Goal: Feedback & Contribution: Contribute content

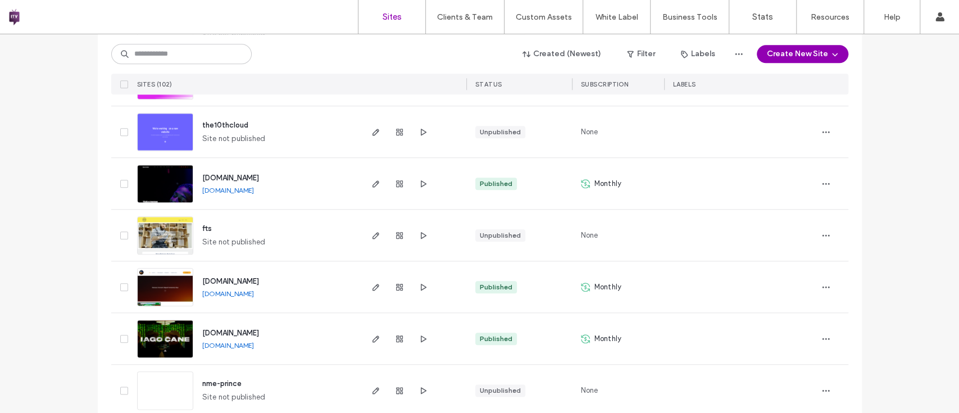
scroll to position [737, 0]
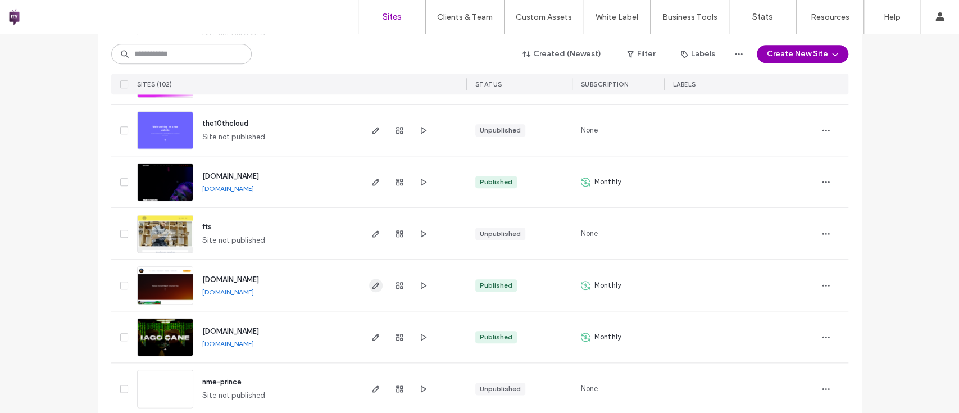
click at [369, 285] on span "button" at bounding box center [375, 285] width 13 height 13
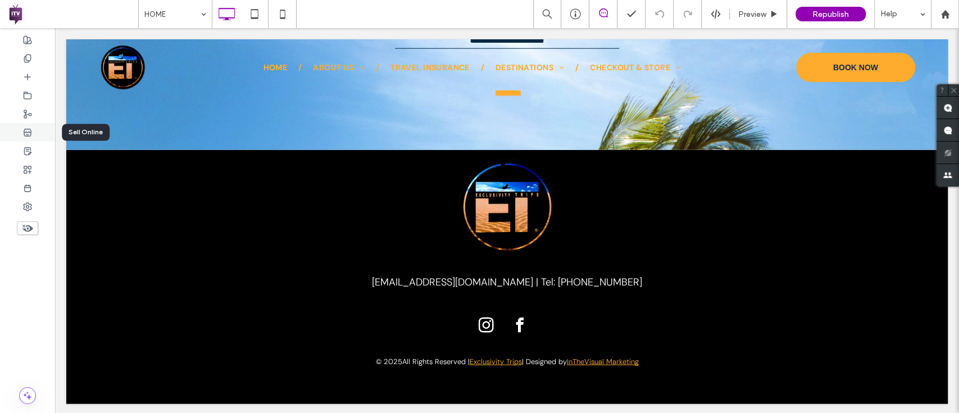
click at [22, 130] on div at bounding box center [27, 132] width 55 height 19
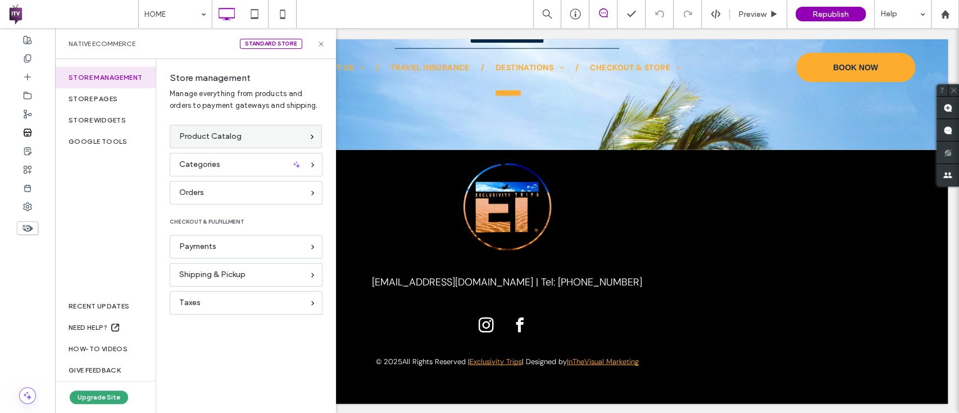
click at [254, 138] on div "Product Catalog" at bounding box center [241, 136] width 124 height 12
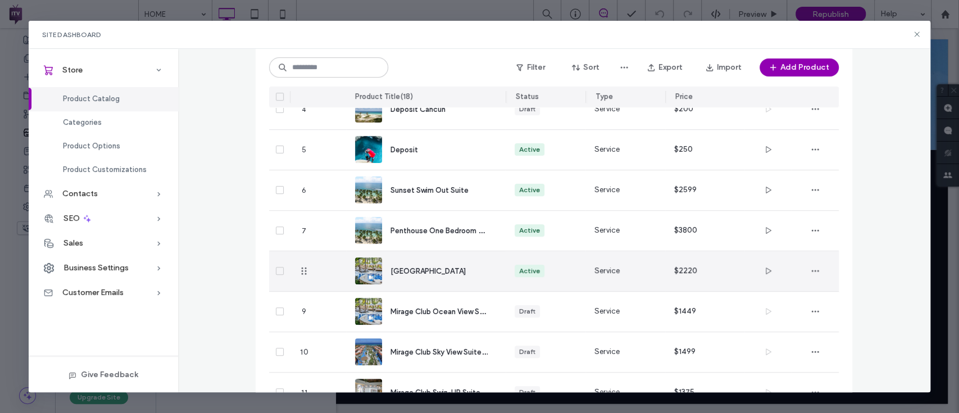
scroll to position [218, 0]
click at [464, 269] on span "Sunset Ocean View Suite" at bounding box center [427, 270] width 75 height 8
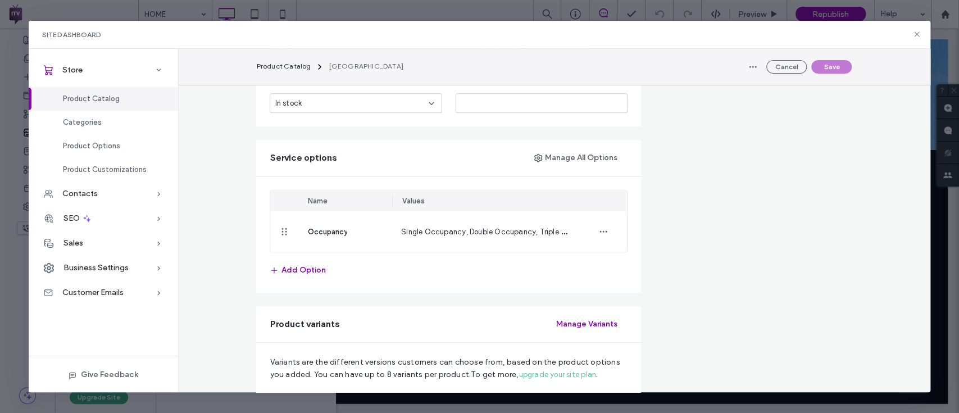
scroll to position [0, 0]
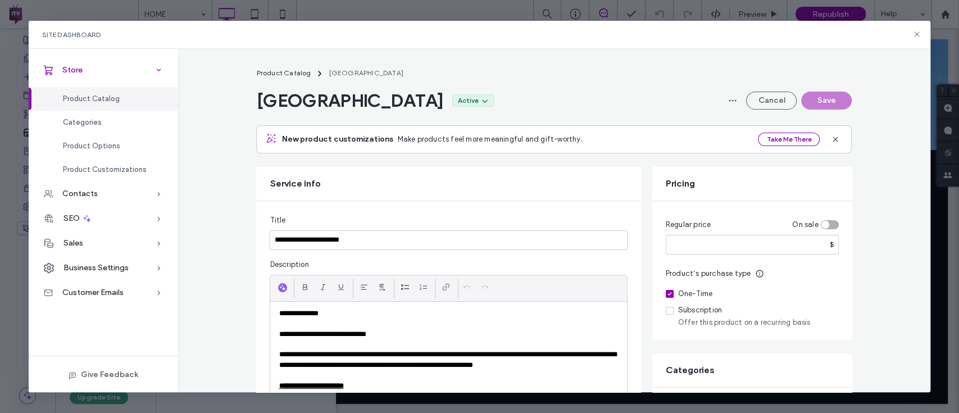
click at [94, 78] on div "Store" at bounding box center [103, 70] width 149 height 25
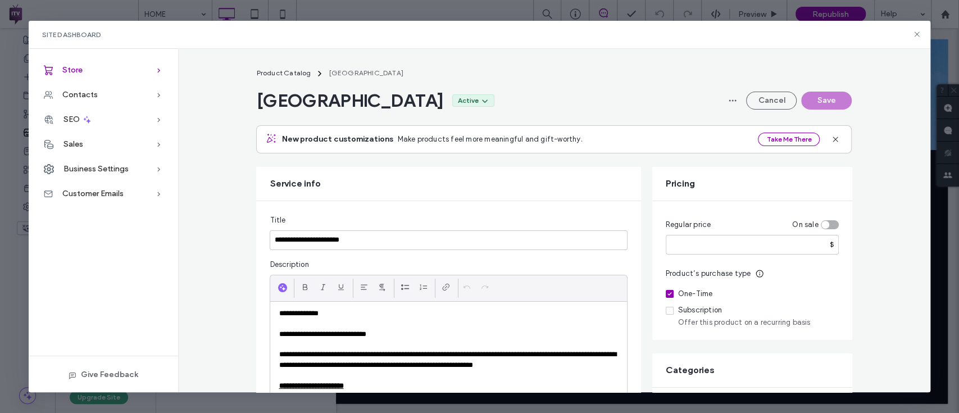
click at [130, 74] on div "Store" at bounding box center [103, 70] width 149 height 25
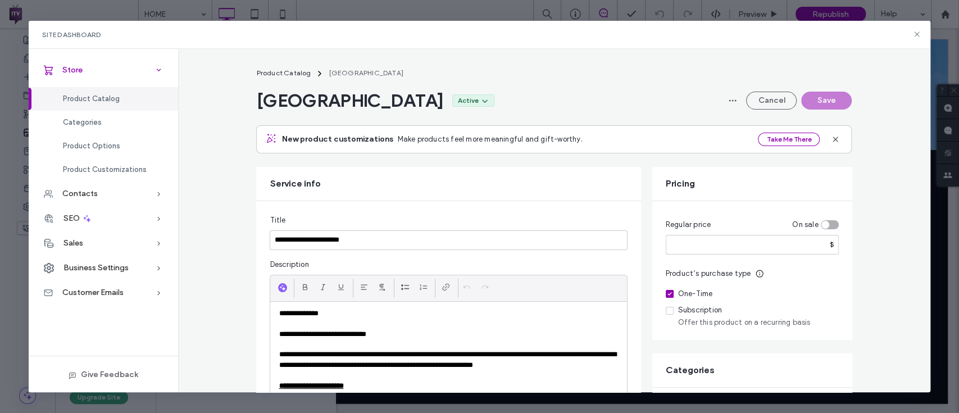
click at [158, 69] on icon at bounding box center [158, 70] width 11 height 11
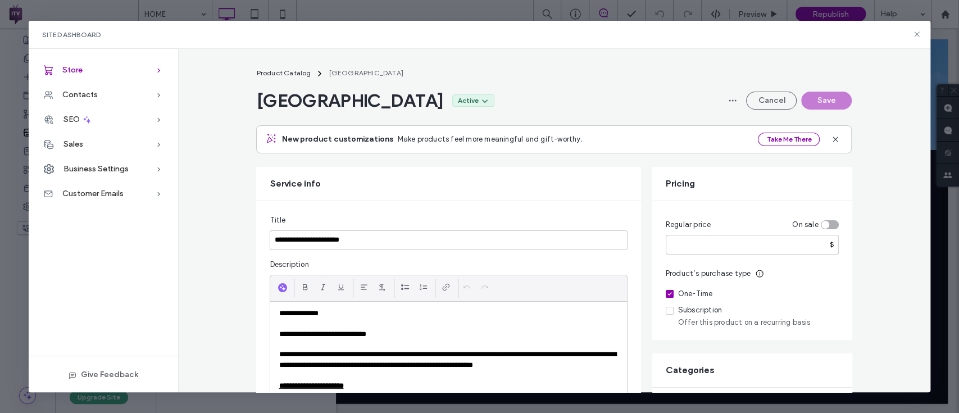
click at [116, 67] on div "Store" at bounding box center [103, 70] width 149 height 25
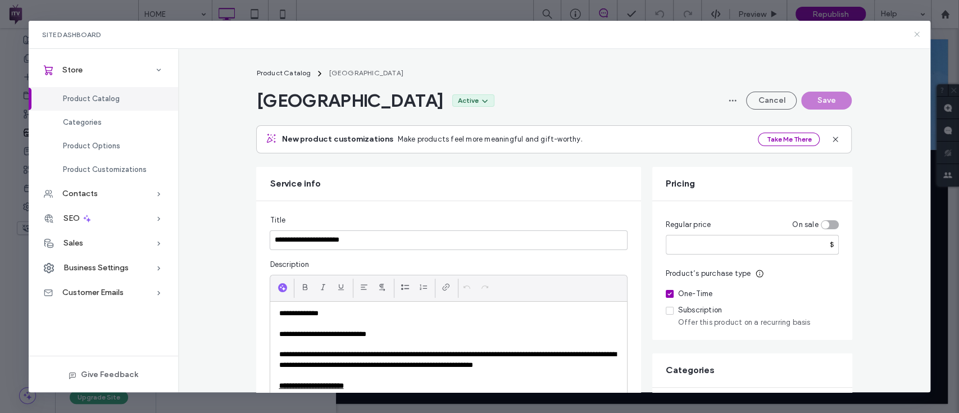
click at [913, 37] on icon at bounding box center [916, 34] width 9 height 9
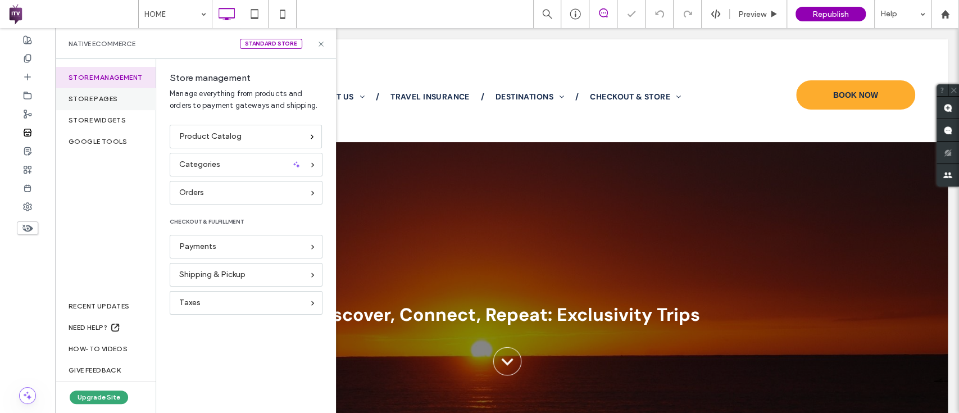
click at [96, 103] on div "Store pages" at bounding box center [105, 98] width 101 height 21
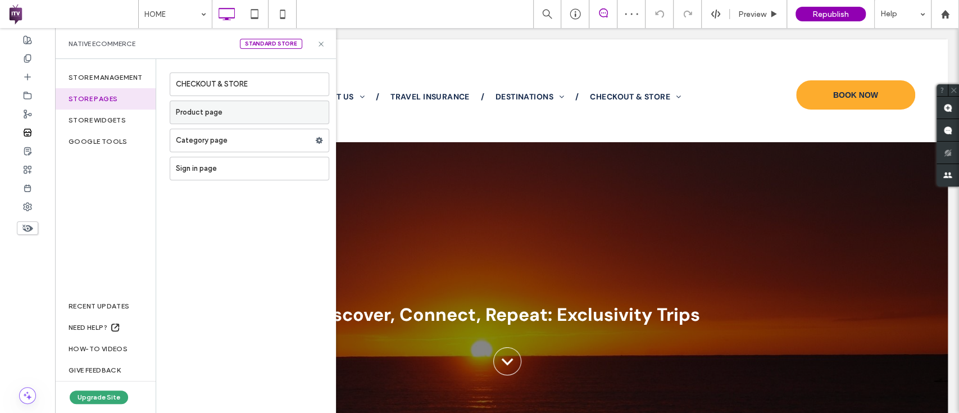
click at [261, 112] on label "Product page" at bounding box center [252, 112] width 153 height 22
click at [318, 47] on icon at bounding box center [321, 44] width 8 height 8
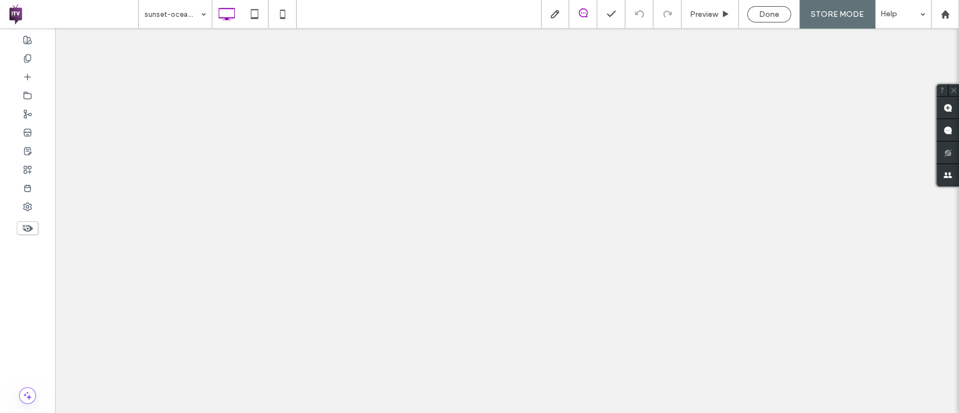
select select "**********"
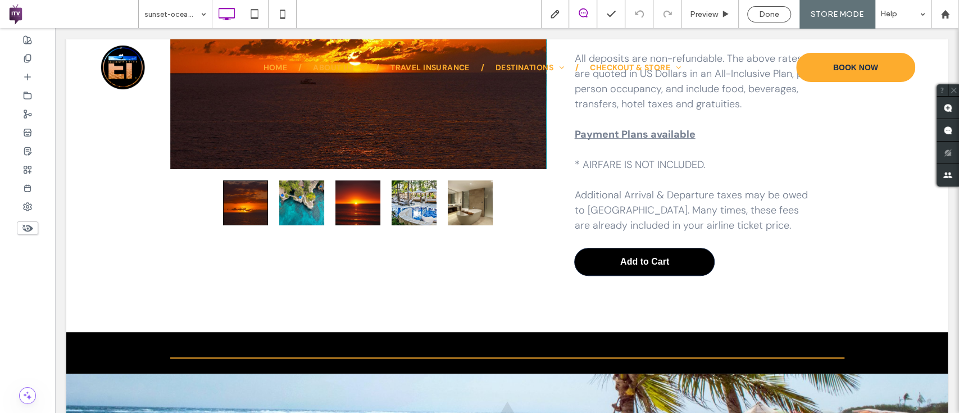
scroll to position [383, 0]
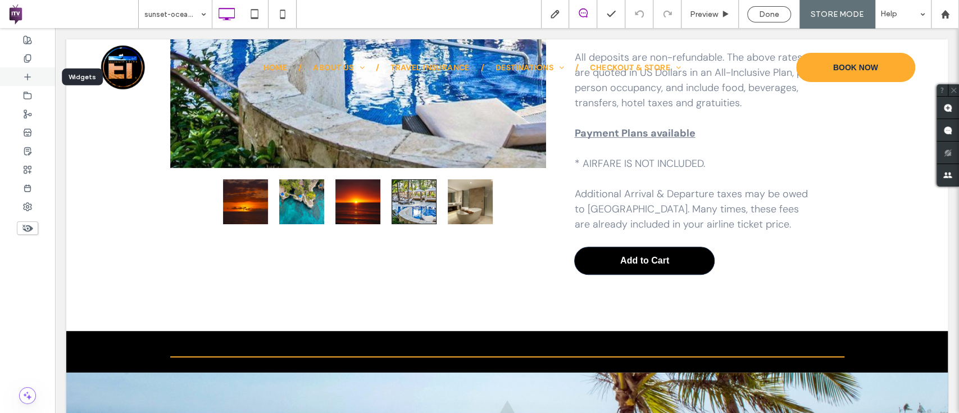
click at [23, 74] on icon at bounding box center [27, 76] width 9 height 9
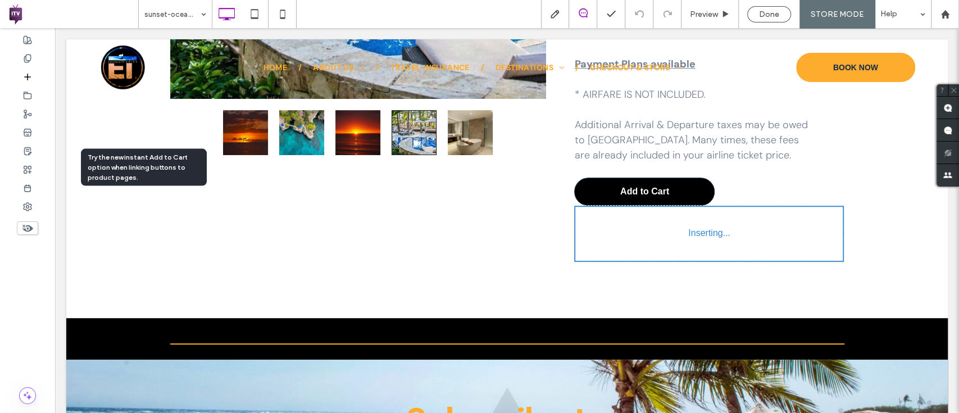
scroll to position [455, 0]
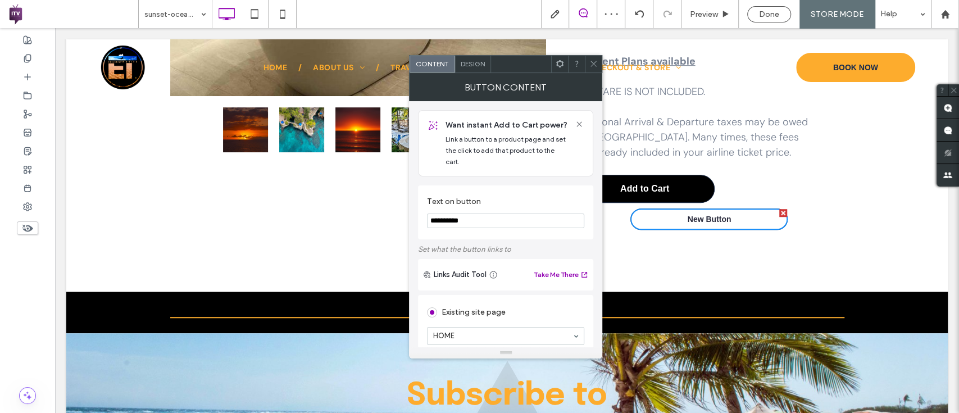
drag, startPoint x: 549, startPoint y: 238, endPoint x: 394, endPoint y: 186, distance: 163.9
type input "*"
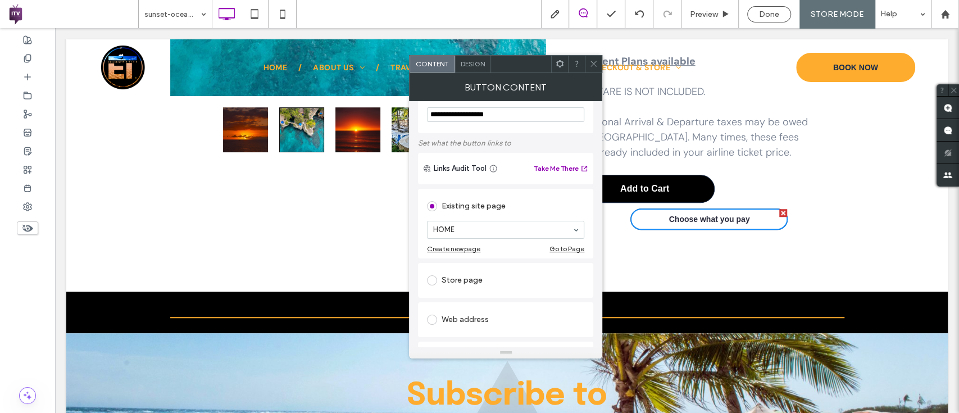
scroll to position [107, 0]
type input "**********"
click at [462, 309] on div "Web address" at bounding box center [505, 318] width 157 height 18
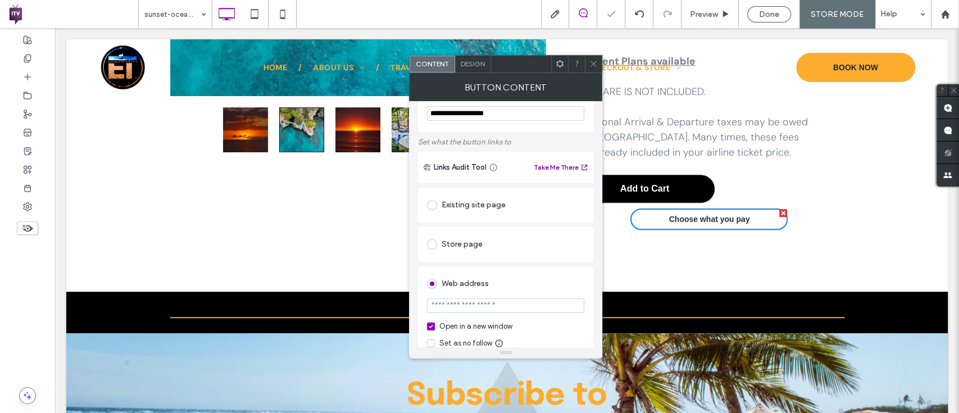
click at [469, 298] on input "url" at bounding box center [505, 305] width 157 height 15
paste input "**********"
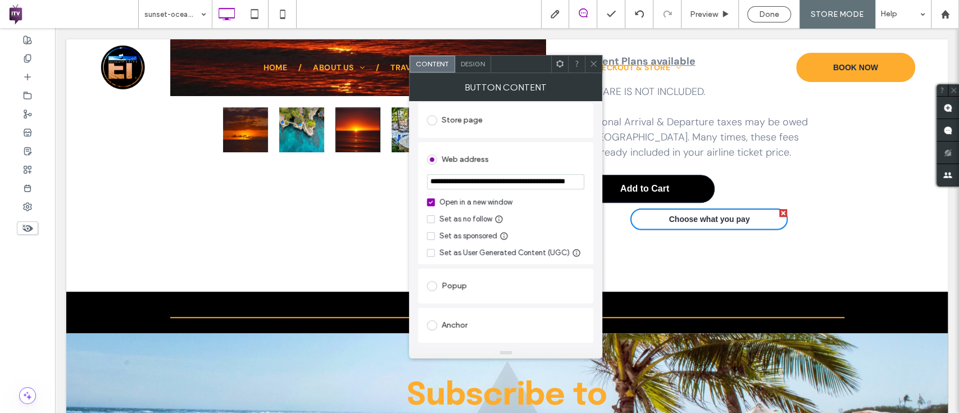
scroll to position [239, 0]
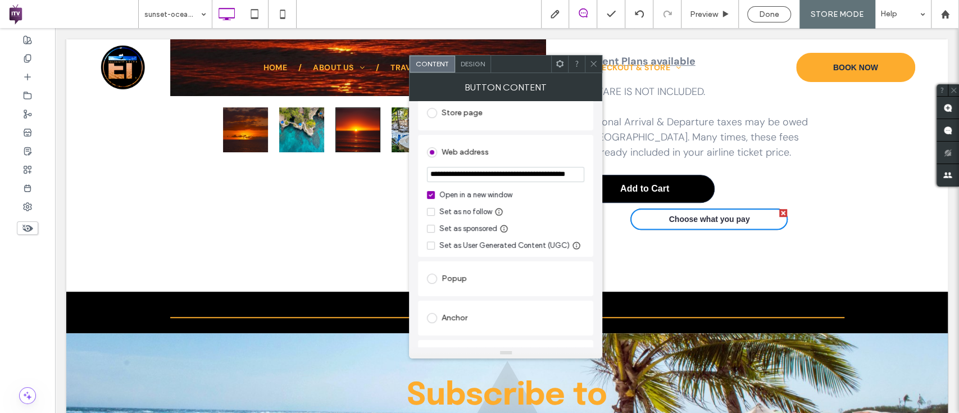
type input "**********"
click at [592, 65] on icon at bounding box center [593, 64] width 8 height 8
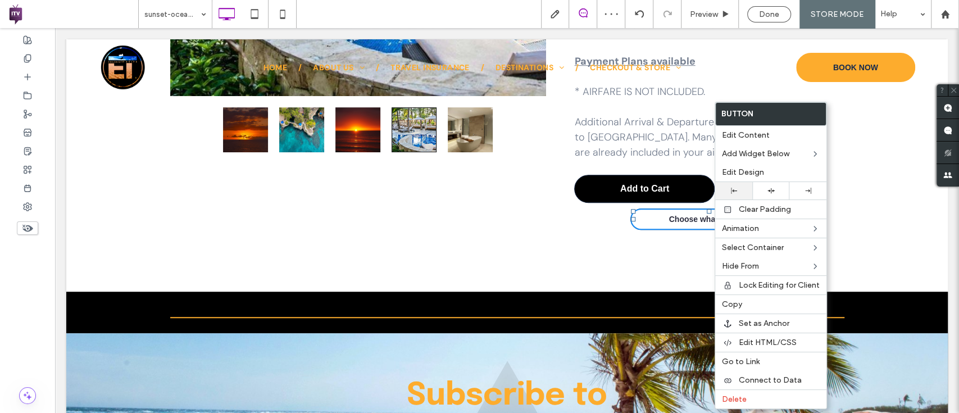
click at [742, 191] on div at bounding box center [733, 191] width 26 height 6
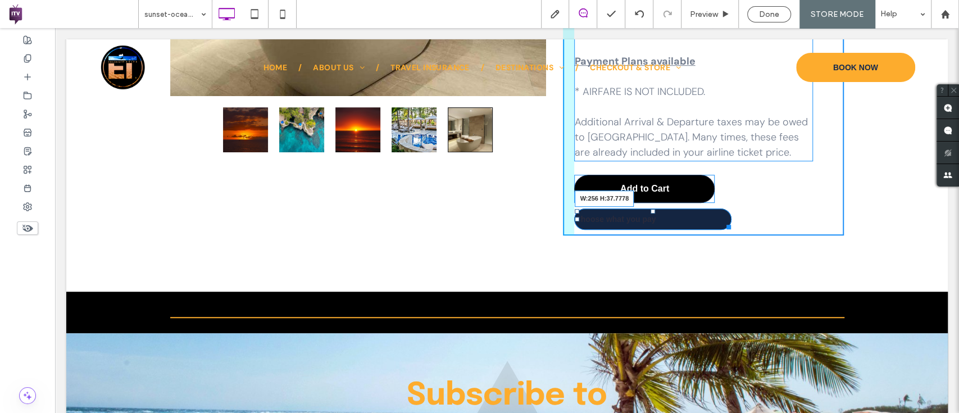
drag, startPoint x: 722, startPoint y: 258, endPoint x: 709, endPoint y: 257, distance: 13.5
click at [722, 229] on div at bounding box center [726, 225] width 8 height 8
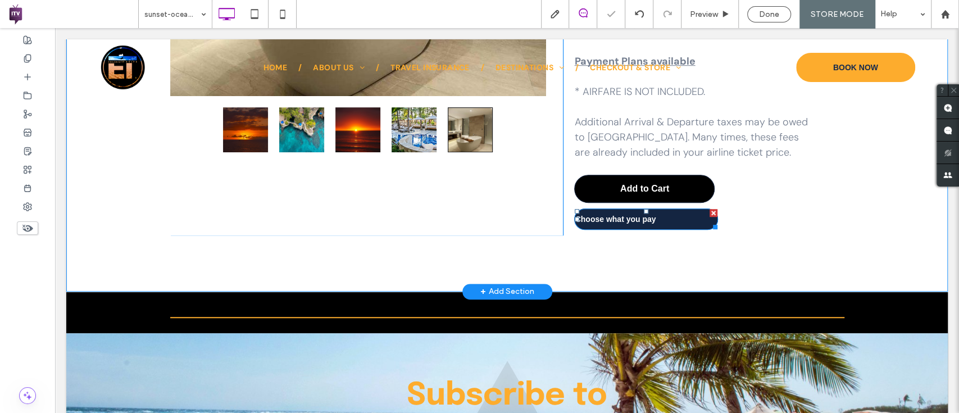
click at [613, 223] on span "Choose what you pay" at bounding box center [614, 219] width 81 height 9
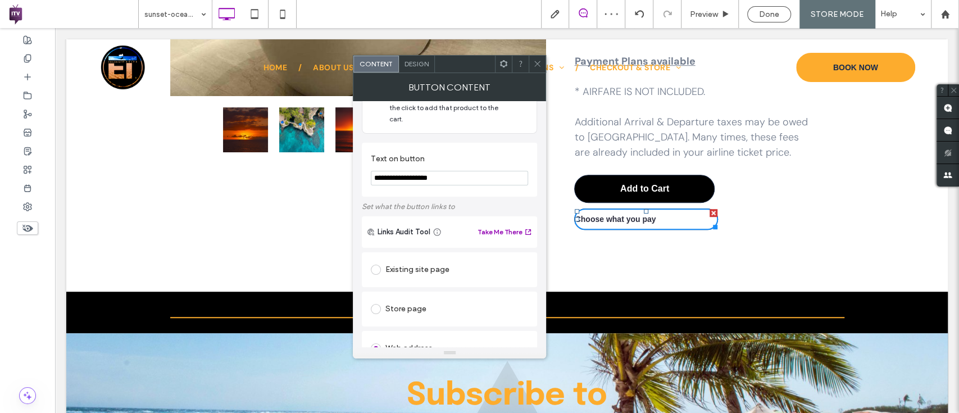
scroll to position [45, 0]
click at [416, 67] on span "Design" at bounding box center [416, 64] width 24 height 8
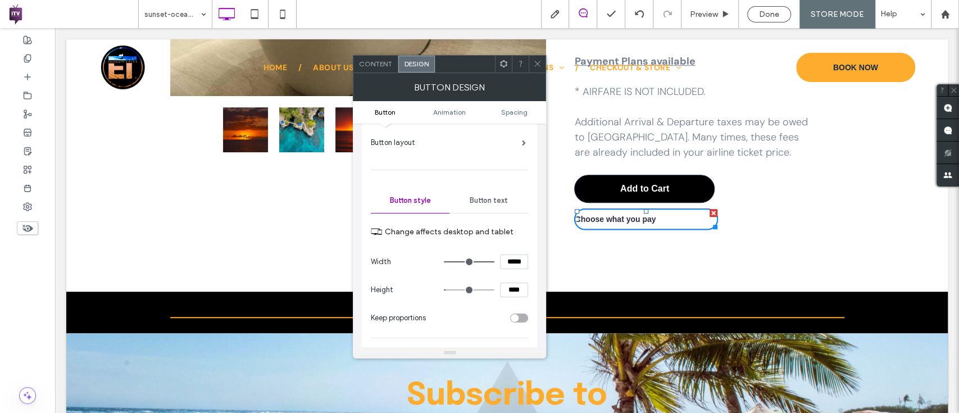
scroll to position [54, 0]
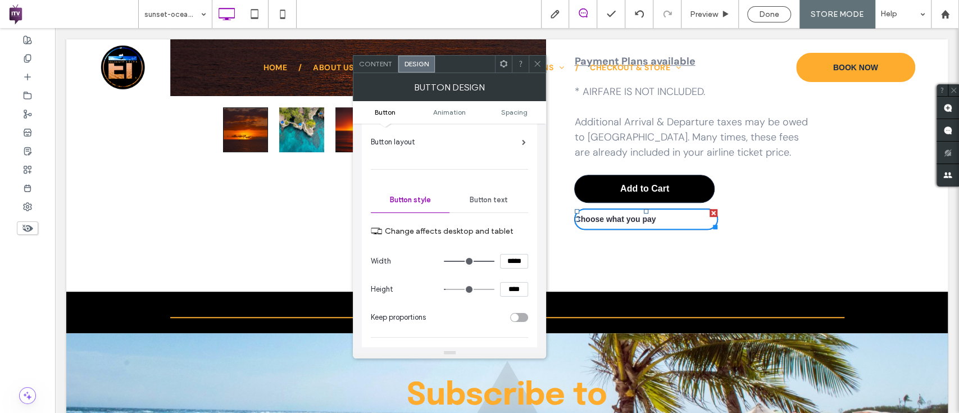
click at [476, 194] on div "Button text" at bounding box center [488, 200] width 79 height 25
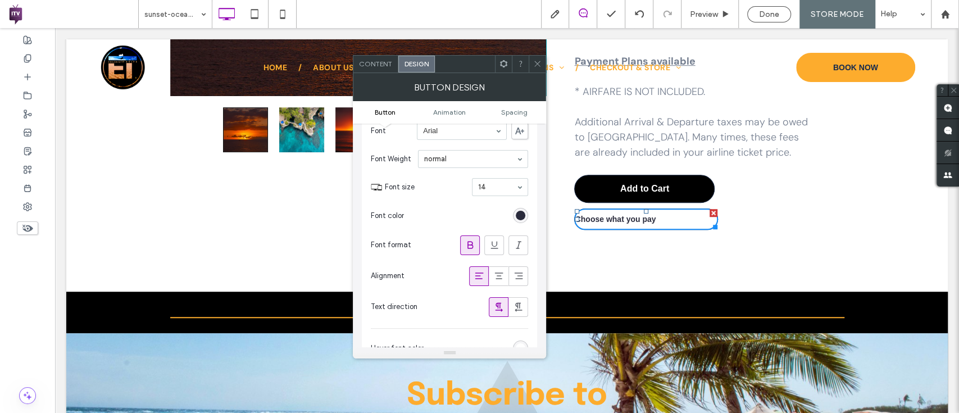
scroll to position [154, 0]
click at [498, 272] on icon at bounding box center [498, 274] width 11 height 11
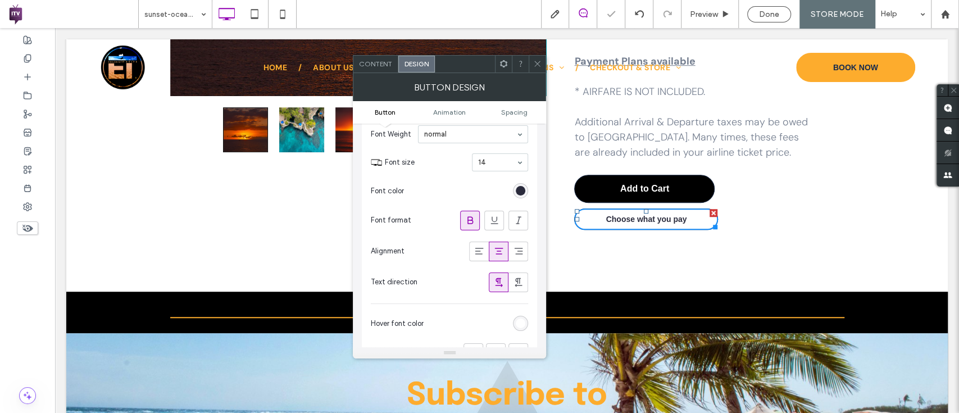
scroll to position [179, 0]
click at [494, 149] on section "Font size 14" at bounding box center [456, 160] width 143 height 29
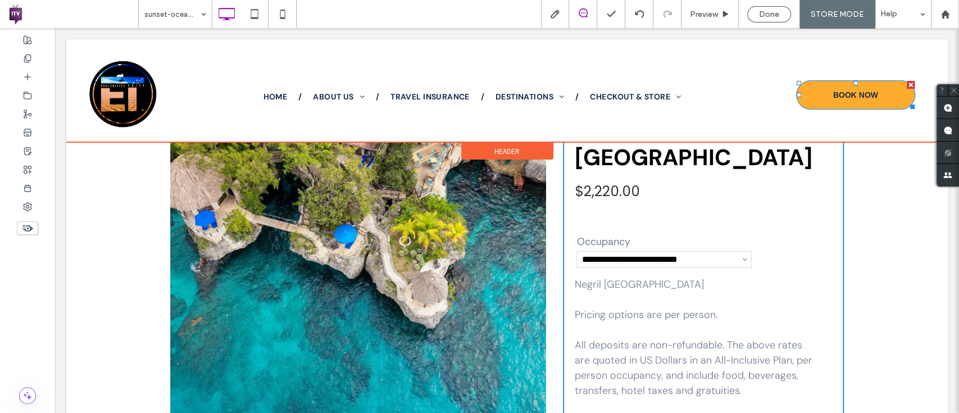
scroll to position [0, 0]
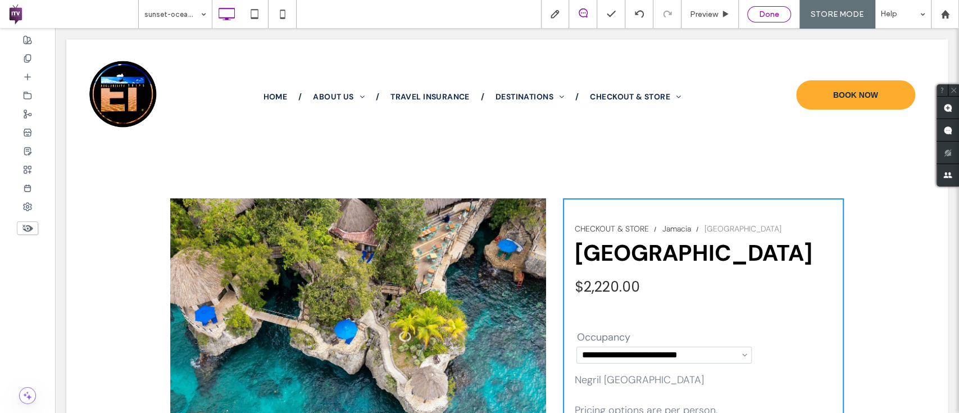
click at [758, 10] on div "Done" at bounding box center [768, 15] width 43 height 10
click at [830, 10] on span "Republish" at bounding box center [830, 15] width 37 height 10
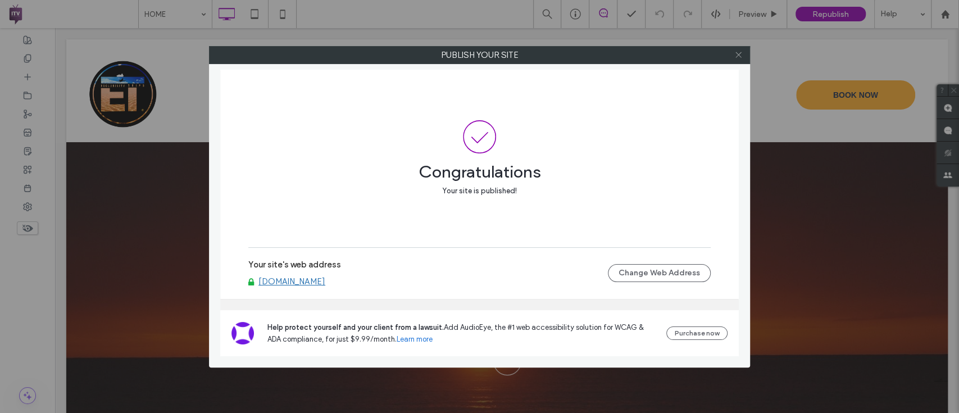
click at [737, 48] on span at bounding box center [738, 55] width 8 height 17
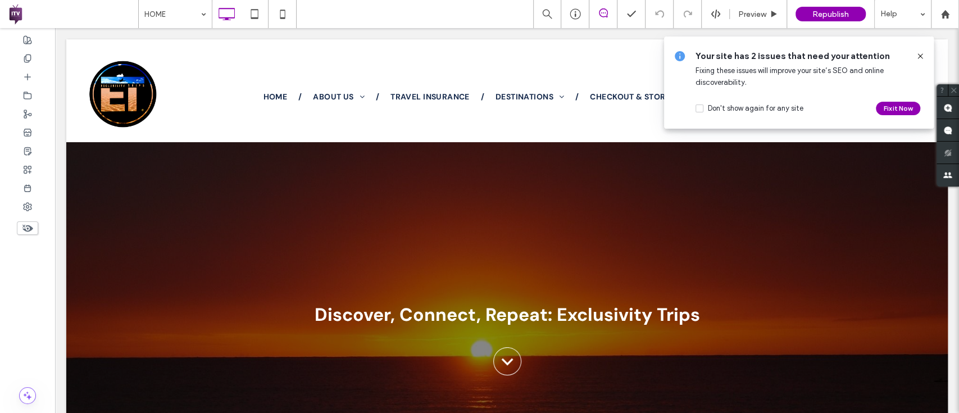
click at [915, 53] on icon at bounding box center [919, 56] width 9 height 9
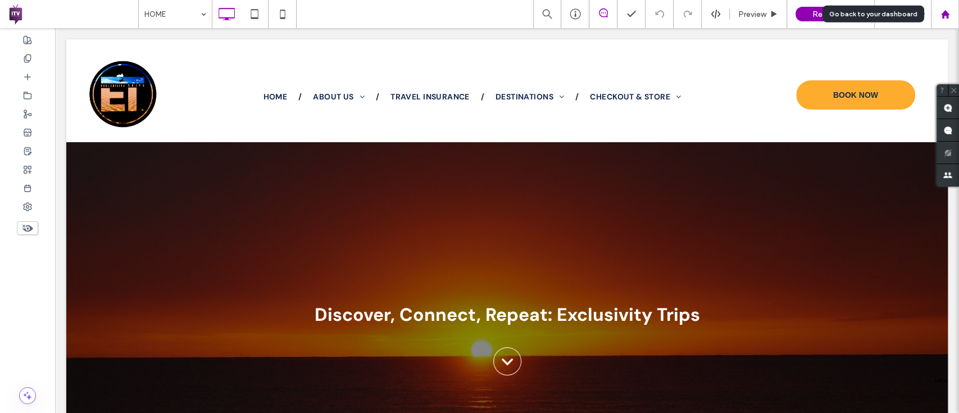
click at [952, 20] on div at bounding box center [944, 14] width 28 height 28
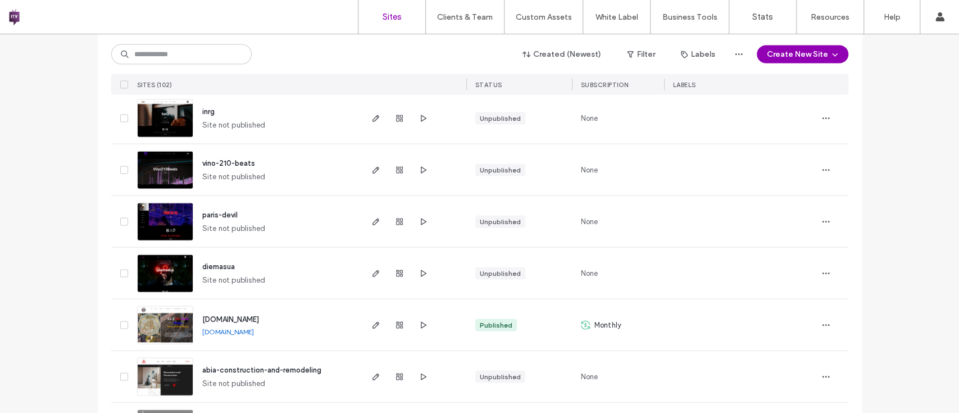
scroll to position [1588, 0]
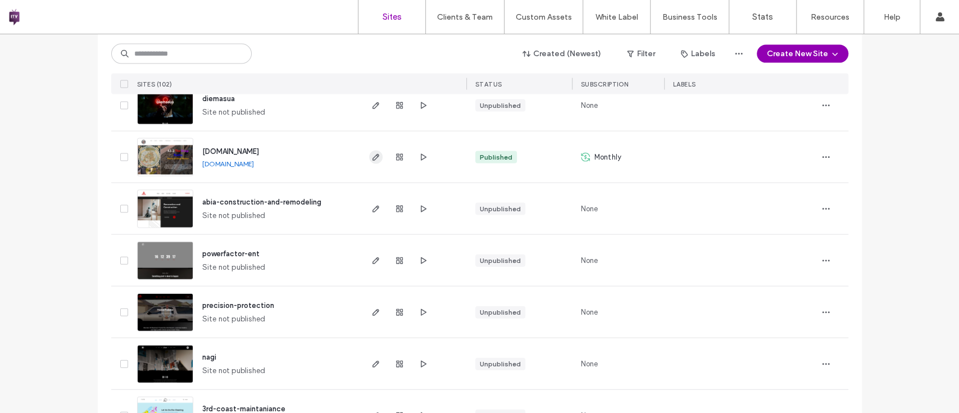
click at [373, 154] on use "button" at bounding box center [375, 157] width 7 height 7
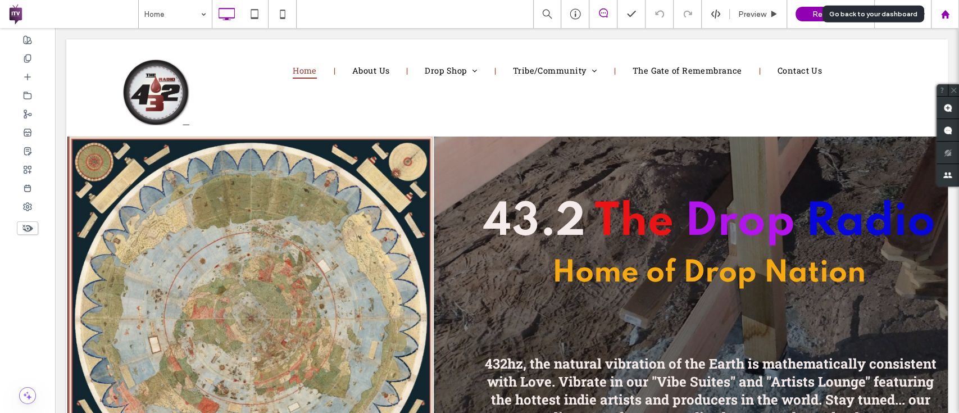
drag, startPoint x: 937, startPoint y: 23, endPoint x: 887, endPoint y: 0, distance: 55.5
click at [937, 23] on div at bounding box center [944, 14] width 28 height 28
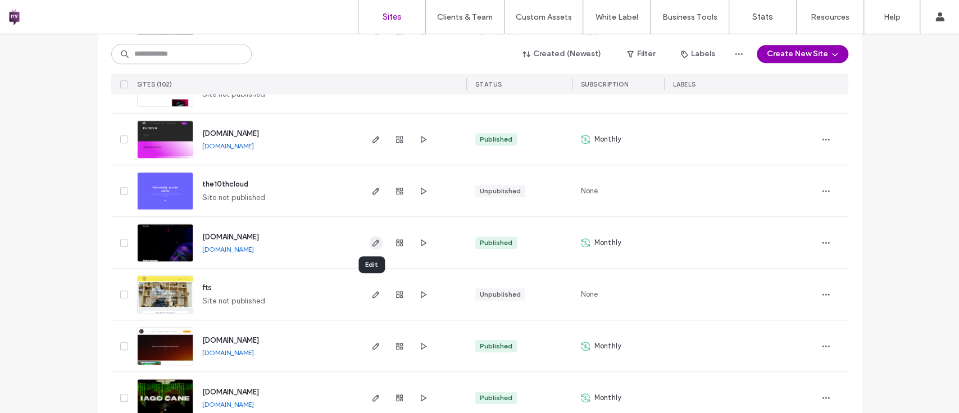
scroll to position [683, 0]
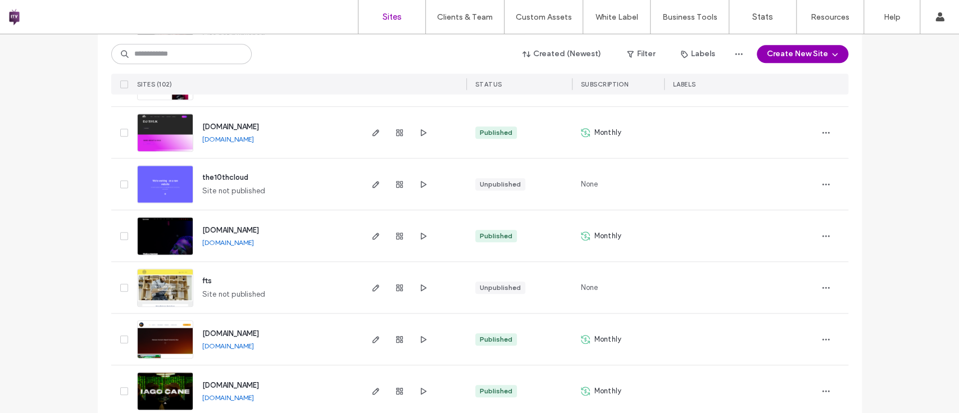
click at [360, 343] on div at bounding box center [413, 338] width 106 height 51
click at [371, 339] on icon "button" at bounding box center [375, 339] width 9 height 9
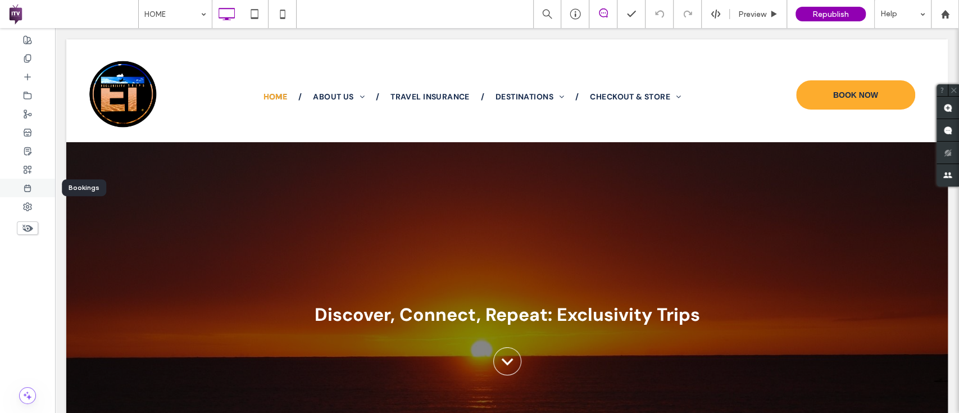
click at [28, 184] on icon at bounding box center [27, 188] width 9 height 9
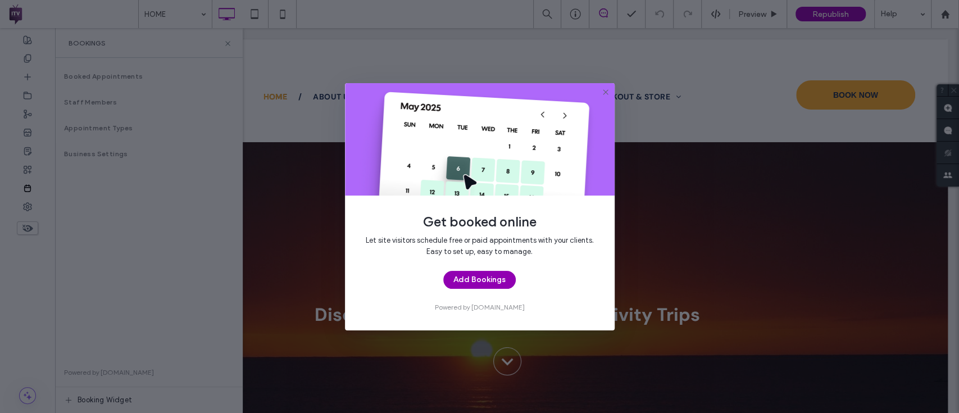
click at [40, 163] on div "Get booked online Let site visitors schedule free or paid appointments with you…" at bounding box center [479, 206] width 959 height 413
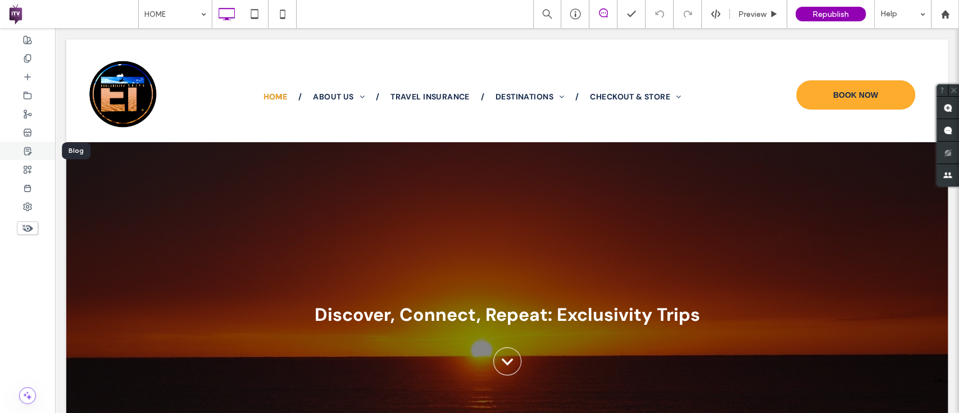
click at [25, 153] on icon at bounding box center [27, 151] width 9 height 9
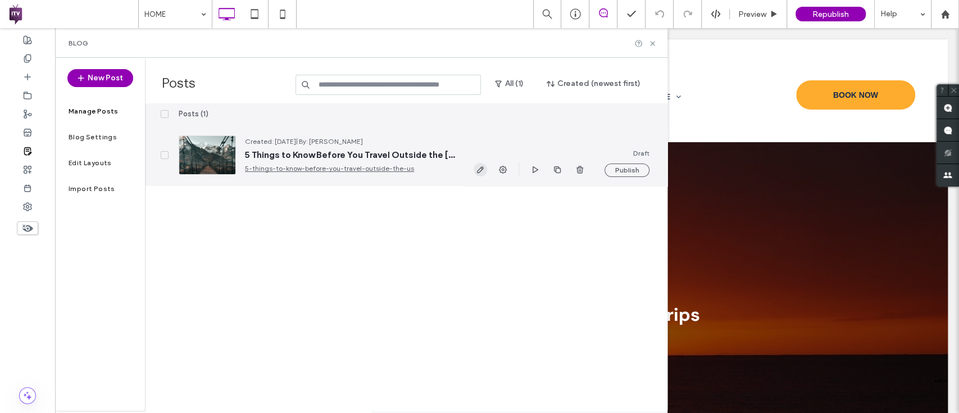
click at [476, 166] on icon "button" at bounding box center [480, 169] width 9 height 9
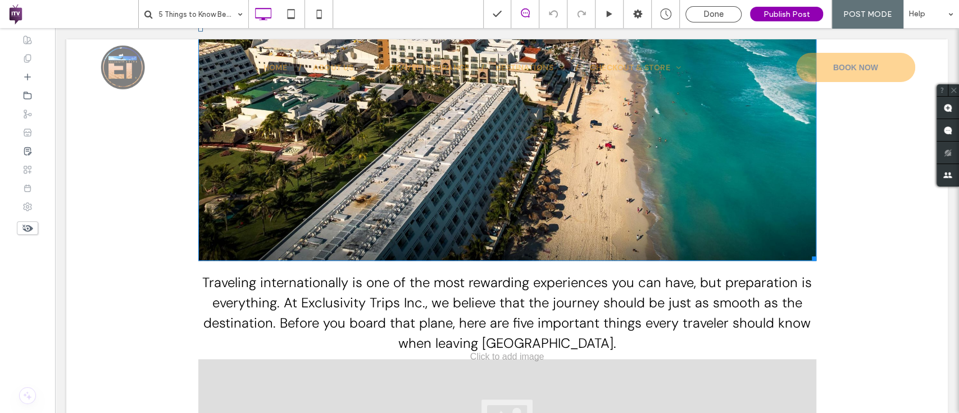
scroll to position [717, 0]
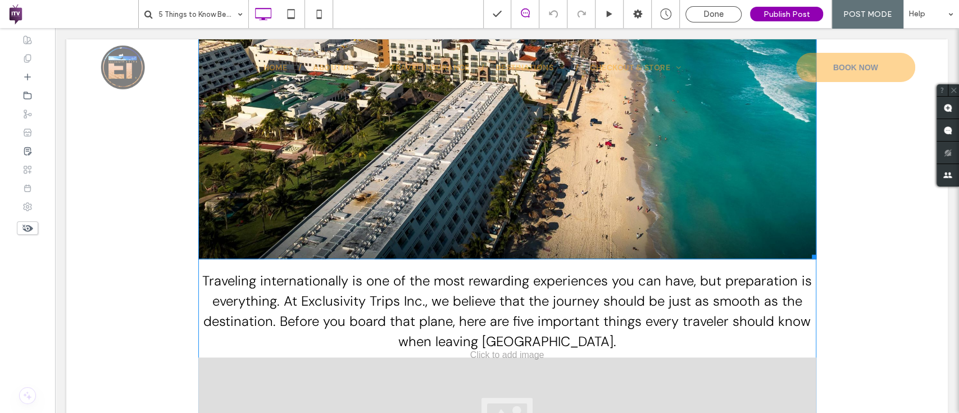
click at [305, 187] on img at bounding box center [507, 27] width 618 height 463
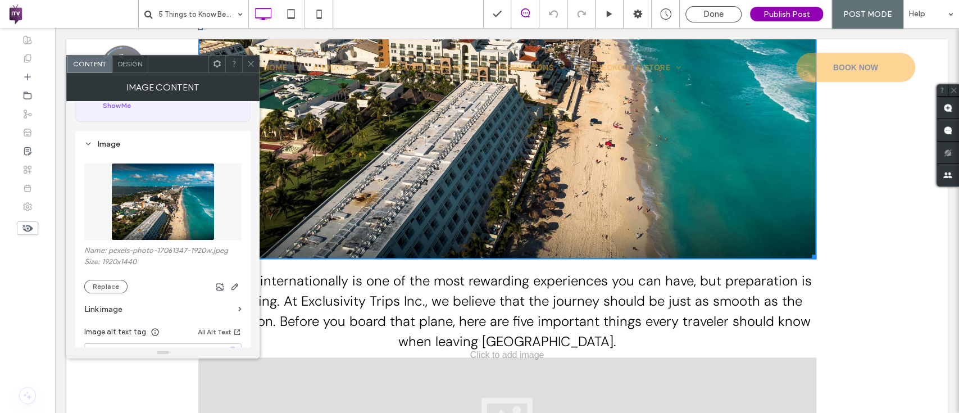
scroll to position [80, 0]
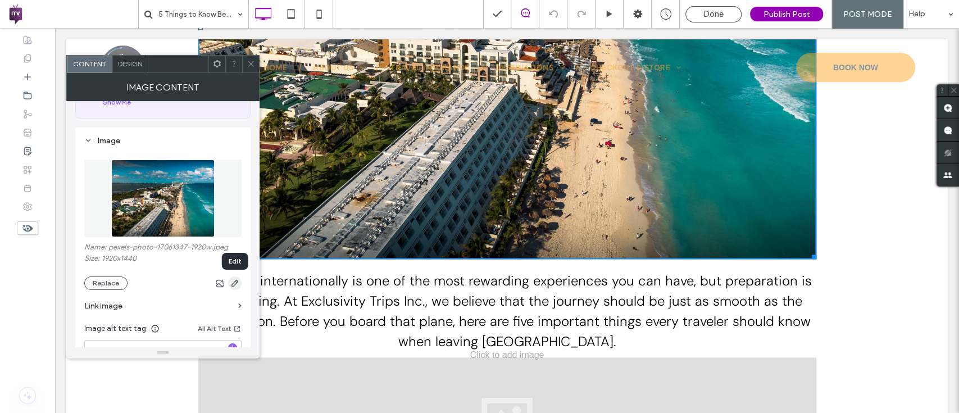
click at [229, 280] on span "button" at bounding box center [234, 282] width 13 height 13
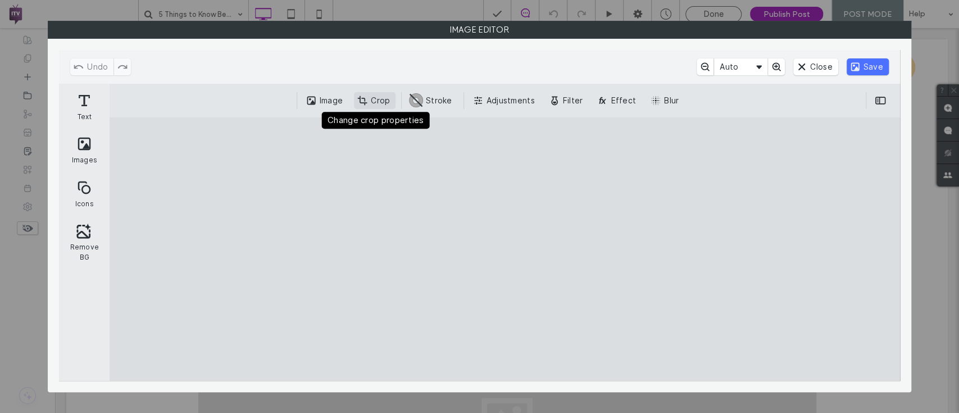
click at [375, 103] on button "Crop" at bounding box center [375, 100] width 42 height 17
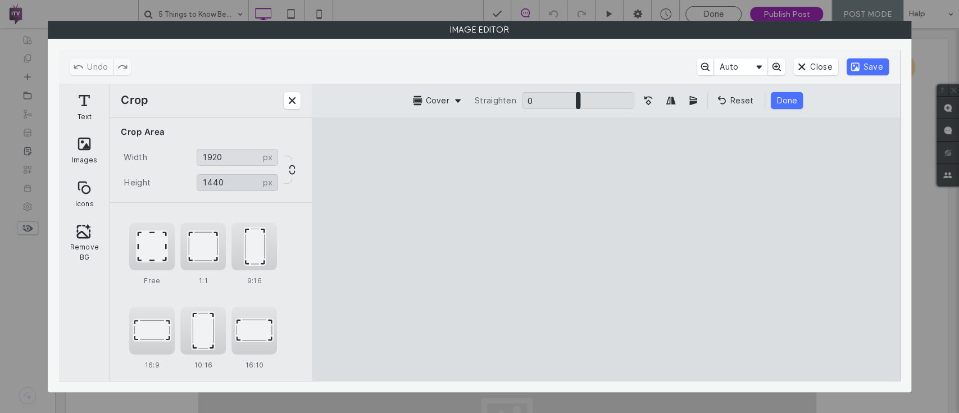
click at [235, 180] on input "****" at bounding box center [237, 182] width 81 height 17
type input "****"
click at [874, 62] on button "Save" at bounding box center [867, 66] width 42 height 17
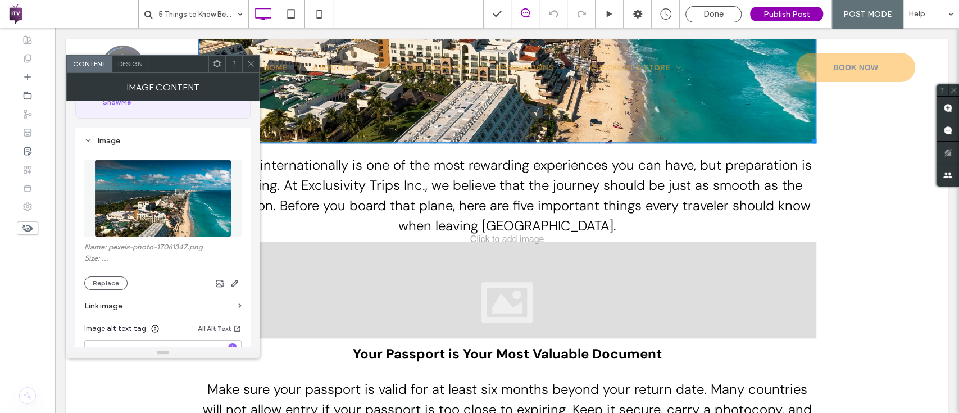
scroll to position [601, 0]
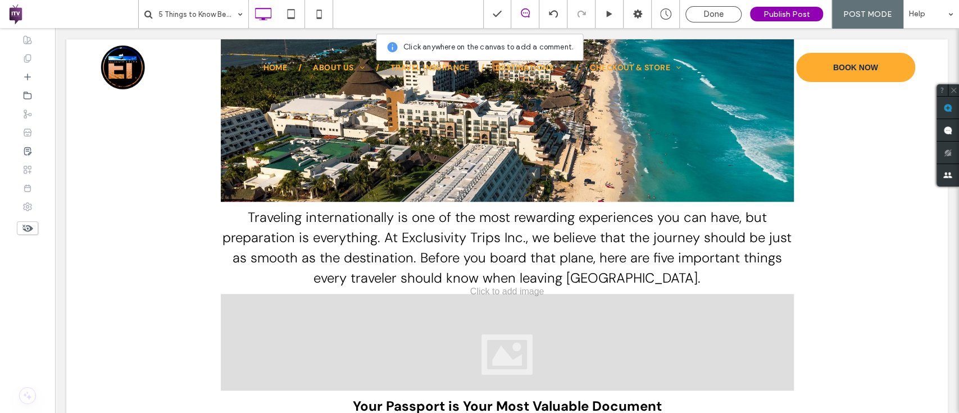
drag, startPoint x: 1012, startPoint y: 138, endPoint x: 957, endPoint y: 385, distance: 252.6
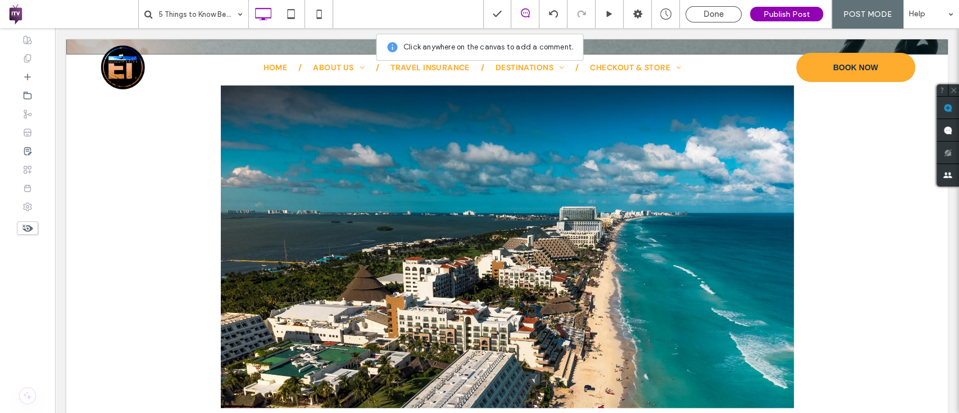
scroll to position [395, 0]
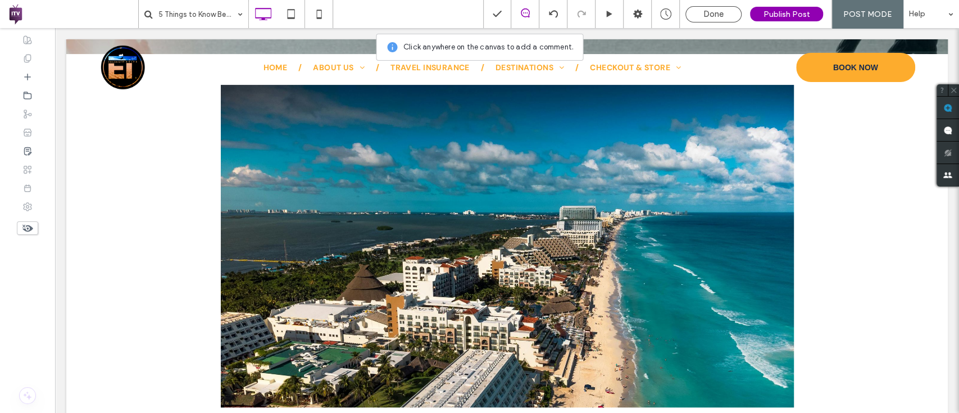
click at [482, 122] on img at bounding box center [507, 246] width 573 height 322
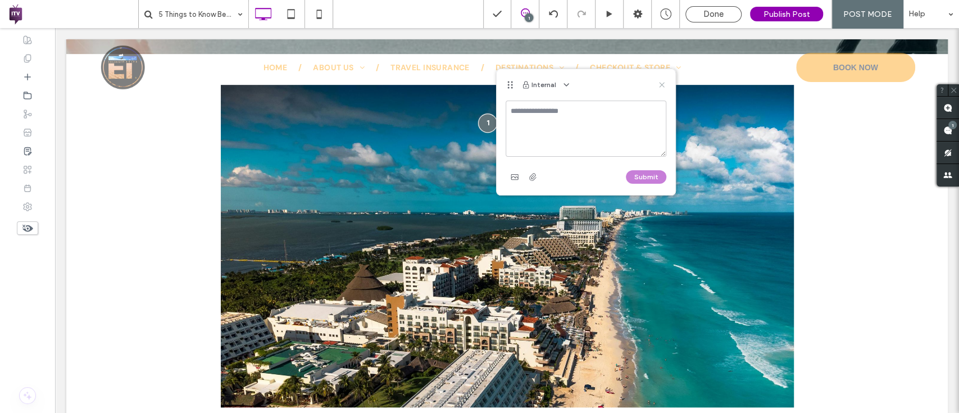
click at [660, 83] on icon at bounding box center [661, 84] width 9 height 9
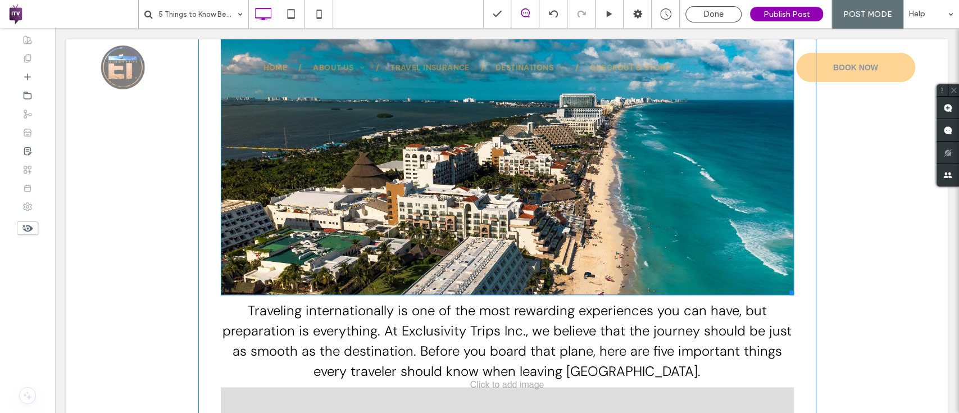
scroll to position [514, 0]
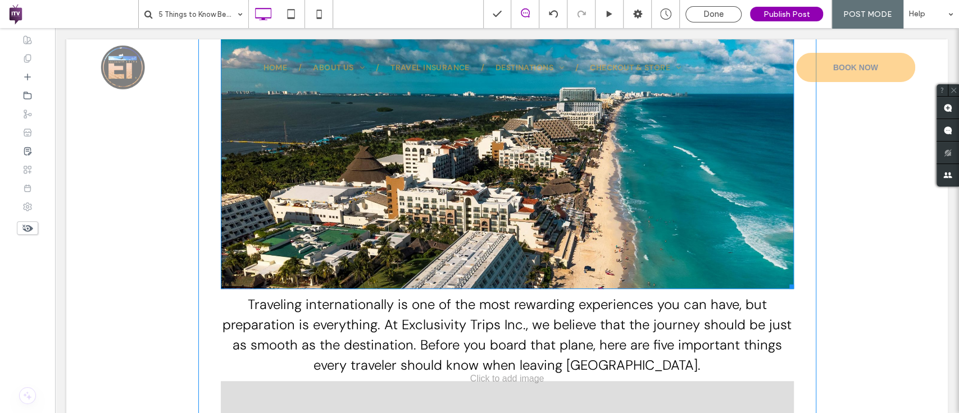
click at [526, 188] on img at bounding box center [507, 127] width 573 height 322
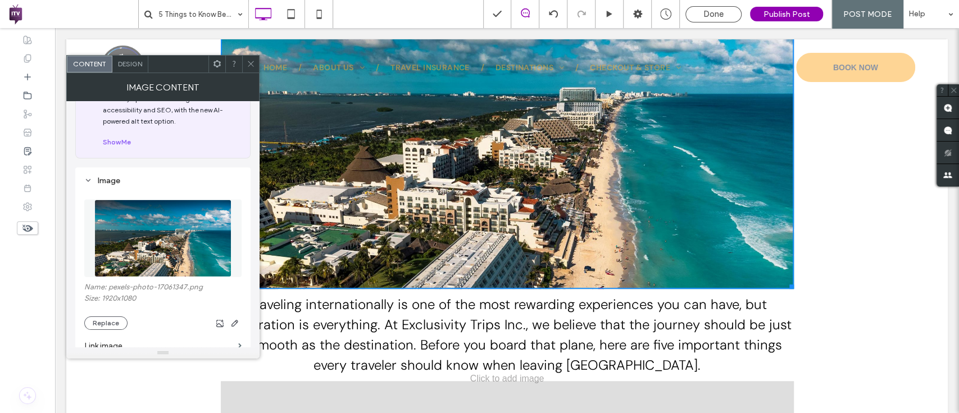
scroll to position [42, 0]
click at [253, 63] on icon at bounding box center [251, 64] width 8 height 8
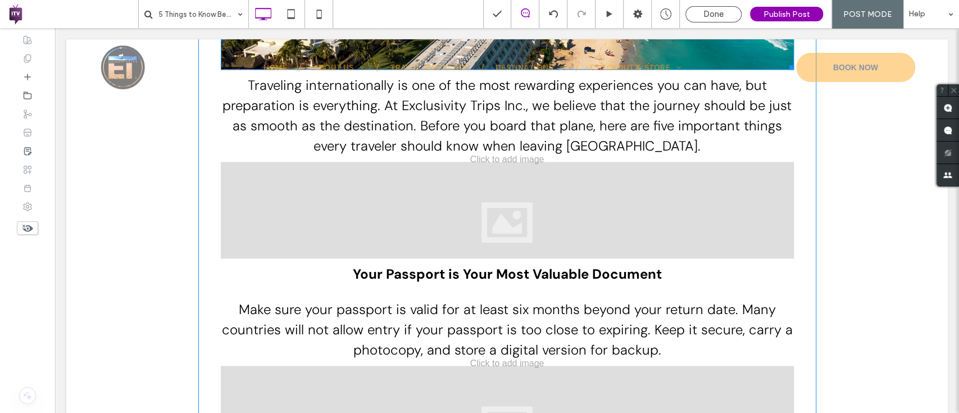
scroll to position [736, 0]
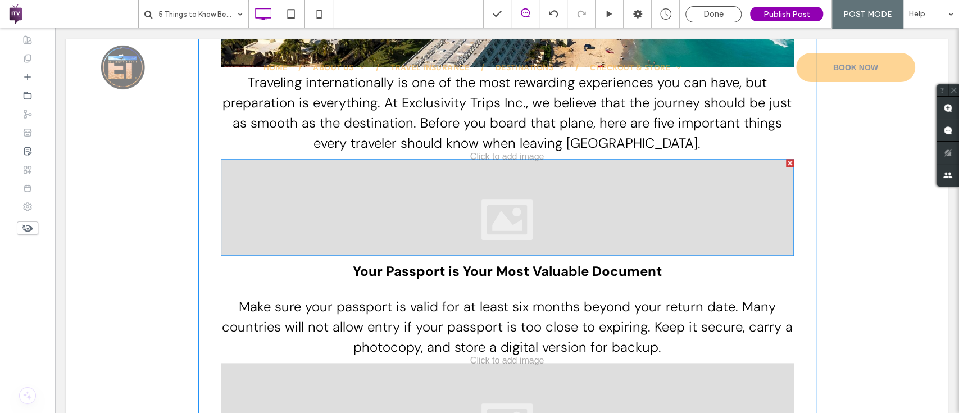
click at [301, 230] on div at bounding box center [507, 207] width 573 height 97
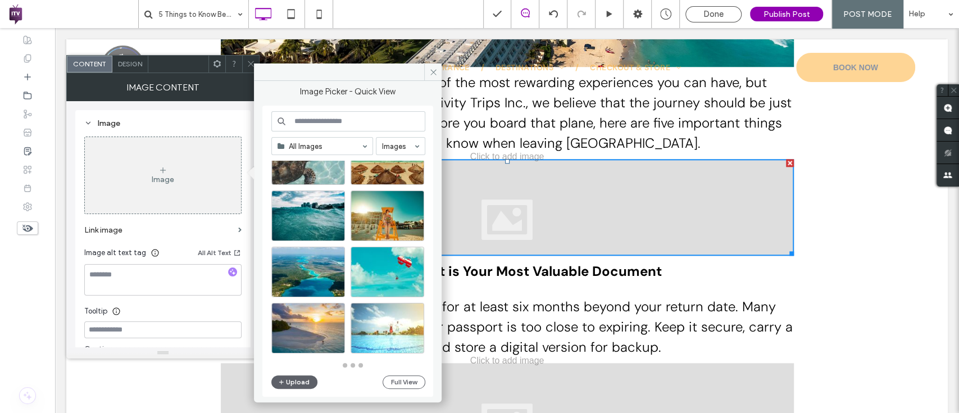
scroll to position [492, 0]
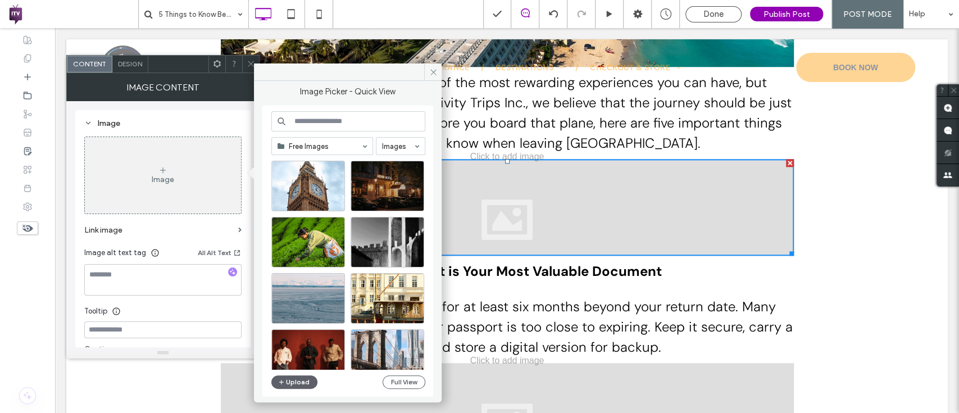
click at [341, 122] on input at bounding box center [348, 121] width 154 height 20
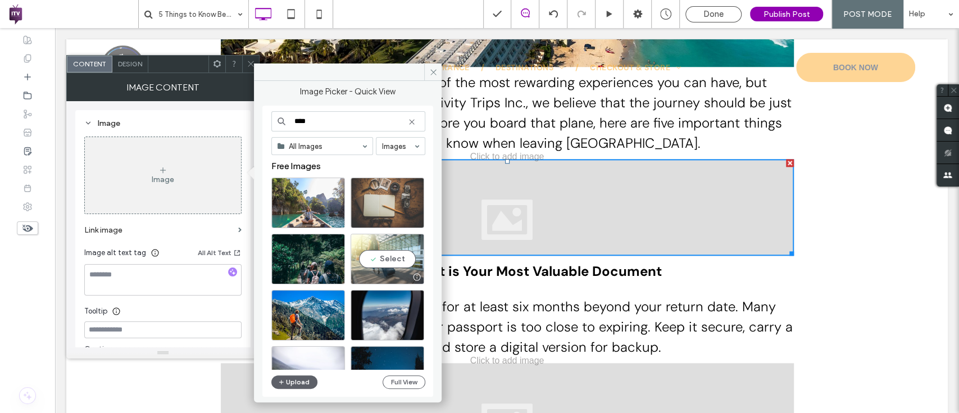
type input "****"
click at [384, 258] on div "Select" at bounding box center [387, 259] width 74 height 51
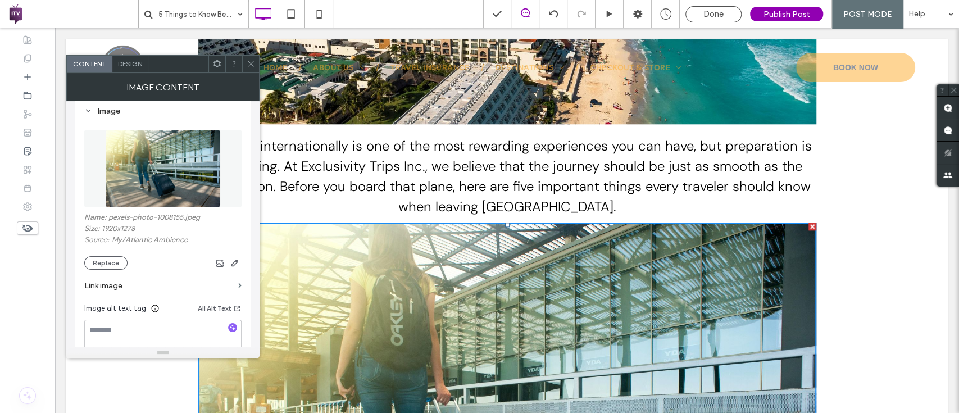
scroll to position [111, 0]
click at [237, 261] on use "button" at bounding box center [234, 262] width 7 height 7
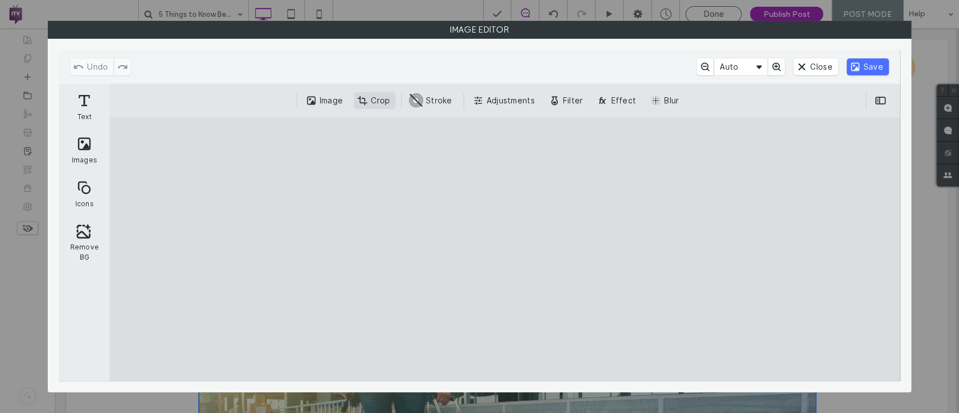
click at [372, 92] on button "Crop" at bounding box center [375, 100] width 42 height 17
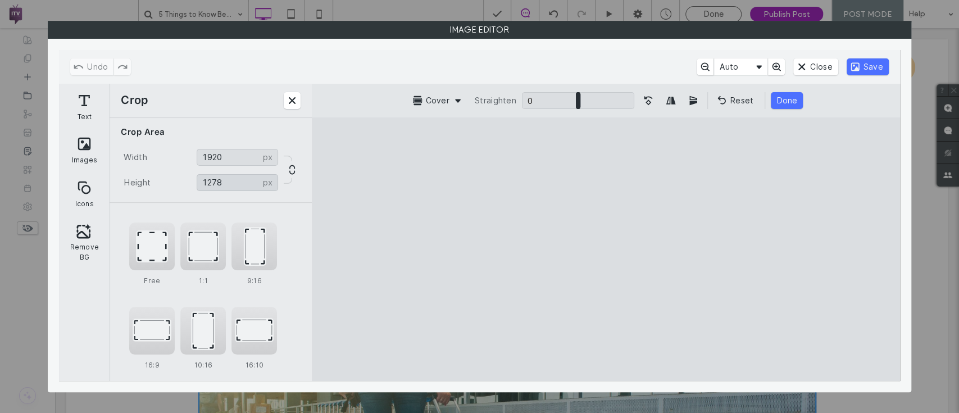
click at [230, 183] on input "****" at bounding box center [237, 182] width 81 height 17
type input "****"
click at [870, 67] on button "Save" at bounding box center [867, 66] width 42 height 17
click at [781, 100] on button "Done" at bounding box center [784, 100] width 32 height 17
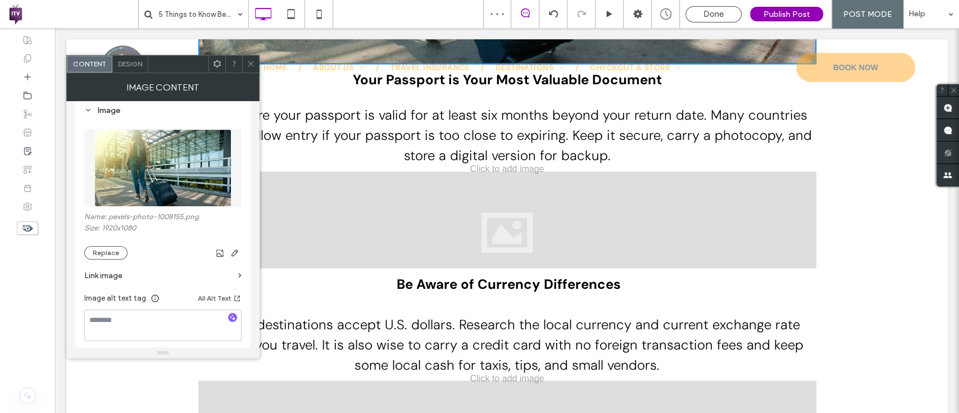
scroll to position [1240, 0]
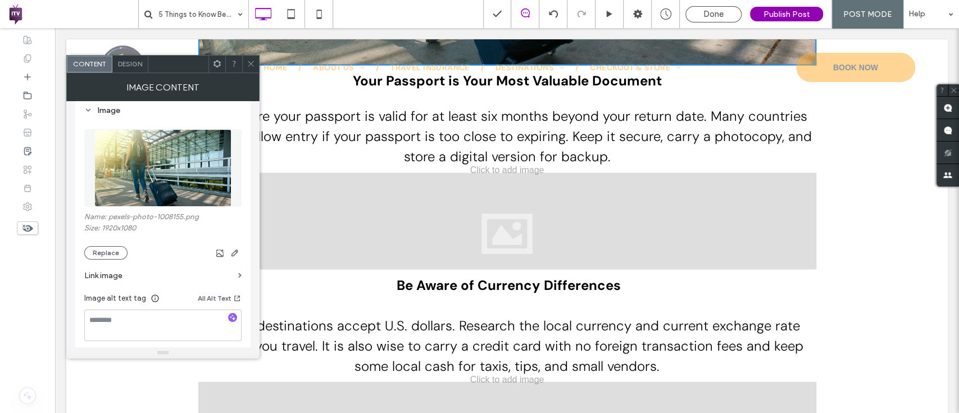
click at [249, 63] on icon at bounding box center [251, 64] width 8 height 8
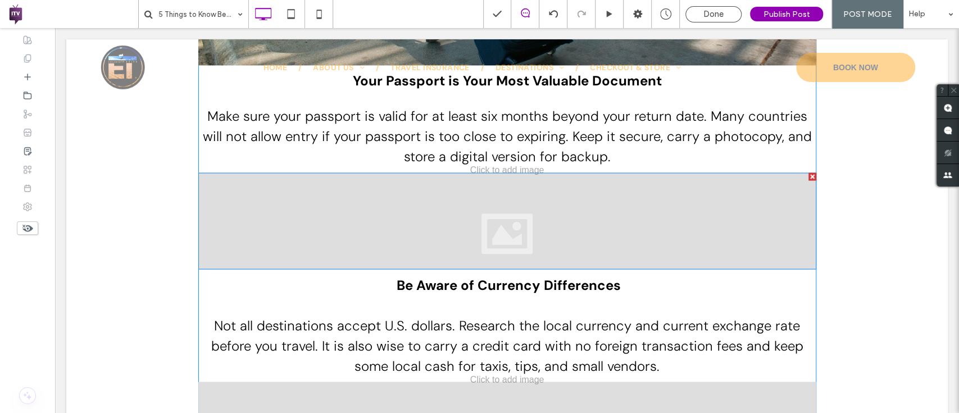
click at [305, 228] on div at bounding box center [507, 220] width 618 height 97
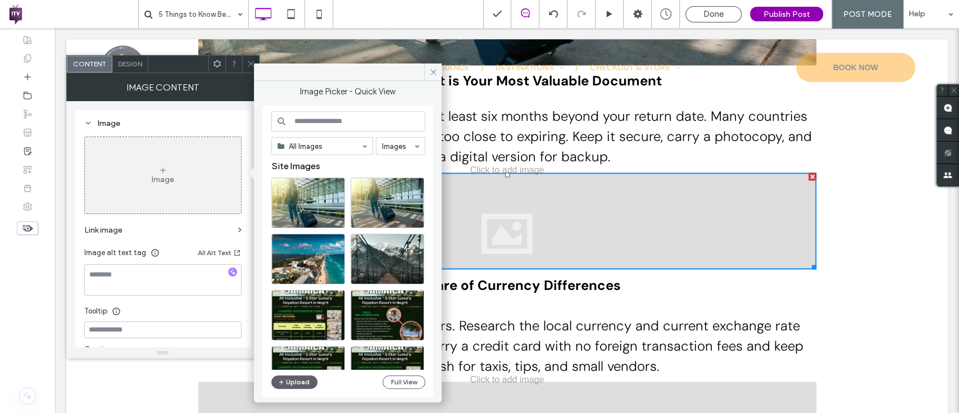
click at [338, 136] on div "All Images Images Site Images Upload Full View" at bounding box center [348, 251] width 154 height 280
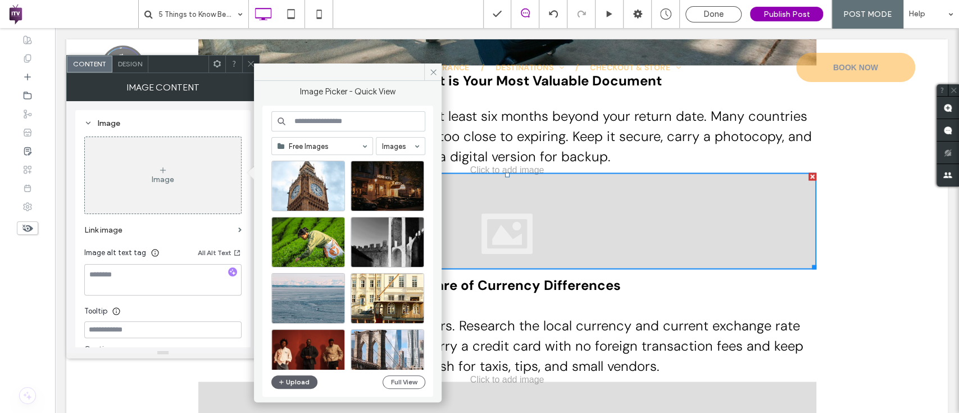
click at [394, 112] on input at bounding box center [348, 121] width 154 height 20
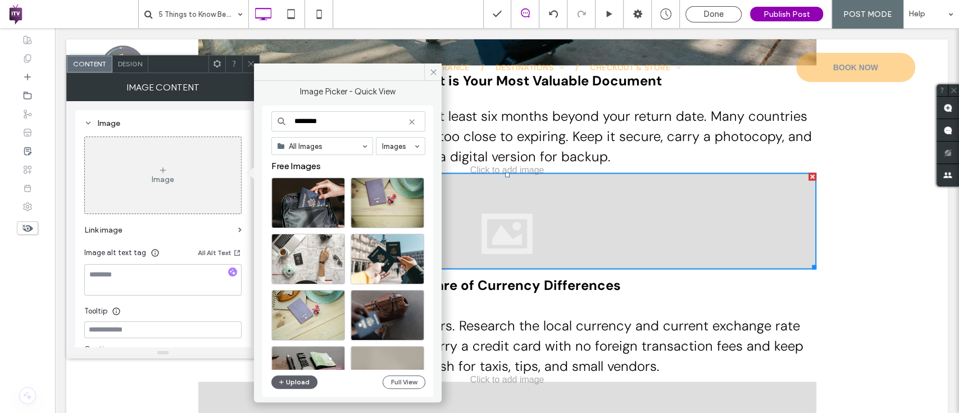
type input "********"
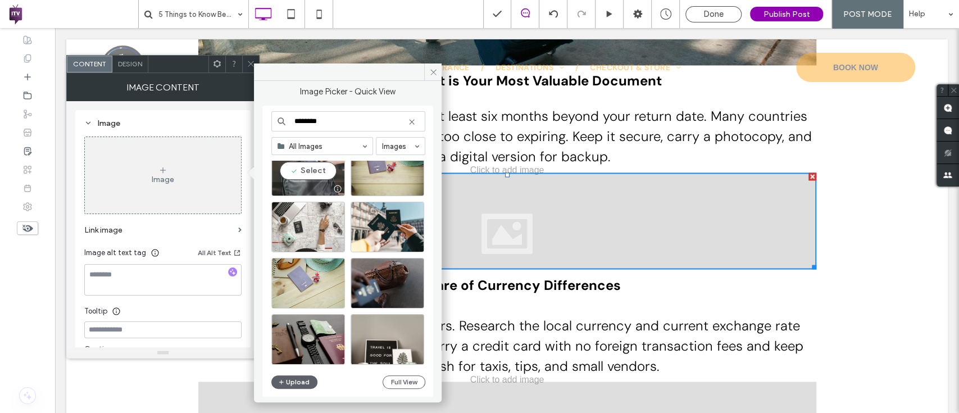
scroll to position [8, 0]
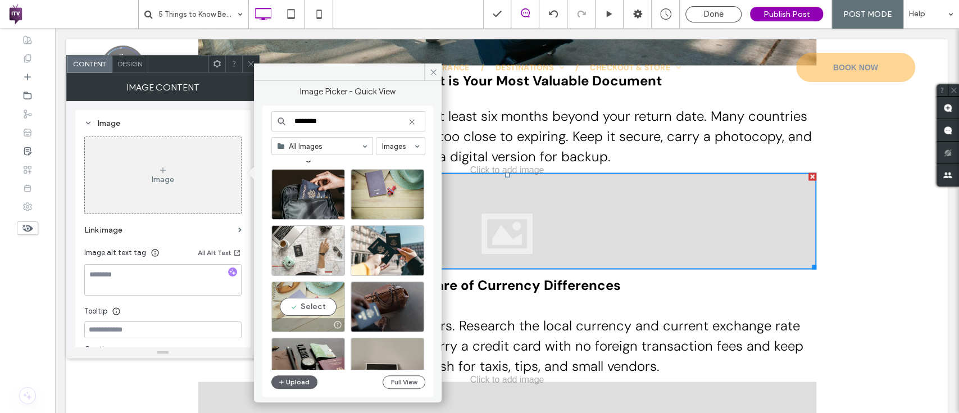
click at [314, 303] on div "Select" at bounding box center [308, 306] width 74 height 51
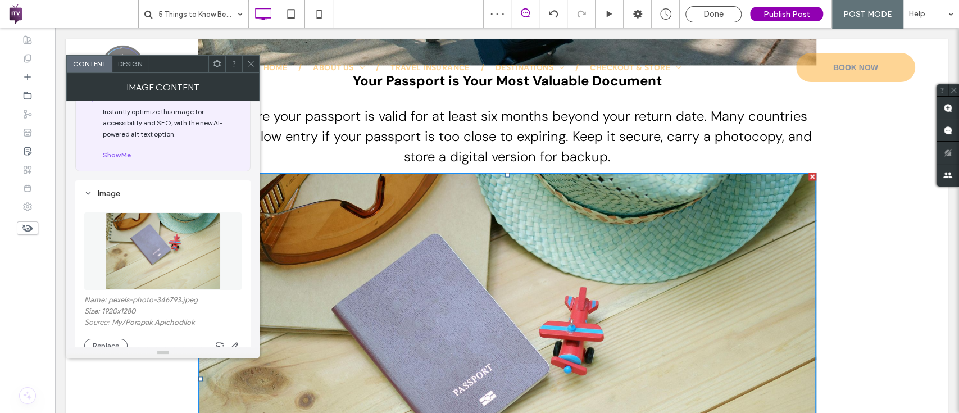
scroll to position [28, 0]
click at [230, 341] on icon "button" at bounding box center [234, 344] width 9 height 9
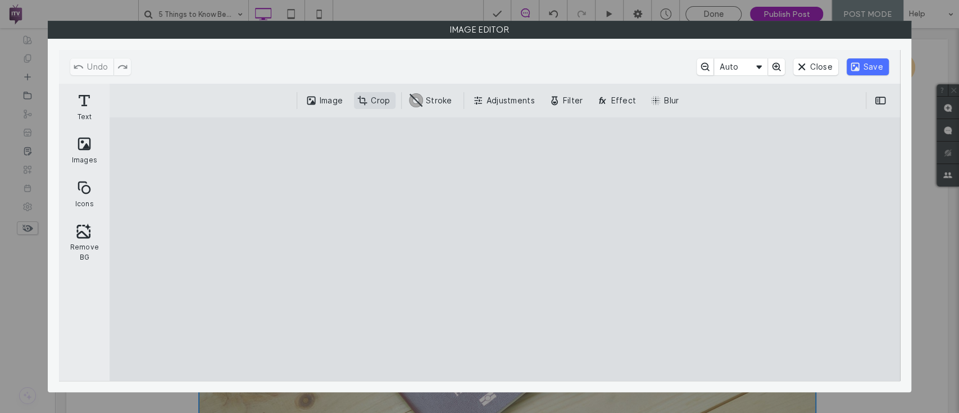
click at [386, 95] on button "Crop" at bounding box center [375, 100] width 42 height 17
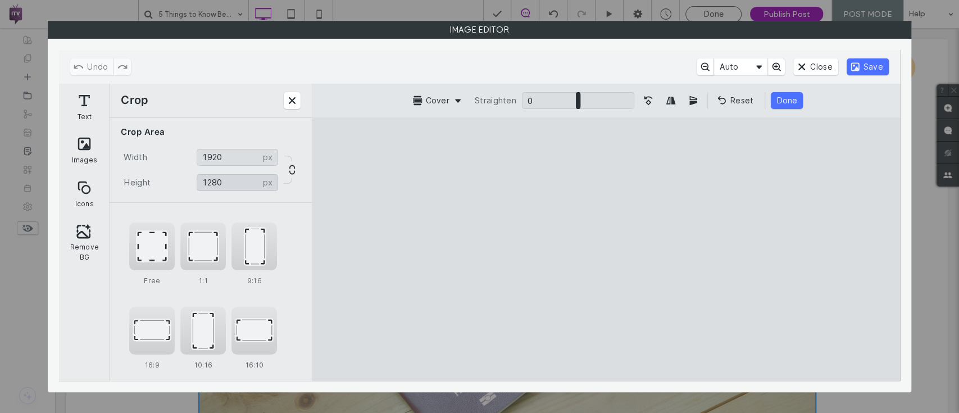
click at [233, 183] on input "****" at bounding box center [237, 182] width 81 height 17
type input "****"
click at [781, 96] on button "Done" at bounding box center [784, 100] width 32 height 17
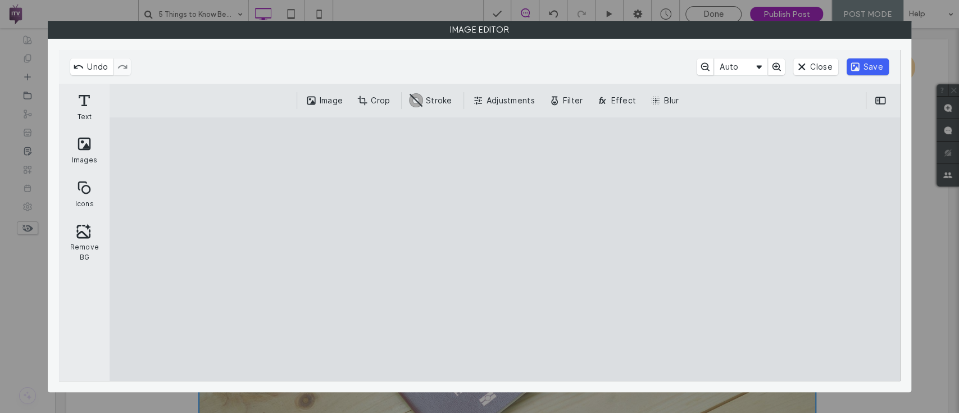
click at [868, 62] on button "Save" at bounding box center [867, 66] width 42 height 17
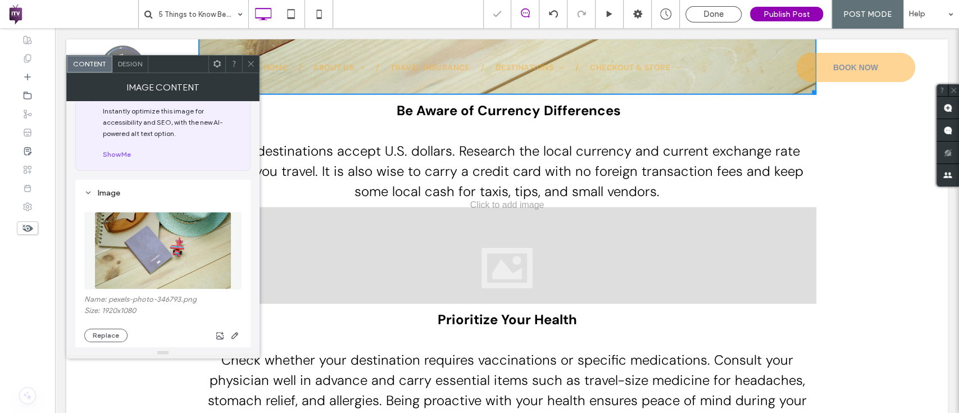
scroll to position [1666, 0]
click at [248, 69] on span at bounding box center [251, 64] width 8 height 17
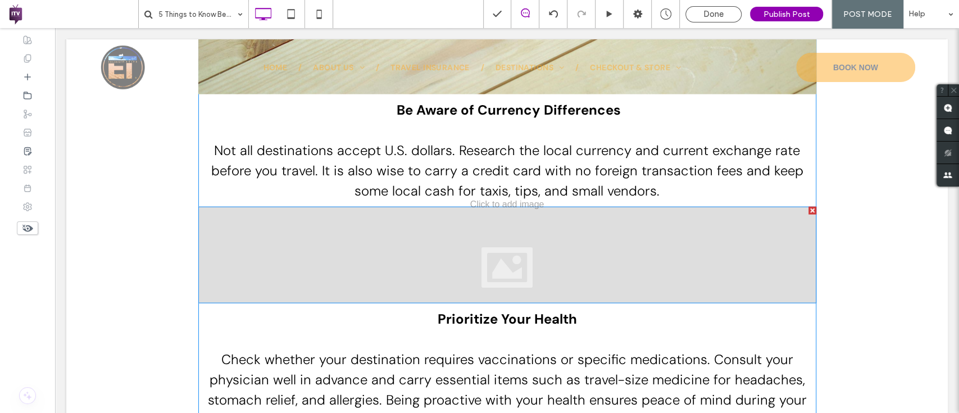
click at [289, 241] on div at bounding box center [507, 255] width 618 height 97
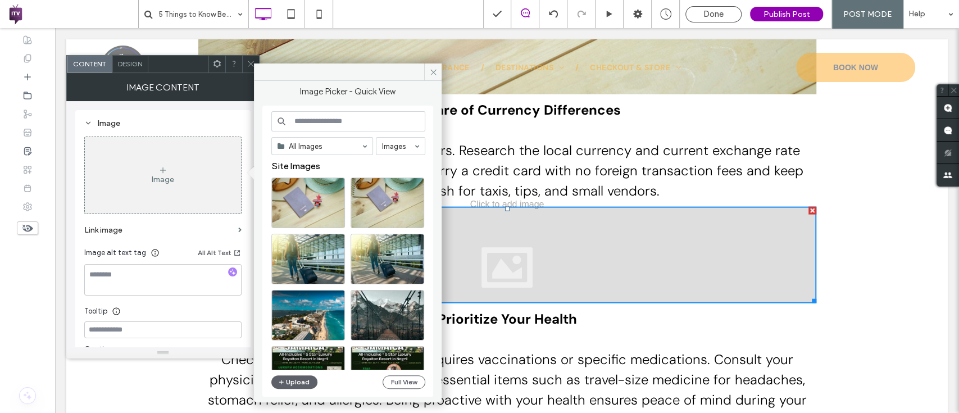
click at [329, 126] on input at bounding box center [348, 121] width 154 height 20
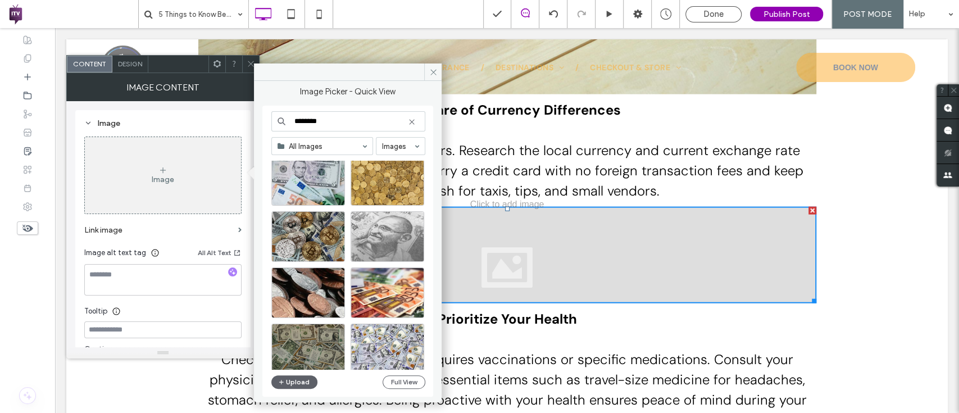
scroll to position [247, 0]
type input "********"
click at [320, 180] on div "Select" at bounding box center [308, 181] width 74 height 51
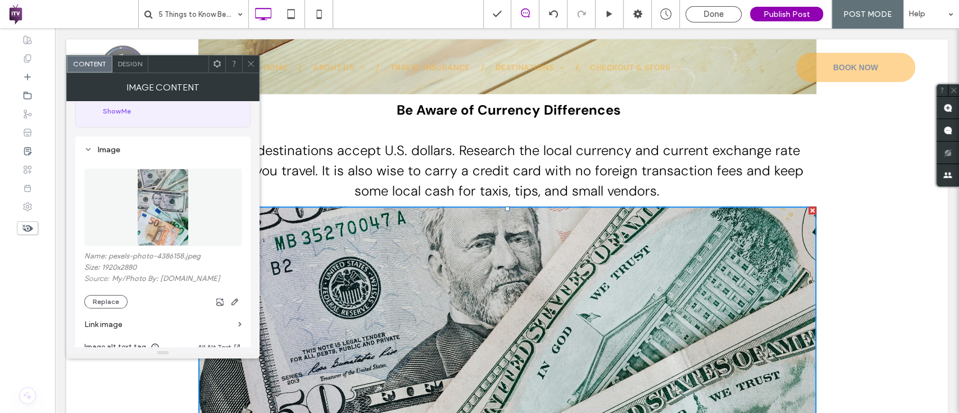
scroll to position [70, 0]
click at [235, 303] on use "button" at bounding box center [234, 302] width 7 height 7
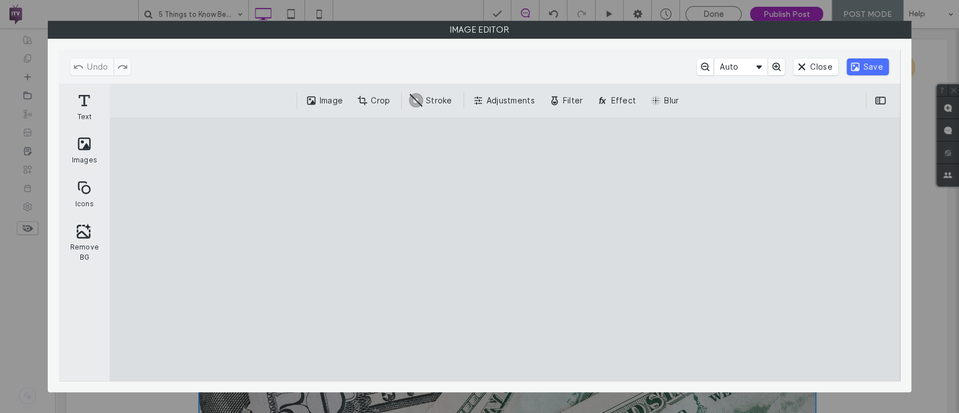
click at [388, 111] on div "Image Crop #ABABAB Stroke Adjustments Filter Effect Blur" at bounding box center [505, 101] width 790 height 34
click at [378, 101] on button "Crop" at bounding box center [375, 100] width 42 height 17
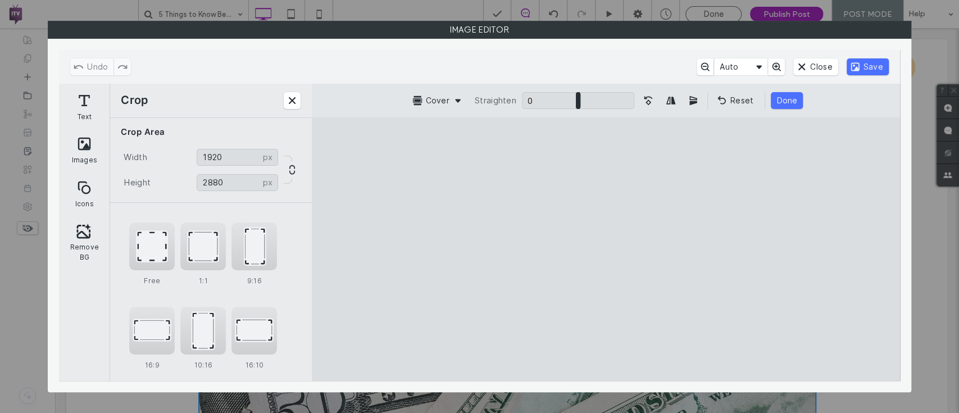
click at [230, 191] on div "Width **** px 1920 px Height **** px 2880 px" at bounding box center [211, 174] width 202 height 56
drag, startPoint x: 230, startPoint y: 179, endPoint x: 88, endPoint y: 153, distance: 145.0
click at [88, 153] on div "Text Images Icons Remove BG Crop Crop Area Width **** px 1920 px Height **** px…" at bounding box center [479, 233] width 840 height 298
drag, startPoint x: 512, startPoint y: 200, endPoint x: 503, endPoint y: 272, distance: 73.0
click at [605, 249] on cesdk-canvas "Editor canvas" at bounding box center [605, 249] width 0 height 0
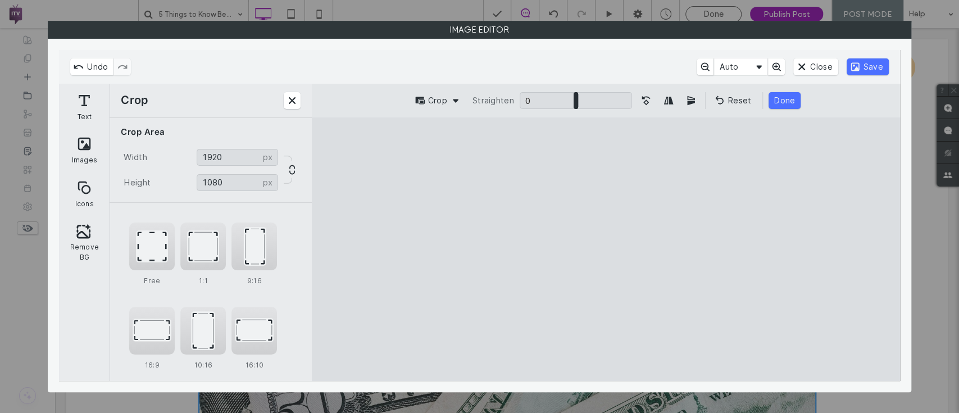
drag, startPoint x: 503, startPoint y: 272, endPoint x: 495, endPoint y: 353, distance: 80.7
click at [605, 249] on cesdk-canvas "Editor canvas" at bounding box center [605, 249] width 0 height 0
drag, startPoint x: 720, startPoint y: 226, endPoint x: 815, endPoint y: 343, distance: 150.1
click at [605, 249] on cesdk-canvas "Editor canvas" at bounding box center [605, 249] width 0 height 0
drag, startPoint x: 735, startPoint y: 247, endPoint x: 735, endPoint y: 294, distance: 47.2
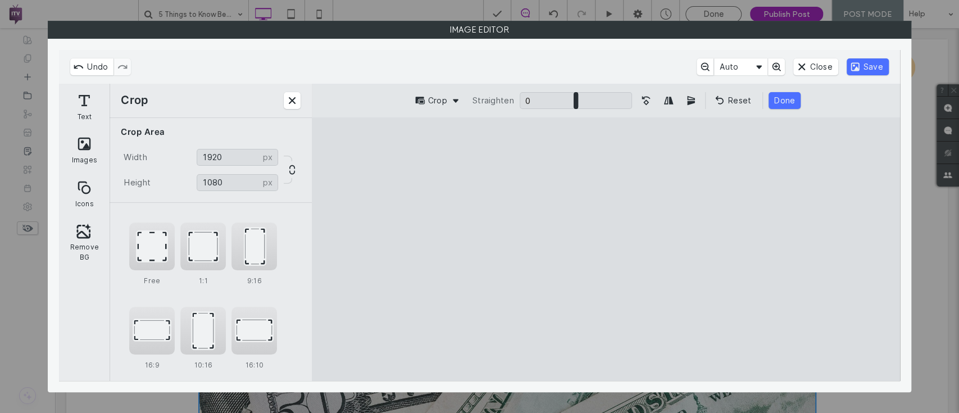
click at [605, 249] on cesdk-canvas "Editor canvas" at bounding box center [605, 249] width 0 height 0
drag, startPoint x: 603, startPoint y: 142, endPoint x: 602, endPoint y: 177, distance: 35.4
click at [605, 249] on cesdk-canvas "Editor canvas" at bounding box center [605, 249] width 0 height 0
drag, startPoint x: 606, startPoint y: 358, endPoint x: 602, endPoint y: 404, distance: 46.3
click at [605, 249] on cesdk-canvas "Editor canvas" at bounding box center [605, 249] width 0 height 0
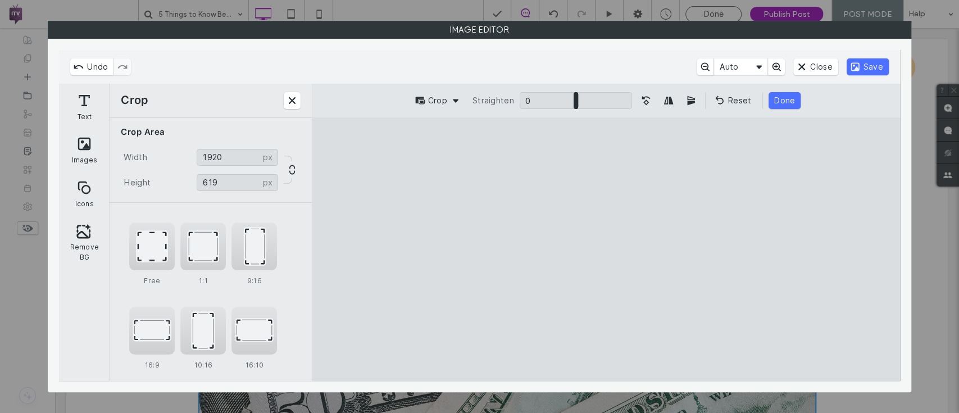
drag, startPoint x: 606, startPoint y: 161, endPoint x: 607, endPoint y: 259, distance: 98.8
click at [605, 249] on cesdk-canvas "Editor canvas" at bounding box center [605, 249] width 0 height 0
drag, startPoint x: 608, startPoint y: 338, endPoint x: 606, endPoint y: 444, distance: 106.2
click at [605, 249] on cesdk-canvas "Editor canvas" at bounding box center [605, 249] width 0 height 0
drag, startPoint x: 598, startPoint y: 344, endPoint x: 568, endPoint y: 245, distance: 103.8
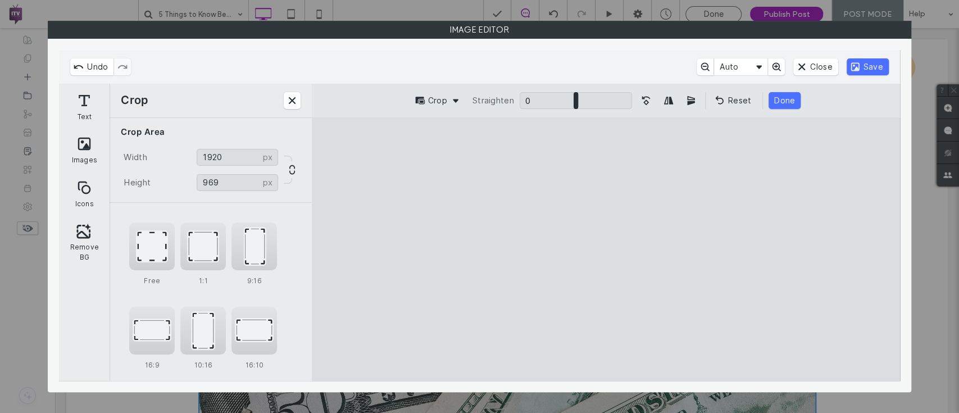
click at [605, 249] on cesdk-canvas "Editor canvas" at bounding box center [605, 249] width 0 height 0
click at [223, 177] on input "***" at bounding box center [237, 182] width 81 height 17
type input "*"
type input "****"
click at [790, 90] on div "Crop Straighten 0 * 0 Reset Done" at bounding box center [605, 101] width 587 height 34
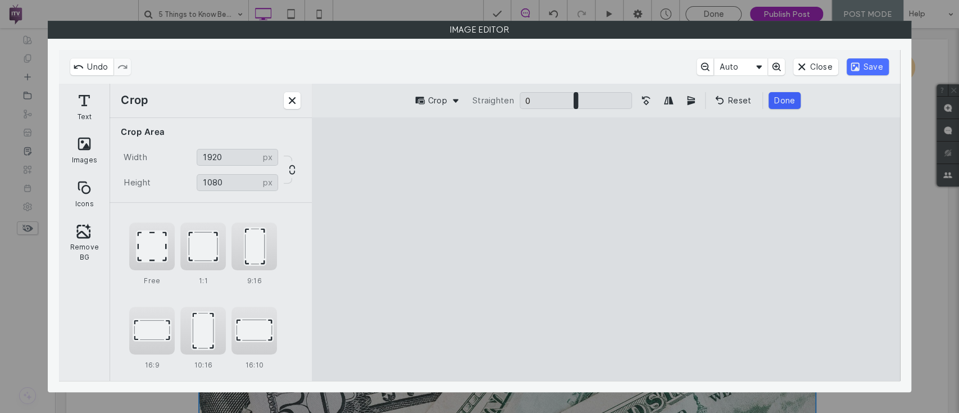
click at [790, 102] on button "Done" at bounding box center [784, 100] width 32 height 17
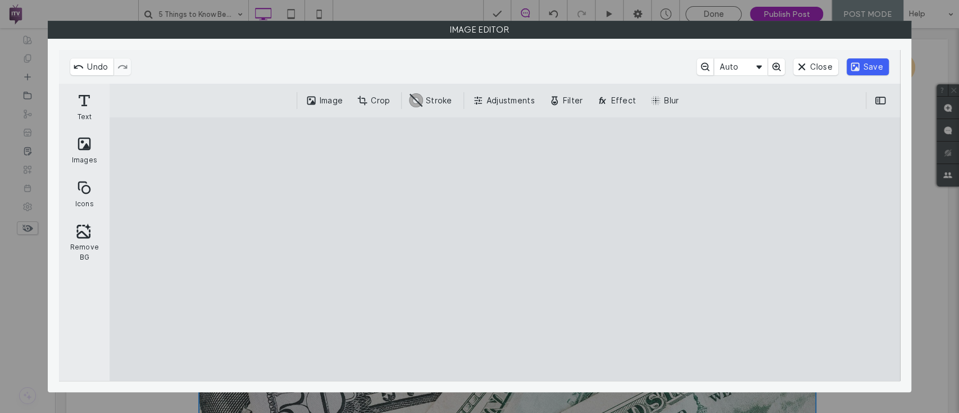
click at [868, 69] on button "Save" at bounding box center [867, 66] width 42 height 17
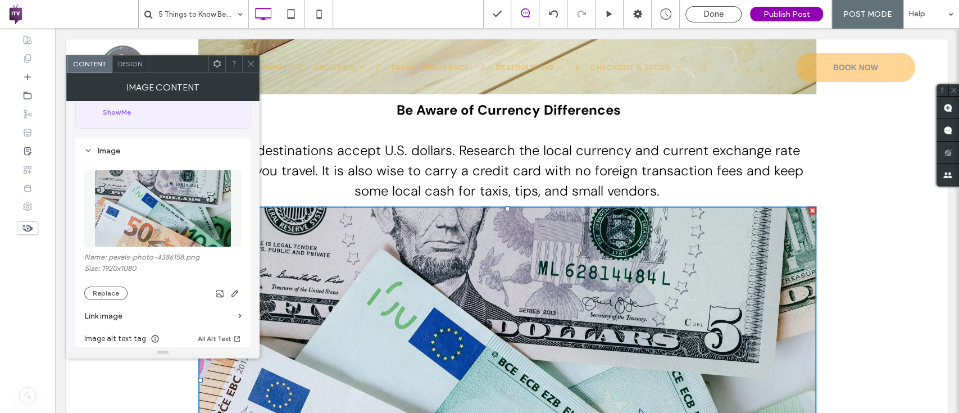
click at [248, 61] on use at bounding box center [251, 64] width 6 height 6
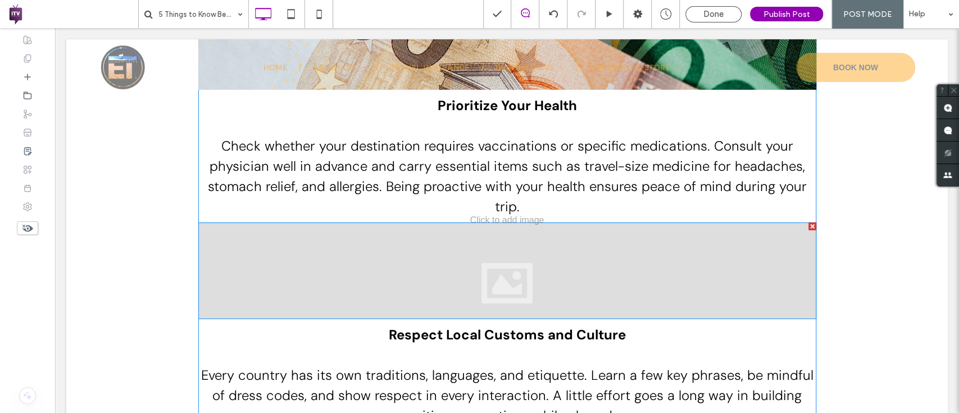
scroll to position [2138, 0]
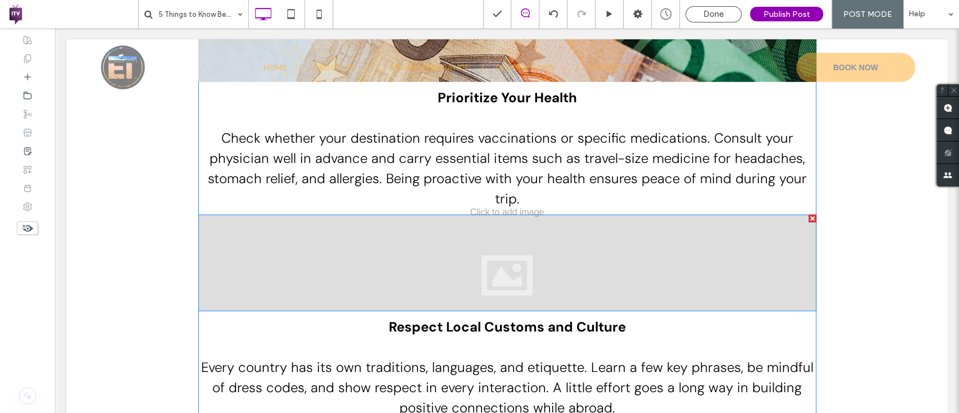
click at [341, 280] on div at bounding box center [507, 263] width 618 height 97
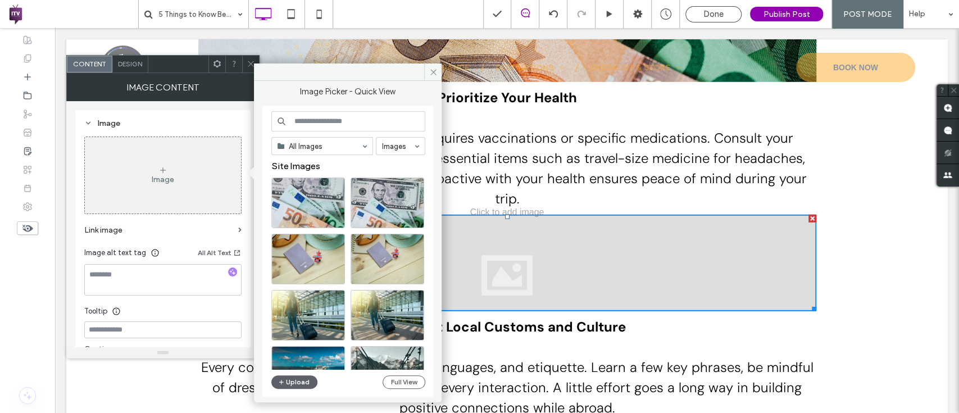
click at [321, 122] on input at bounding box center [348, 121] width 154 height 20
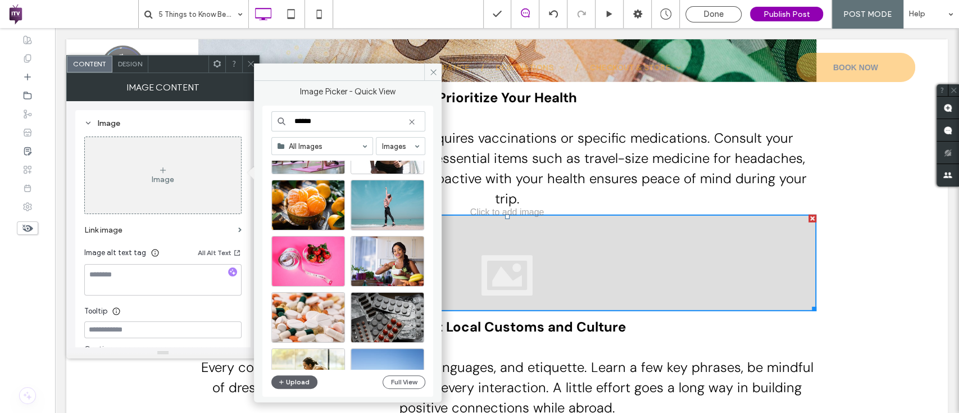
scroll to position [1189, 0]
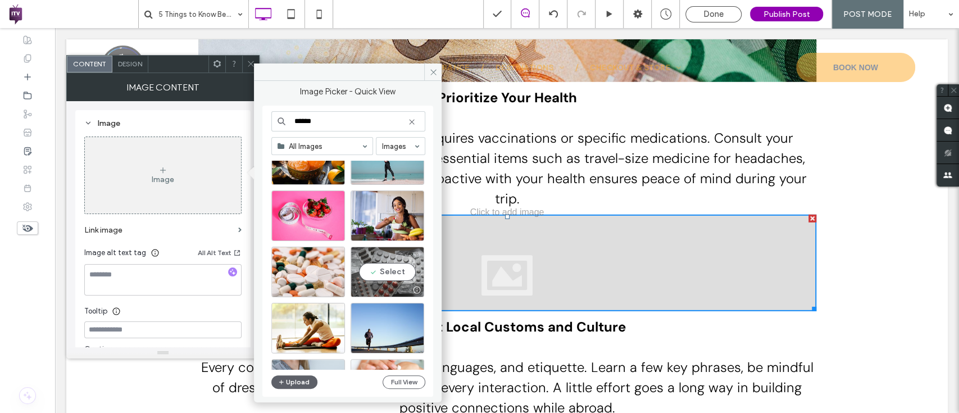
type input "******"
click at [376, 268] on div "Select" at bounding box center [387, 272] width 74 height 51
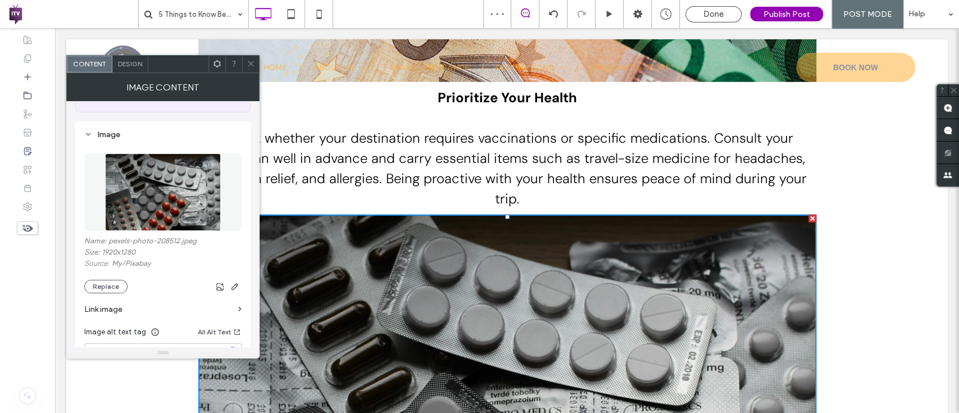
scroll to position [89, 0]
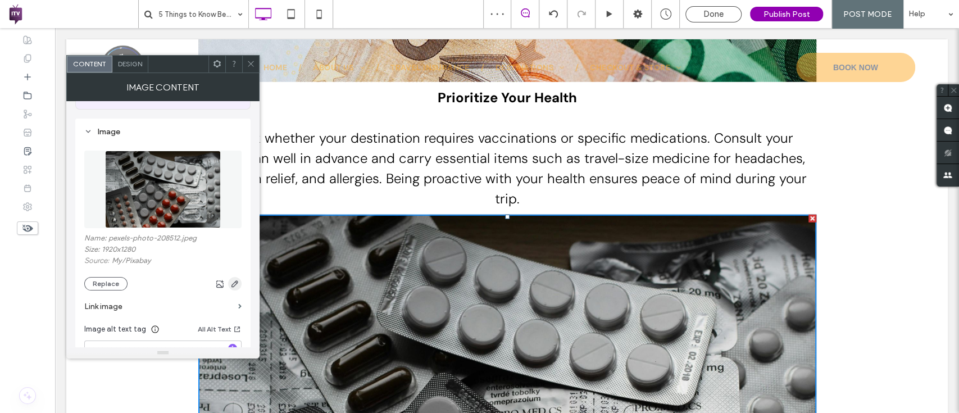
click at [240, 278] on span "button" at bounding box center [234, 283] width 13 height 13
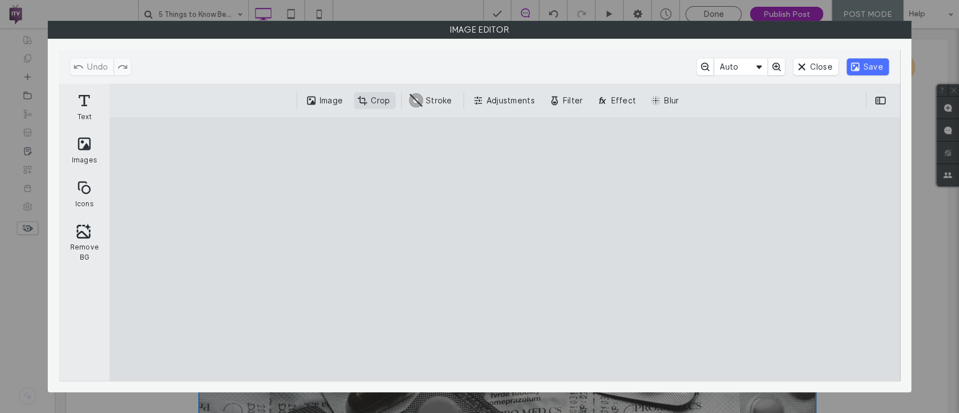
click at [382, 97] on button "Crop" at bounding box center [375, 100] width 42 height 17
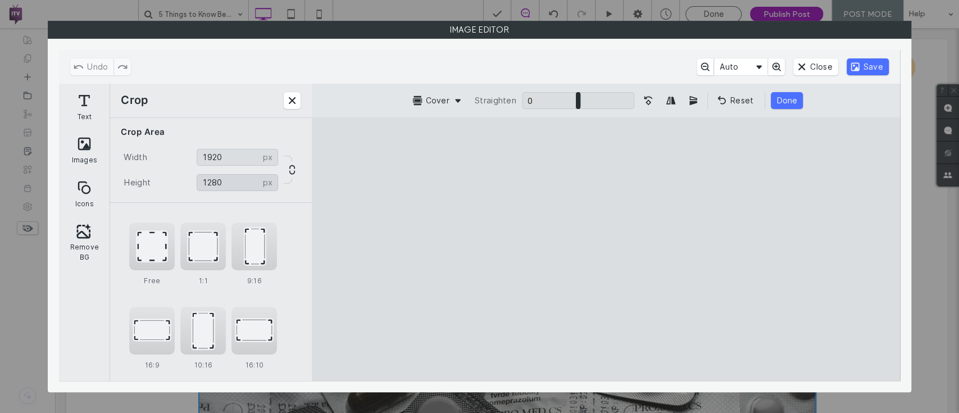
click at [247, 184] on input "****" at bounding box center [237, 182] width 81 height 17
type input "****"
click at [786, 99] on button "Done" at bounding box center [784, 100] width 32 height 17
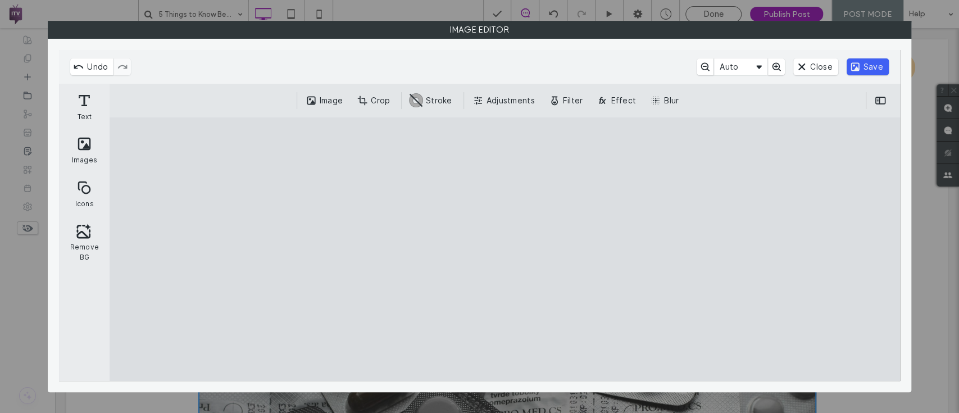
click at [881, 65] on button "Save" at bounding box center [867, 66] width 42 height 17
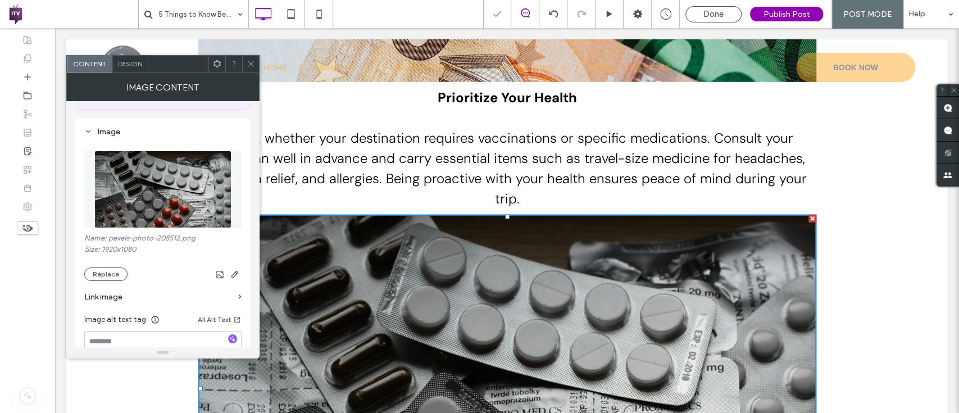
click at [256, 65] on div at bounding box center [250, 64] width 17 height 17
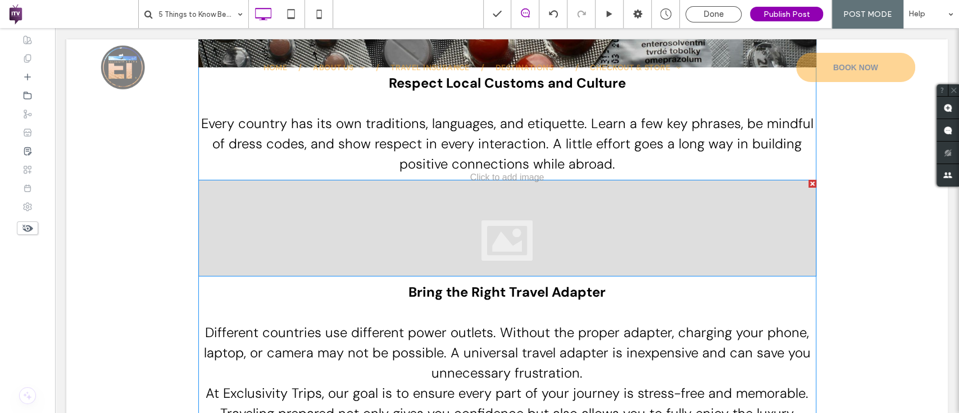
scroll to position [2625, 0]
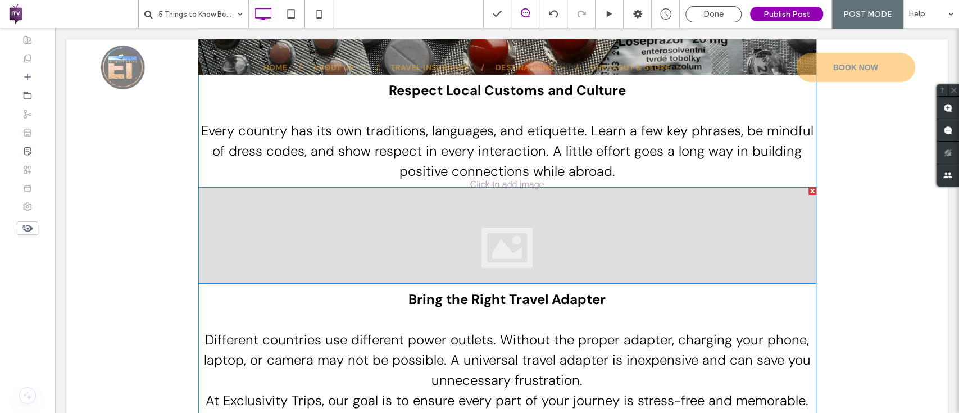
click at [408, 224] on div at bounding box center [507, 235] width 618 height 97
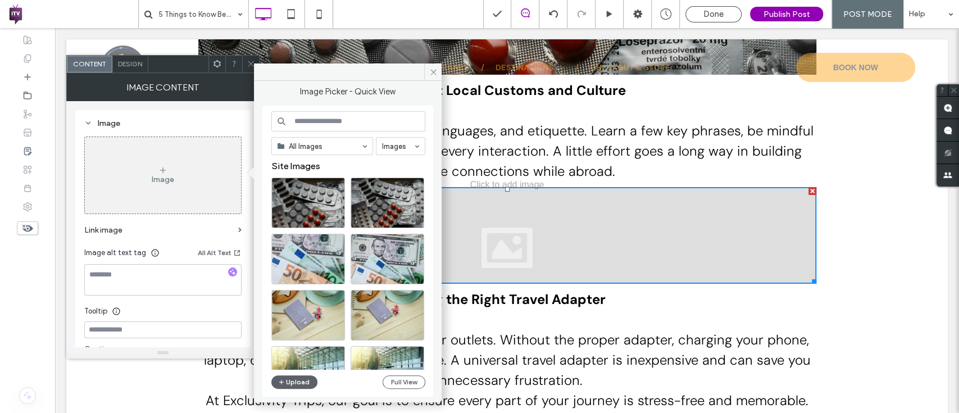
click at [323, 118] on input at bounding box center [348, 121] width 154 height 20
type input "*******"
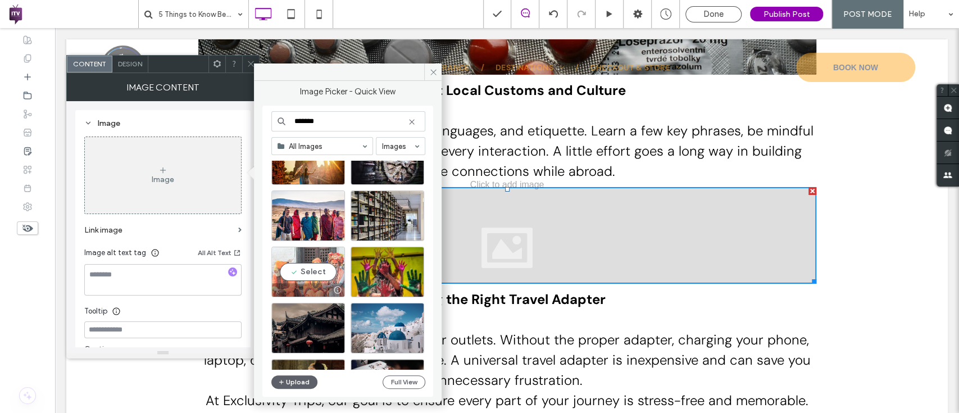
scroll to position [546, 0]
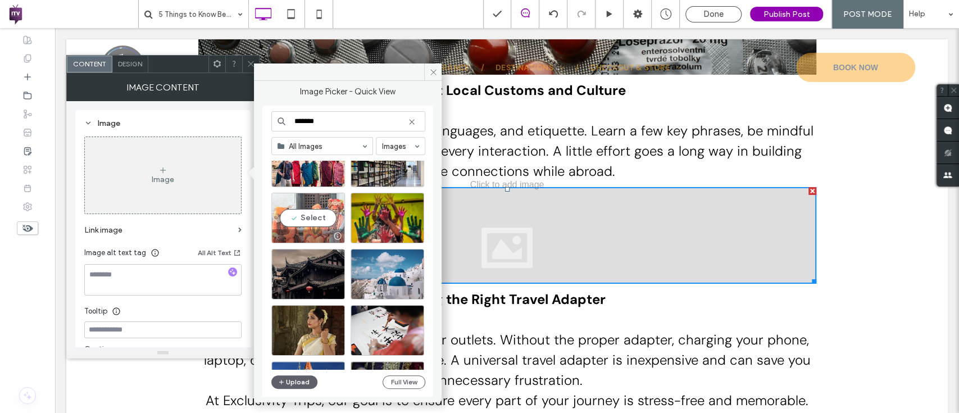
click at [297, 222] on div "Select" at bounding box center [308, 218] width 74 height 51
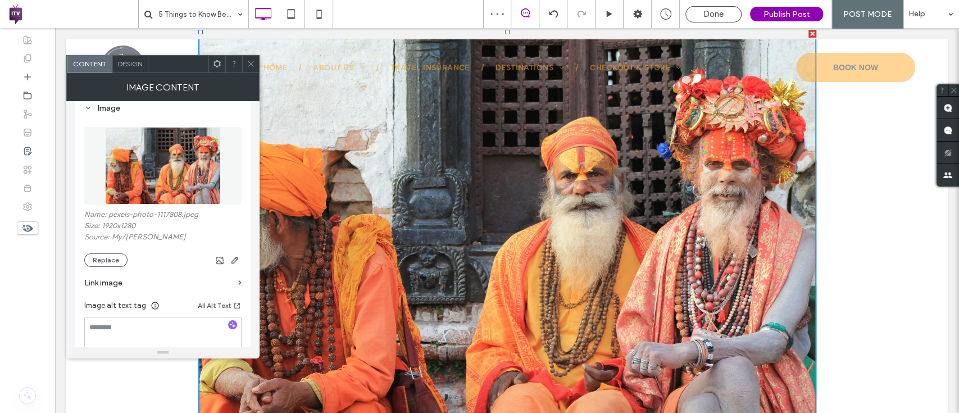
scroll to position [121, 0]
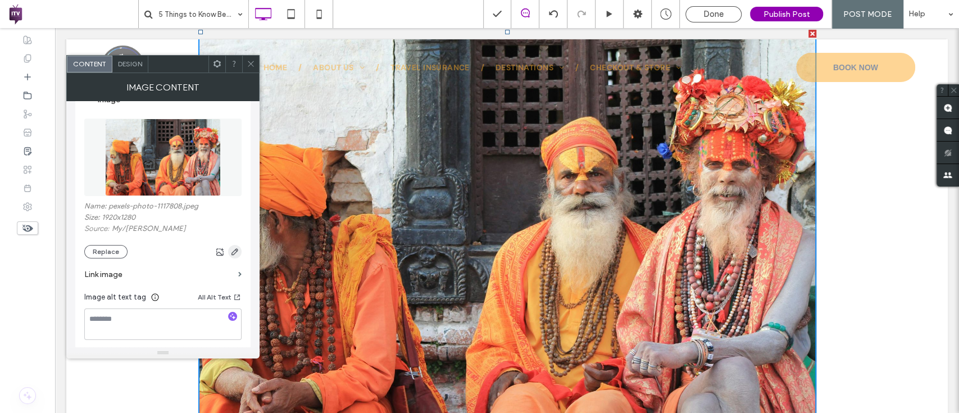
click at [231, 252] on icon "button" at bounding box center [234, 251] width 9 height 9
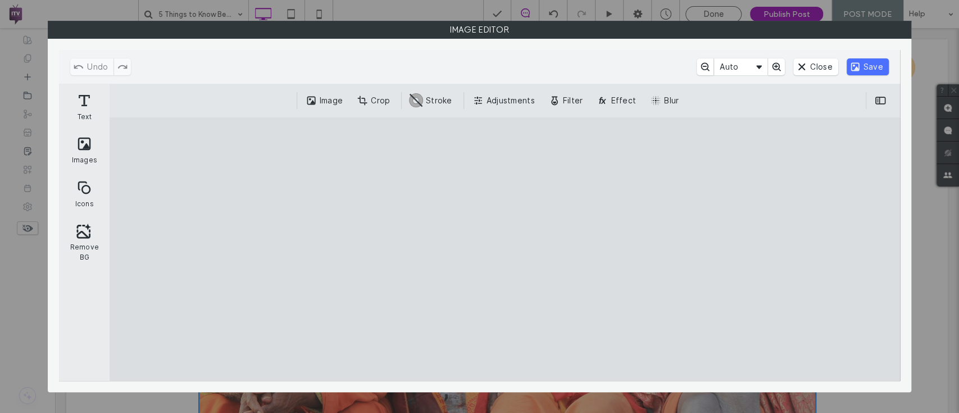
click at [377, 90] on div "Image Crop #ABABAB Stroke Adjustments Filter Effect Blur" at bounding box center [505, 101] width 790 height 34
click at [384, 101] on button "Crop" at bounding box center [375, 100] width 42 height 17
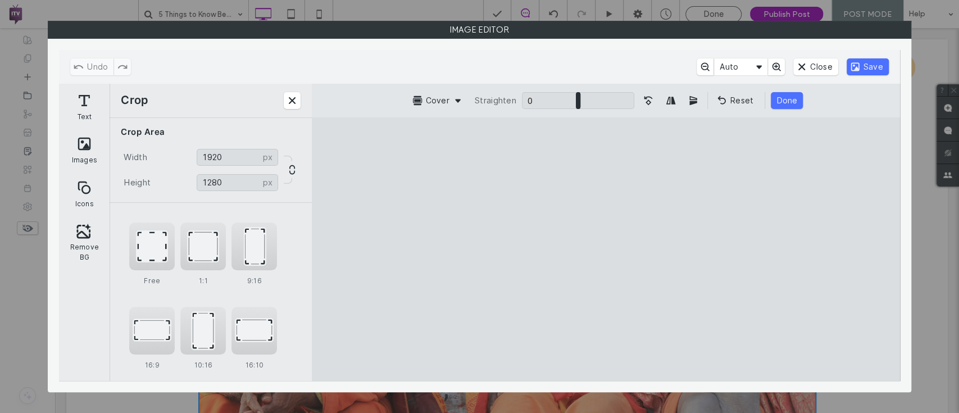
drag, startPoint x: 236, startPoint y: 180, endPoint x: 118, endPoint y: 194, distance: 118.8
click at [118, 194] on div "Width **** px 1920 px Height **** px 1280 px" at bounding box center [211, 174] width 202 height 56
type input "****"
drag, startPoint x: 517, startPoint y: 262, endPoint x: 509, endPoint y: 238, distance: 24.7
click at [605, 249] on cesdk-canvas "Editor canvas" at bounding box center [605, 249] width 0 height 0
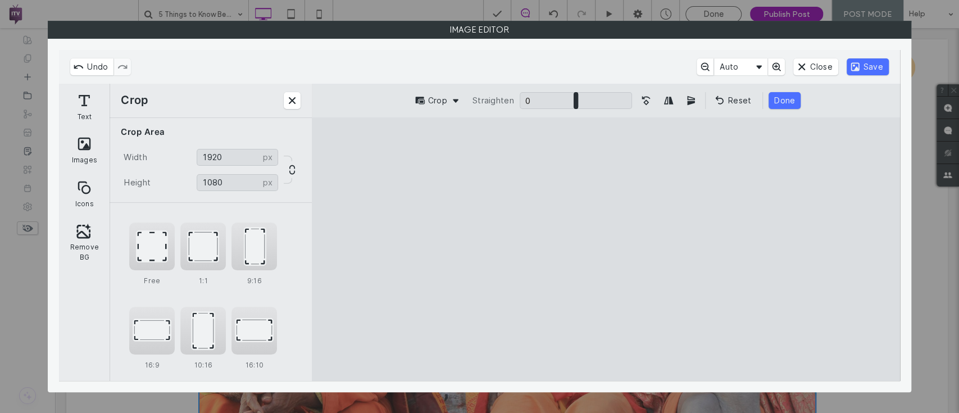
click at [780, 112] on div "Crop Straighten 0 * 0 Reset Done" at bounding box center [605, 101] width 587 height 34
click at [792, 101] on button "Done" at bounding box center [784, 100] width 32 height 17
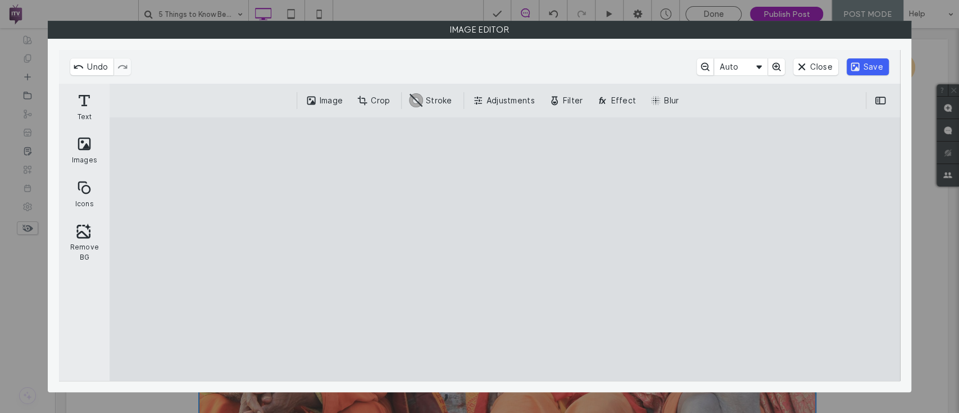
click at [864, 65] on button "Save" at bounding box center [867, 66] width 42 height 17
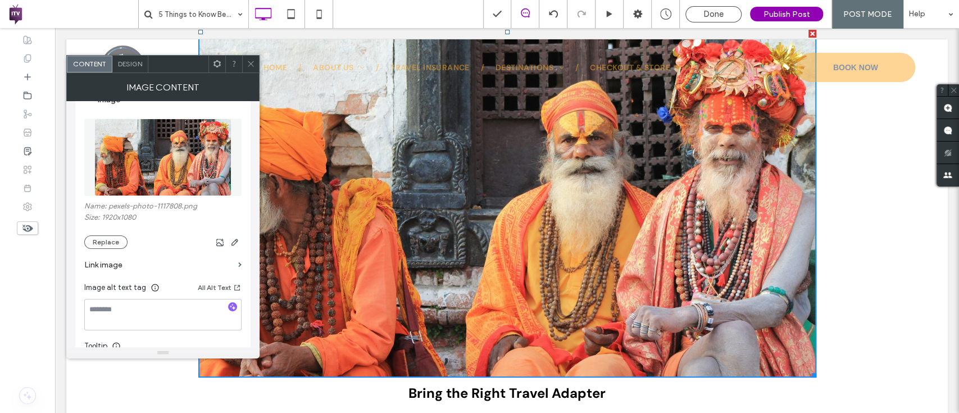
click at [253, 65] on icon at bounding box center [251, 64] width 8 height 8
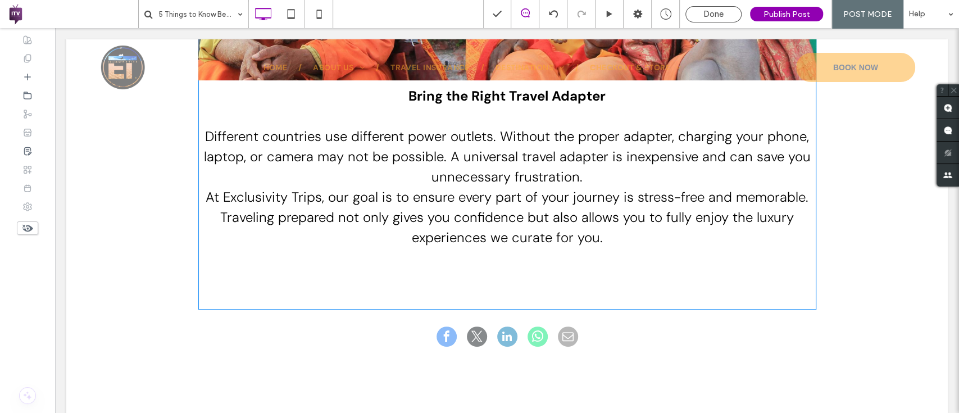
scroll to position [3072, 0]
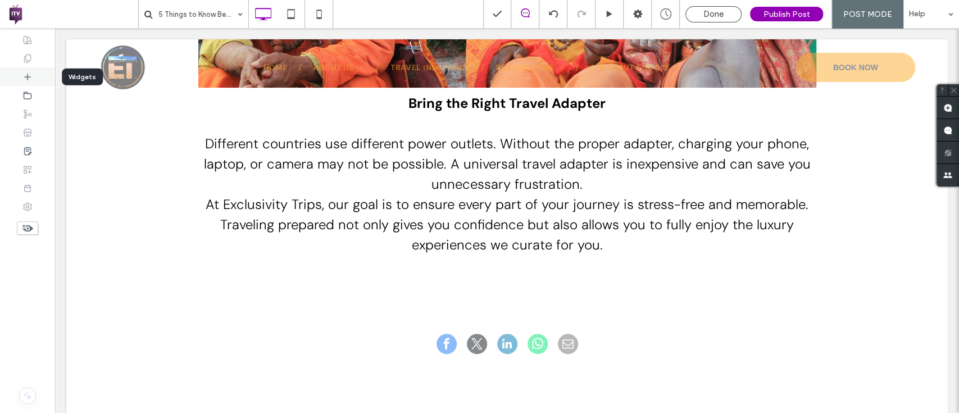
click at [25, 75] on icon at bounding box center [27, 76] width 9 height 9
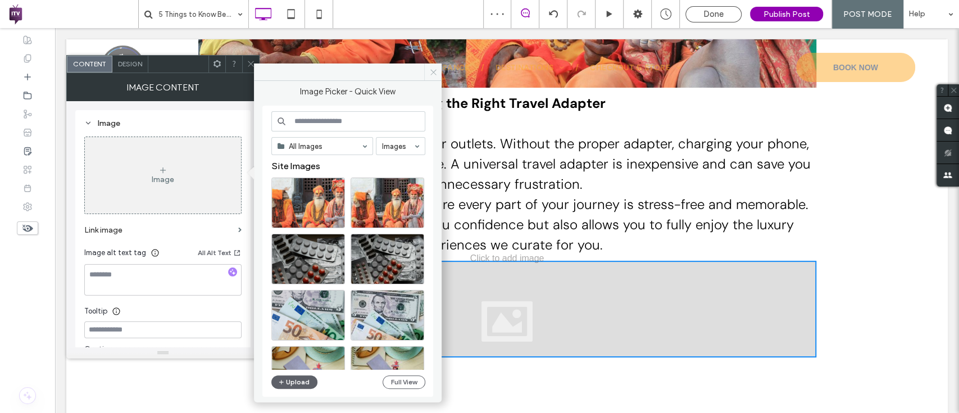
click at [430, 72] on icon at bounding box center [433, 72] width 8 height 8
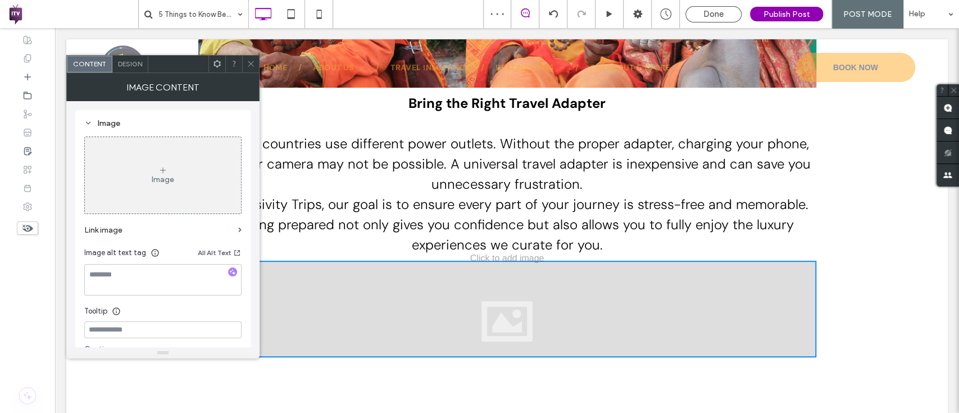
click at [247, 60] on icon at bounding box center [251, 64] width 8 height 8
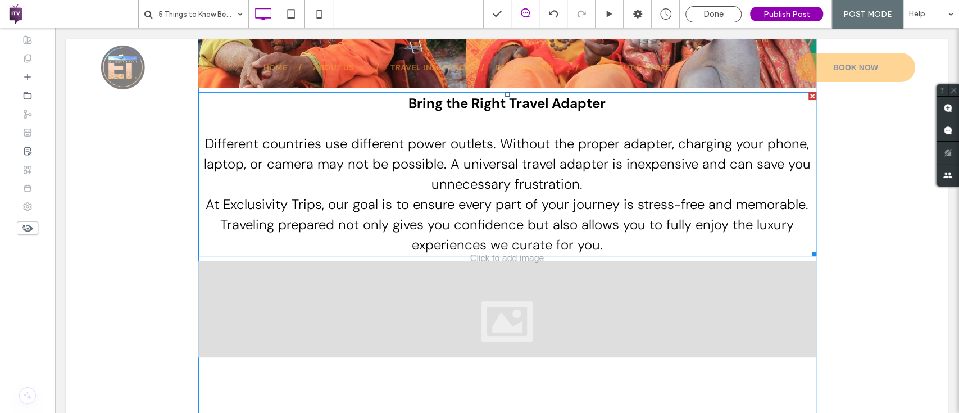
click at [490, 236] on span "At Exclusivity Trips, our goal is to ensure every part of your journey is stres…" at bounding box center [507, 224] width 603 height 58
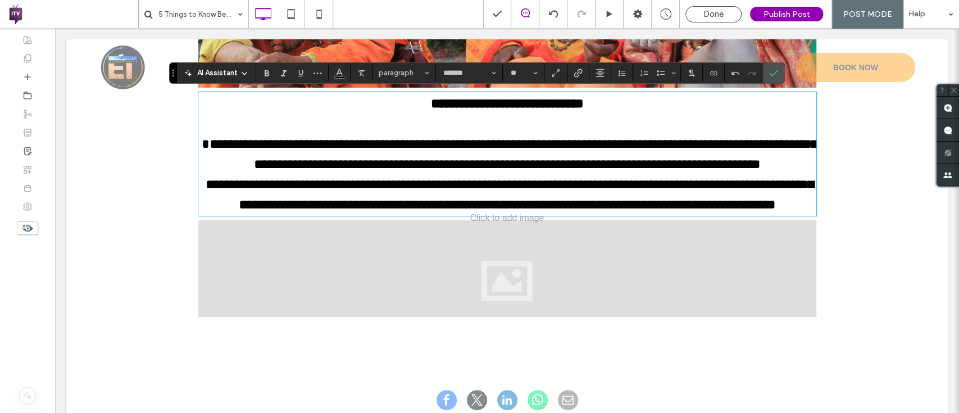
click at [496, 215] on p "**********" at bounding box center [507, 194] width 618 height 40
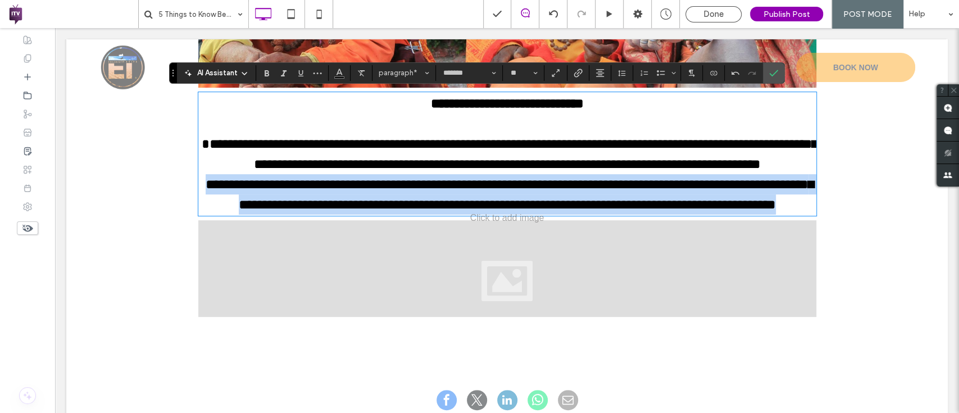
drag, startPoint x: 606, startPoint y: 236, endPoint x: 188, endPoint y: 205, distance: 419.5
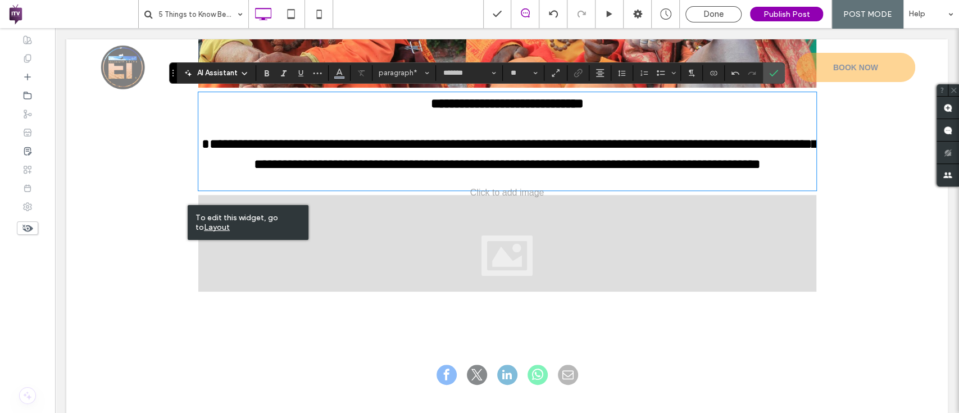
type input "**"
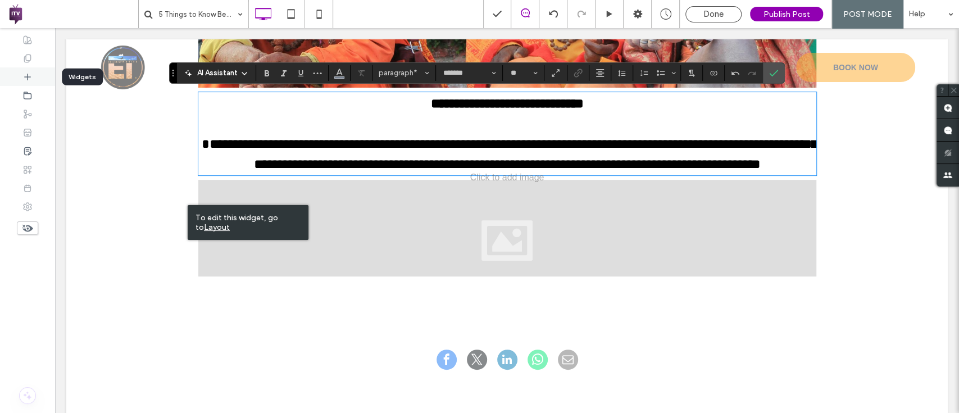
click at [25, 77] on icon at bounding box center [27, 76] width 9 height 9
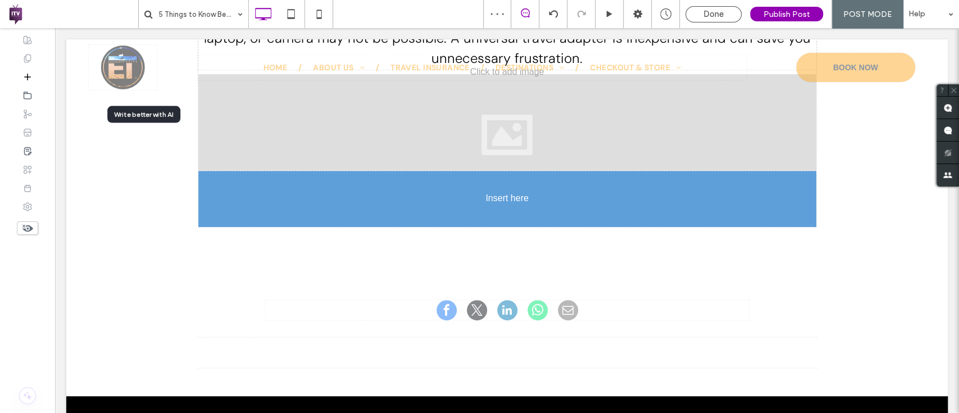
scroll to position [3207, 0]
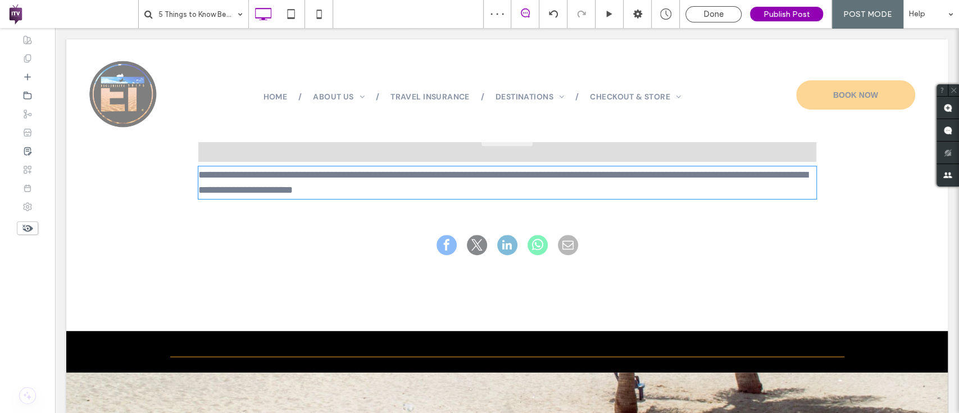
type input "*******"
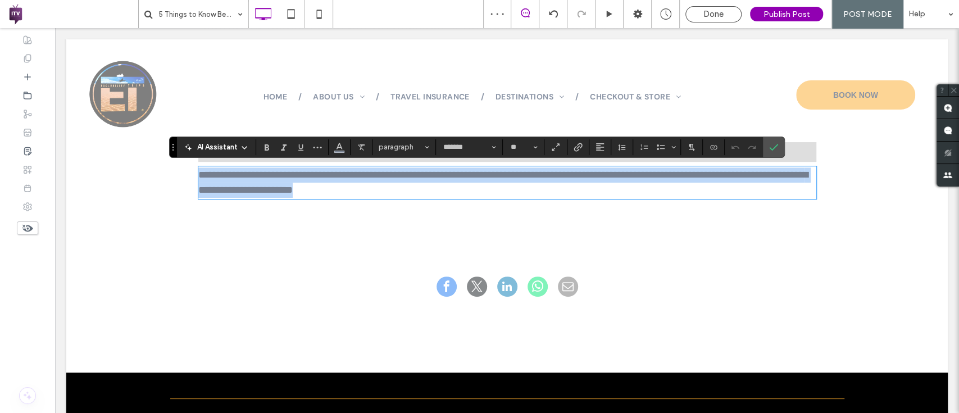
click at [397, 189] on p "**********" at bounding box center [507, 182] width 618 height 30
drag, startPoint x: 397, startPoint y: 190, endPoint x: 172, endPoint y: 144, distance: 229.7
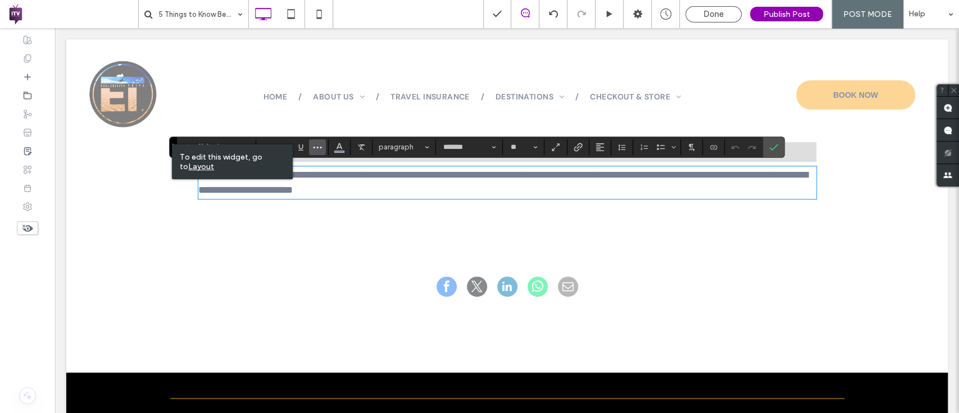
scroll to position [0, 0]
click at [531, 148] on button "**" at bounding box center [523, 147] width 37 height 16
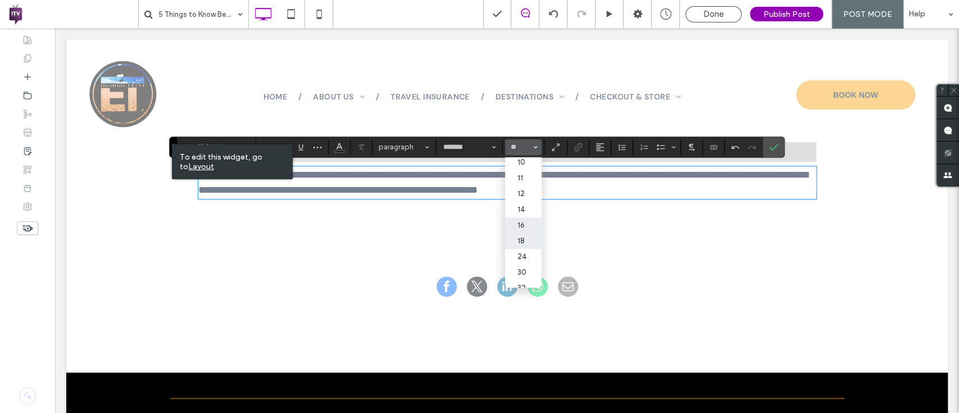
scroll to position [35, 0]
click at [526, 254] on label "24" at bounding box center [523, 256] width 36 height 16
type input "**"
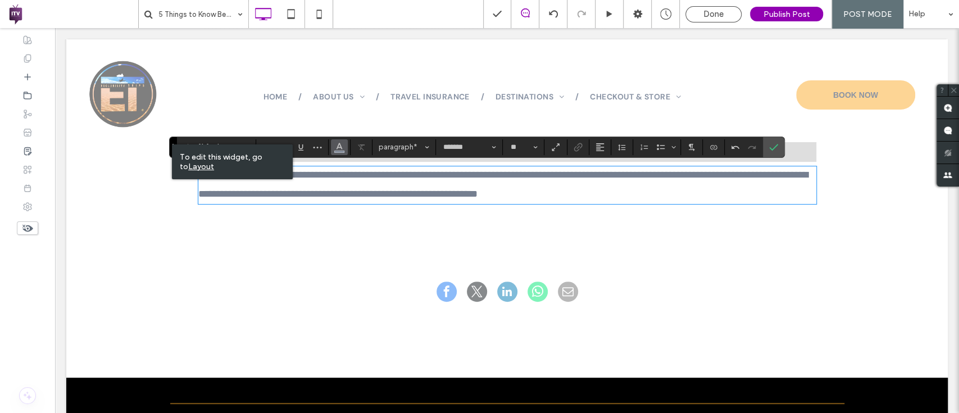
click at [341, 142] on icon "Color" at bounding box center [339, 146] width 9 height 9
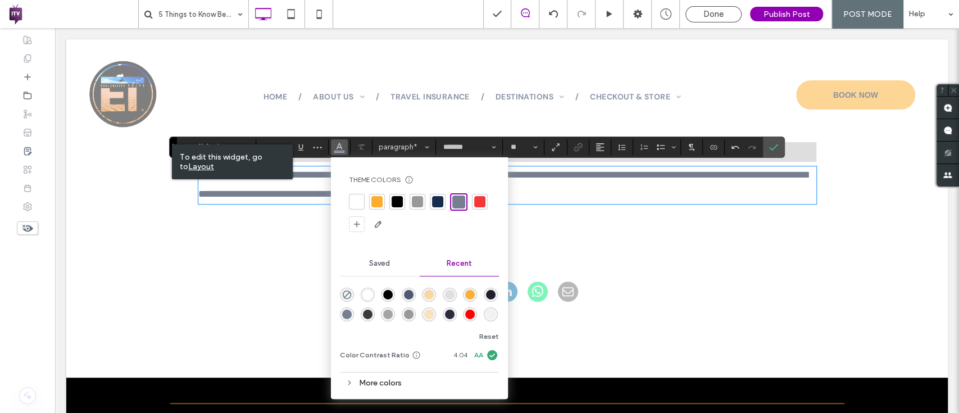
click at [402, 203] on div at bounding box center [396, 201] width 11 height 11
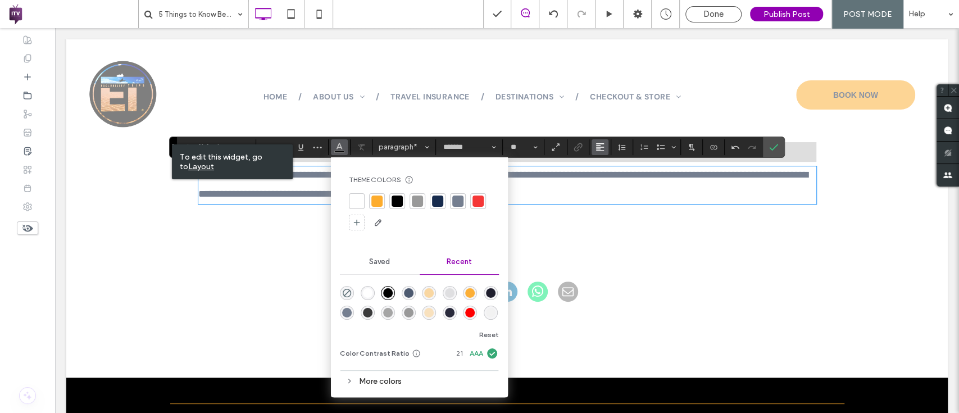
click at [597, 147] on use "Alignment" at bounding box center [600, 147] width 8 height 8
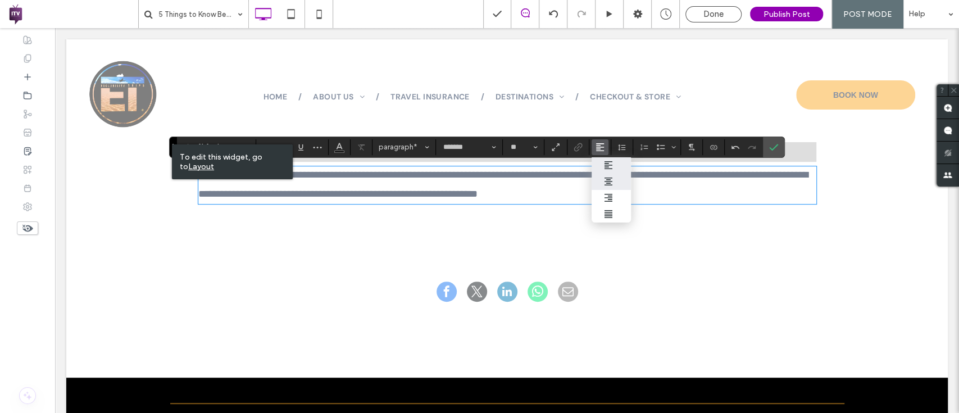
click at [613, 181] on div "ui.textEditor.alignment.center" at bounding box center [611, 181] width 15 height 9
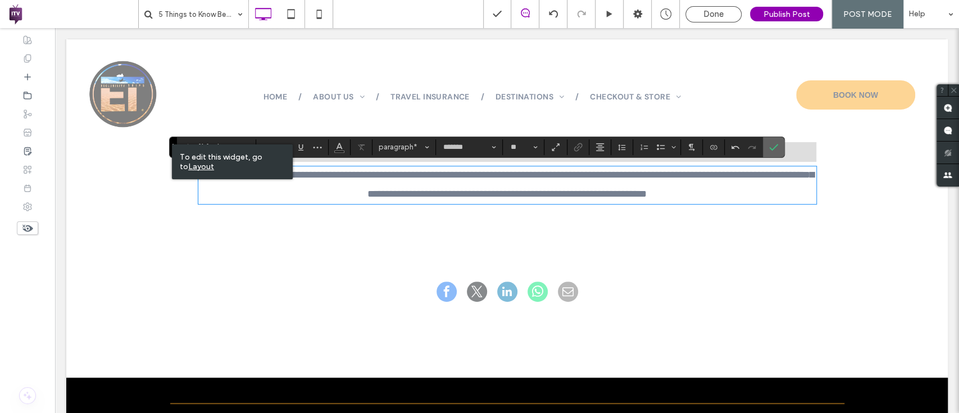
click at [770, 150] on icon "Confirm" at bounding box center [773, 147] width 9 height 9
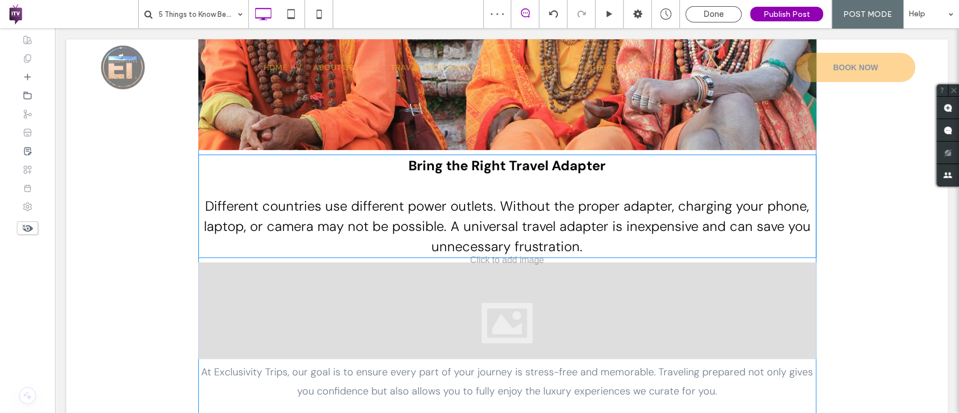
scroll to position [3009, 0]
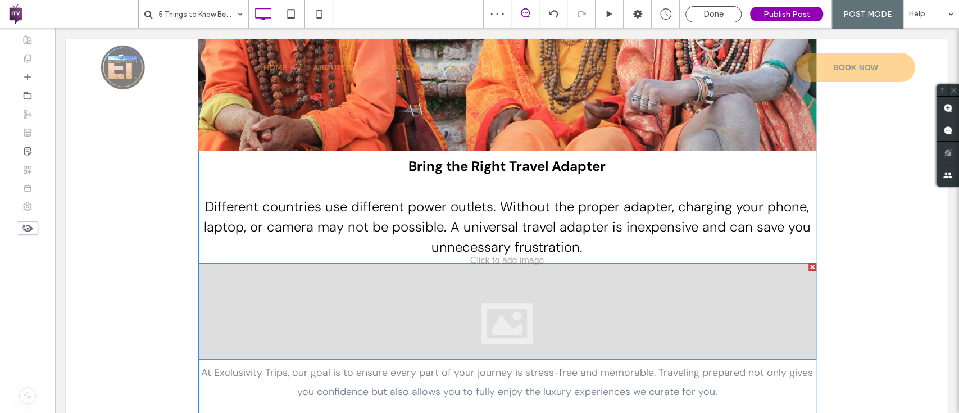
click at [392, 299] on div at bounding box center [507, 311] width 618 height 97
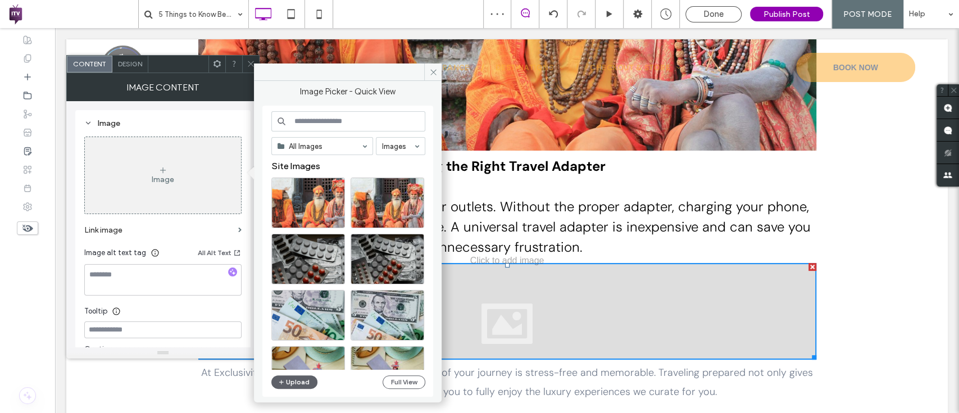
click at [311, 124] on input at bounding box center [348, 121] width 154 height 20
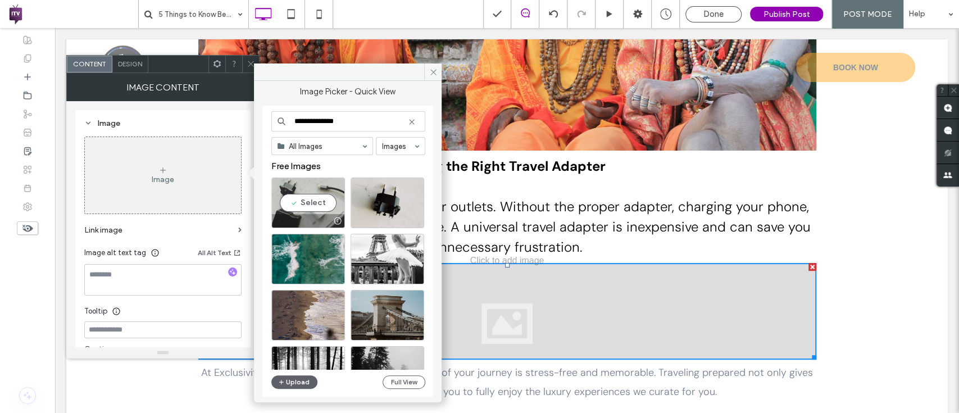
type input "**********"
click at [294, 203] on div "Select" at bounding box center [308, 202] width 74 height 51
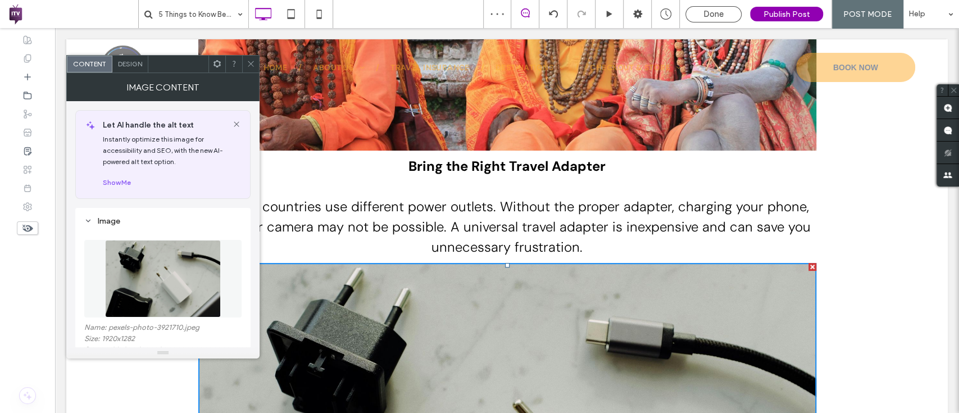
scroll to position [250, 0]
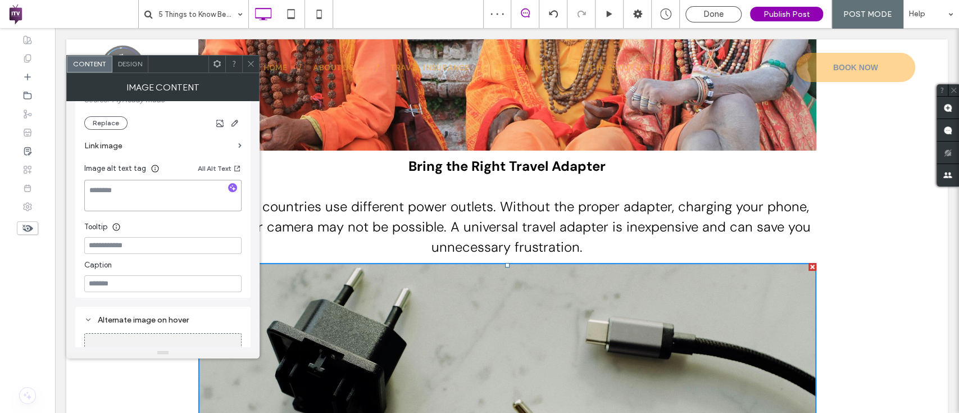
click at [216, 210] on textarea at bounding box center [162, 195] width 157 height 31
drag, startPoint x: 216, startPoint y: 210, endPoint x: 126, endPoint y: 440, distance: 246.8
click at [126, 412] on html ".wqwq-1{fill:#231f20;} .cls-1q, .cls-2q { fill-rule: evenodd; } .cls-2q { fill:…" at bounding box center [479, 206] width 959 height 413
click at [237, 126] on icon "button" at bounding box center [234, 122] width 9 height 9
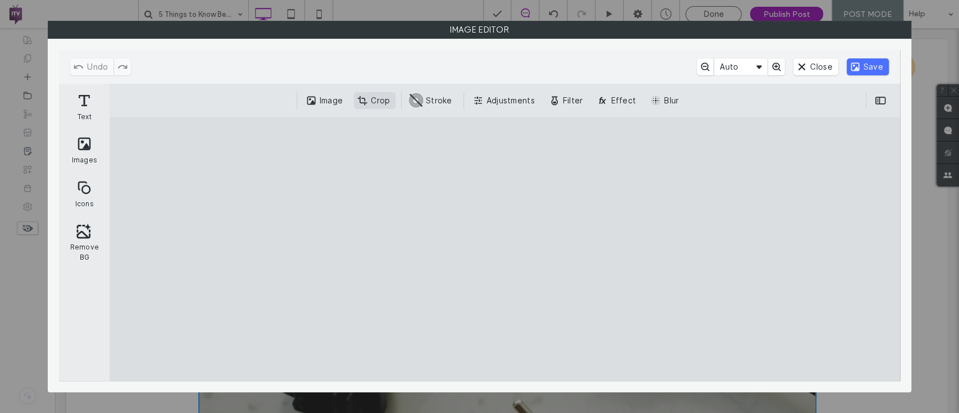
click at [397, 101] on div "Image Crop #ABABAB Stroke Adjustments Filter Effect Blur" at bounding box center [504, 100] width 767 height 17
click at [385, 101] on button "Crop" at bounding box center [375, 100] width 42 height 17
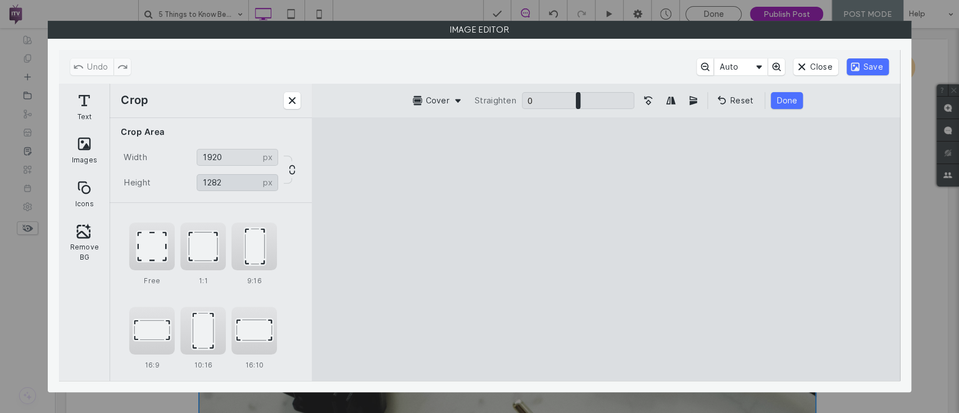
drag, startPoint x: 240, startPoint y: 184, endPoint x: 199, endPoint y: 183, distance: 41.0
click at [199, 183] on input "****" at bounding box center [237, 182] width 81 height 17
type input "****"
drag, startPoint x: 449, startPoint y: 186, endPoint x: 445, endPoint y: 203, distance: 16.9
click at [605, 249] on cesdk-canvas "Editor canvas" at bounding box center [605, 249] width 0 height 0
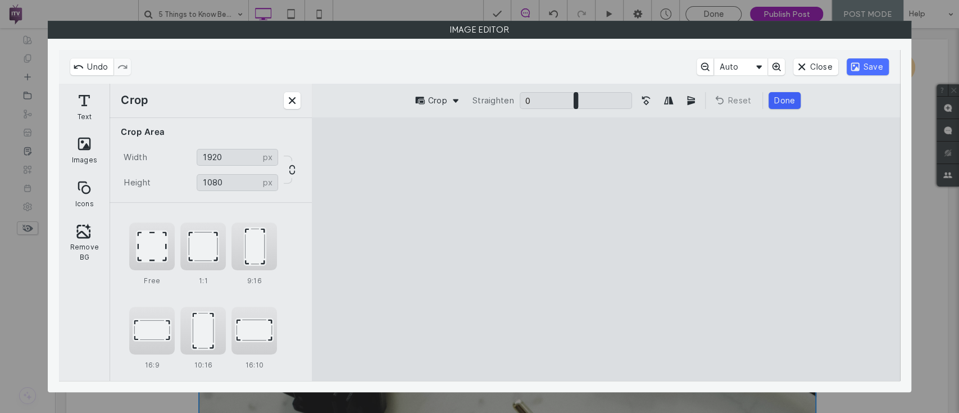
click at [782, 99] on button "Done" at bounding box center [784, 100] width 32 height 17
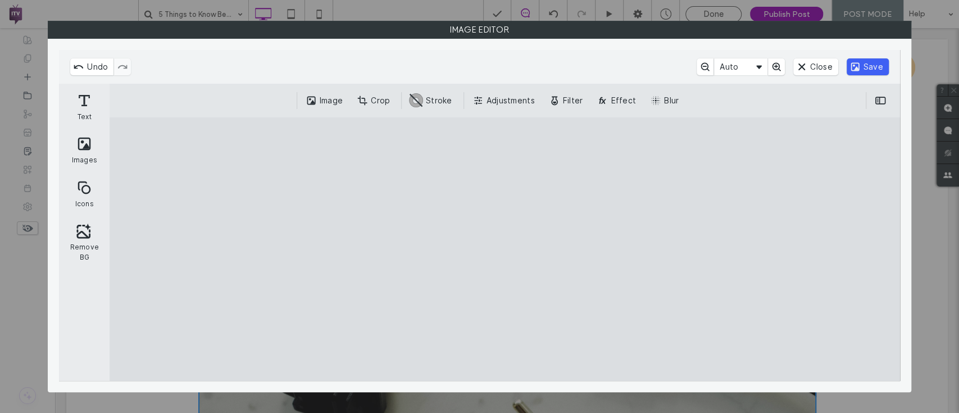
click at [856, 65] on button "Save" at bounding box center [867, 66] width 42 height 17
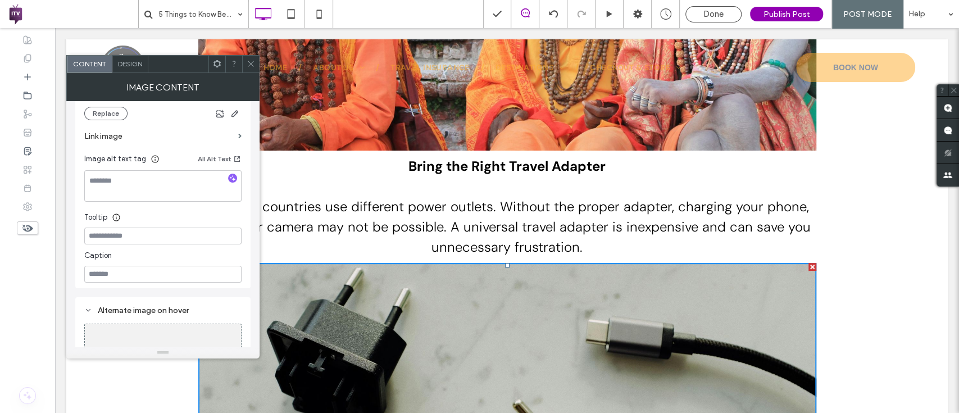
scroll to position [240, 0]
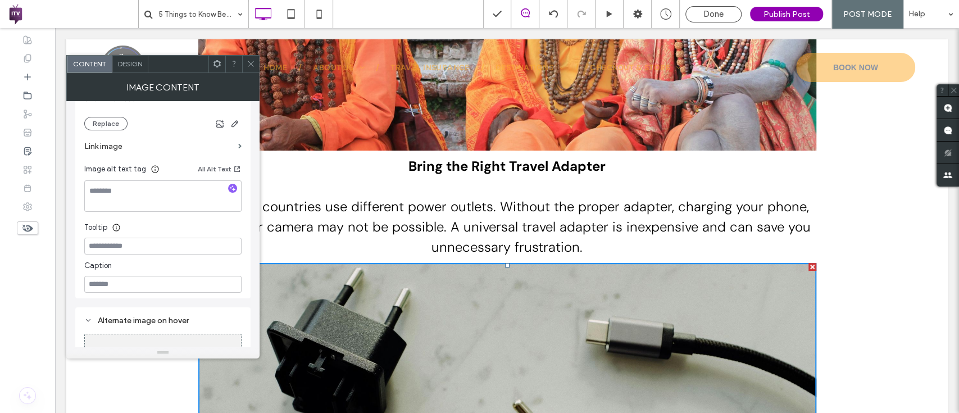
click at [245, 60] on div at bounding box center [250, 64] width 17 height 17
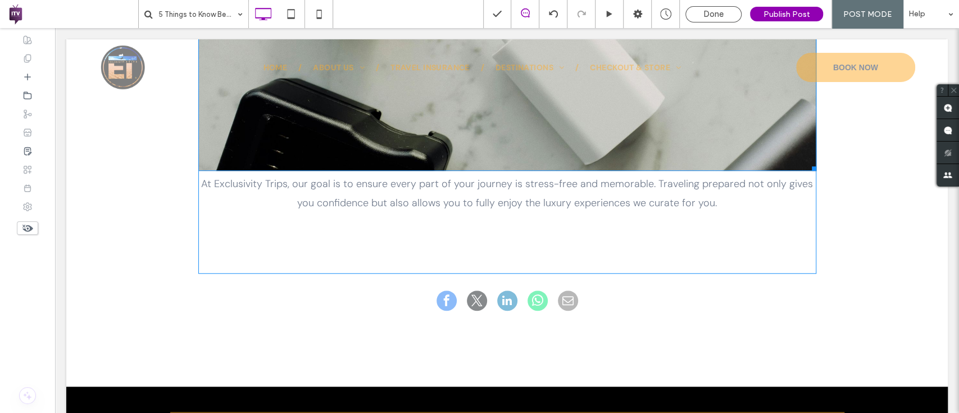
scroll to position [3450, 0]
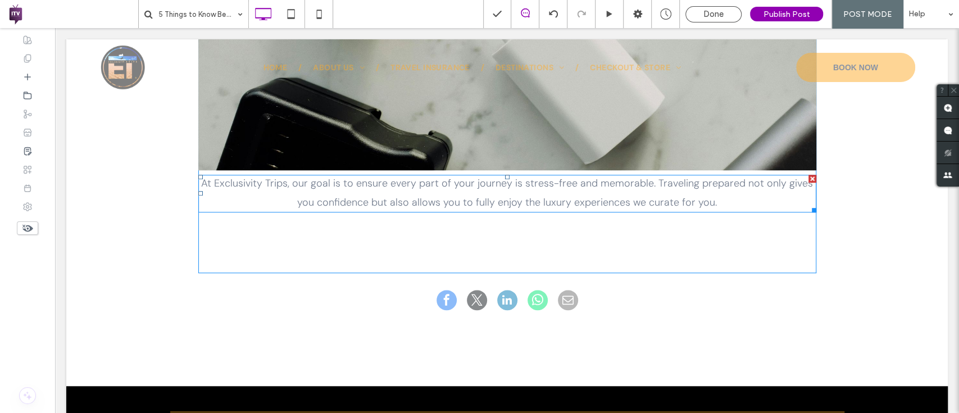
click at [494, 186] on span "At Exclusivity Trips, our goal is to ensure every part of your journey is stres…" at bounding box center [507, 192] width 612 height 33
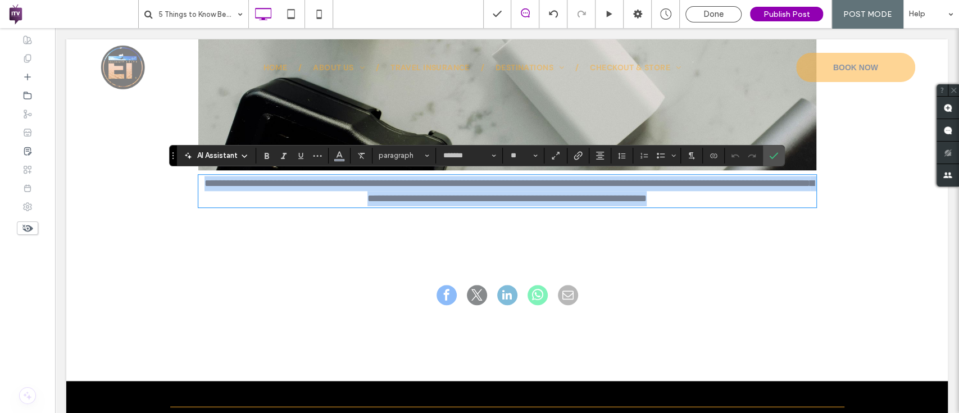
drag, startPoint x: 772, startPoint y: 197, endPoint x: 94, endPoint y: 149, distance: 679.5
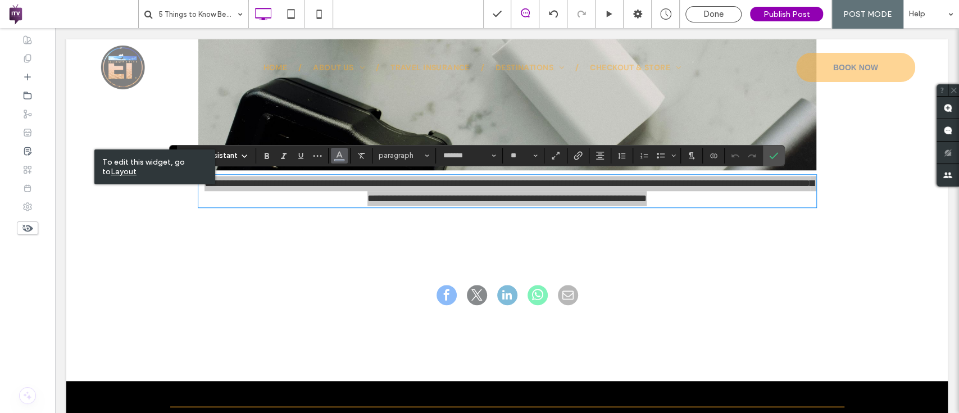
click at [336, 153] on icon "Color" at bounding box center [339, 154] width 9 height 9
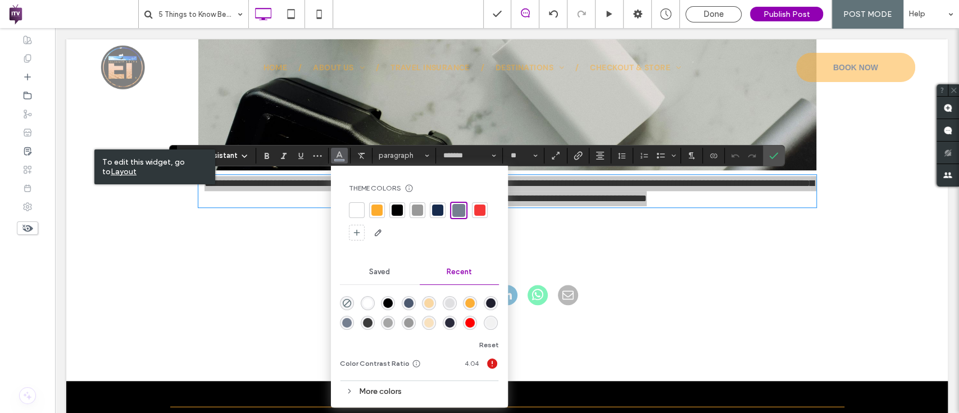
click at [395, 213] on div at bounding box center [396, 209] width 11 height 11
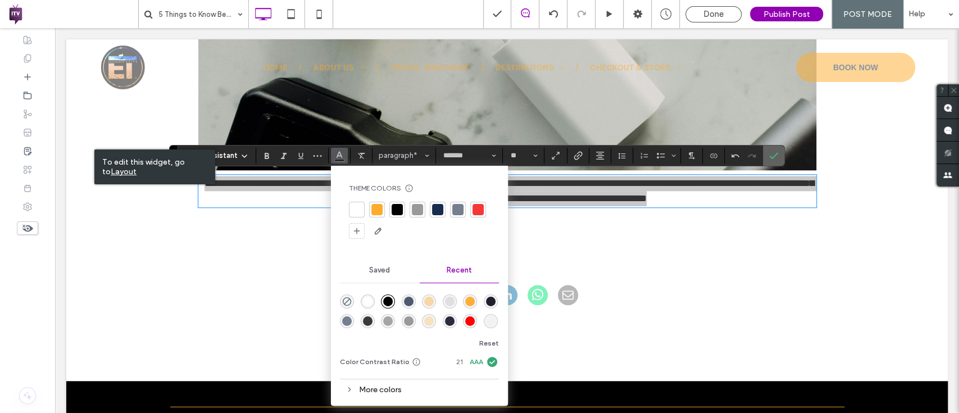
click at [770, 157] on use "Confirm" at bounding box center [773, 155] width 9 height 7
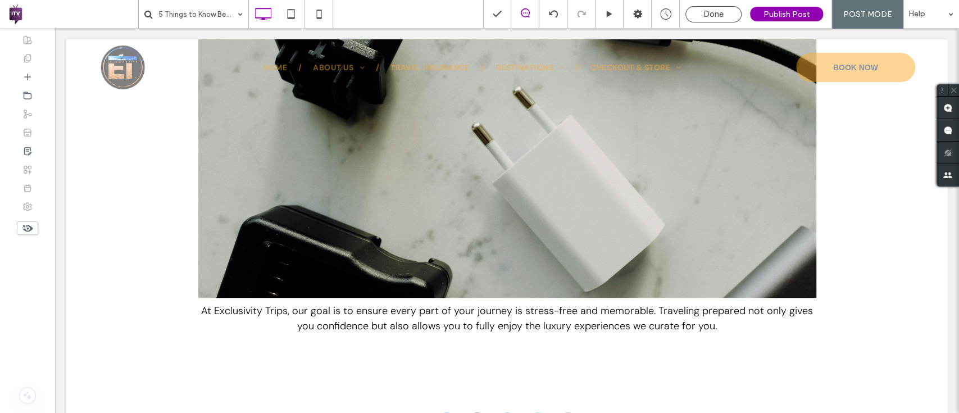
scroll to position [3324, 0]
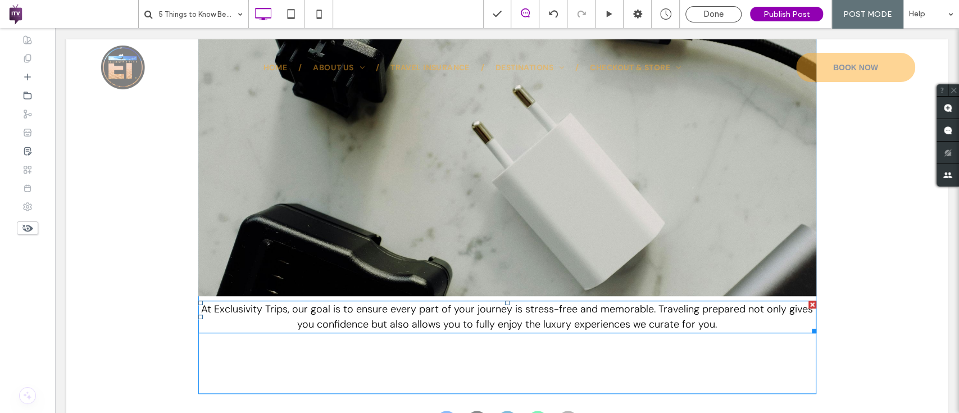
click at [608, 326] on span "At Exclusivity Trips, our goal is to ensure every part of your journey is stres…" at bounding box center [507, 316] width 612 height 29
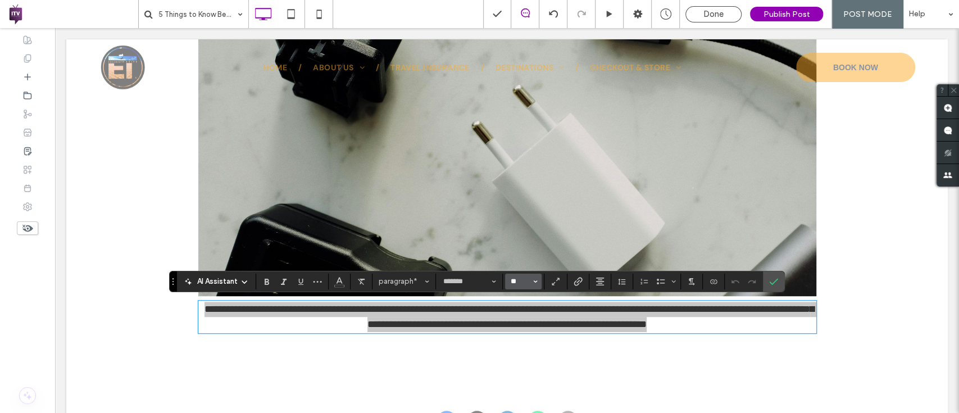
click at [522, 277] on input "**" at bounding box center [520, 281] width 22 height 9
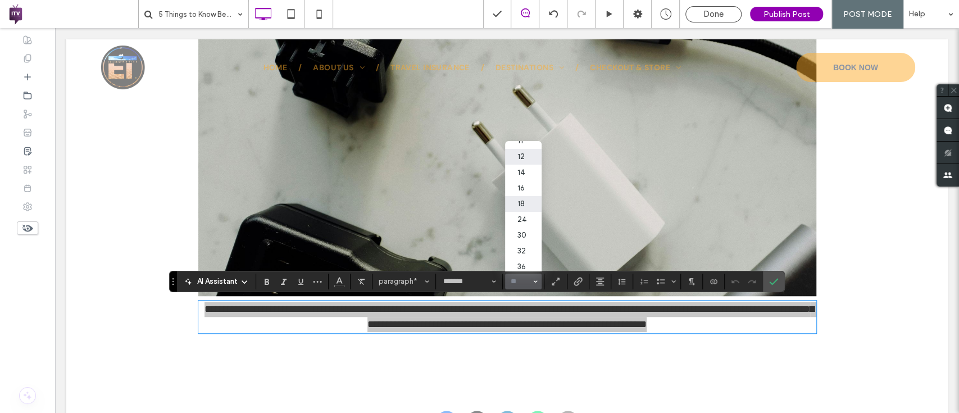
scroll to position [57, 0]
click at [528, 217] on label "24" at bounding box center [523, 218] width 36 height 16
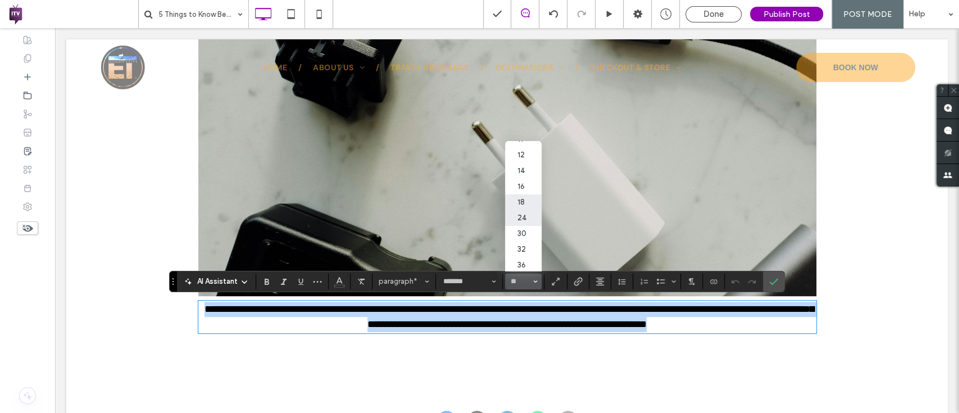
type input "**"
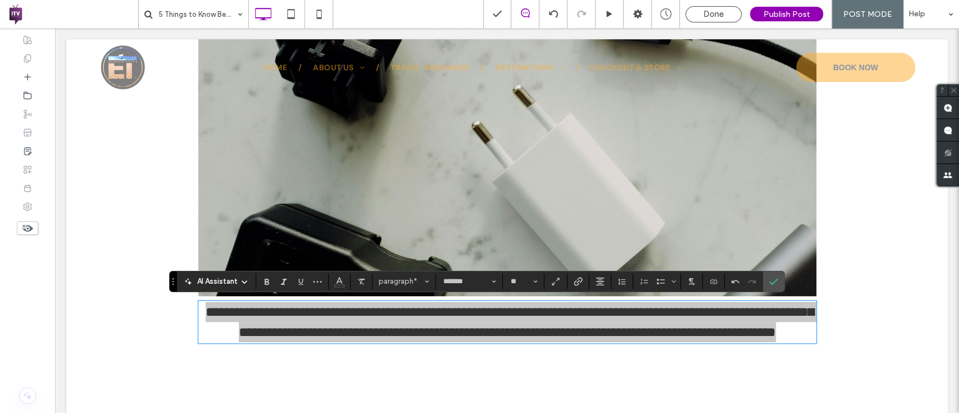
click at [775, 271] on div "AI Assistant paragraph* ******* **" at bounding box center [476, 281] width 615 height 21
click at [775, 277] on icon "Confirm" at bounding box center [773, 281] width 9 height 9
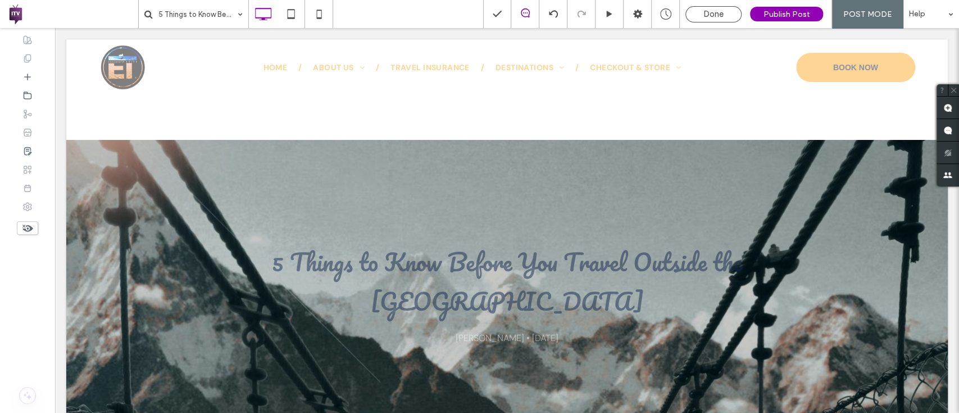
scroll to position [0, 0]
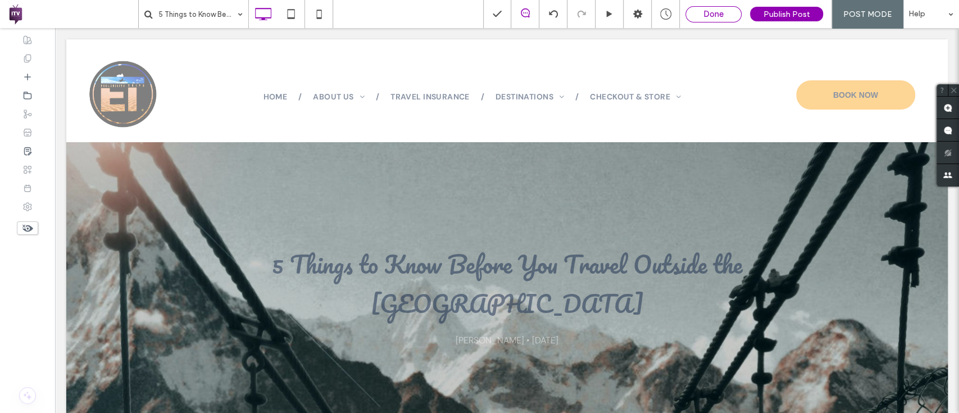
click at [726, 10] on div "Done" at bounding box center [713, 14] width 55 height 10
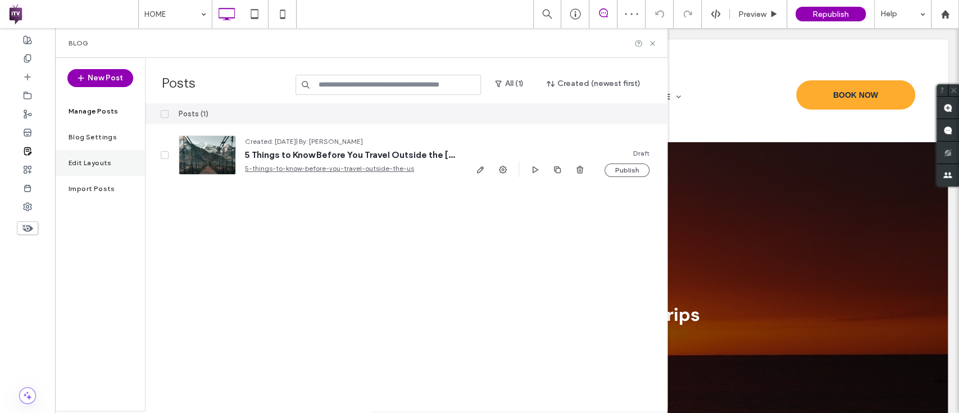
click at [104, 159] on label "Edit Layouts" at bounding box center [90, 163] width 43 height 8
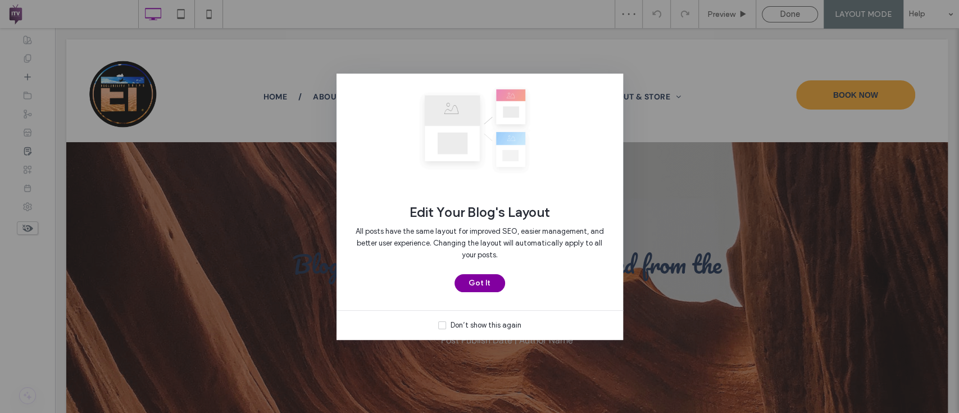
click at [485, 282] on button "Got It" at bounding box center [479, 283] width 51 height 18
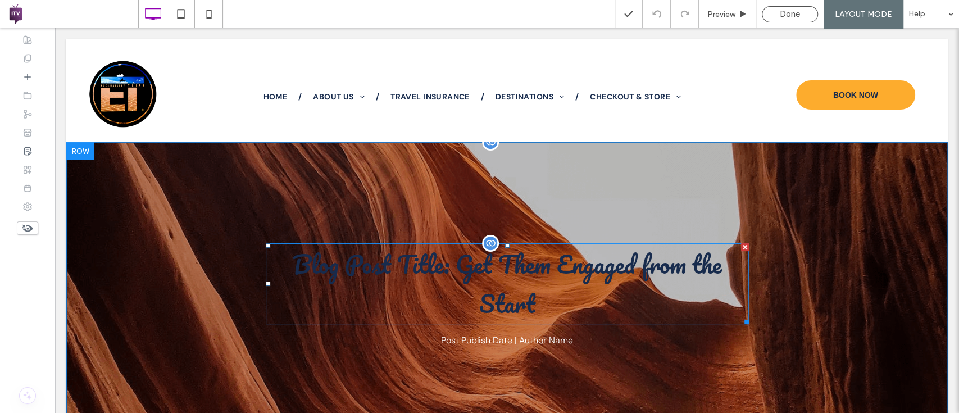
click at [482, 280] on h1 "Blog Post Title: Get Them Engaged from the Start" at bounding box center [507, 283] width 483 height 81
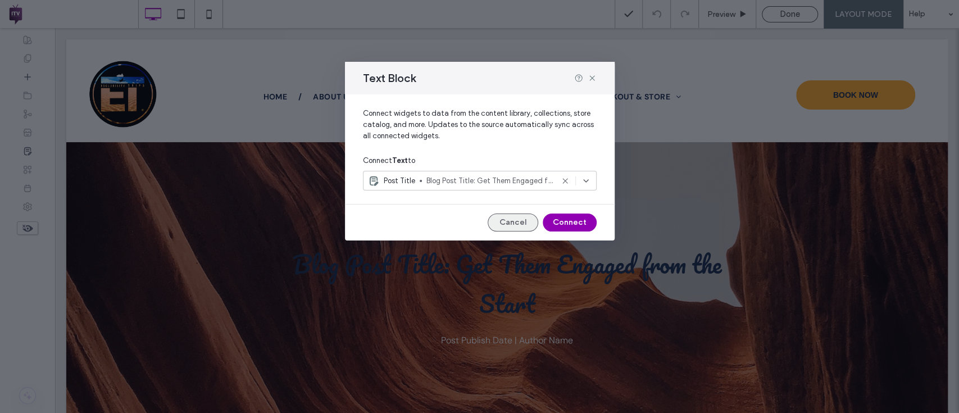
click at [513, 226] on button "Cancel" at bounding box center [512, 222] width 51 height 18
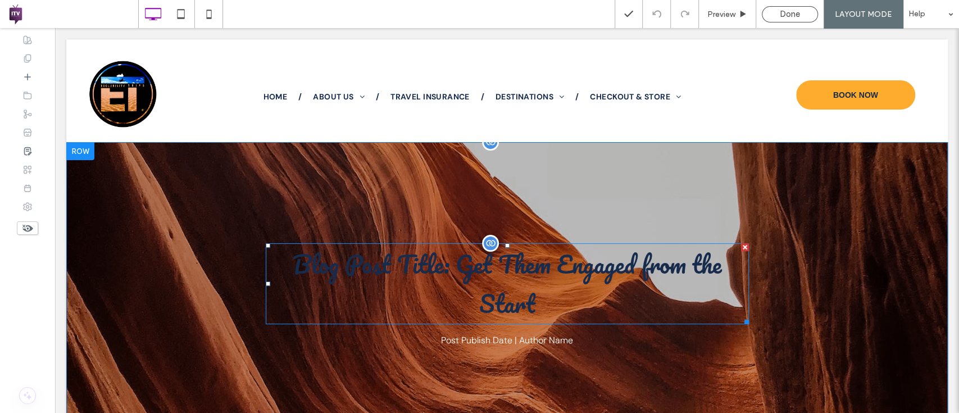
click at [519, 300] on h1 "Blog Post Title: Get Them Engaged from the Start" at bounding box center [507, 283] width 483 height 81
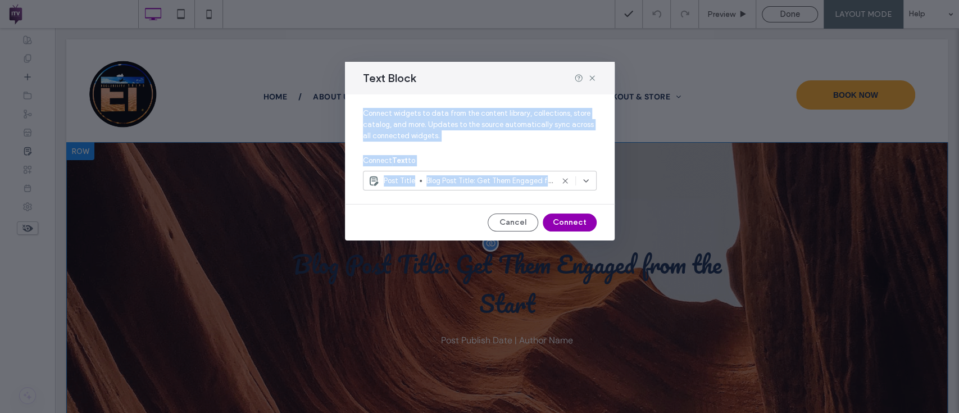
click at [519, 300] on div "Text Block Connect widgets to data from the content library, collections, store…" at bounding box center [479, 206] width 959 height 413
click at [518, 217] on button "Cancel" at bounding box center [512, 222] width 51 height 18
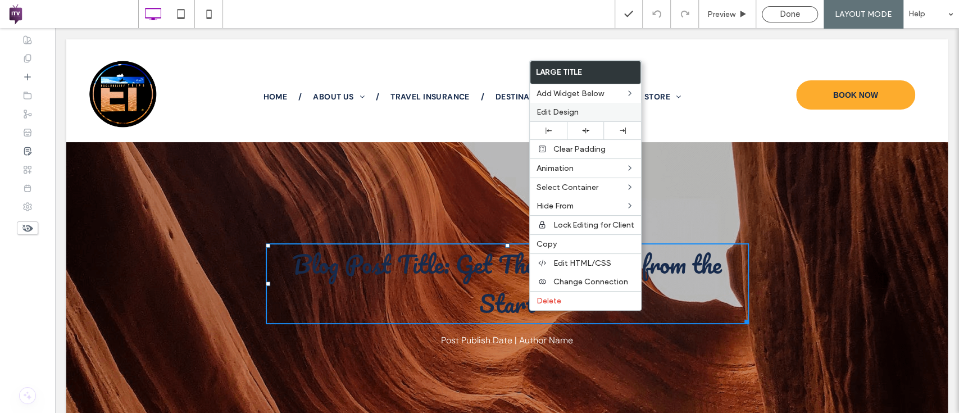
click at [587, 110] on label "Edit Design" at bounding box center [585, 112] width 98 height 10
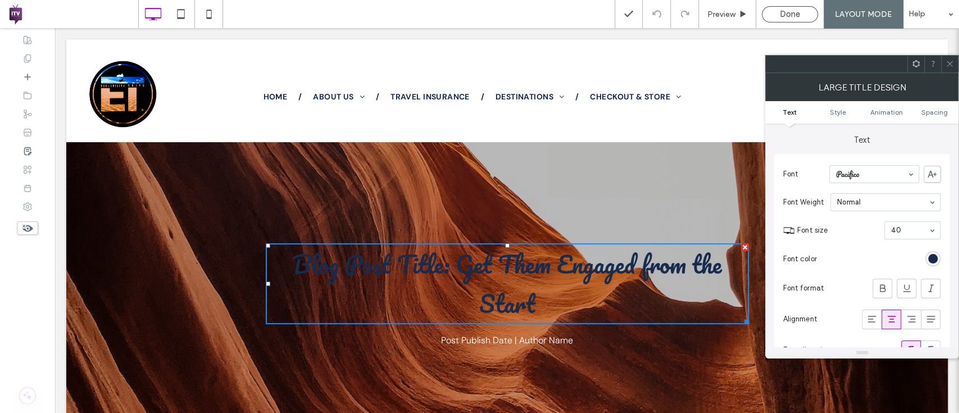
click at [928, 264] on div "rgb(23, 43, 77)" at bounding box center [932, 258] width 15 height 15
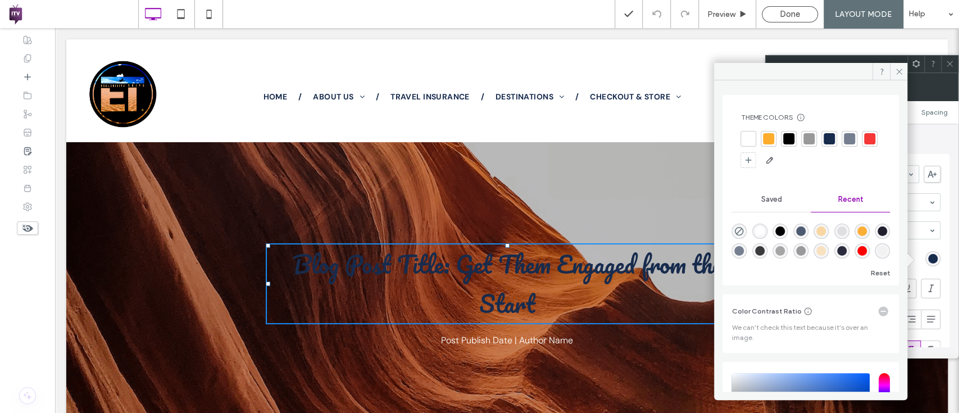
click at [791, 138] on div at bounding box center [788, 138] width 11 height 11
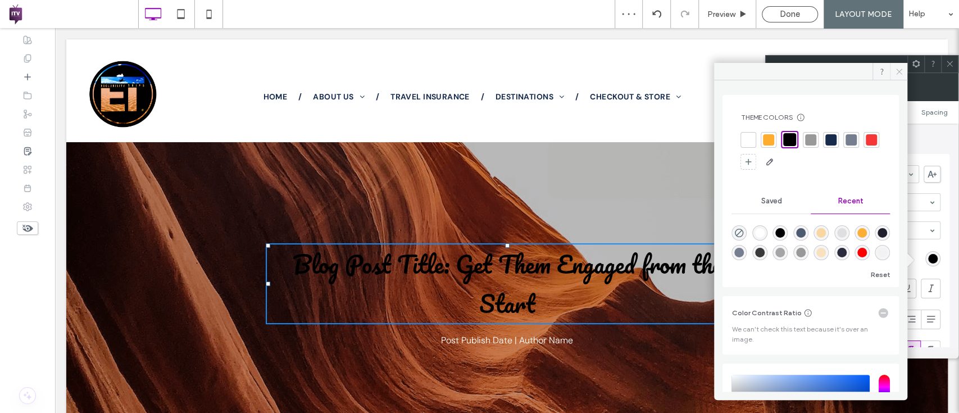
click at [898, 72] on icon at bounding box center [899, 71] width 8 height 8
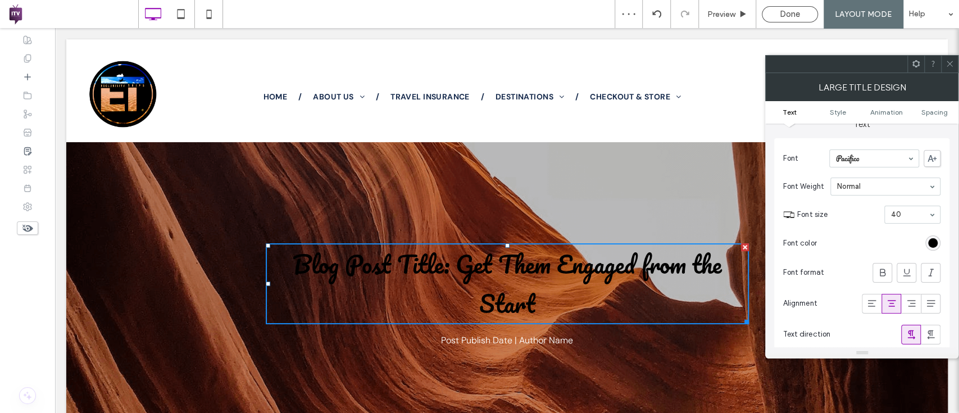
scroll to position [16, 0]
click at [929, 235] on div "rgba(0, 0, 0, 1)" at bounding box center [932, 242] width 15 height 15
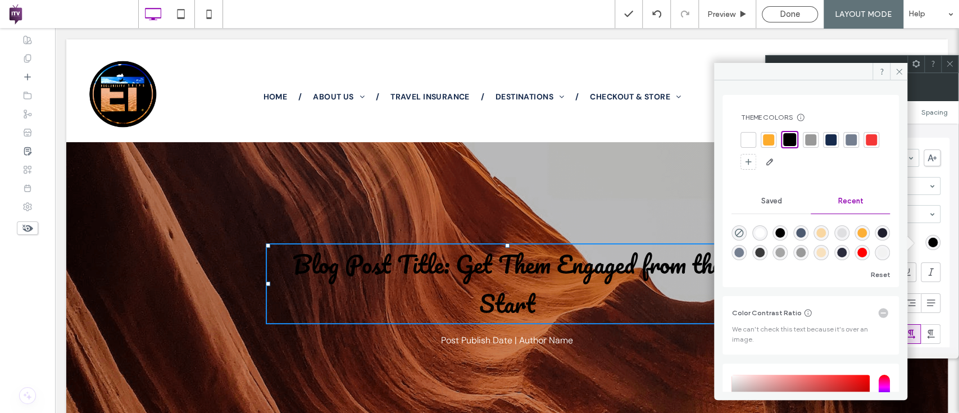
click at [741, 134] on div at bounding box center [748, 140] width 16 height 16
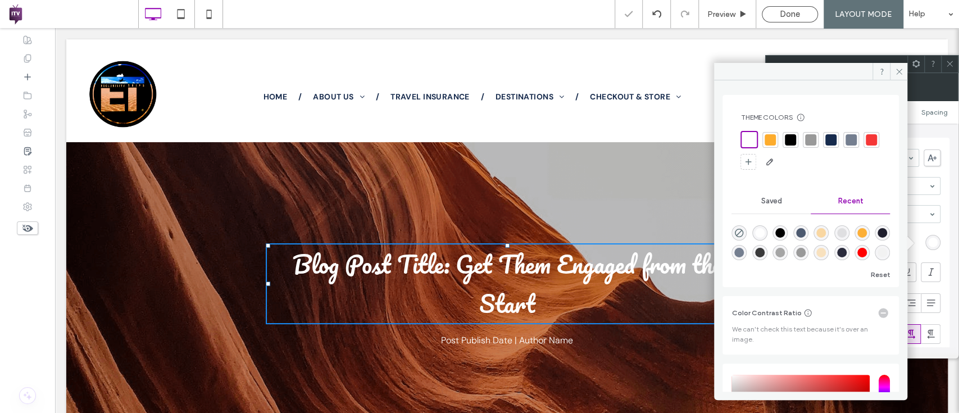
click at [950, 213] on div "Text Font Pacifico Font Weight Normal Font size 40 Font color Font format Align…" at bounding box center [861, 235] width 193 height 223
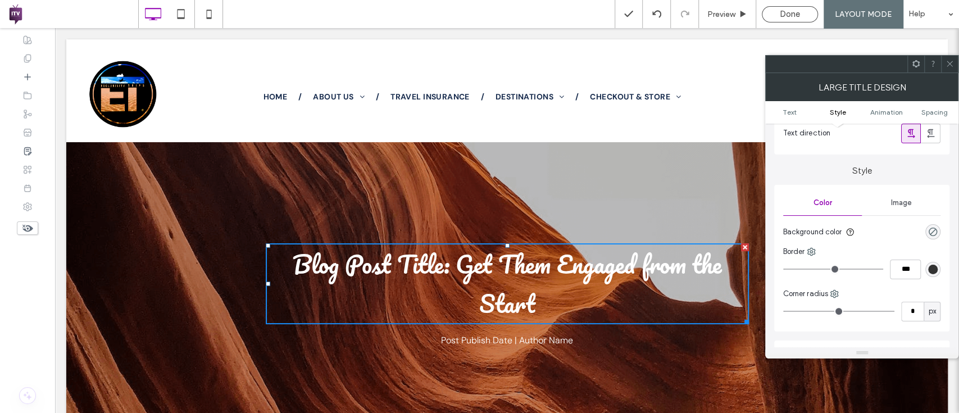
scroll to position [213, 0]
click at [905, 209] on div "Image" at bounding box center [900, 206] width 79 height 25
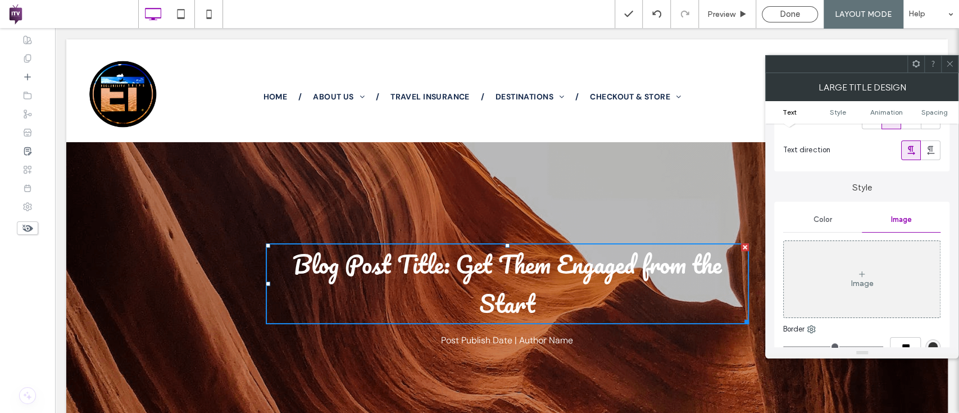
scroll to position [177, 0]
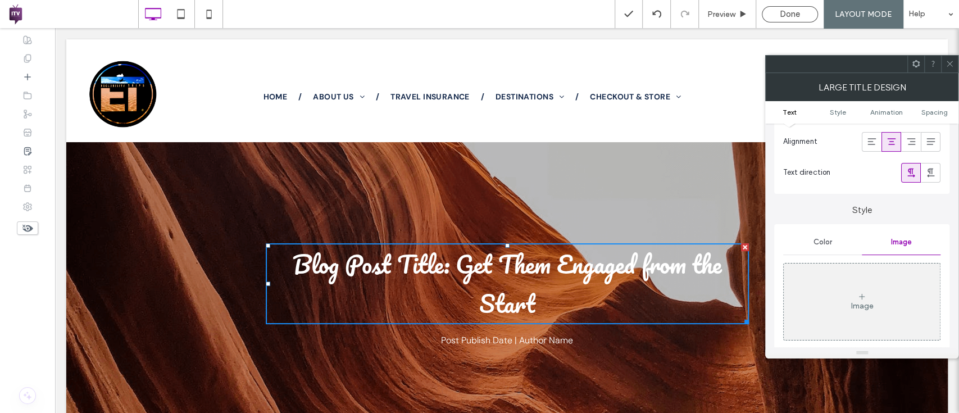
click at [813, 249] on div "Color" at bounding box center [822, 242] width 79 height 25
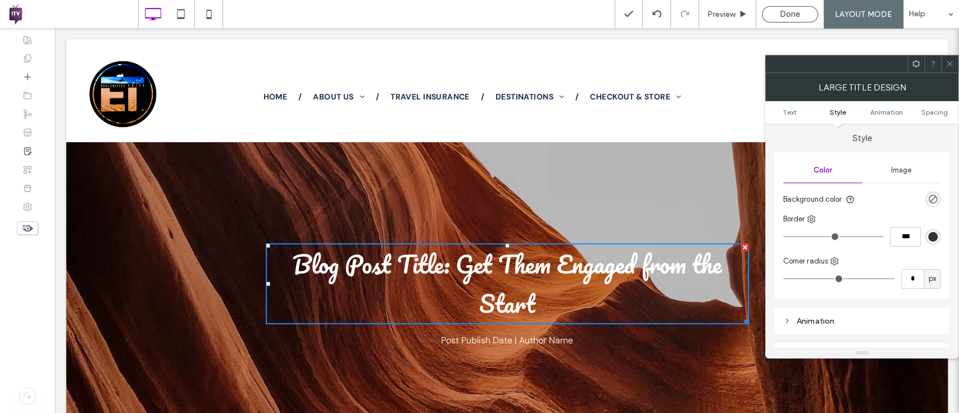
scroll to position [269, 0]
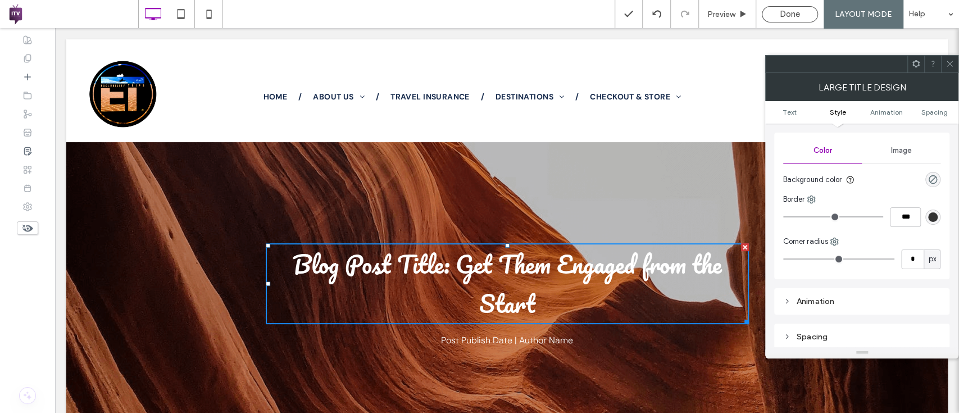
type input "*"
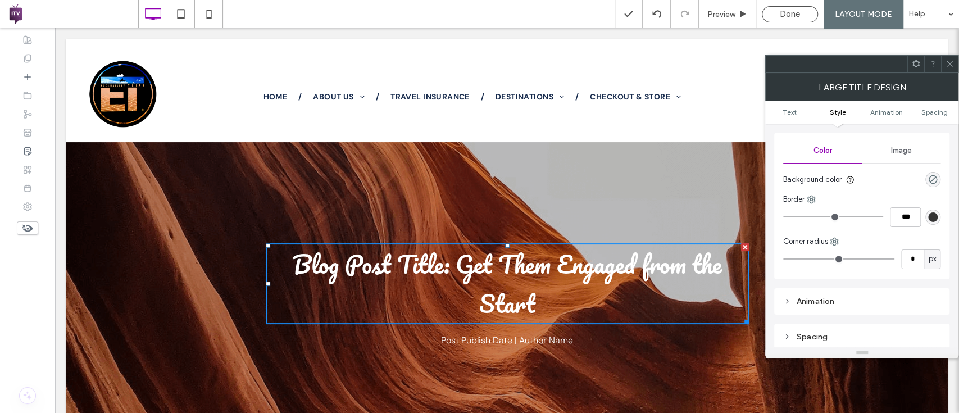
type input "*"
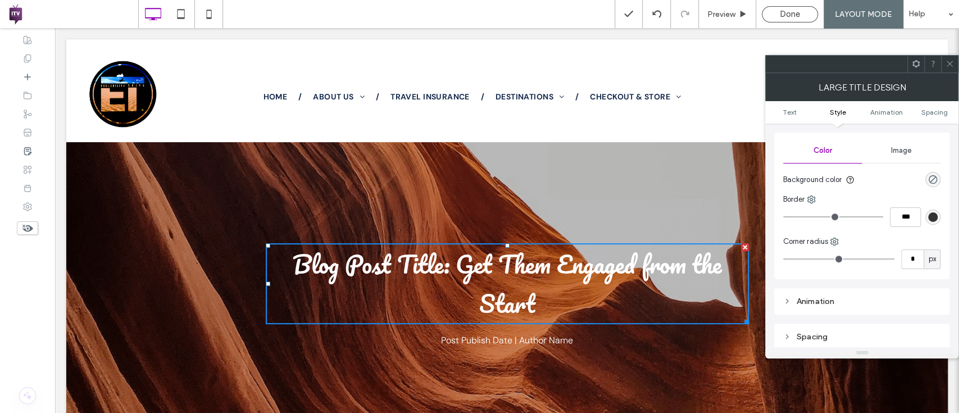
type input "*"
type input "**"
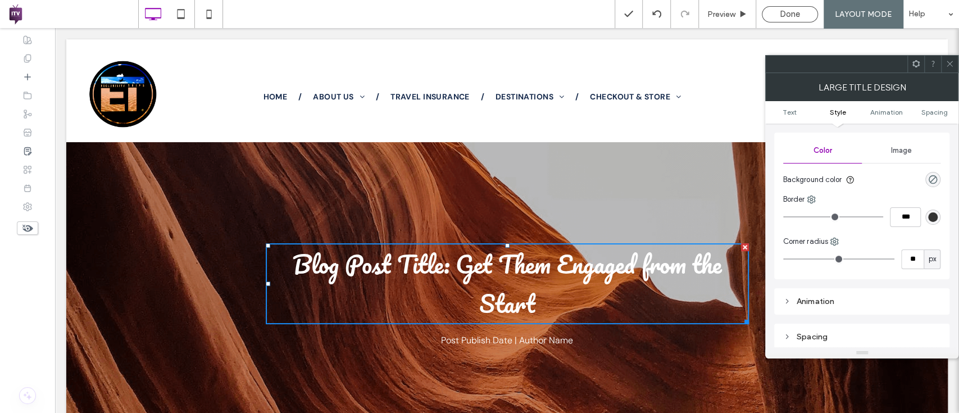
type input "**"
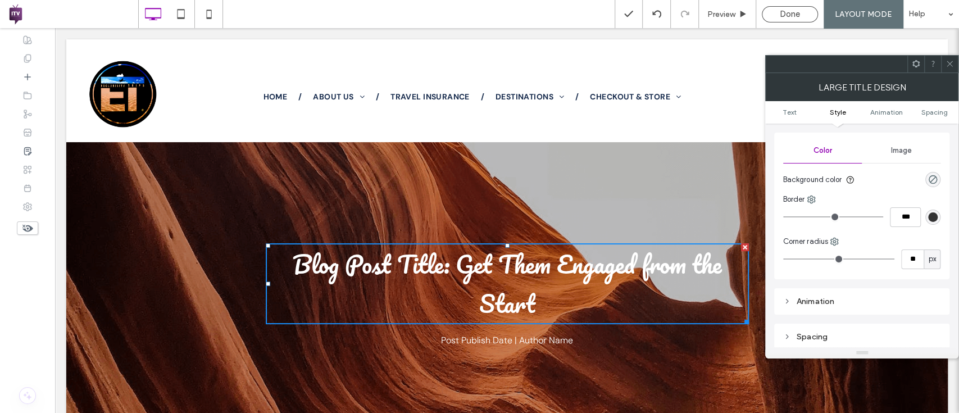
type input "**"
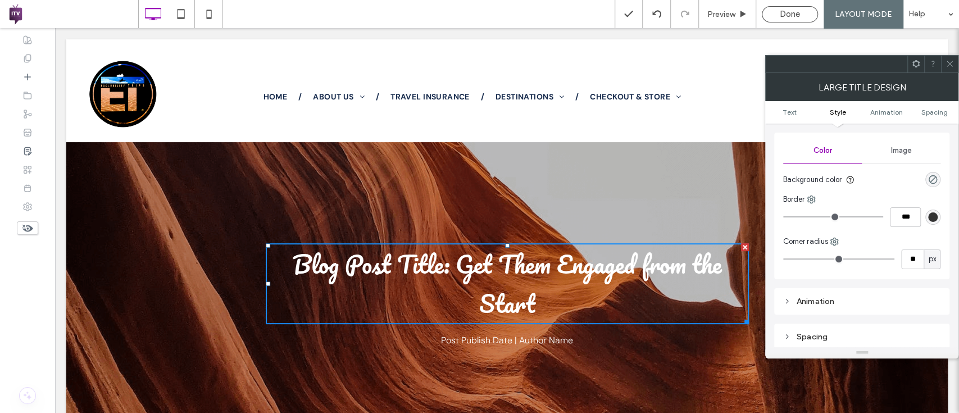
type input "**"
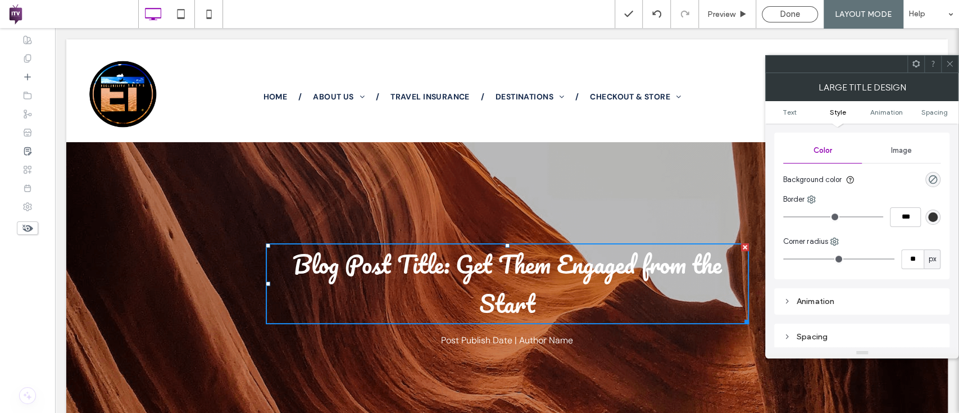
type input "**"
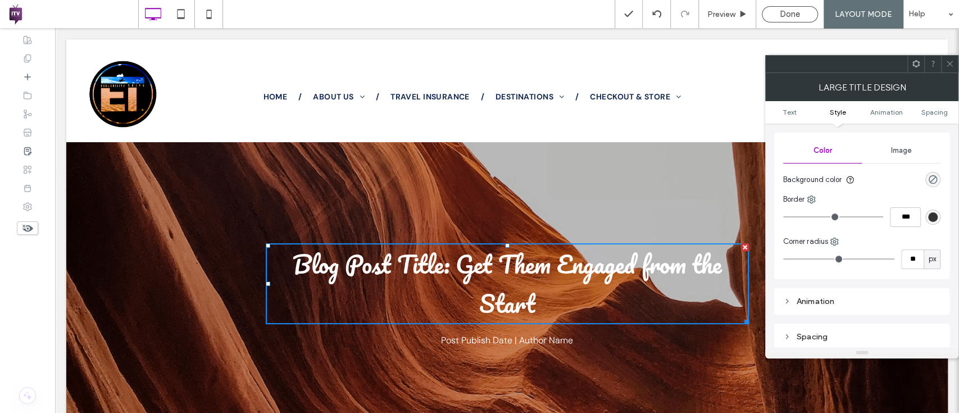
type input "**"
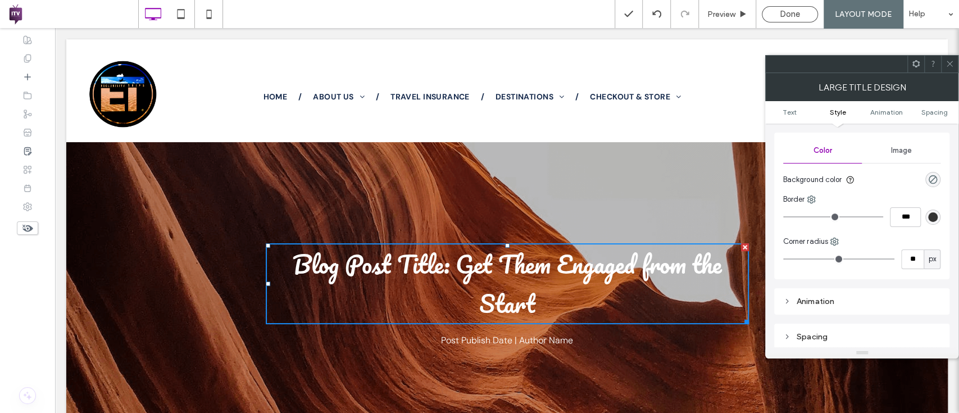
type input "**"
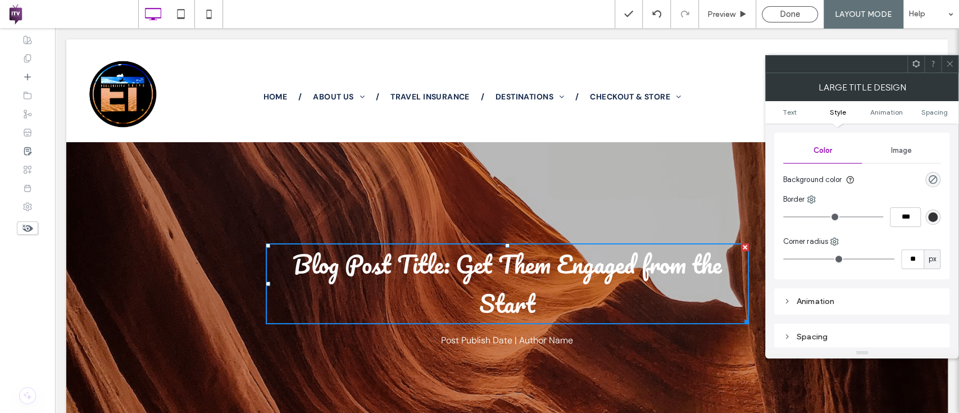
type input "**"
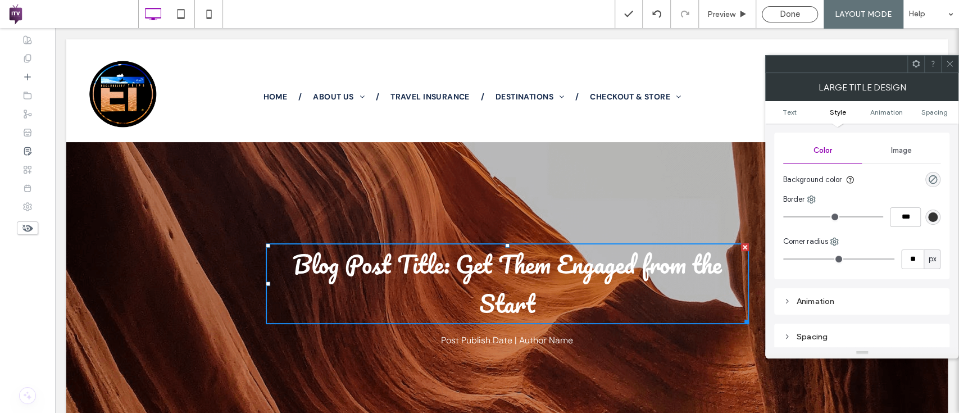
type input "**"
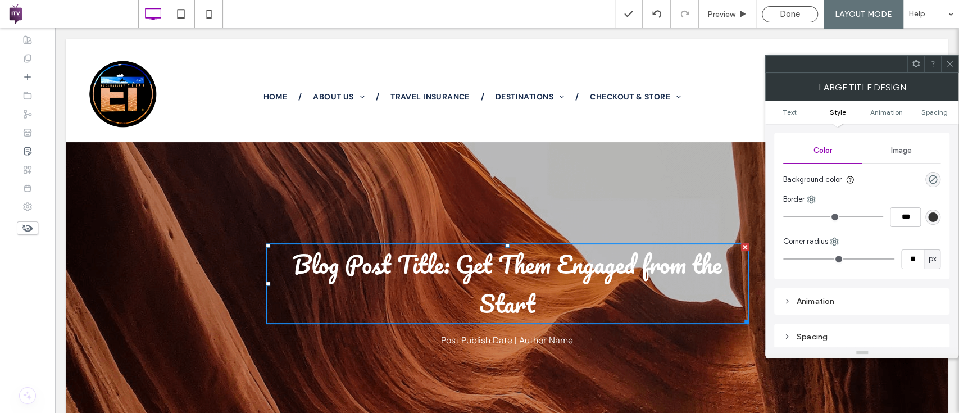
type input "**"
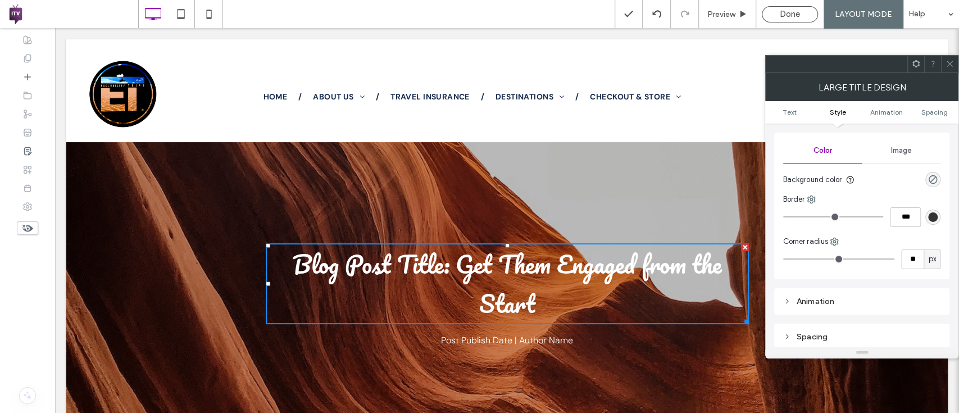
type input "**"
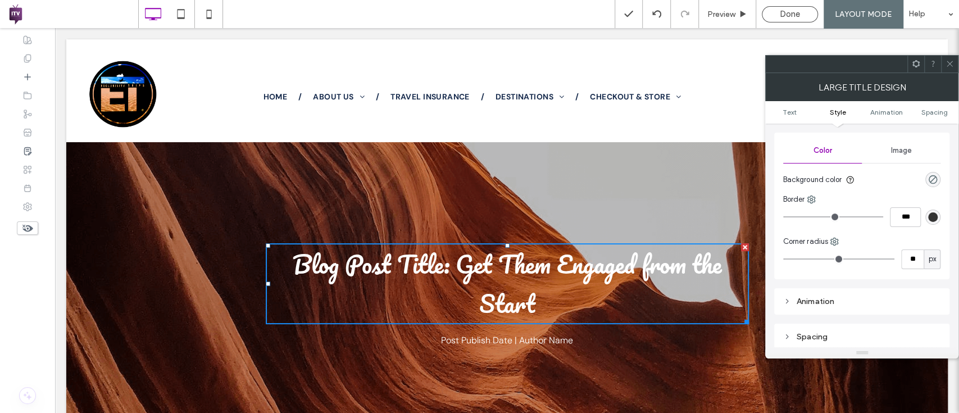
type input "**"
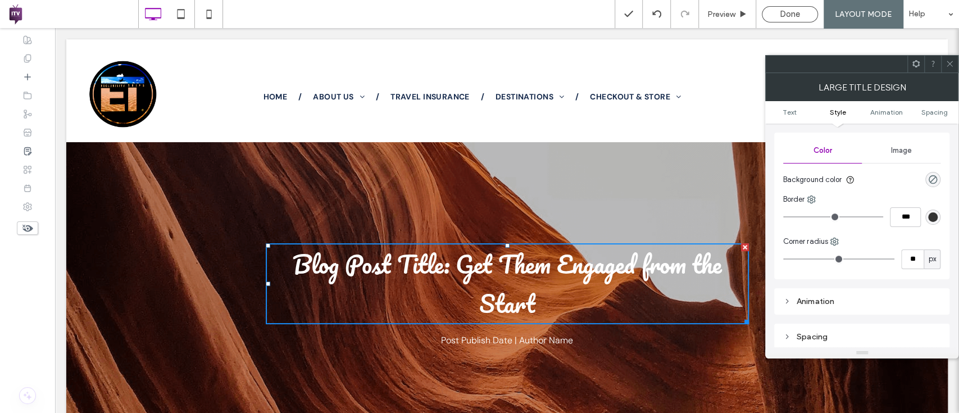
type input "**"
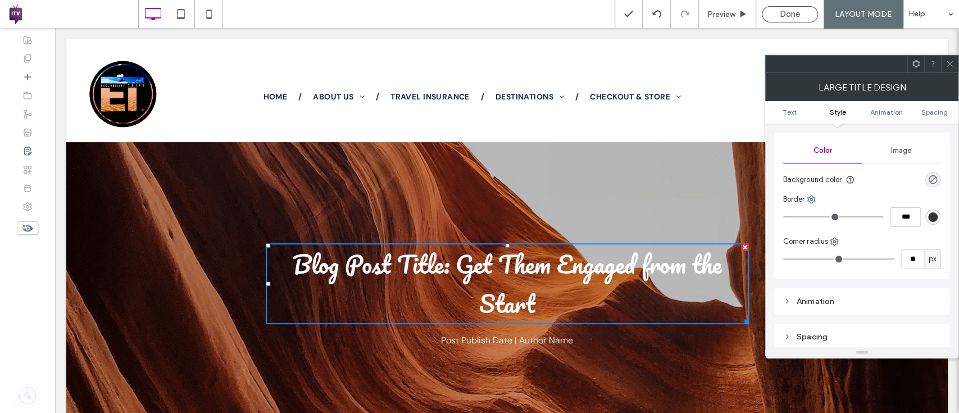
type input "**"
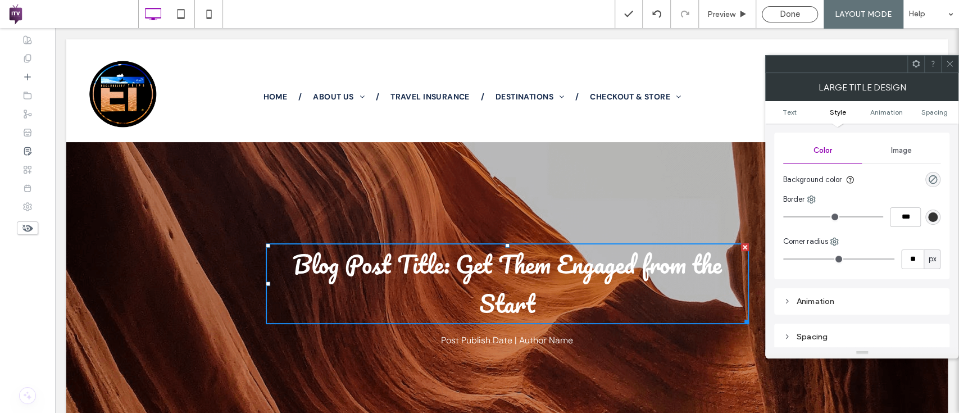
type input "**"
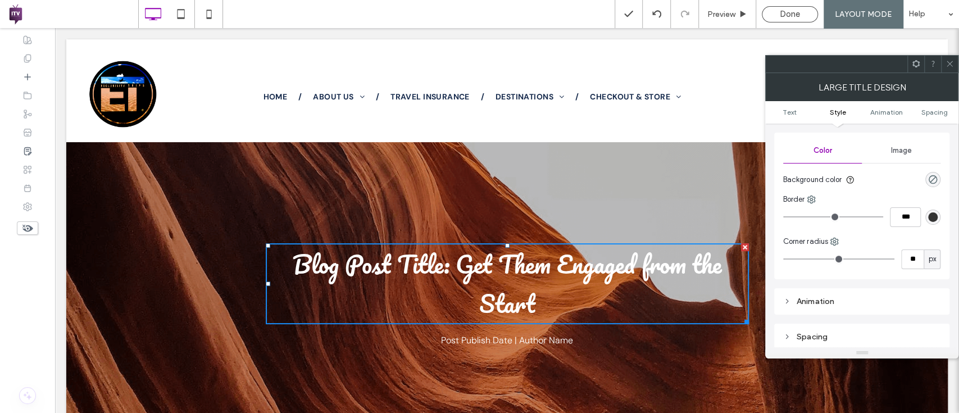
type input "**"
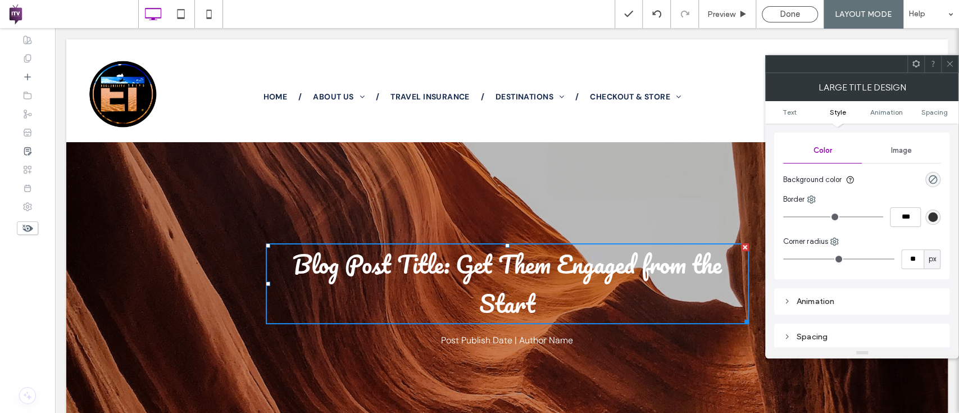
type input "**"
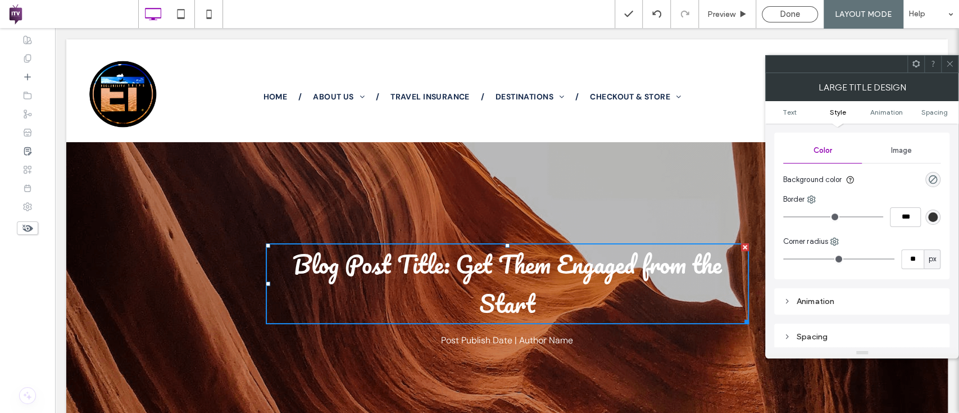
type input "**"
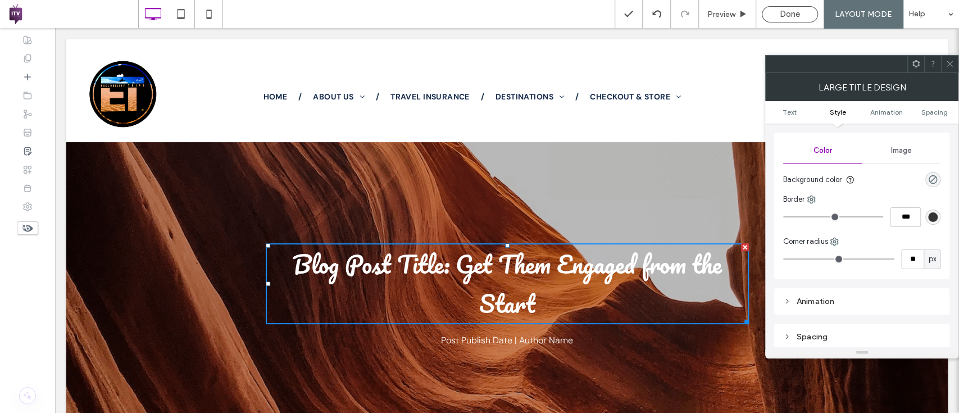
type input "**"
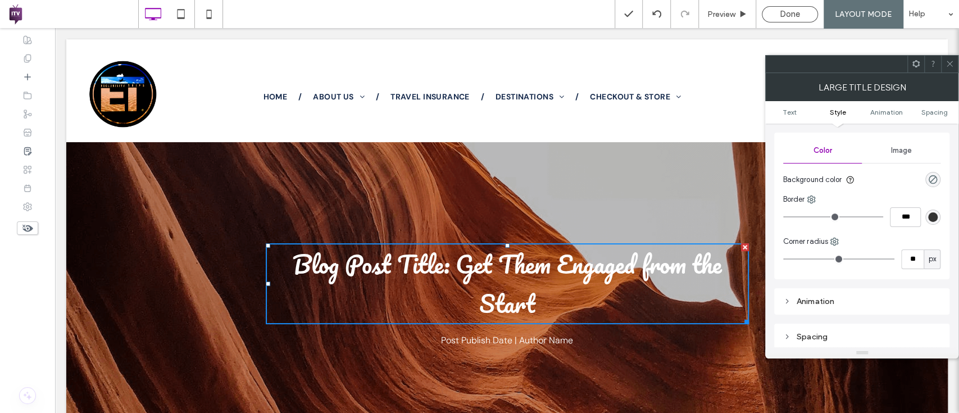
type input "**"
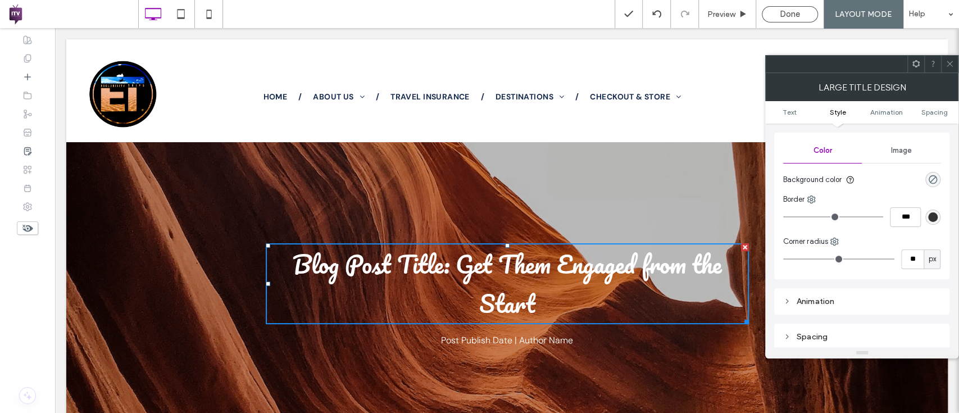
type input "**"
drag, startPoint x: 790, startPoint y: 254, endPoint x: 863, endPoint y: 252, distance: 73.1
click at [863, 258] on input "range" at bounding box center [838, 258] width 111 height 1
type input "**"
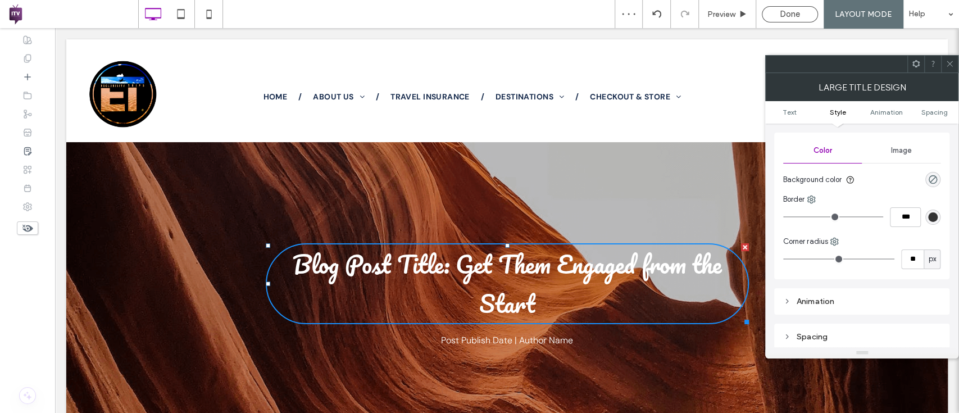
type input "**"
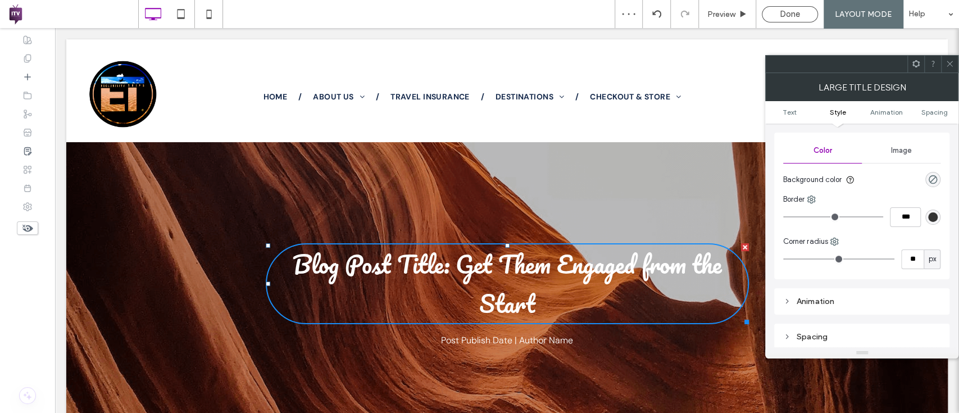
type input "**"
click at [855, 258] on input "range" at bounding box center [838, 258] width 111 height 1
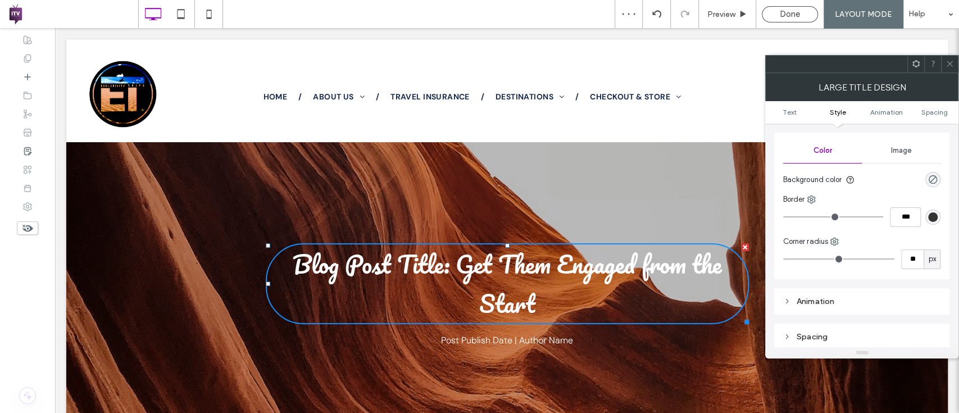
type input "**"
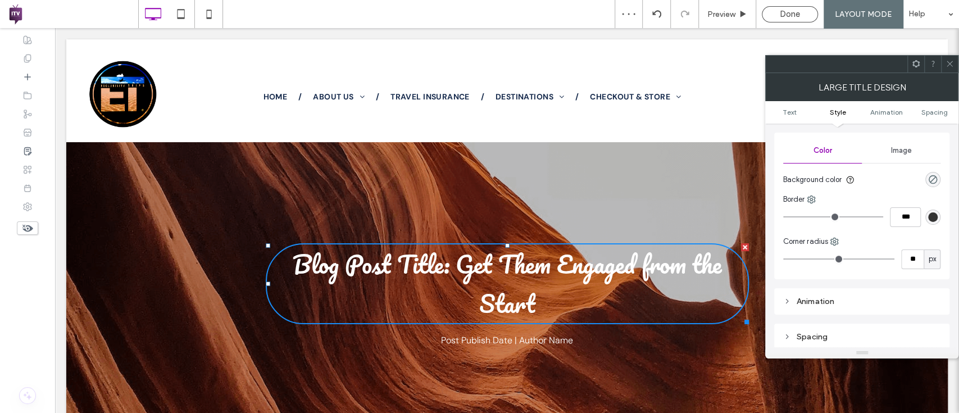
type input "**"
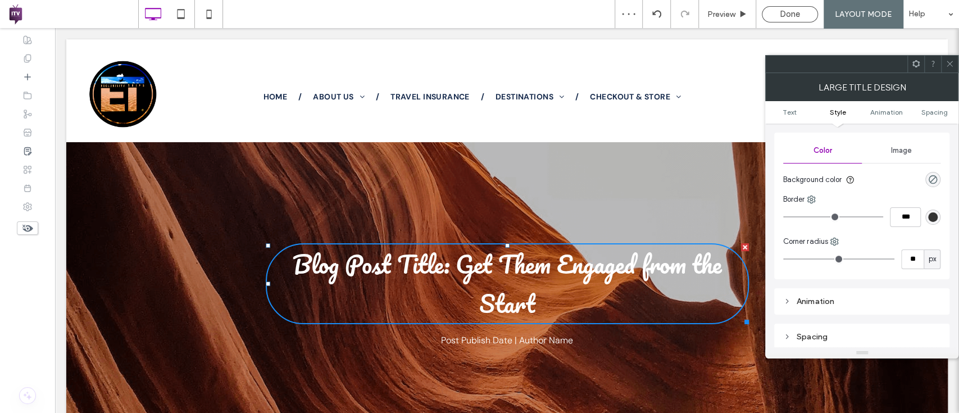
type input "**"
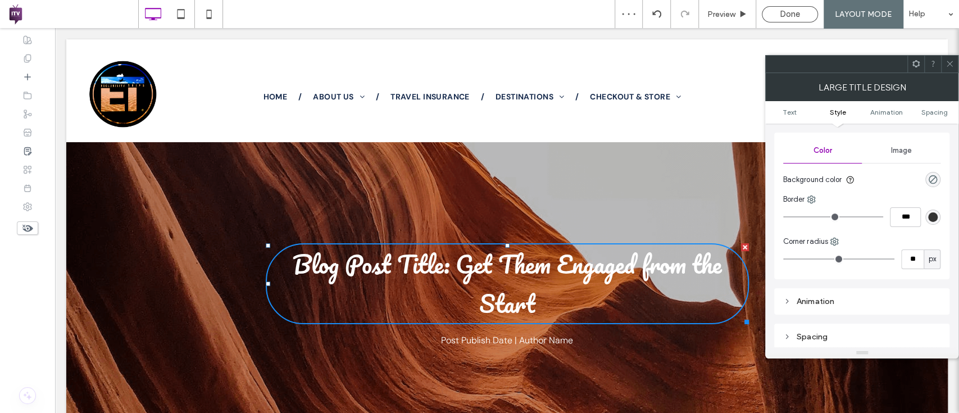
type input "**"
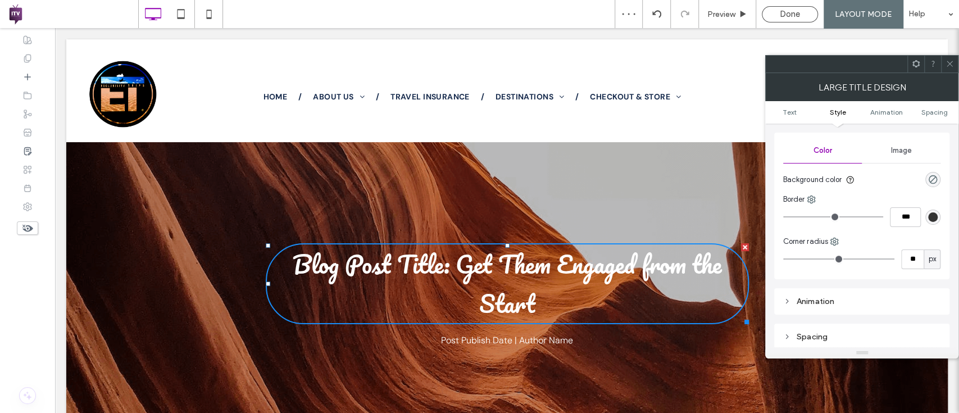
type input "**"
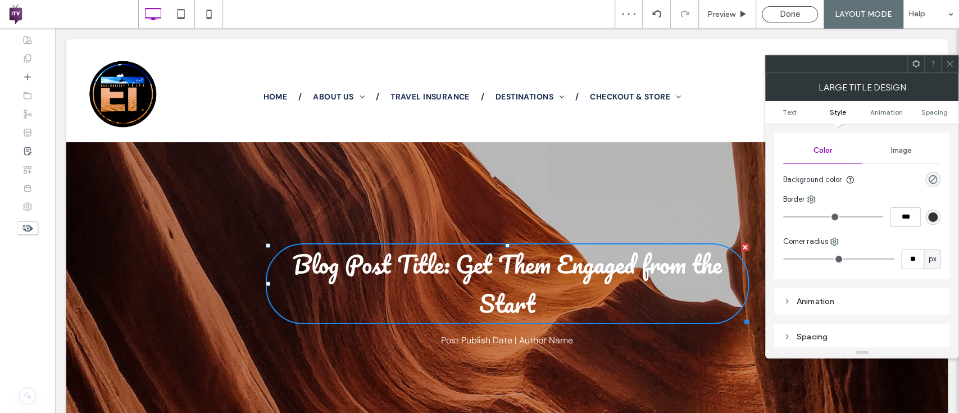
type input "**"
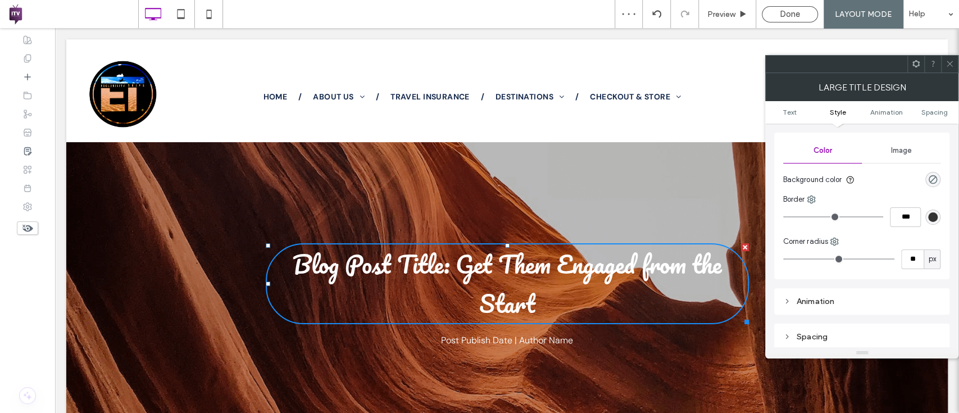
type input "**"
type input "*"
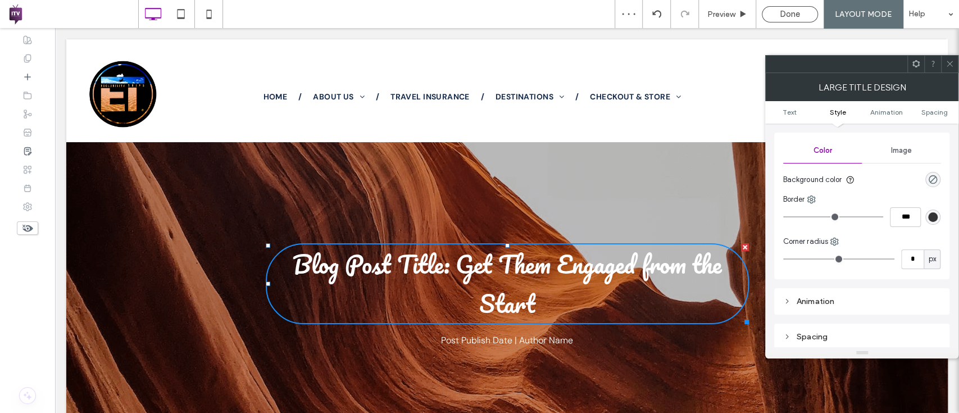
type input "*"
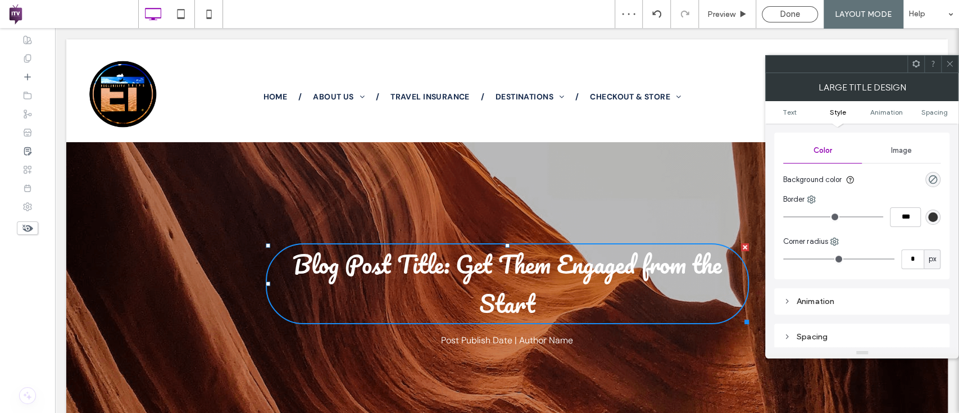
drag, startPoint x: 855, startPoint y: 259, endPoint x: 784, endPoint y: 254, distance: 70.4
click at [784, 258] on input "range" at bounding box center [838, 258] width 111 height 1
type input "*"
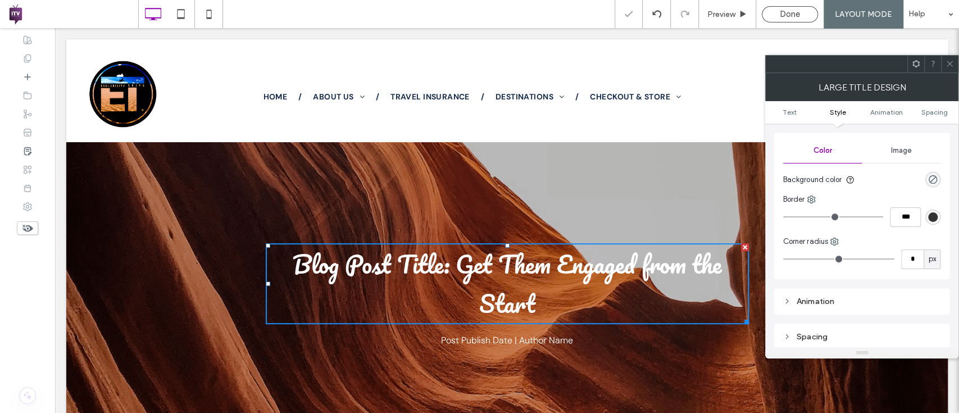
type input "*"
type input "**"
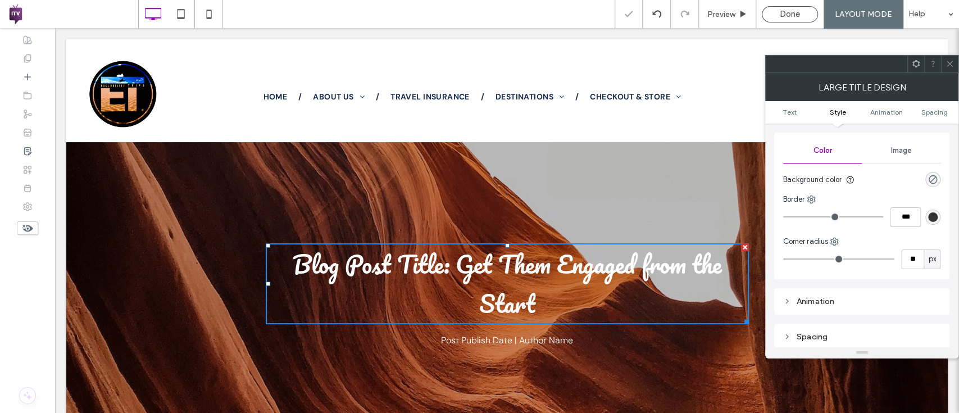
type input "**"
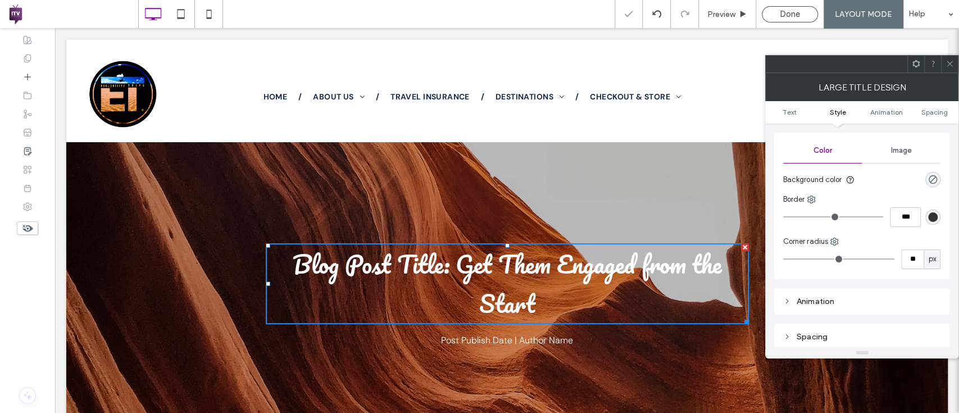
type input "**"
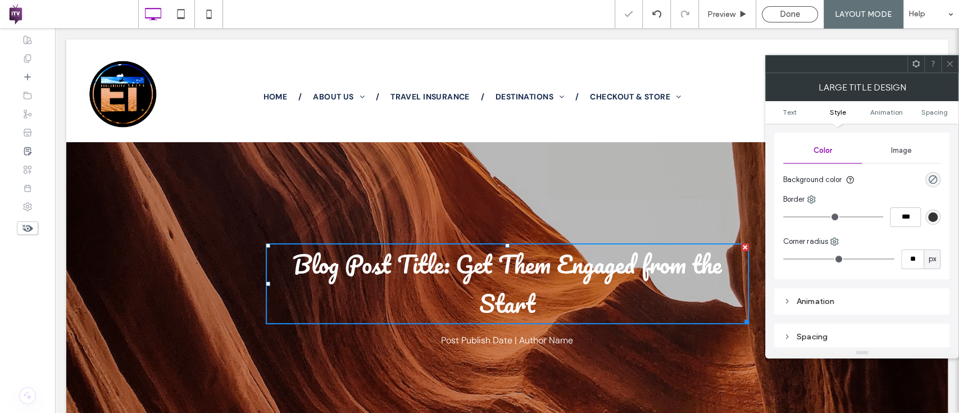
type input "**"
drag, startPoint x: 789, startPoint y: 257, endPoint x: 822, endPoint y: 254, distance: 33.2
click at [822, 258] on input "range" at bounding box center [838, 258] width 111 height 1
drag, startPoint x: 786, startPoint y: 215, endPoint x: 811, endPoint y: 213, distance: 25.3
click at [811, 216] on input "range" at bounding box center [833, 216] width 100 height 1
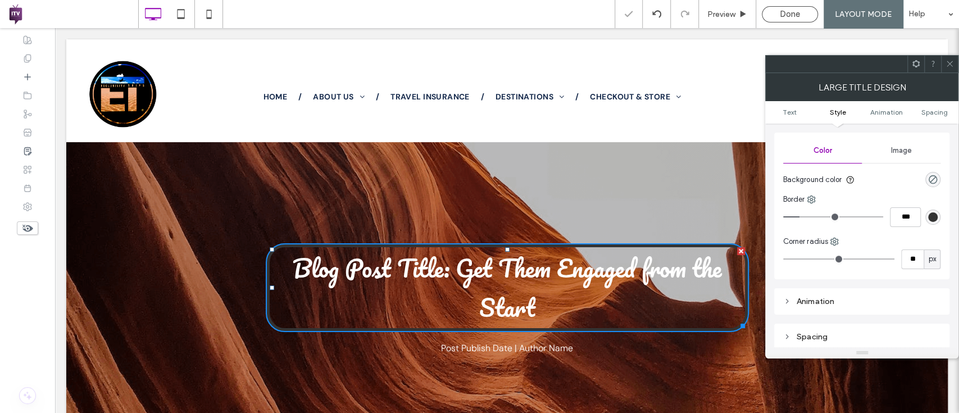
drag, startPoint x: 811, startPoint y: 213, endPoint x: 798, endPoint y: 215, distance: 13.0
click at [798, 216] on input "range" at bounding box center [833, 216] width 100 height 1
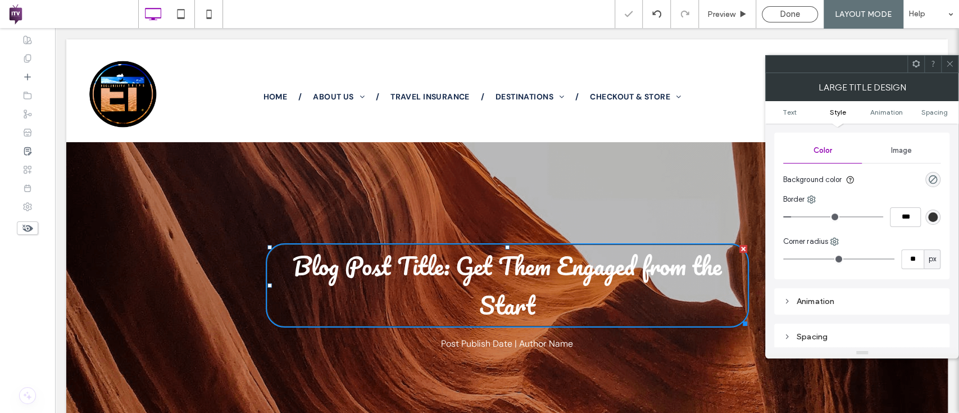
click at [796, 216] on input "range" at bounding box center [833, 216] width 100 height 1
click at [802, 216] on input "range" at bounding box center [833, 216] width 100 height 1
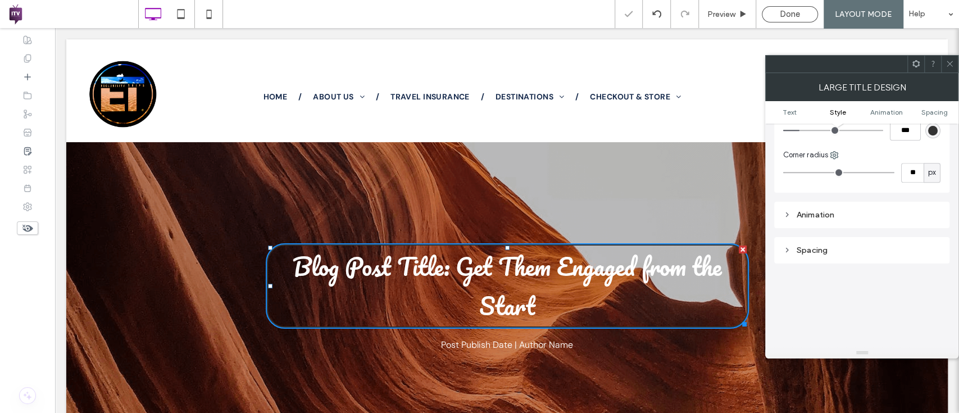
scroll to position [380, 0]
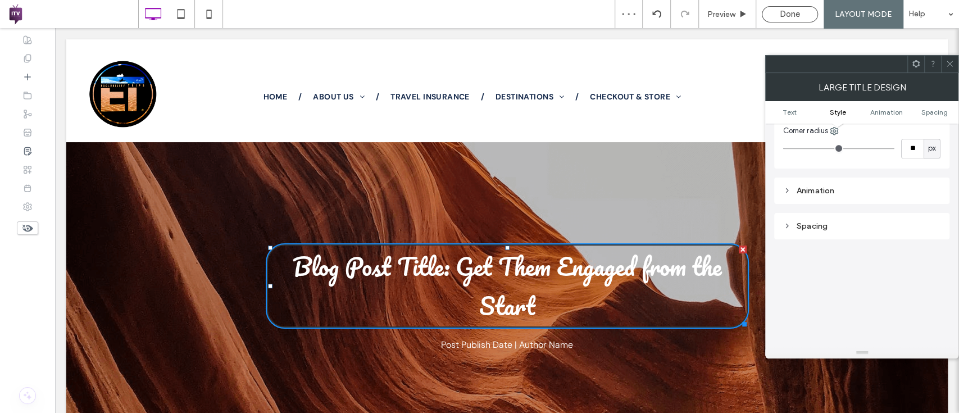
click at [815, 195] on div "Animation" at bounding box center [861, 190] width 157 height 15
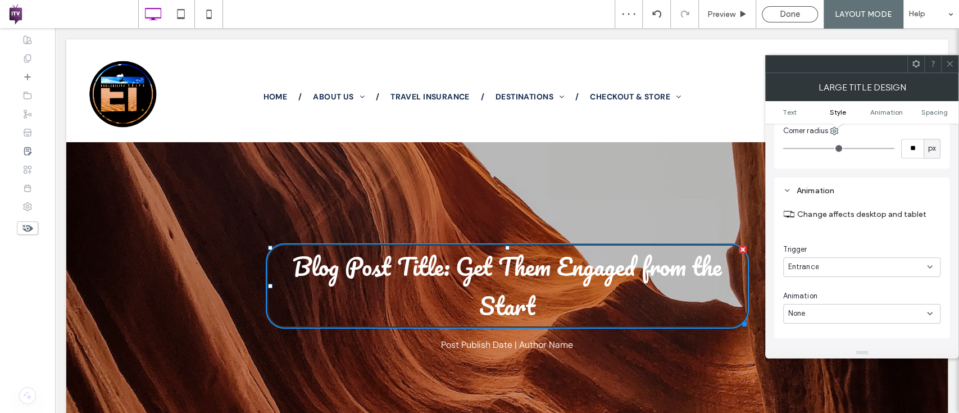
click at [822, 304] on div "None" at bounding box center [861, 314] width 157 height 20
click at [821, 216] on div "Fade In" at bounding box center [862, 214] width 156 height 20
click at [950, 65] on icon at bounding box center [949, 64] width 8 height 8
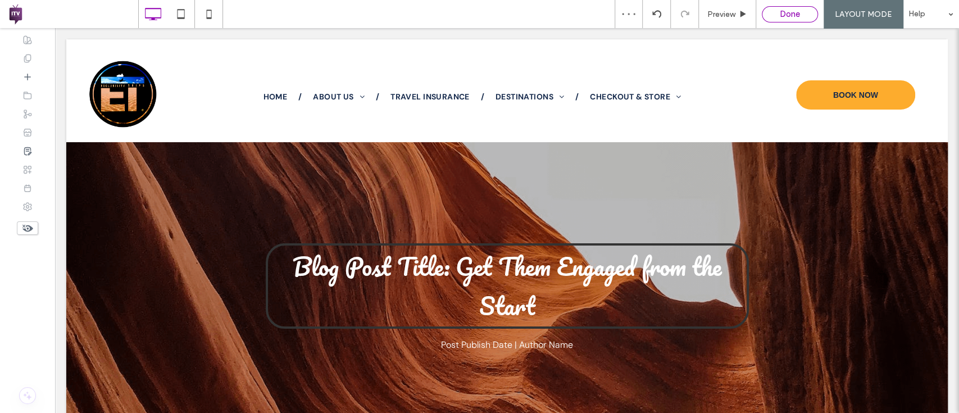
click at [787, 13] on span "Done" at bounding box center [789, 14] width 20 height 10
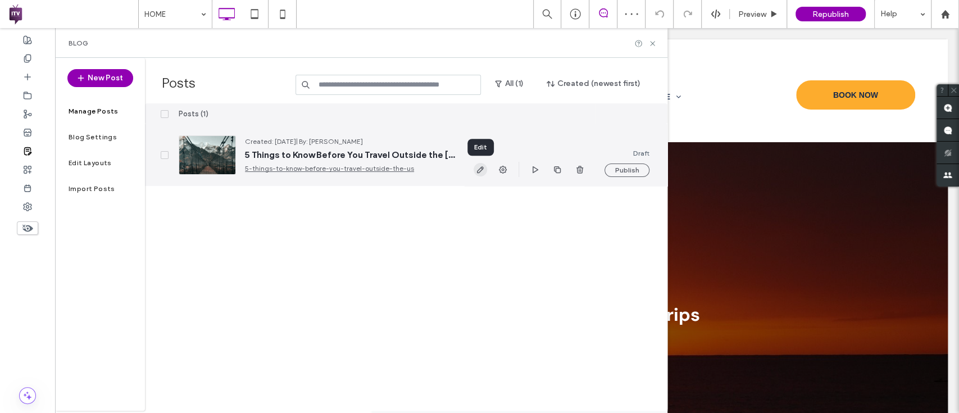
click at [477, 168] on icon "button" at bounding box center [480, 169] width 9 height 9
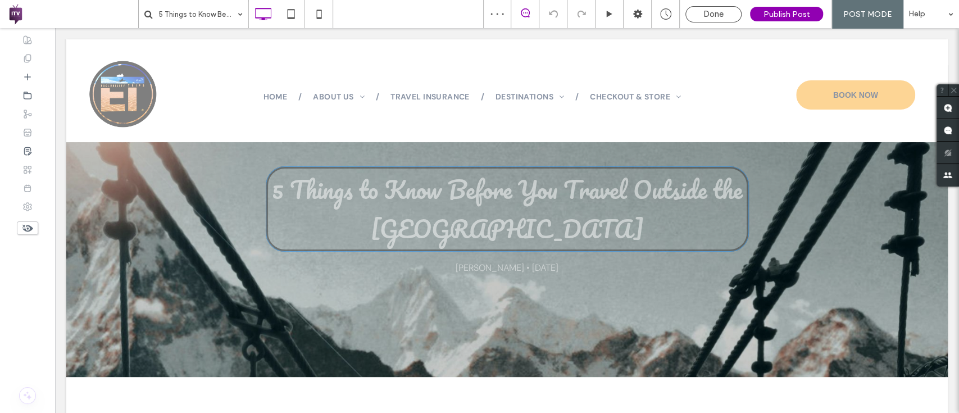
scroll to position [77, 0]
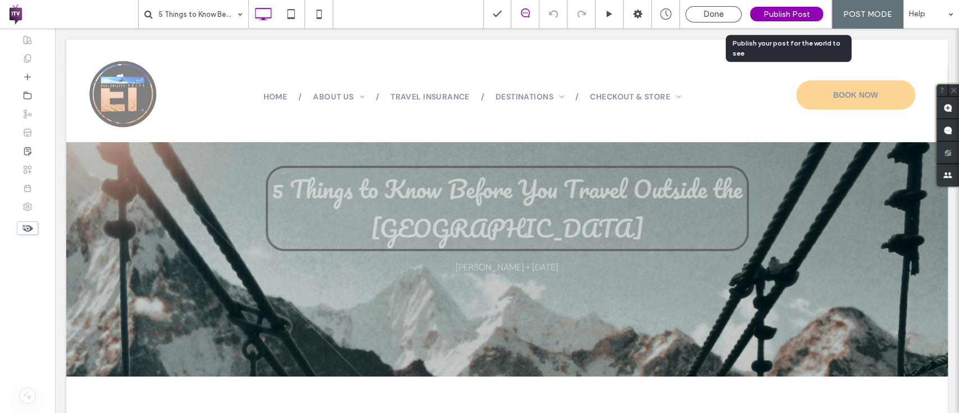
click at [806, 10] on span "Publish Post" at bounding box center [786, 15] width 47 height 10
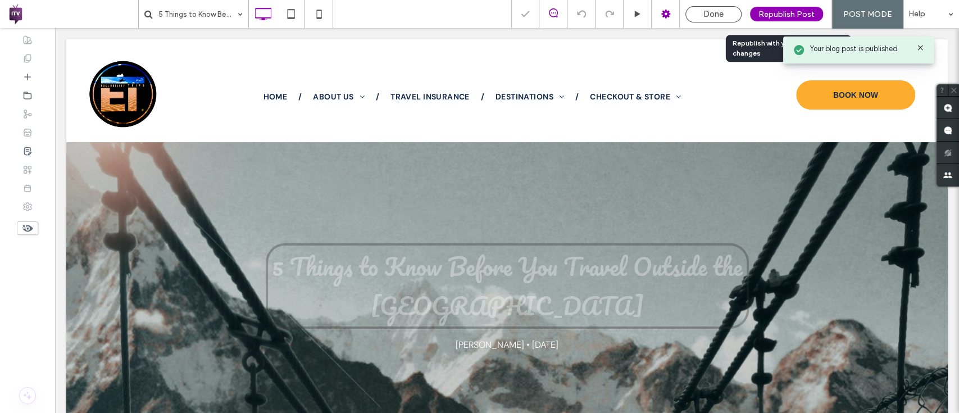
scroll to position [0, 0]
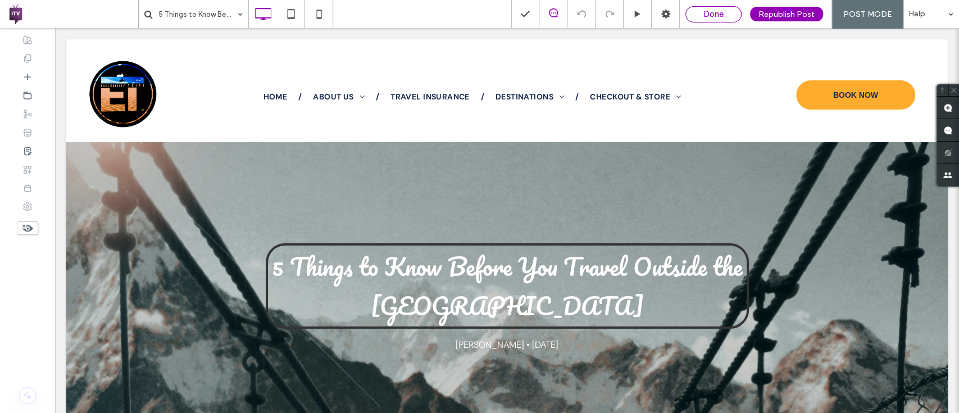
click at [723, 11] on span "Done" at bounding box center [713, 14] width 20 height 10
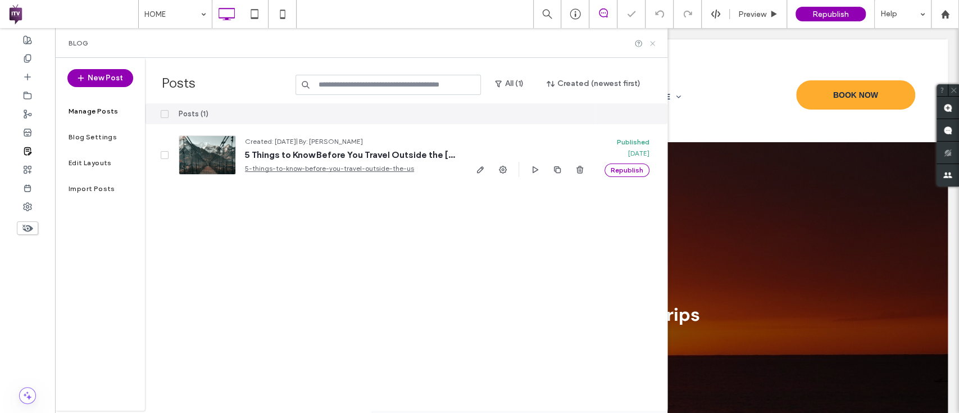
click at [652, 47] on icon at bounding box center [652, 43] width 8 height 8
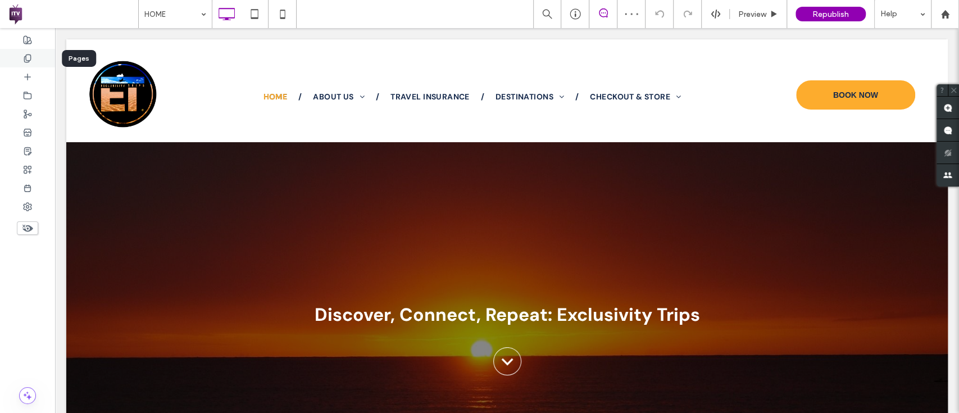
click at [28, 61] on use at bounding box center [27, 57] width 6 height 7
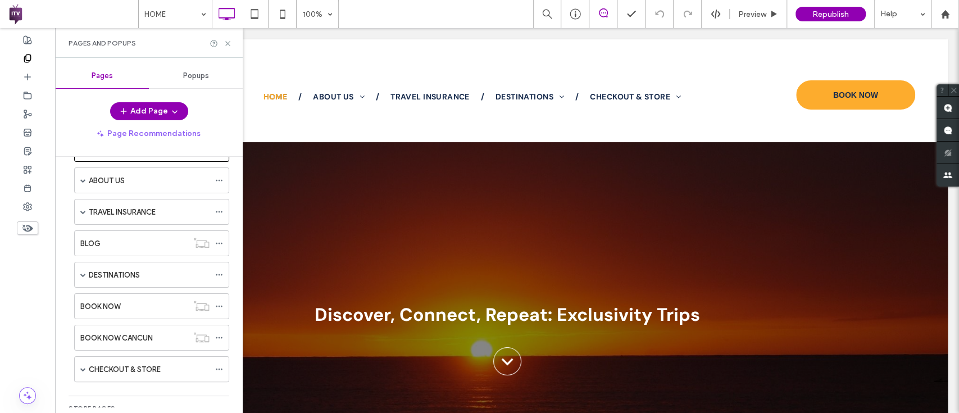
scroll to position [40, 0]
click at [217, 242] on use at bounding box center [219, 243] width 6 height 2
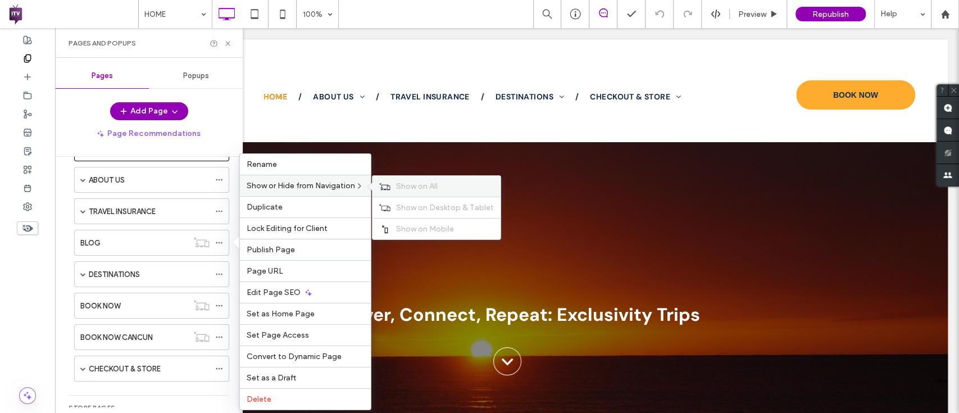
click at [407, 177] on div "Show on All" at bounding box center [436, 186] width 128 height 21
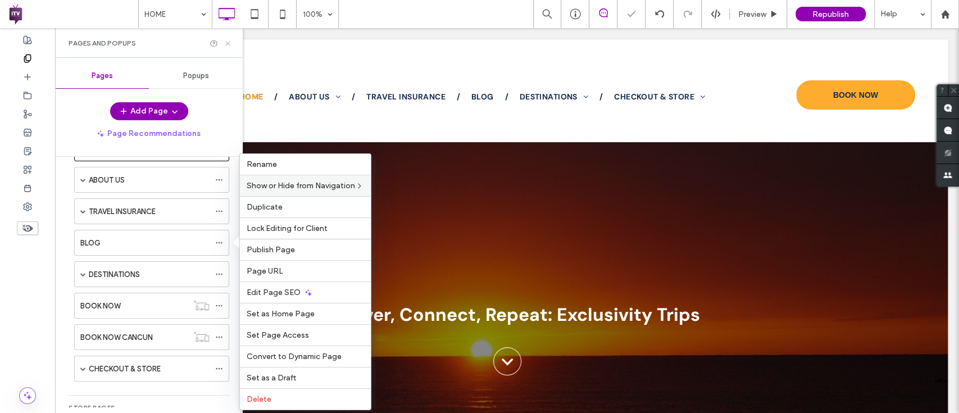
click at [228, 39] on icon at bounding box center [227, 43] width 8 height 8
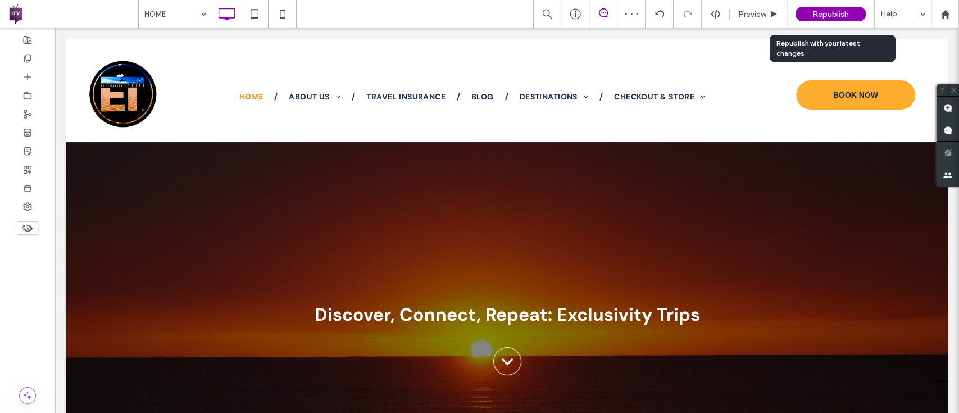
click at [812, 10] on span "Republish" at bounding box center [830, 15] width 37 height 10
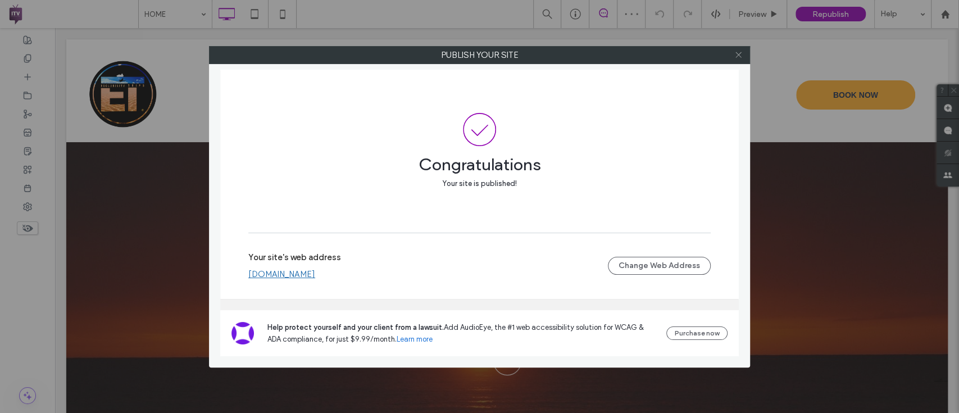
click at [737, 55] on use at bounding box center [738, 55] width 6 height 6
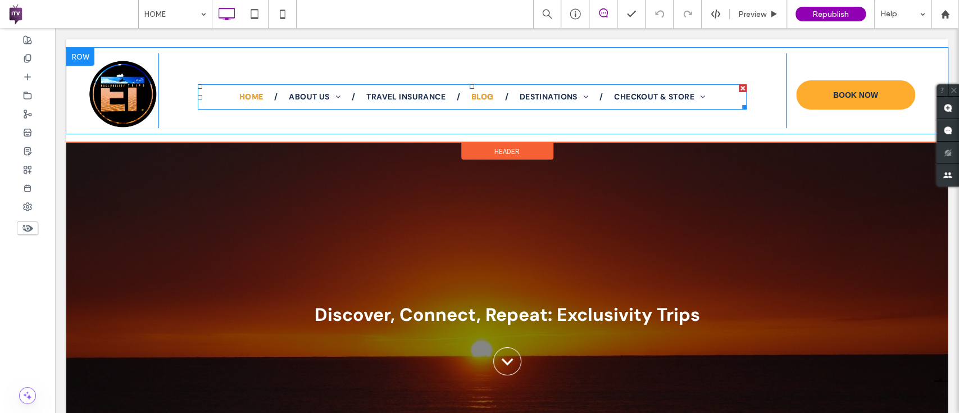
click at [472, 98] on span "BLOG" at bounding box center [482, 97] width 22 height 12
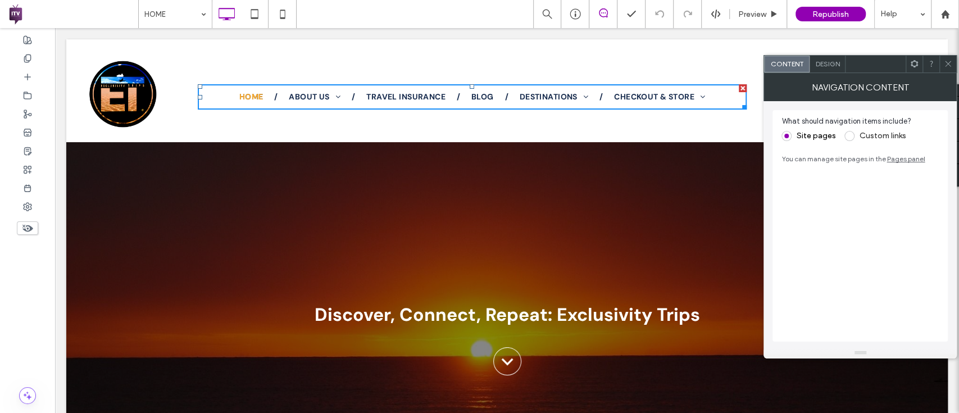
click at [946, 69] on span at bounding box center [947, 64] width 8 height 17
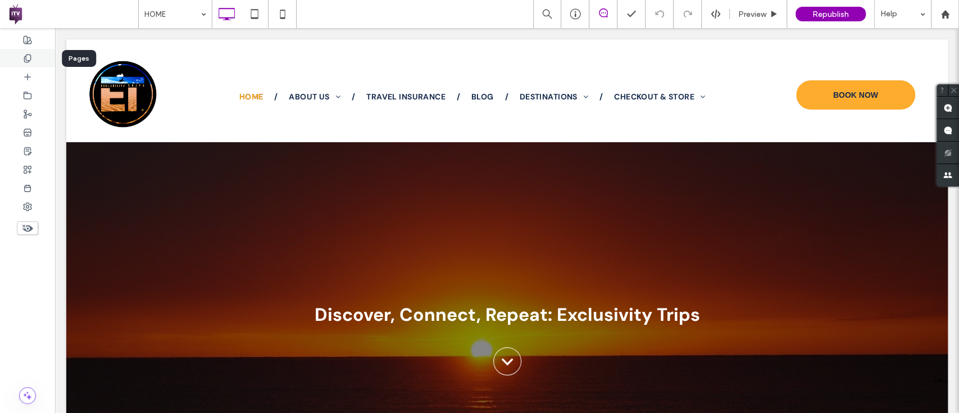
click at [34, 58] on div at bounding box center [27, 58] width 55 height 19
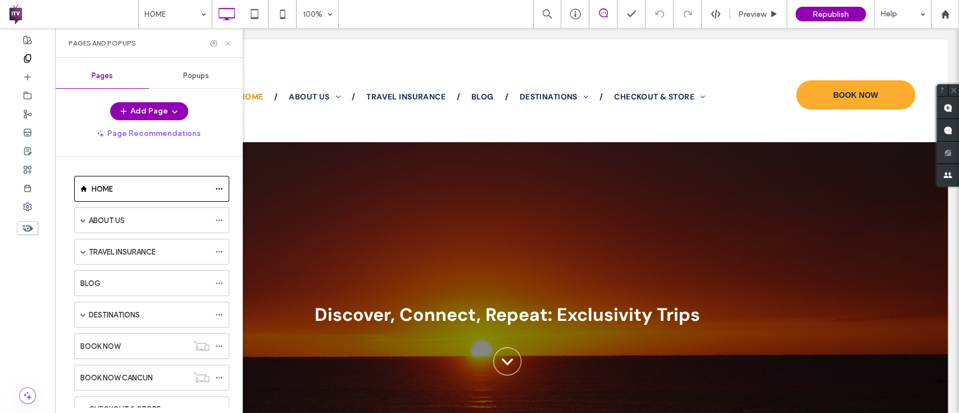
click at [225, 43] on icon at bounding box center [227, 43] width 8 height 8
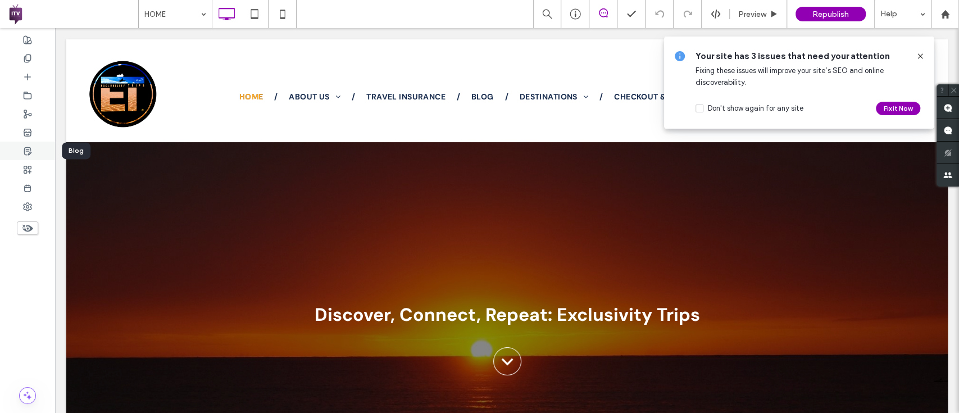
click at [31, 148] on icon at bounding box center [27, 151] width 9 height 9
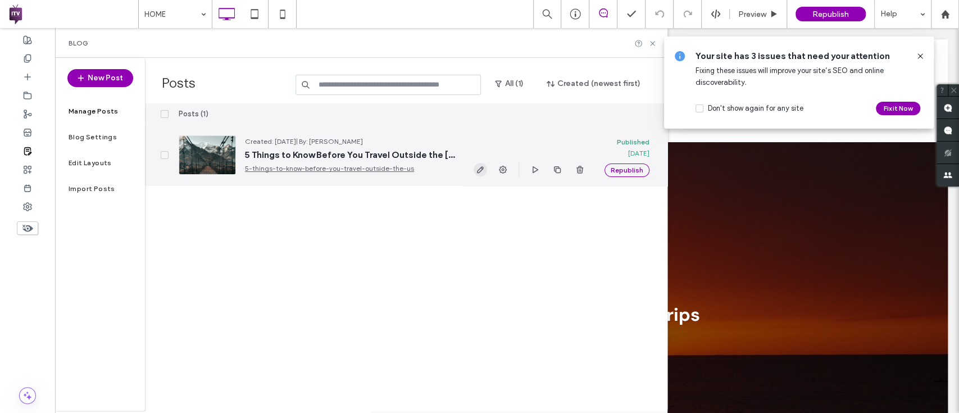
click at [477, 172] on use "button" at bounding box center [480, 169] width 7 height 7
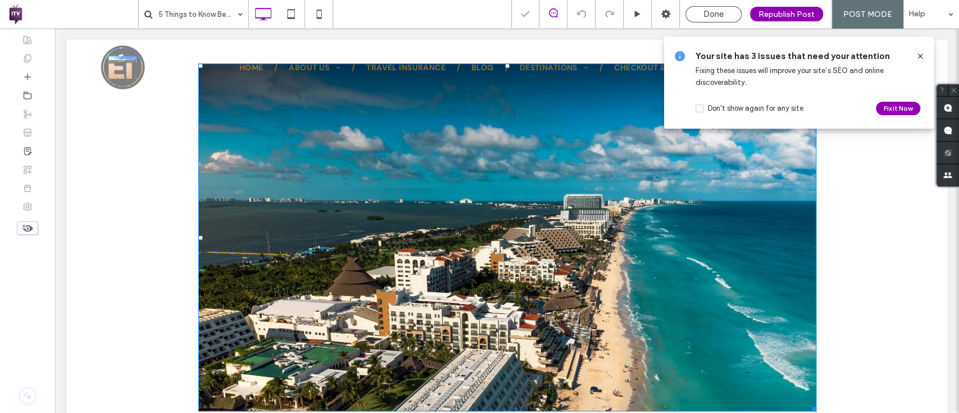
scroll to position [407, 0]
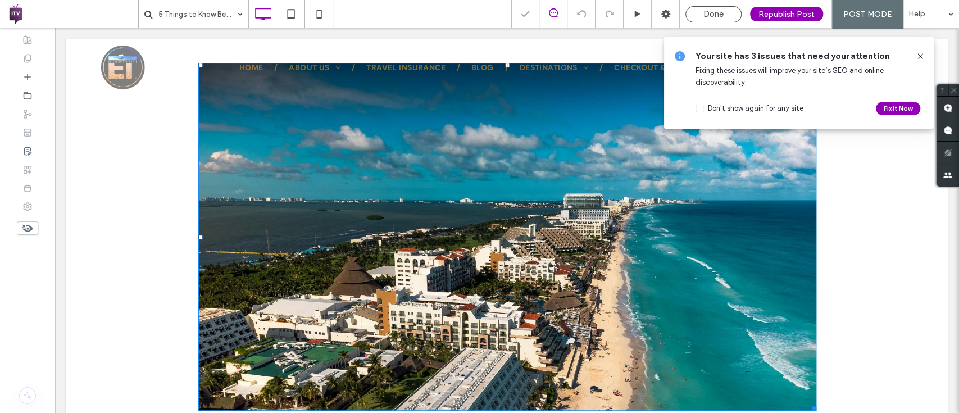
click at [476, 226] on img at bounding box center [507, 237] width 618 height 348
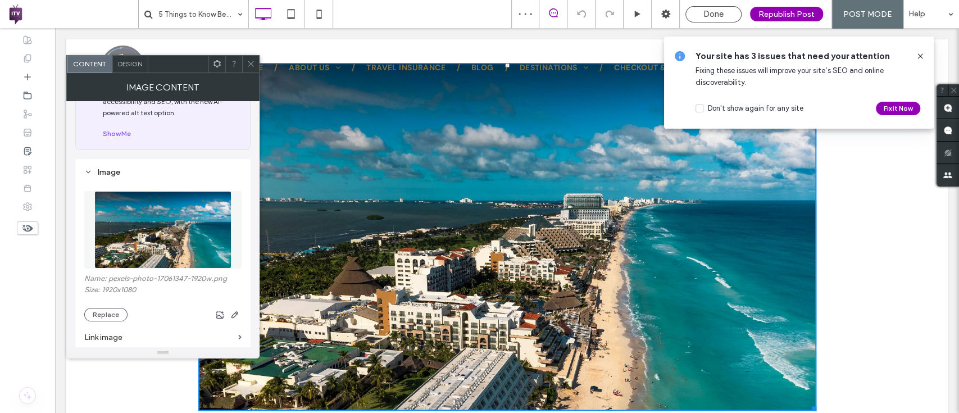
scroll to position [49, 0]
click at [233, 313] on icon "button" at bounding box center [234, 313] width 9 height 9
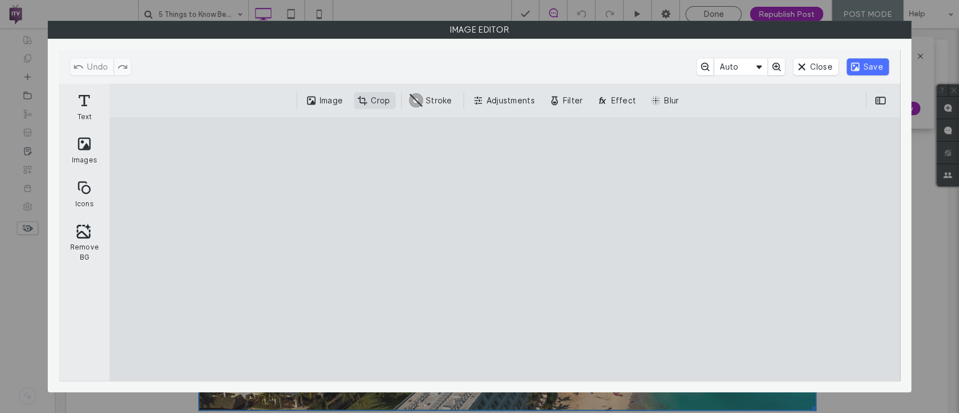
click at [371, 92] on button "Crop" at bounding box center [375, 100] width 42 height 17
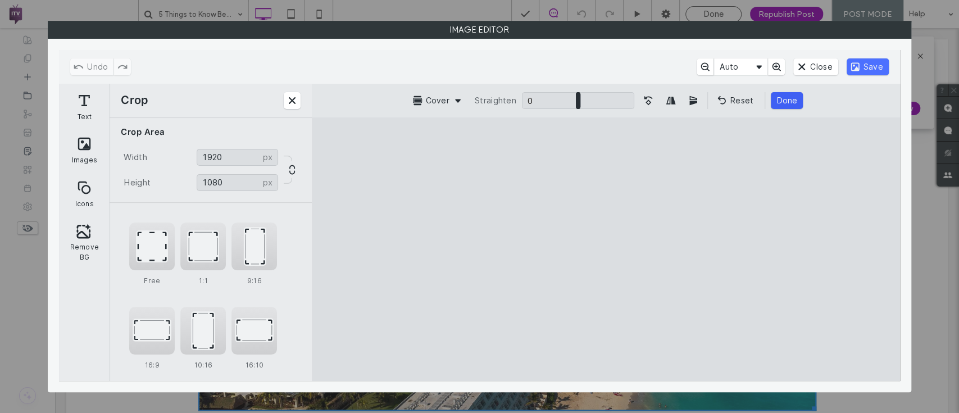
click at [791, 94] on button "Done" at bounding box center [786, 100] width 32 height 17
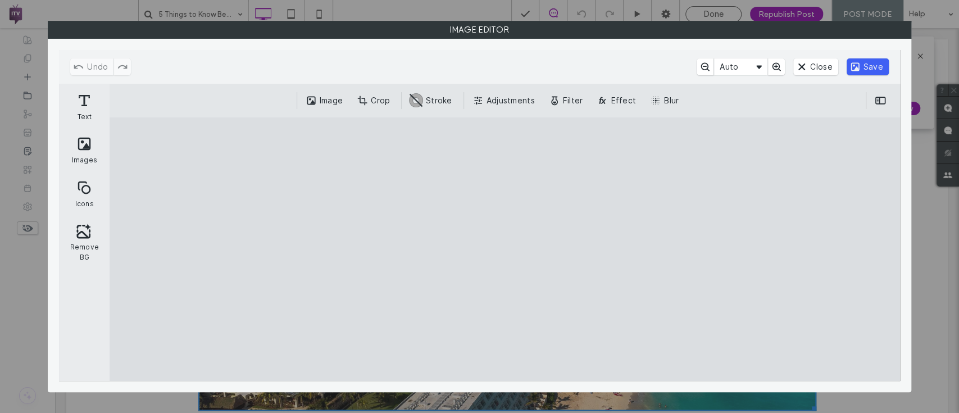
click at [883, 67] on button "Save" at bounding box center [867, 66] width 42 height 17
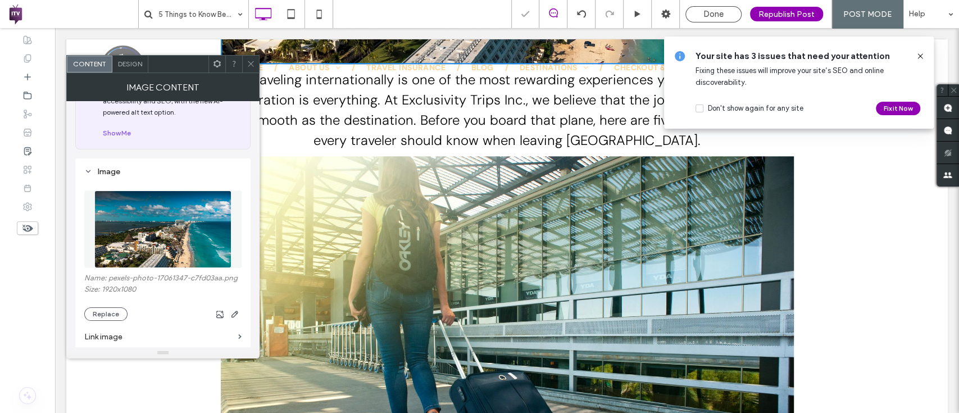
scroll to position [822, 0]
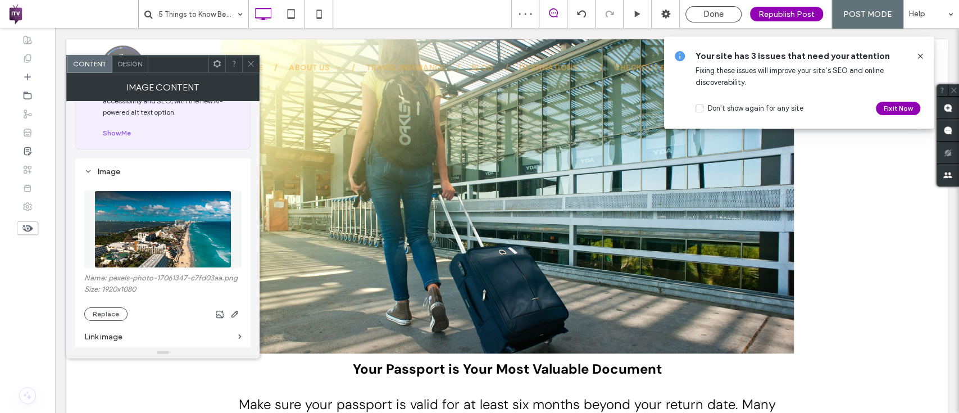
click at [691, 223] on img at bounding box center [507, 192] width 573 height 322
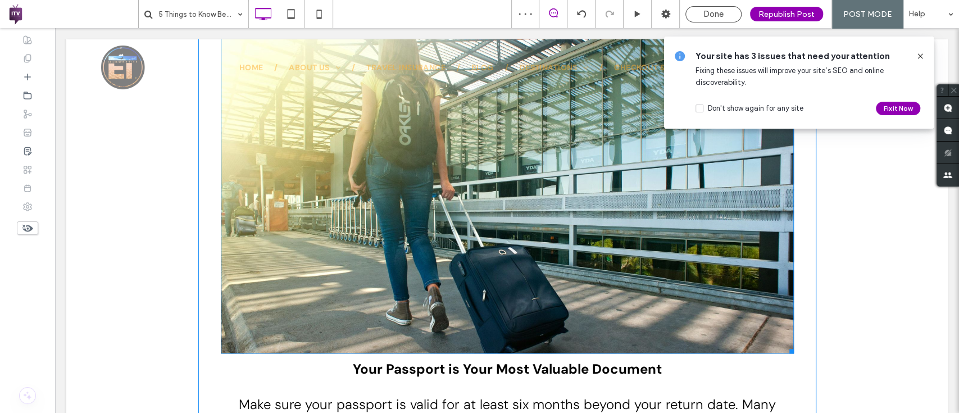
click at [563, 226] on img at bounding box center [507, 192] width 573 height 322
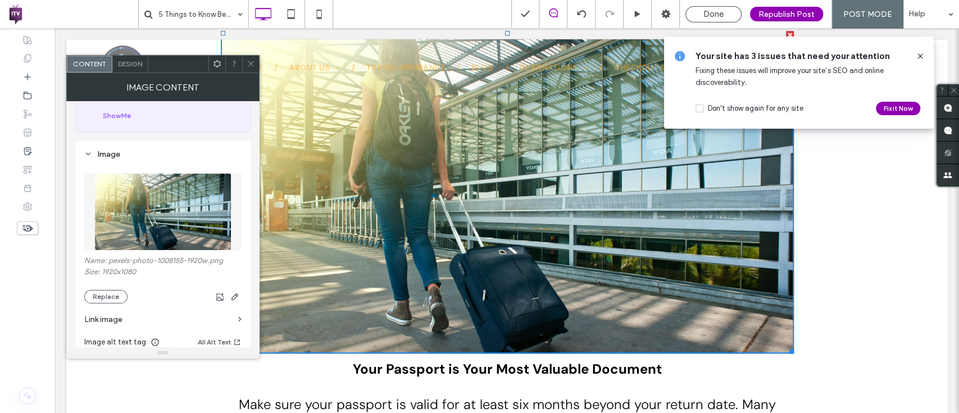
scroll to position [67, 0]
click at [232, 294] on icon "button" at bounding box center [234, 295] width 9 height 9
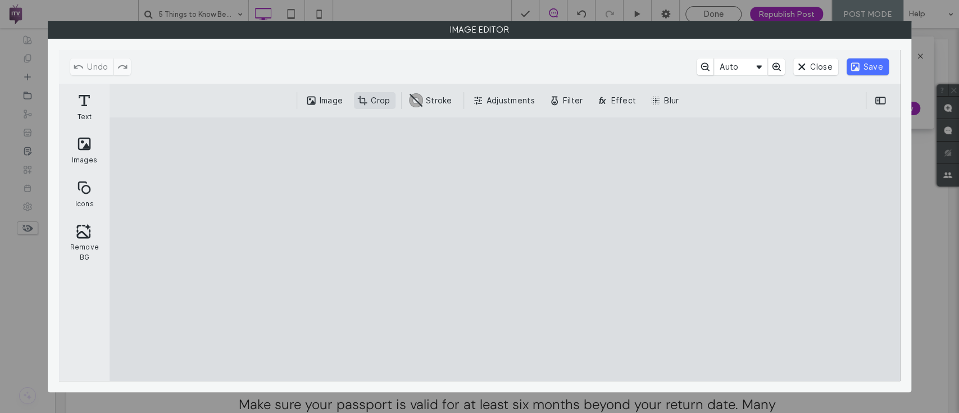
click at [378, 102] on button "Crop" at bounding box center [375, 100] width 42 height 17
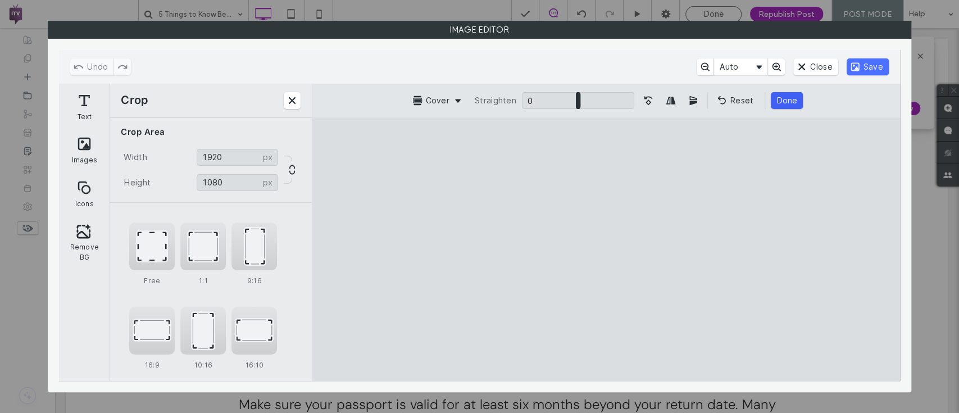
click at [782, 101] on button "Done" at bounding box center [786, 100] width 32 height 17
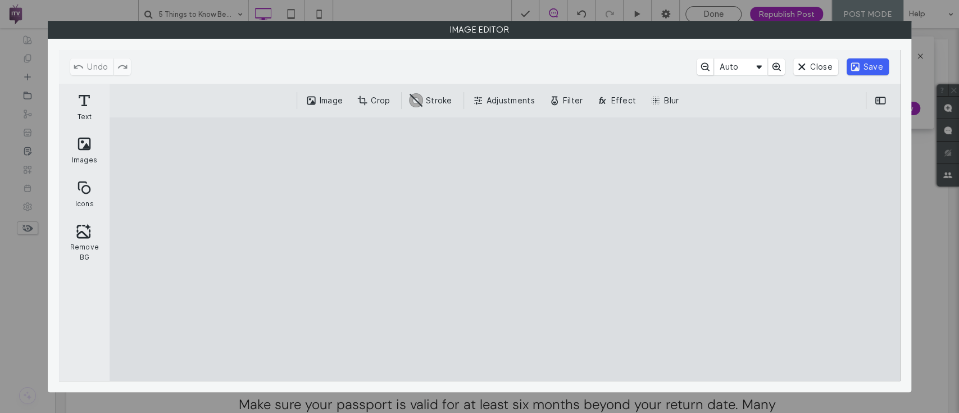
click at [883, 65] on button "Save" at bounding box center [867, 66] width 42 height 17
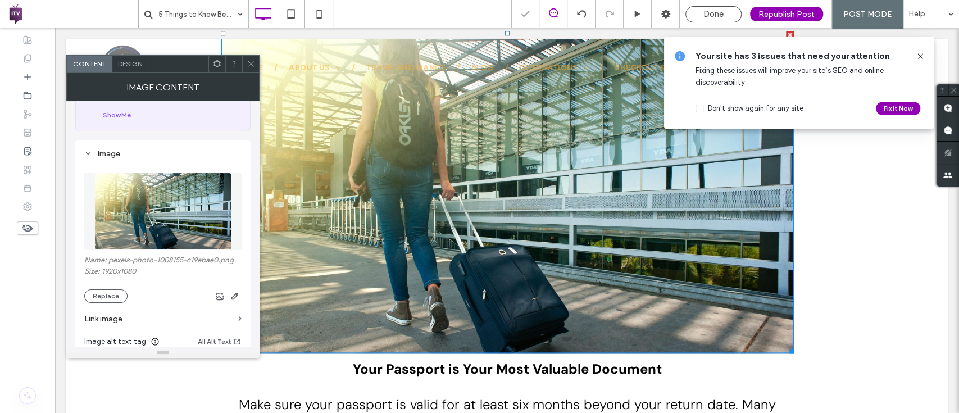
click at [247, 61] on icon at bounding box center [251, 64] width 8 height 8
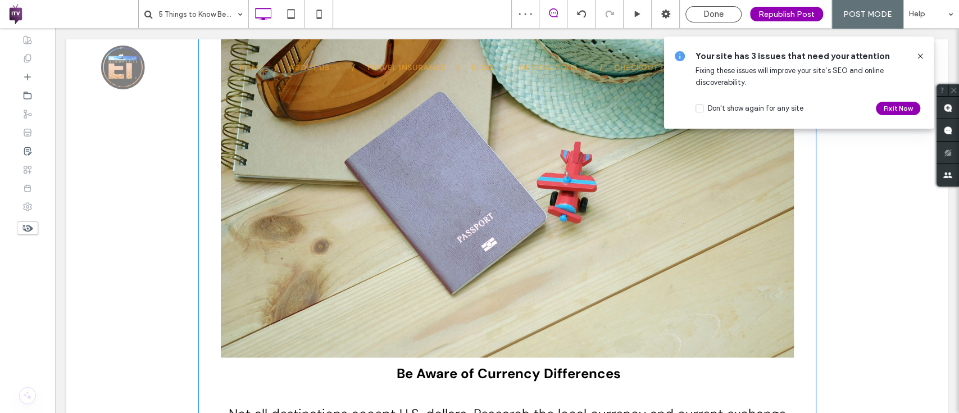
scroll to position [1308, 0]
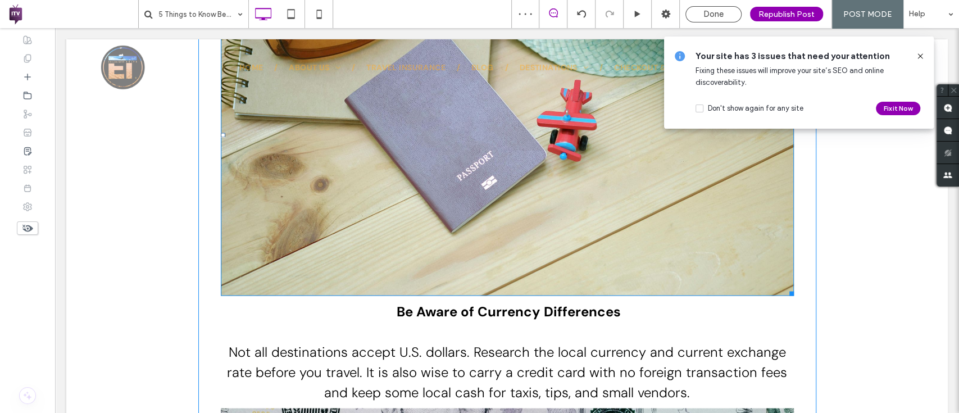
click at [337, 247] on img at bounding box center [507, 135] width 573 height 322
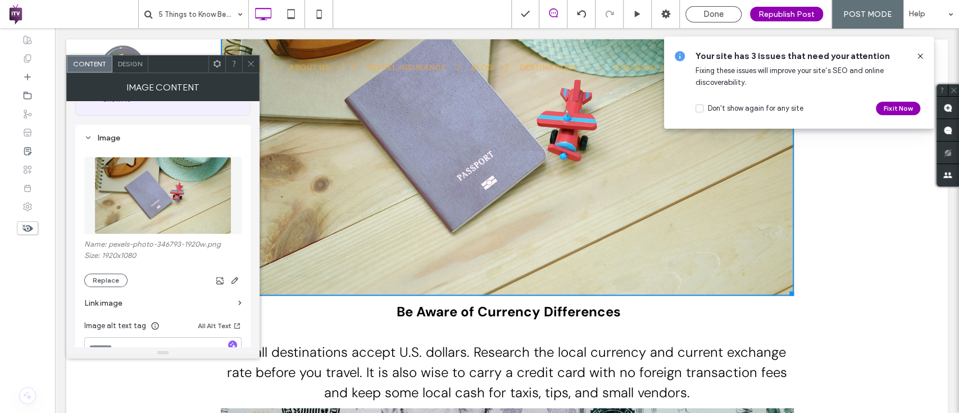
scroll to position [84, 0]
click at [233, 281] on icon "button" at bounding box center [234, 279] width 9 height 9
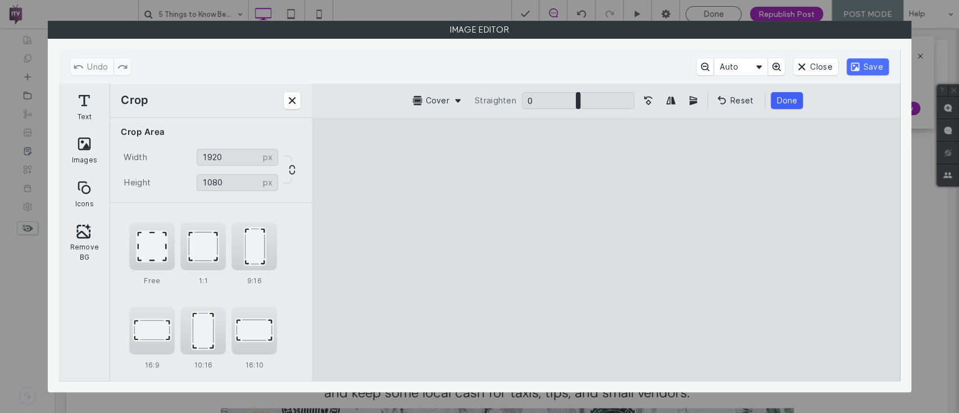
click at [787, 101] on button "Done" at bounding box center [786, 100] width 32 height 17
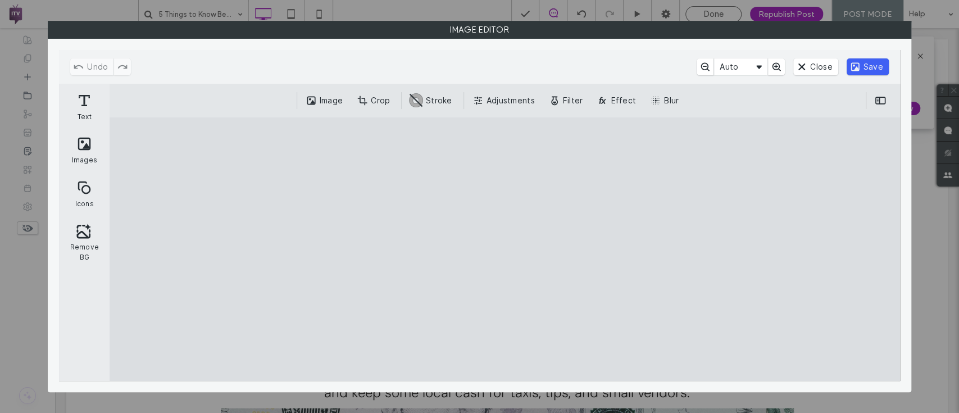
click at [866, 72] on button "Save" at bounding box center [867, 66] width 42 height 17
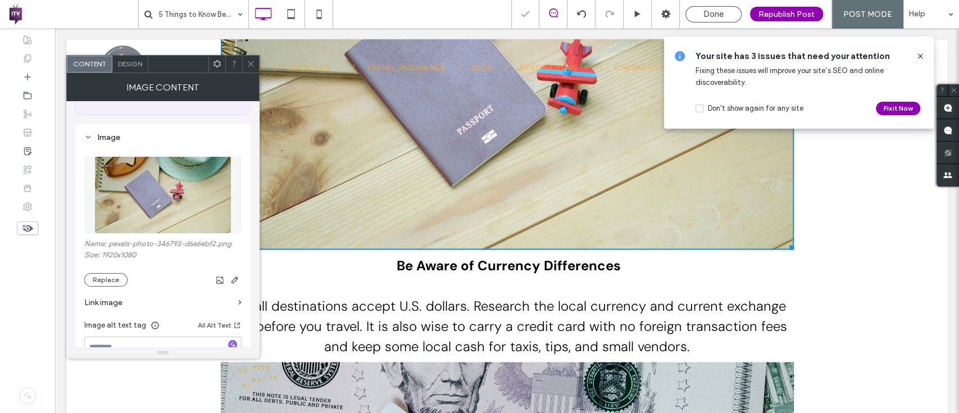
scroll to position [1355, 0]
click at [242, 68] on div at bounding box center [250, 64] width 17 height 17
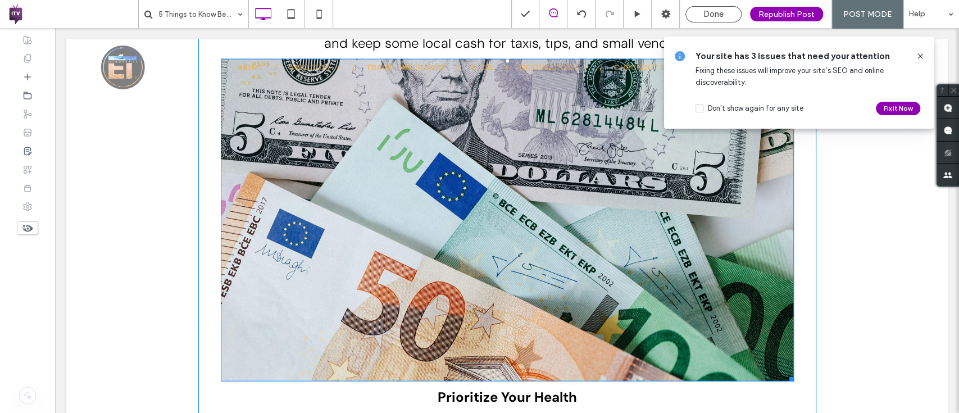
scroll to position [1659, 0]
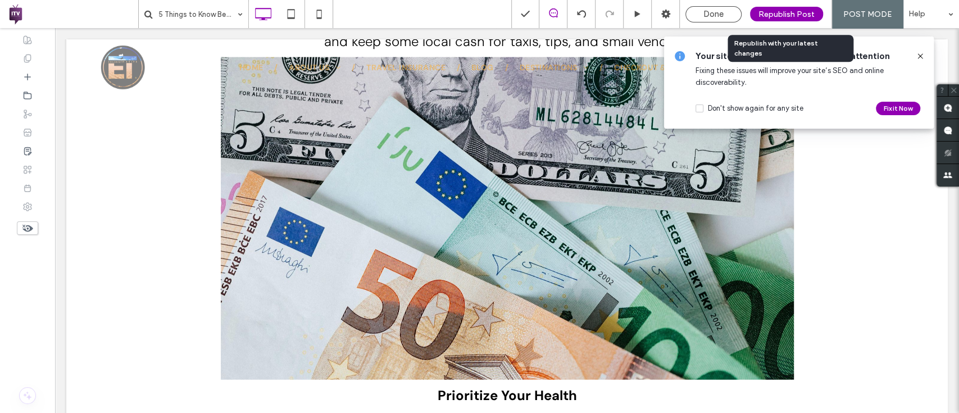
click at [785, 8] on div "Republish Post" at bounding box center [786, 14] width 73 height 15
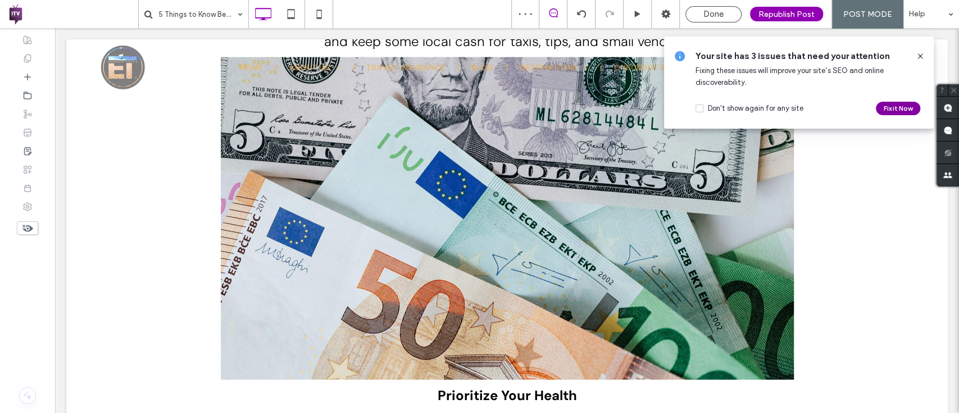
click at [894, 104] on button "Fix it Now" at bounding box center [897, 108] width 44 height 13
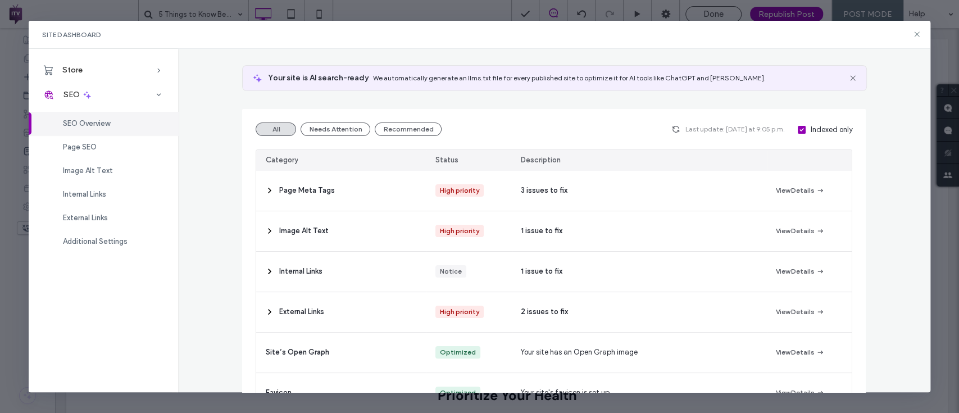
scroll to position [63, 0]
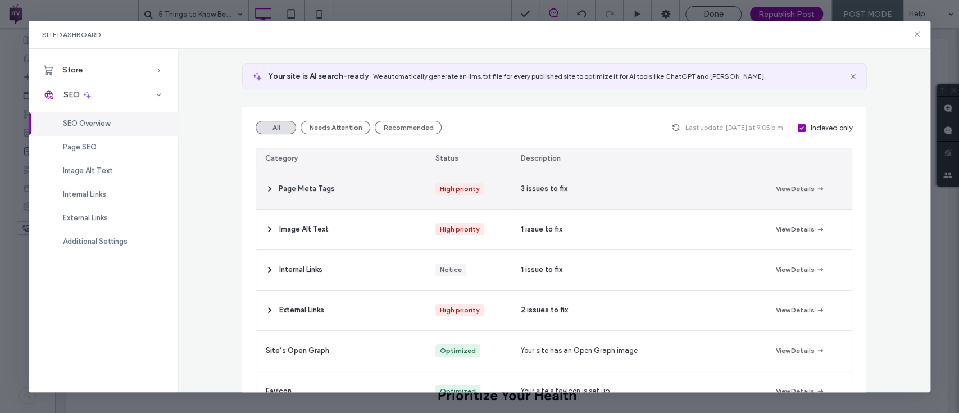
click at [418, 177] on div "Page Meta Tags" at bounding box center [341, 189] width 170 height 40
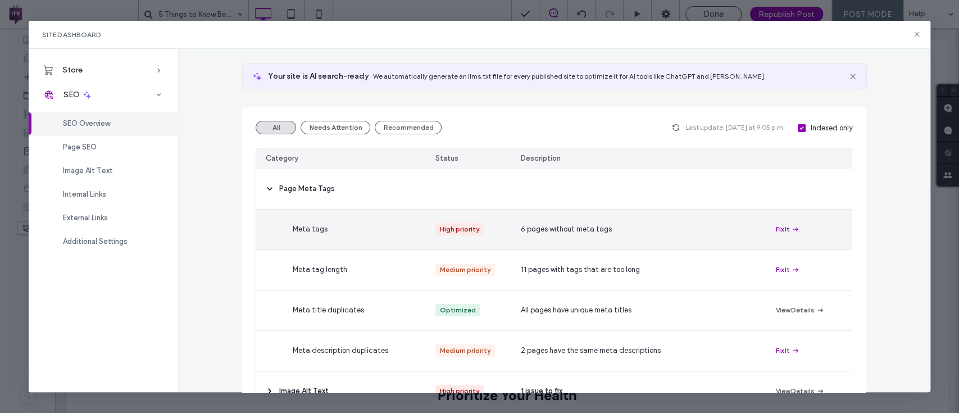
click at [498, 230] on div "High priority" at bounding box center [468, 229] width 85 height 40
click at [779, 229] on button "Fix It" at bounding box center [787, 228] width 24 height 13
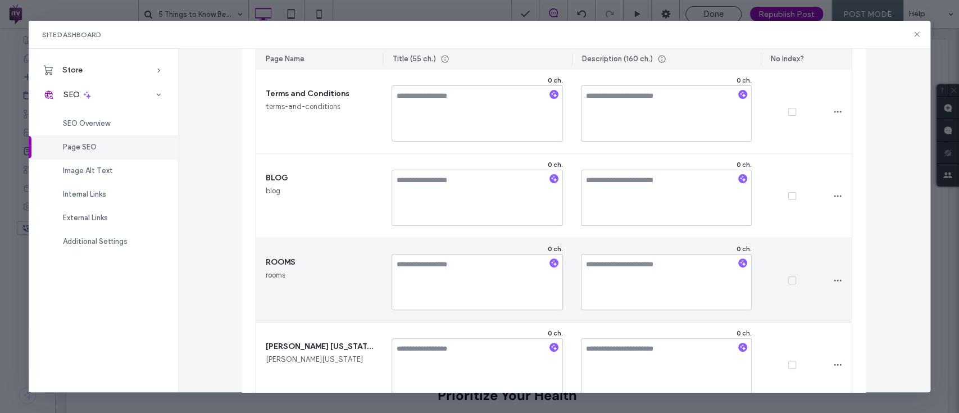
scroll to position [167, 0]
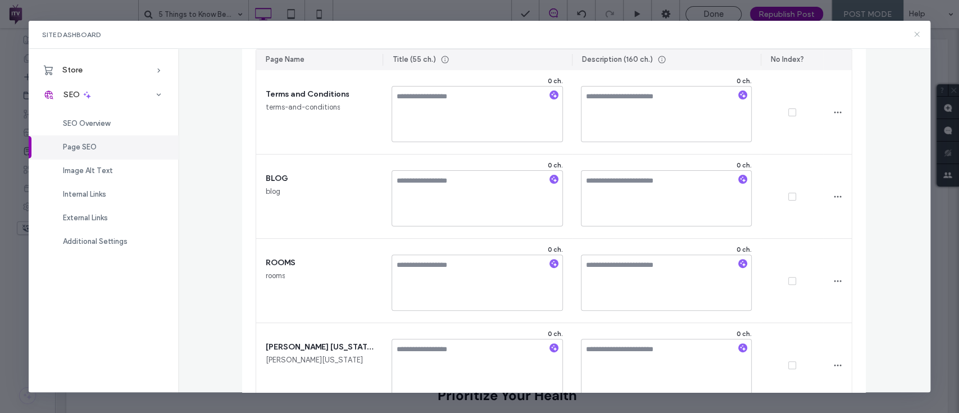
click at [917, 31] on icon at bounding box center [916, 34] width 9 height 9
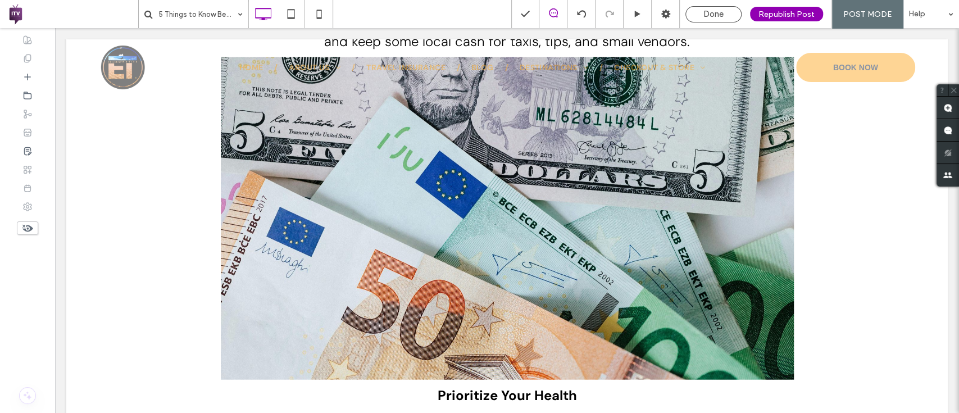
click at [700, 5] on div "Done Republish Post POST MODE Help" at bounding box center [735, 14] width 448 height 28
click at [705, 16] on span "Done" at bounding box center [713, 14] width 20 height 10
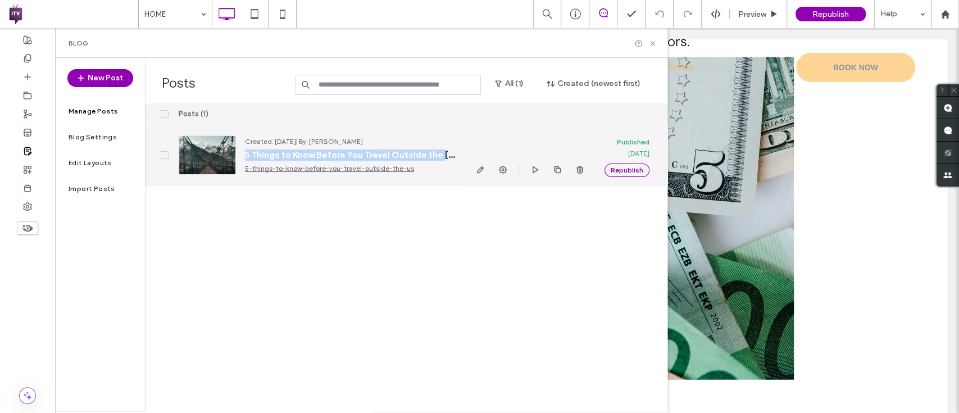
drag, startPoint x: 244, startPoint y: 154, endPoint x: 448, endPoint y: 148, distance: 203.4
click at [448, 148] on div "Created: Sep 16, 2025 | By: Phillip Jennings 5 Things to Know Before You Travel…" at bounding box center [346, 155] width 220 height 38
click at [480, 172] on icon "button" at bounding box center [480, 169] width 9 height 9
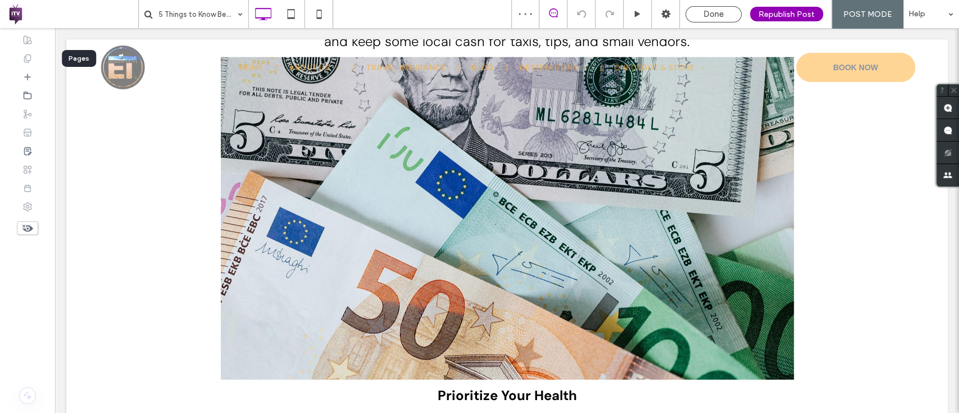
click at [27, 61] on icon at bounding box center [27, 58] width 9 height 9
click at [711, 12] on span "Done" at bounding box center [713, 14] width 20 height 10
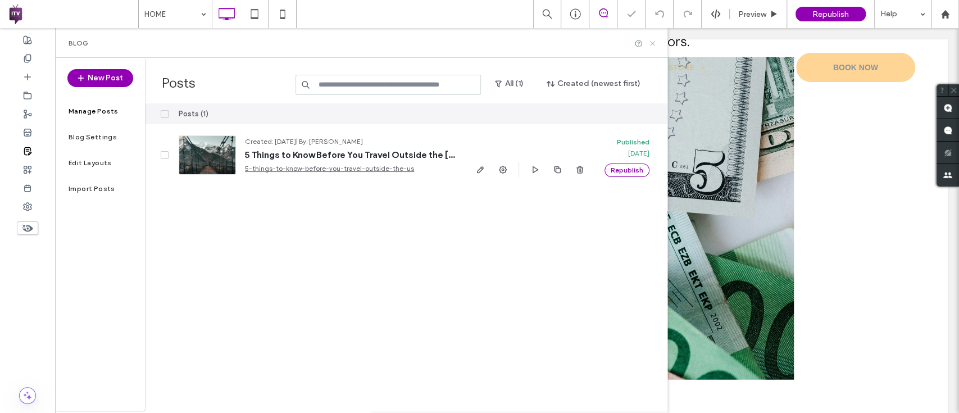
click at [649, 43] on icon at bounding box center [652, 43] width 8 height 8
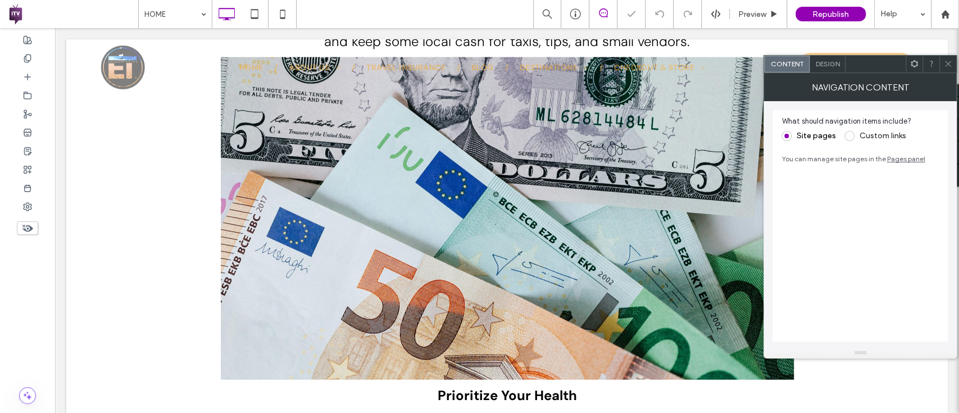
click at [831, 68] on div "Design" at bounding box center [827, 64] width 36 height 17
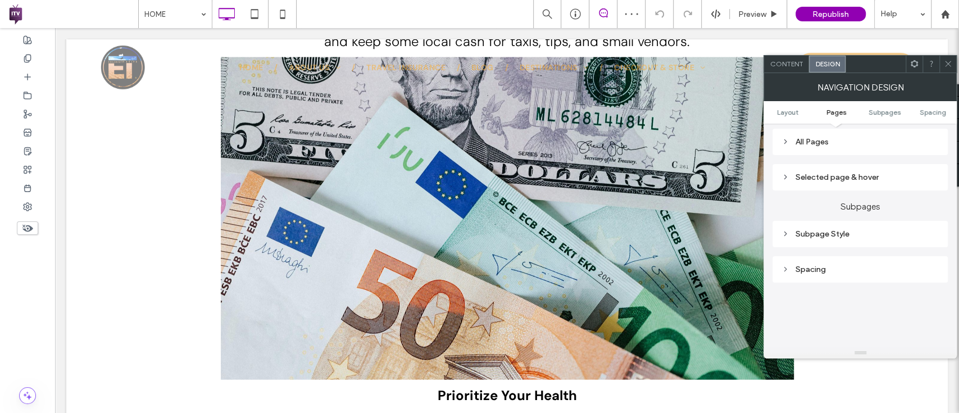
scroll to position [291, 0]
click at [837, 145] on div "All Pages" at bounding box center [859, 141] width 157 height 10
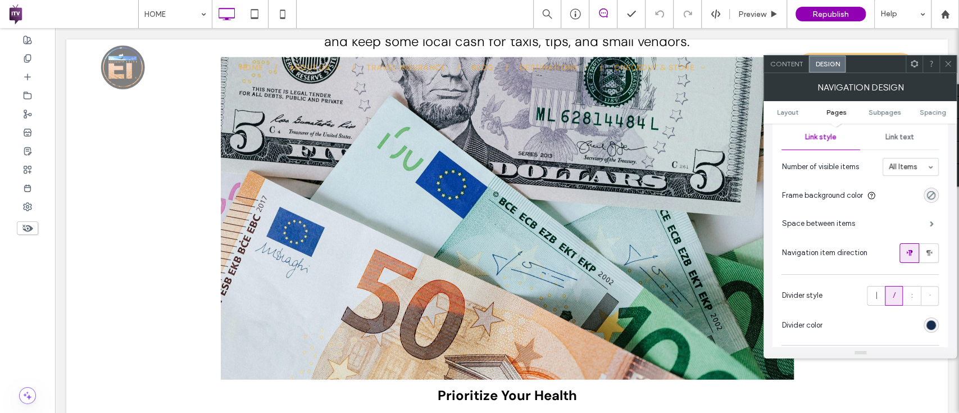
scroll to position [319, 0]
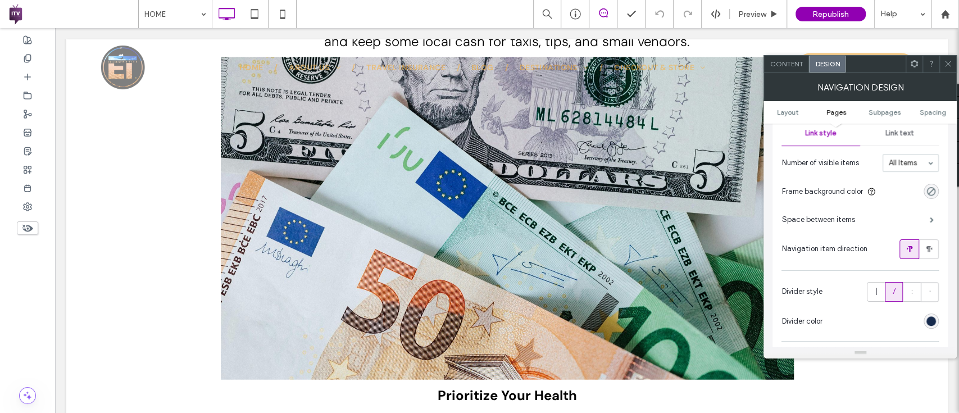
click at [901, 127] on div "Link text" at bounding box center [899, 133] width 79 height 25
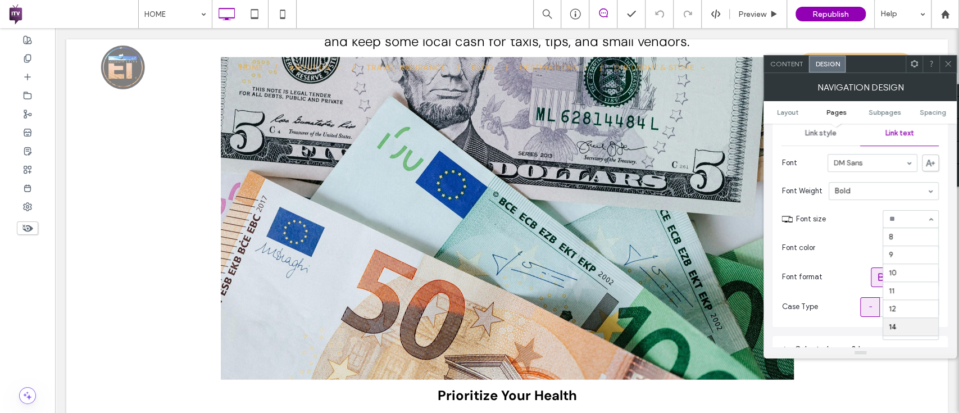
scroll to position [92, 0]
click at [911, 218] on input at bounding box center [907, 219] width 38 height 8
click at [845, 20] on div "Republish" at bounding box center [830, 14] width 70 height 15
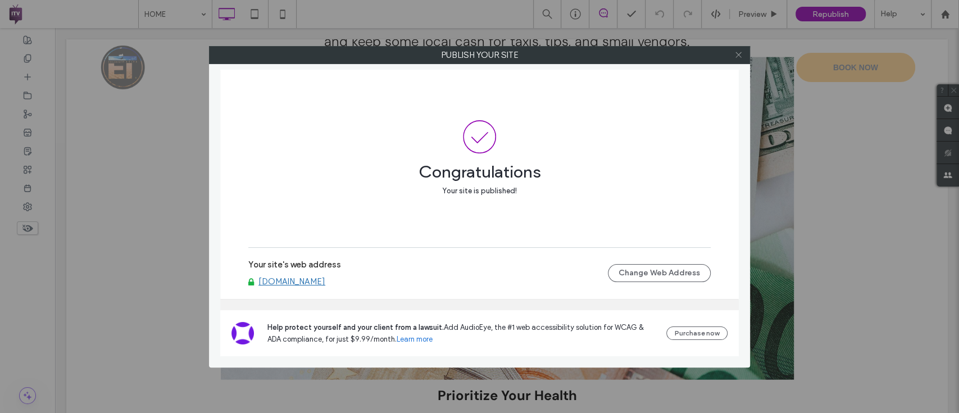
click at [738, 61] on span at bounding box center [738, 55] width 8 height 17
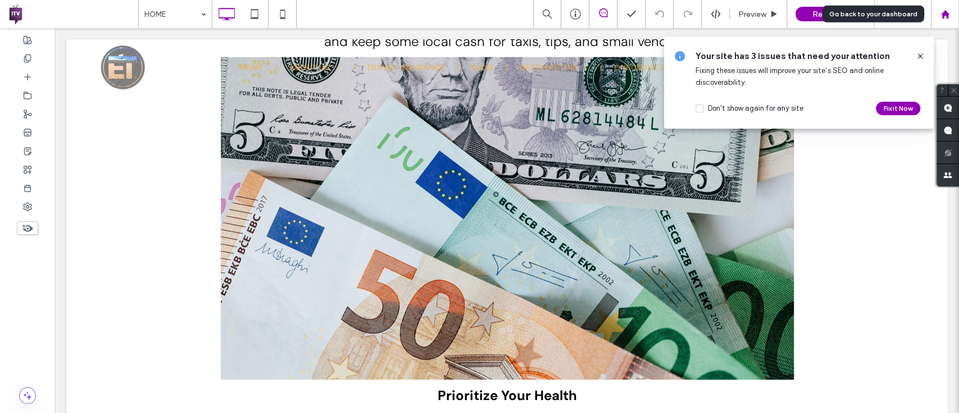
click at [945, 15] on use at bounding box center [944, 14] width 8 height 8
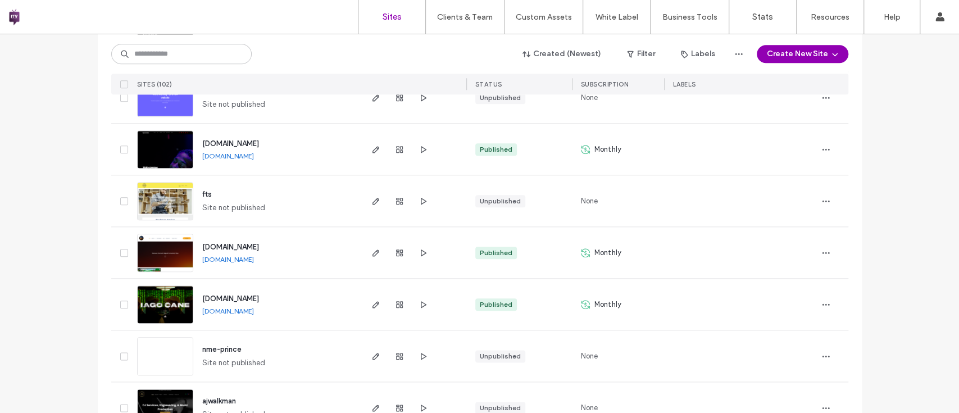
scroll to position [795, 0]
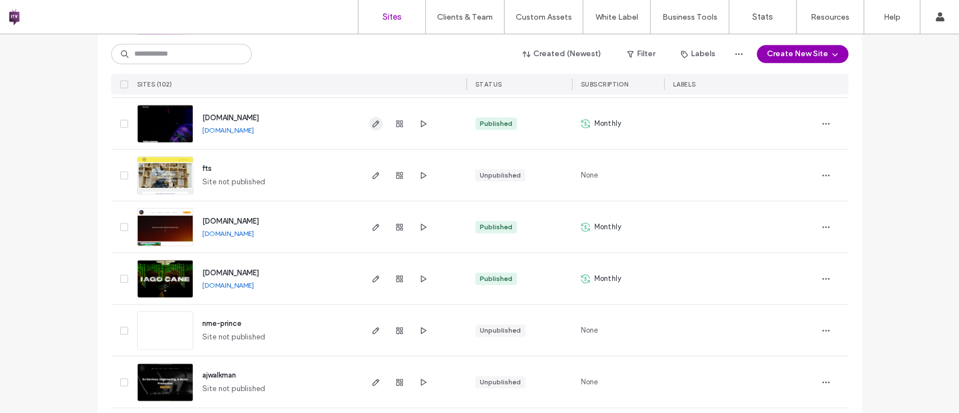
click at [373, 125] on icon "button" at bounding box center [375, 123] width 9 height 9
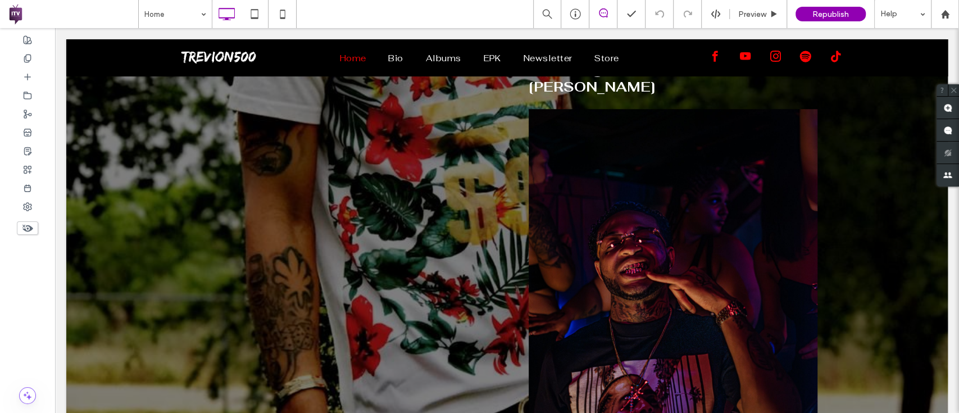
scroll to position [656, 0]
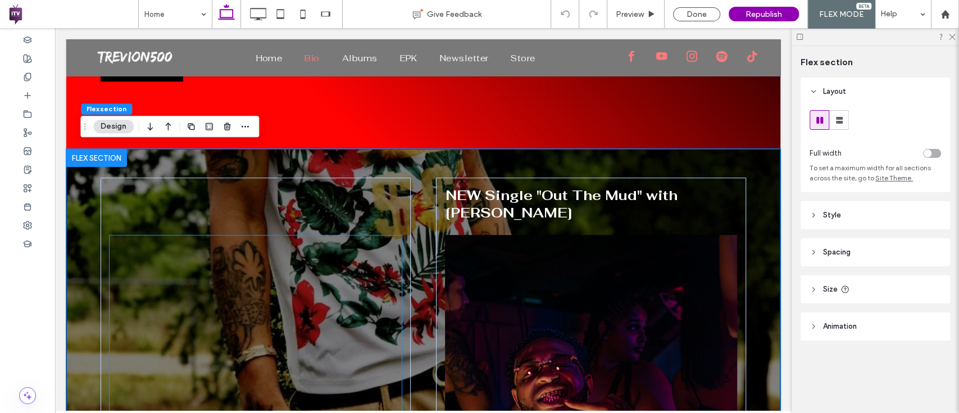
scroll to position [521, 0]
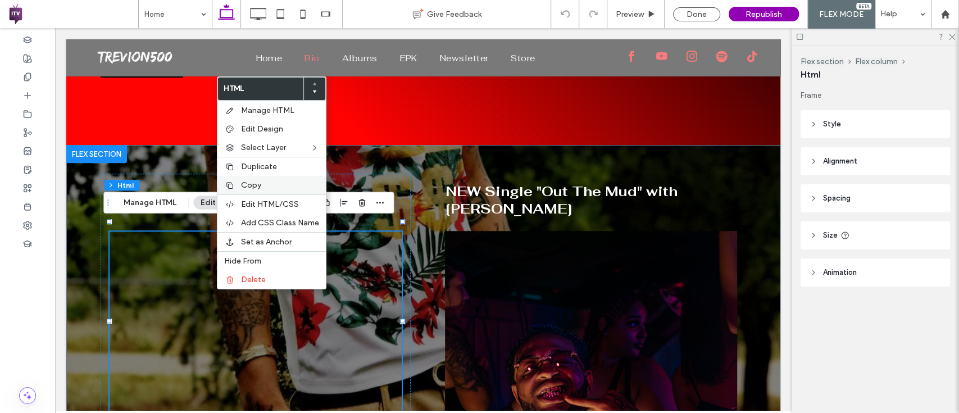
click at [278, 185] on label "Copy" at bounding box center [280, 185] width 78 height 10
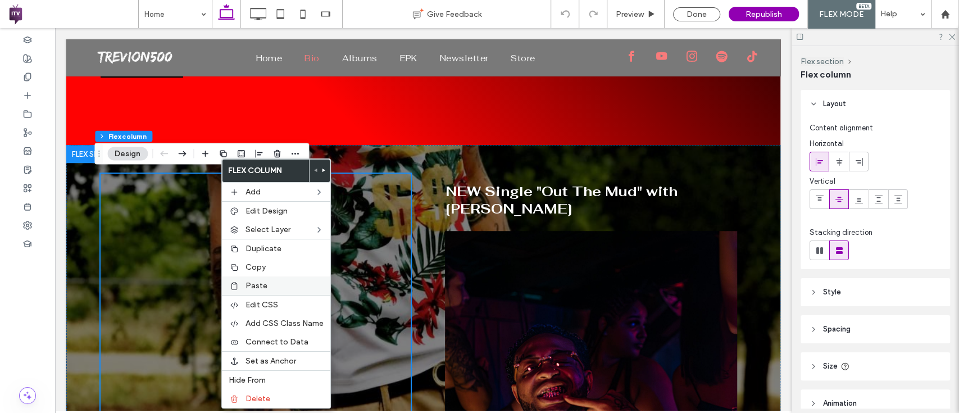
click at [264, 288] on span "Paste" at bounding box center [256, 286] width 22 height 10
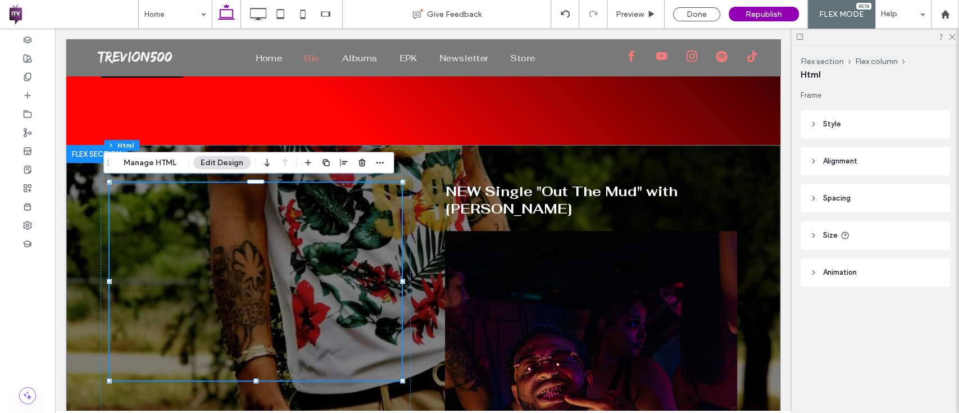
click at [216, 215] on div at bounding box center [256, 282] width 292 height 198
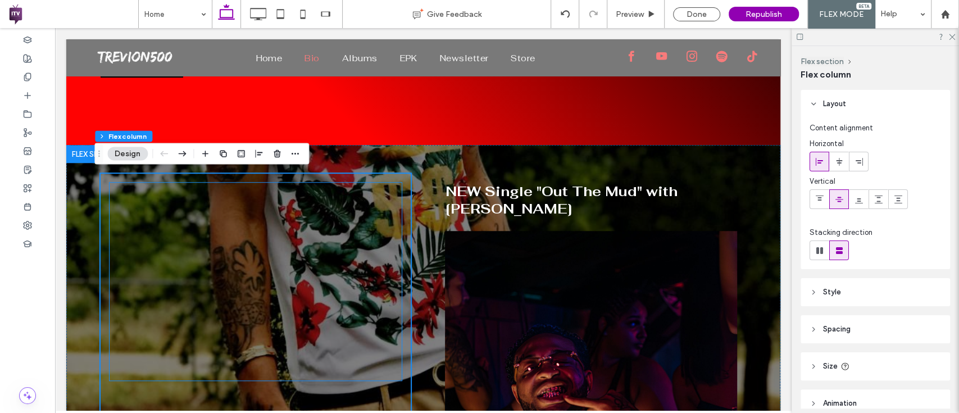
click at [166, 202] on div at bounding box center [256, 282] width 292 height 198
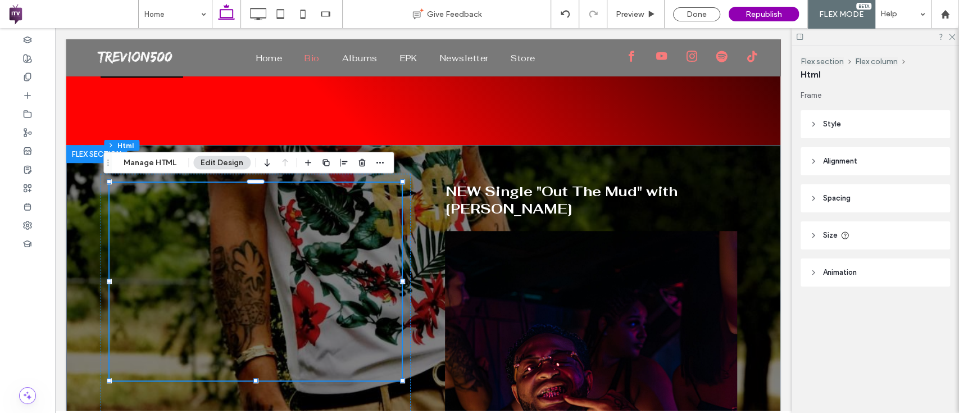
click at [222, 159] on button "Edit Design" at bounding box center [221, 162] width 57 height 13
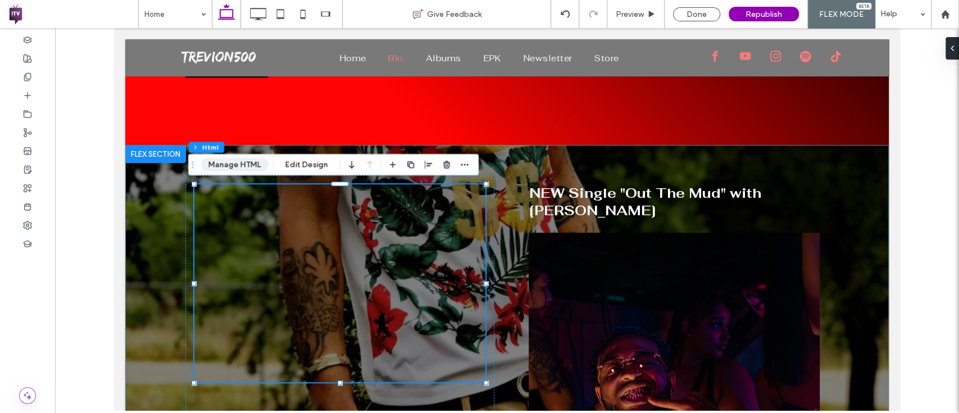
click at [225, 166] on button "Manage HTML" at bounding box center [234, 164] width 67 height 13
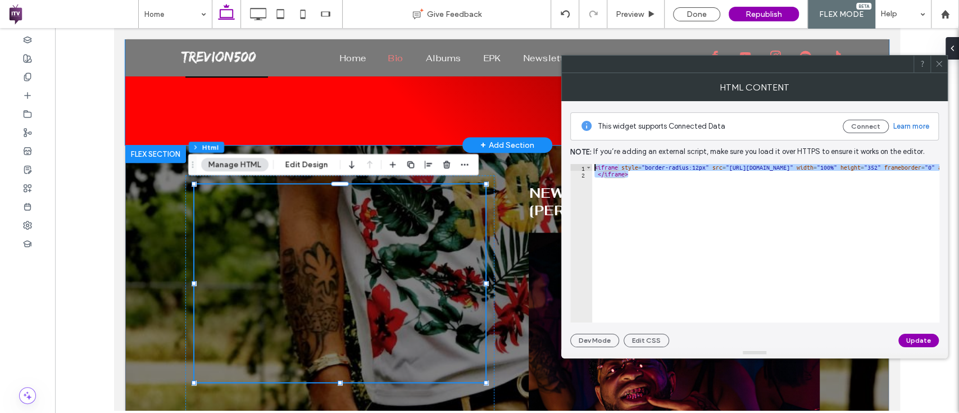
drag, startPoint x: 754, startPoint y: 202, endPoint x: 541, endPoint y: 120, distance: 228.3
paste textarea "**********"
type textarea "**********"
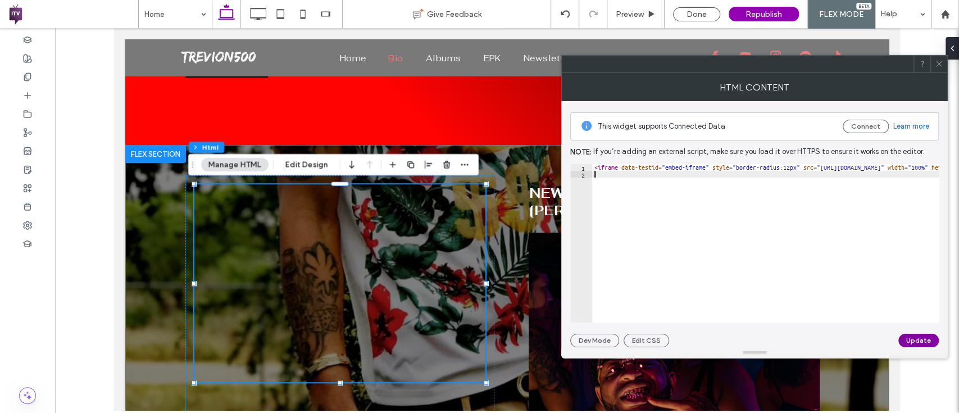
click at [921, 341] on button "Update" at bounding box center [918, 340] width 40 height 13
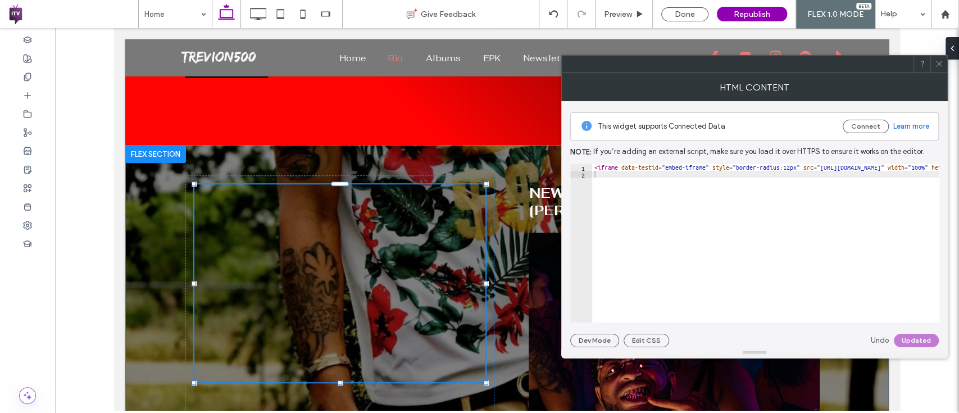
click at [939, 71] on span at bounding box center [938, 64] width 8 height 17
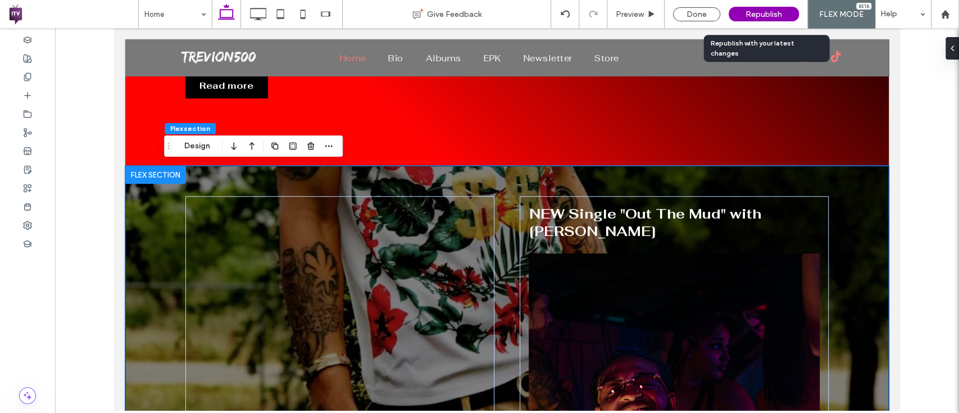
scroll to position [0, 0]
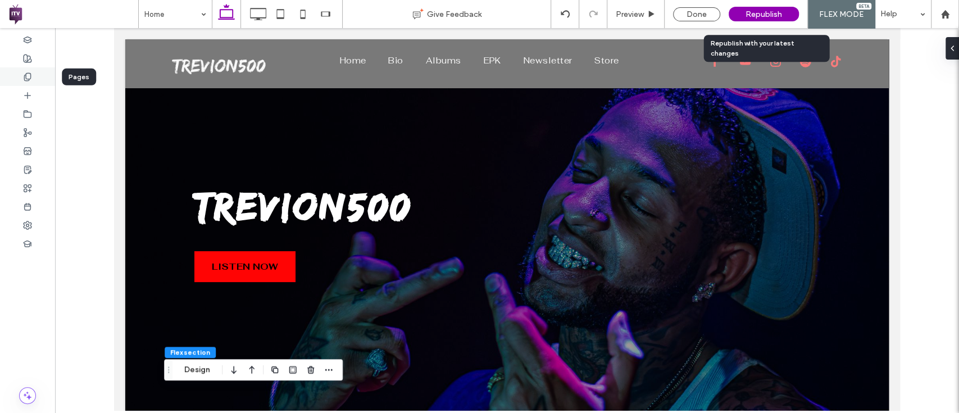
click at [28, 82] on div at bounding box center [27, 76] width 55 height 19
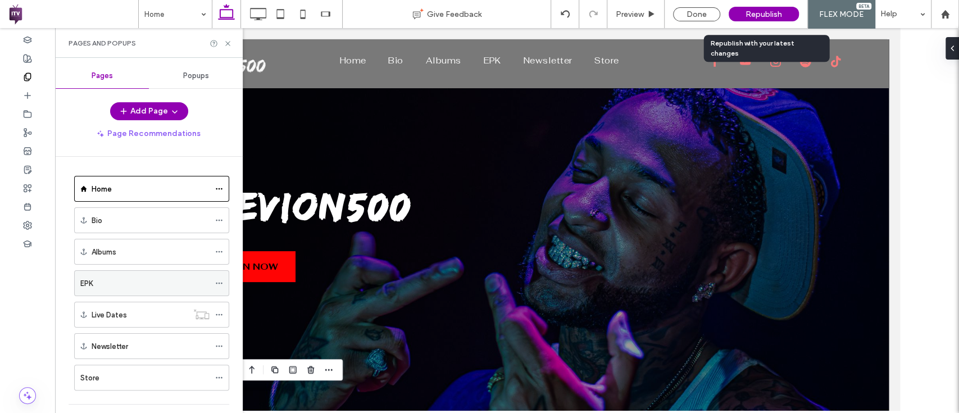
click at [121, 279] on div "EPK" at bounding box center [144, 283] width 129 height 12
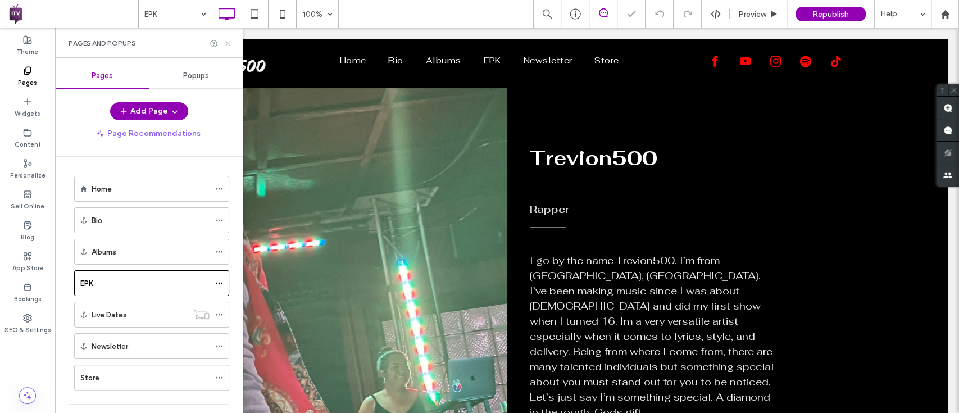
click at [226, 43] on icon at bounding box center [227, 43] width 8 height 8
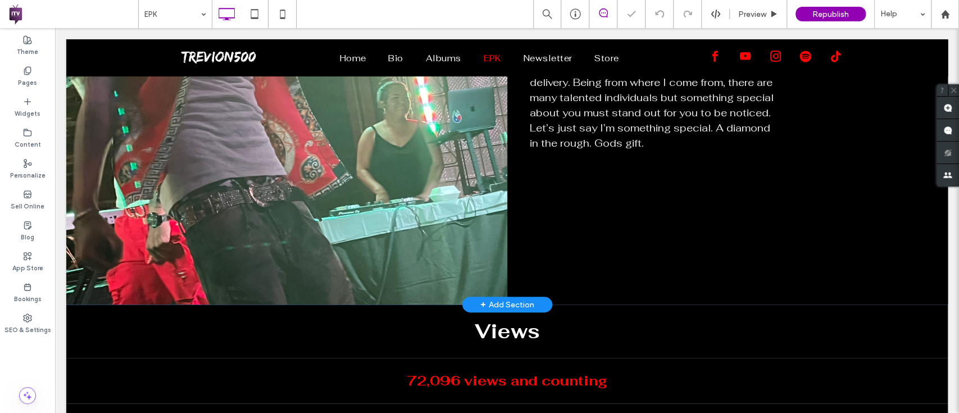
scroll to position [419, 0]
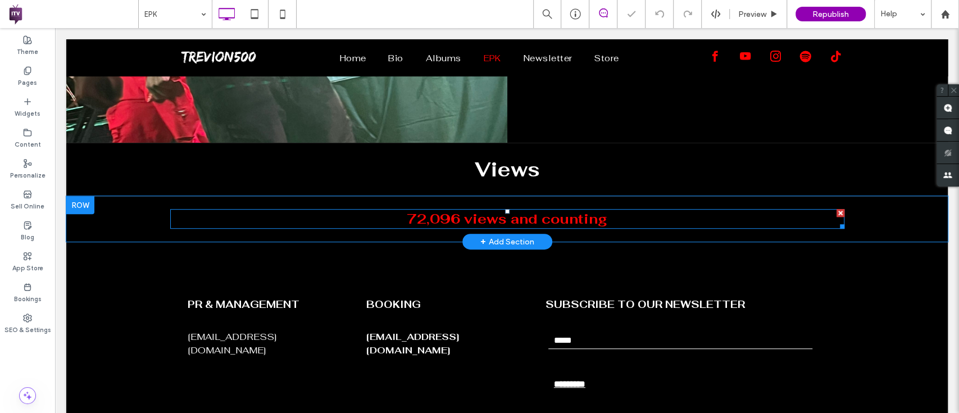
click at [422, 216] on span "72,096 views and counting" at bounding box center [507, 218] width 200 height 17
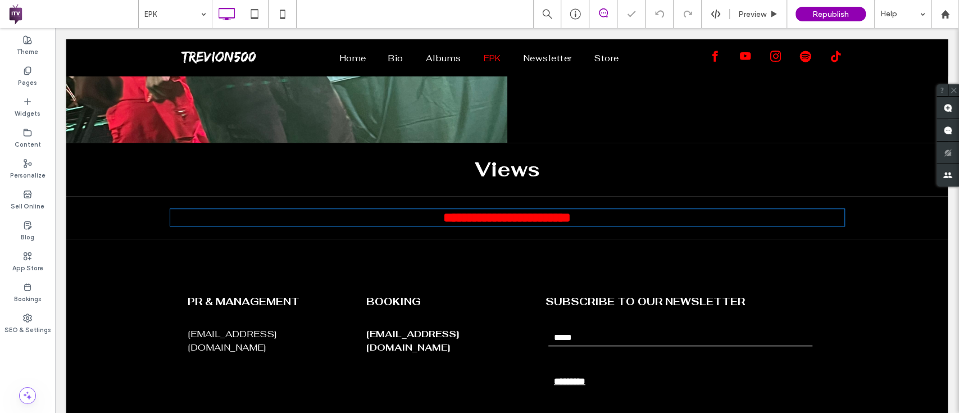
type input "********"
type input "**"
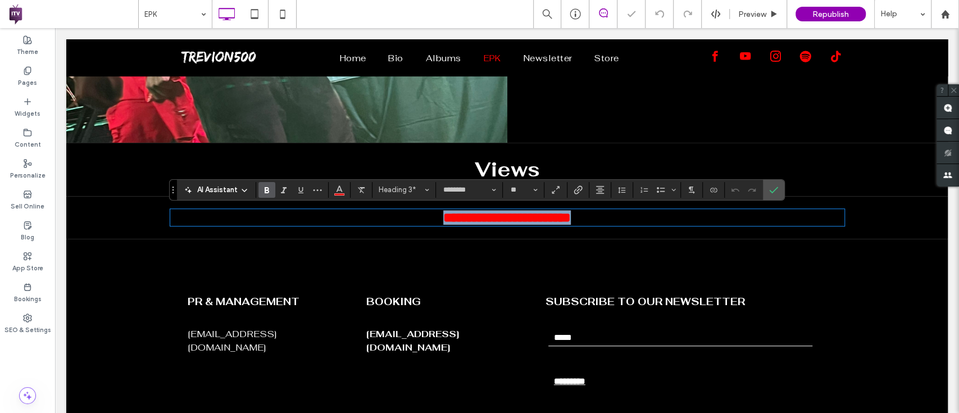
click at [443, 216] on span "**********" at bounding box center [506, 217] width 127 height 13
click at [775, 186] on icon "Confirm" at bounding box center [773, 189] width 9 height 9
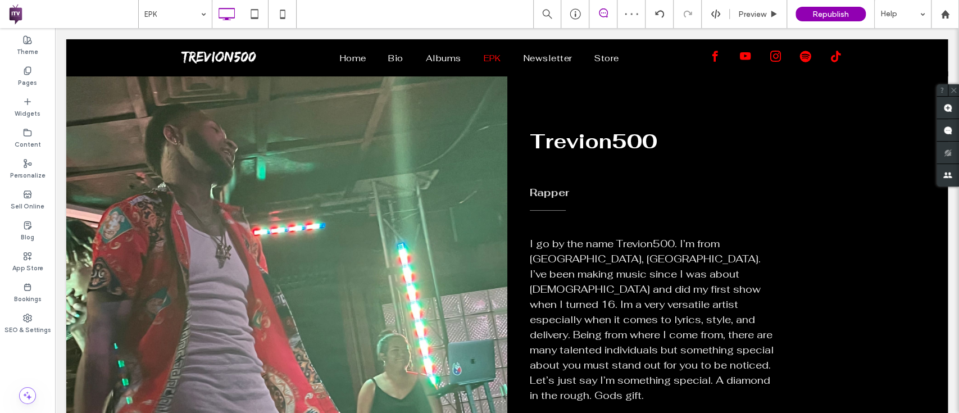
scroll to position [0, 0]
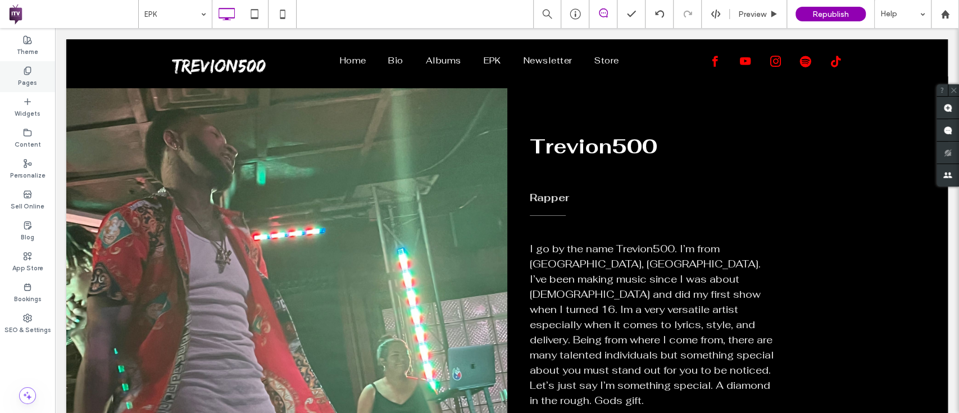
click at [31, 74] on icon at bounding box center [27, 70] width 9 height 9
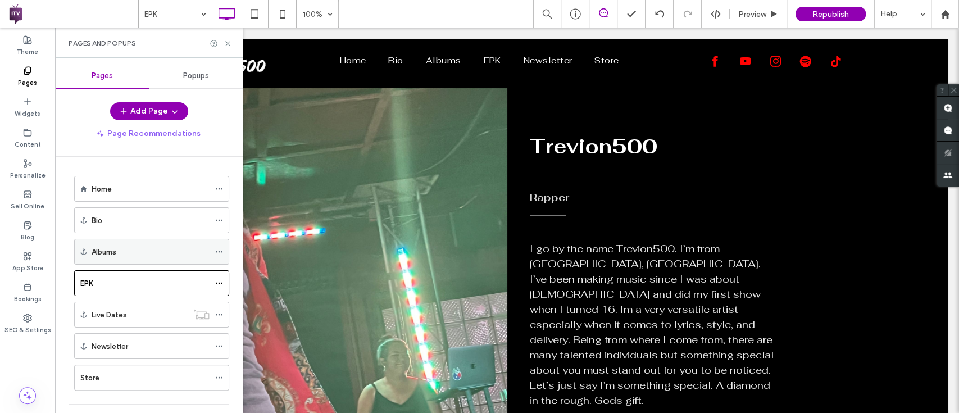
click at [128, 241] on div "Albums" at bounding box center [151, 251] width 118 height 25
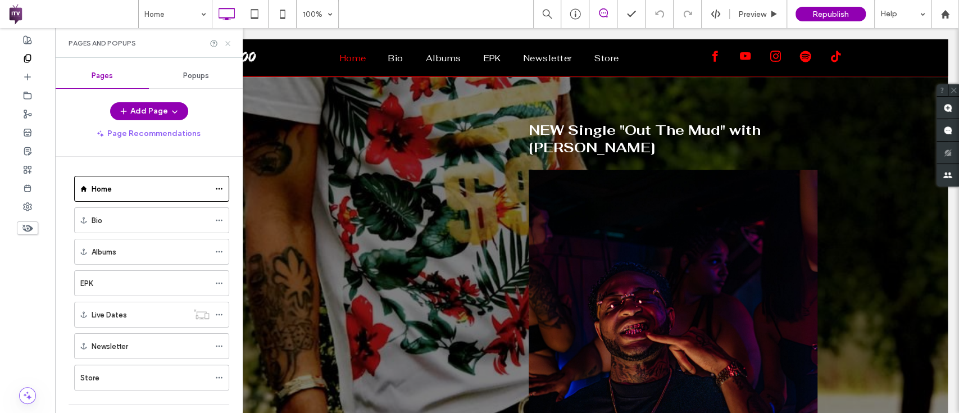
click at [229, 43] on use at bounding box center [227, 43] width 4 height 4
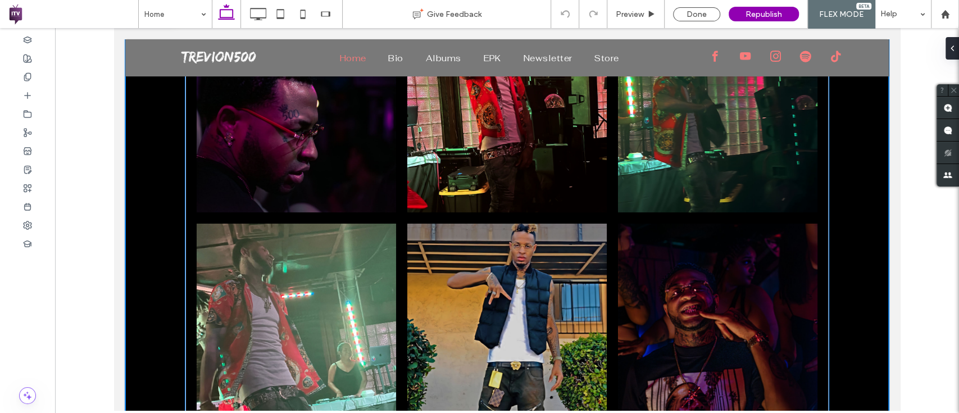
scroll to position [2761, 0]
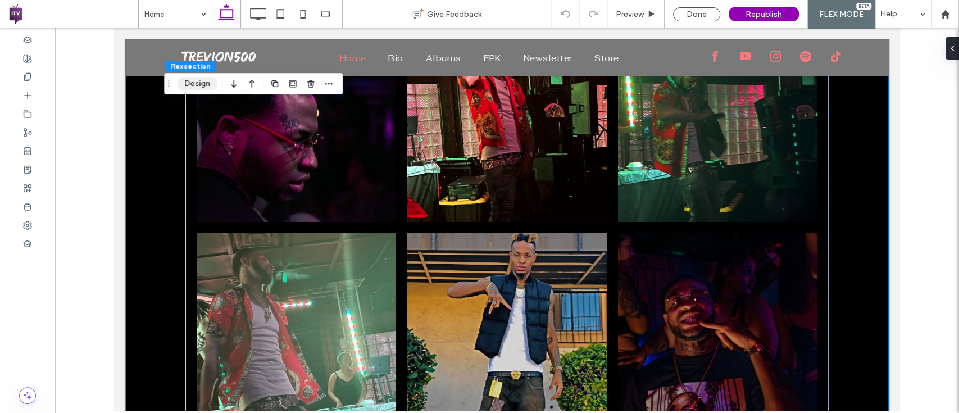
click at [198, 80] on button "Design" at bounding box center [197, 83] width 40 height 13
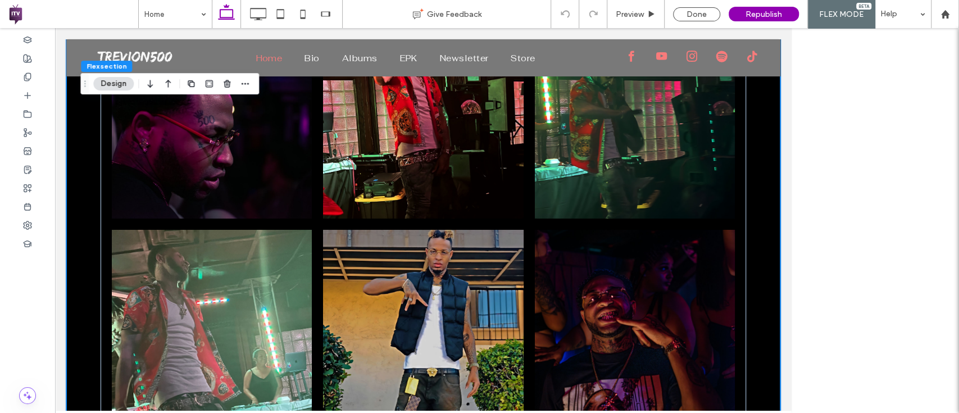
scroll to position [2757, 0]
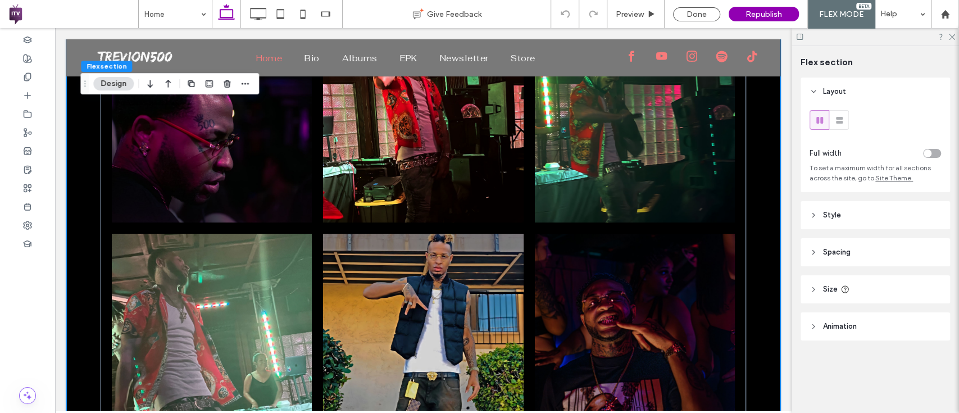
click at [122, 82] on button "Design" at bounding box center [113, 83] width 40 height 13
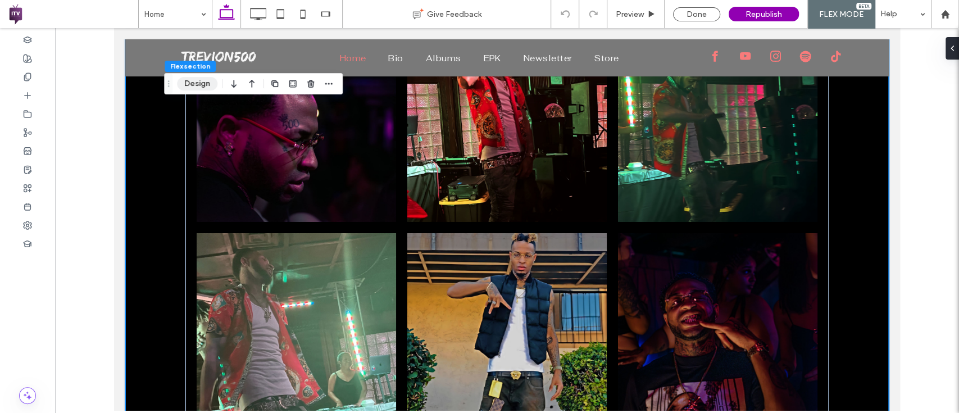
click at [195, 84] on button "Design" at bounding box center [197, 83] width 40 height 13
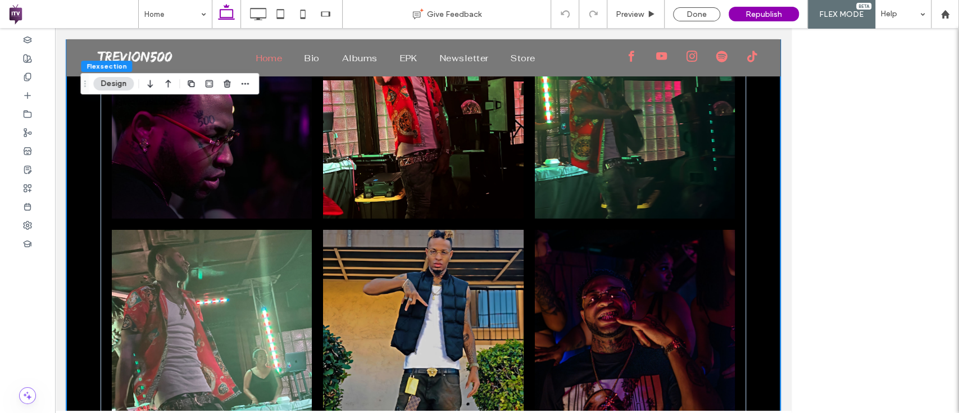
scroll to position [2757, 0]
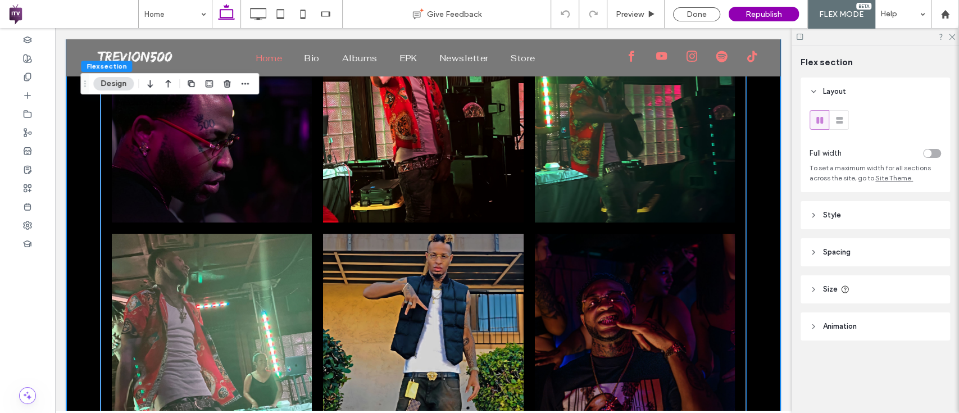
click at [367, 188] on link at bounding box center [423, 122] width 212 height 212
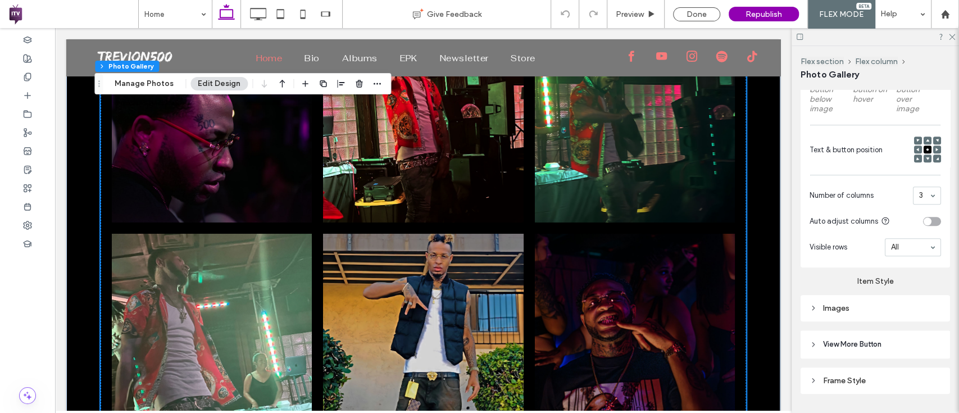
scroll to position [402, 0]
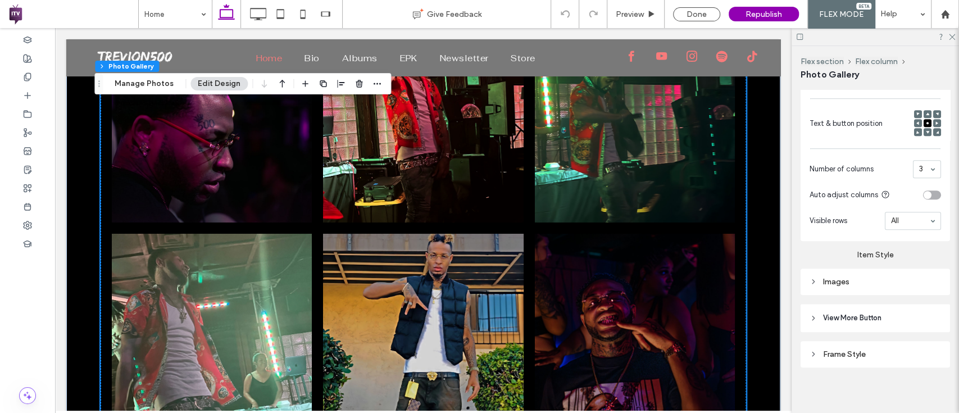
click at [861, 279] on div "Images" at bounding box center [874, 282] width 131 height 10
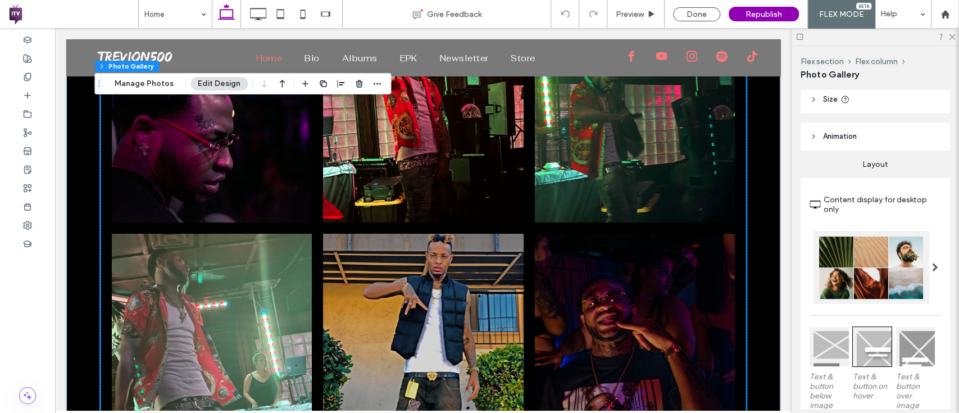
scroll to position [0, 0]
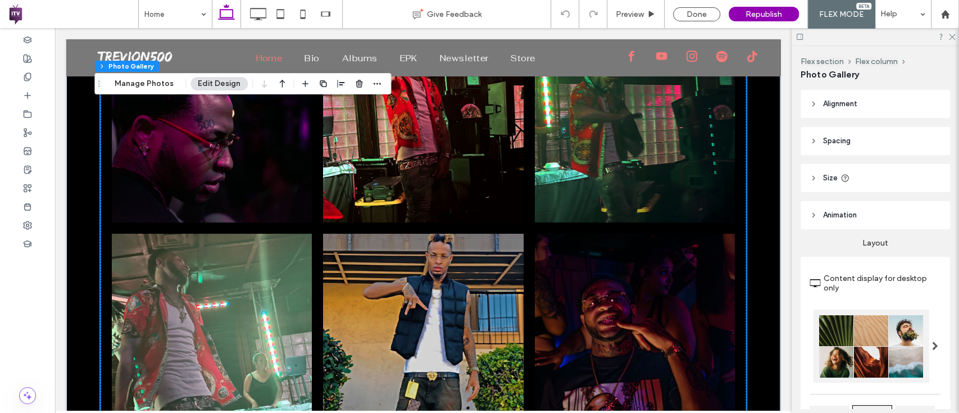
click at [148, 90] on div "Flex section Flex column Photo Gallery Manage Photos Edit Design" at bounding box center [242, 83] width 296 height 21
click at [144, 81] on button "Manage Photos" at bounding box center [144, 83] width 74 height 13
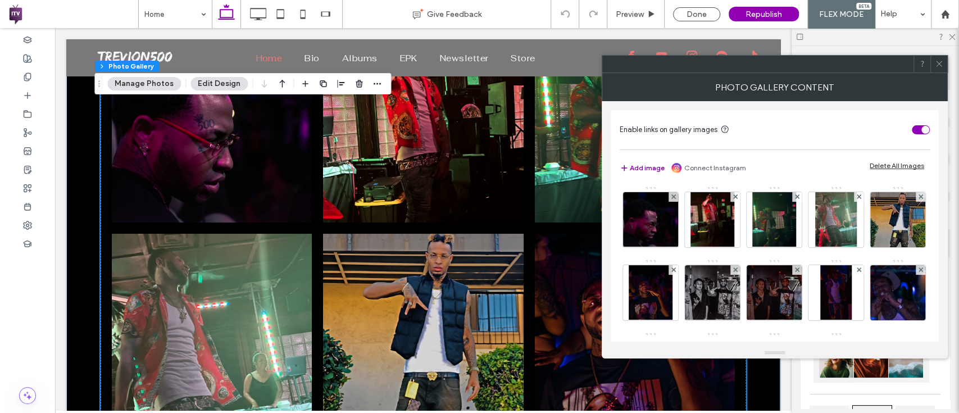
click at [637, 162] on button "Add image" at bounding box center [641, 167] width 45 height 13
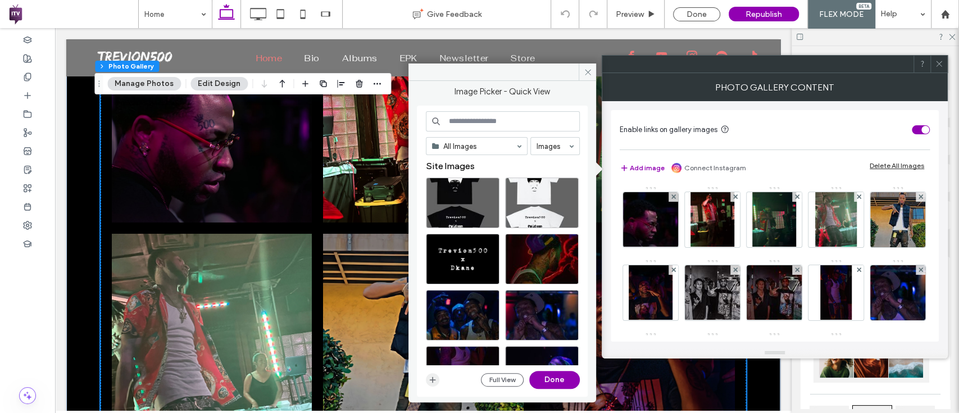
click at [428, 377] on icon "button" at bounding box center [432, 379] width 9 height 9
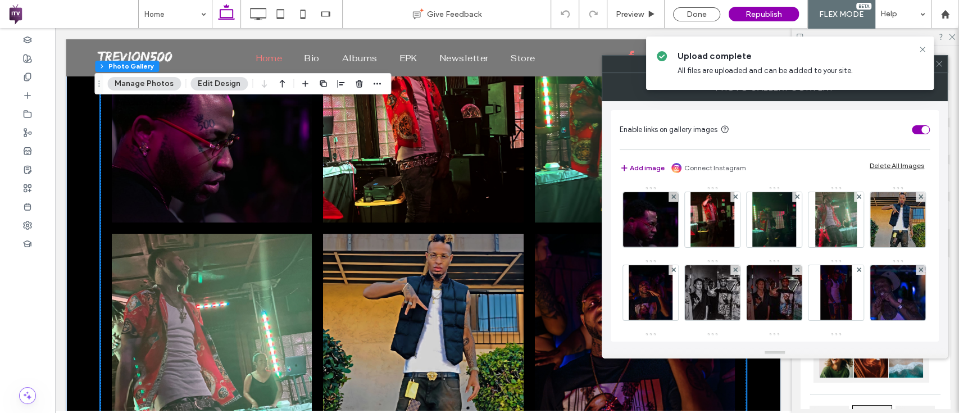
click at [645, 162] on button "Add image" at bounding box center [641, 167] width 45 height 13
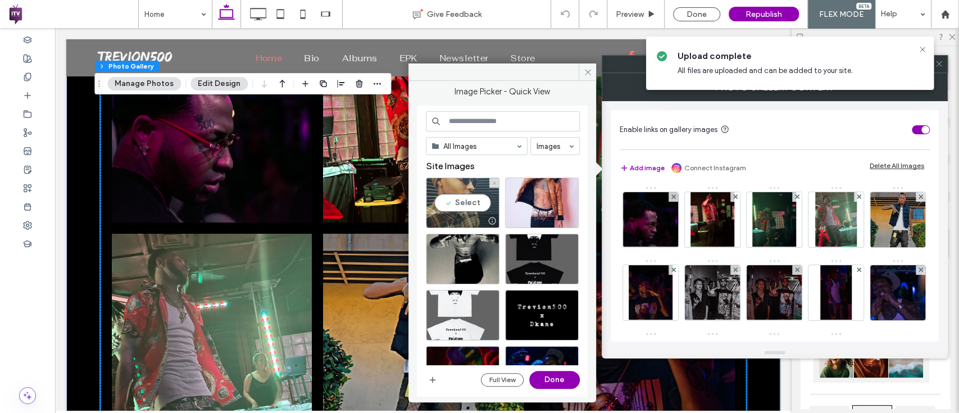
click at [463, 204] on div "Select" at bounding box center [463, 202] width 74 height 51
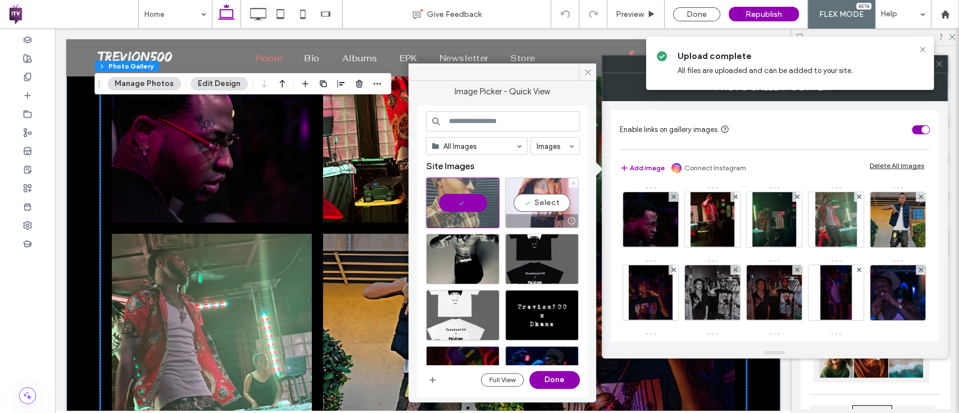
click at [535, 208] on div "Select" at bounding box center [542, 202] width 74 height 51
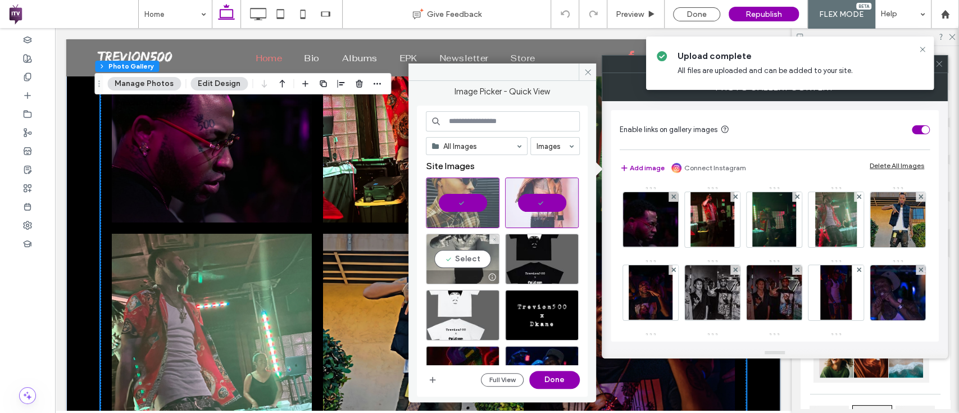
click at [460, 245] on div "Select" at bounding box center [463, 259] width 74 height 51
click at [553, 372] on button "Done" at bounding box center [554, 380] width 51 height 18
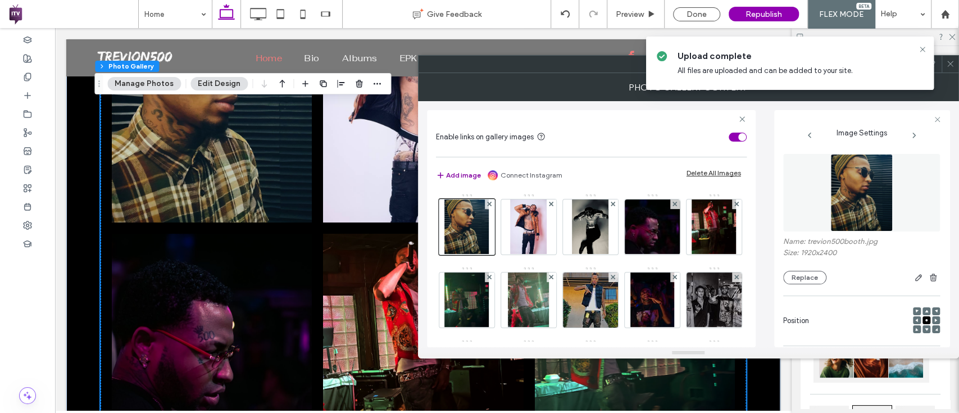
click at [453, 174] on button "Add image" at bounding box center [458, 174] width 45 height 13
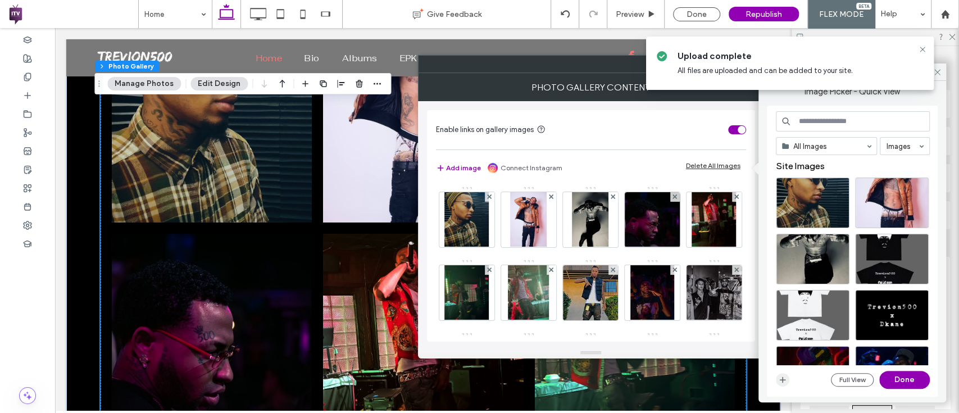
click at [787, 377] on span "button" at bounding box center [781, 379] width 13 height 13
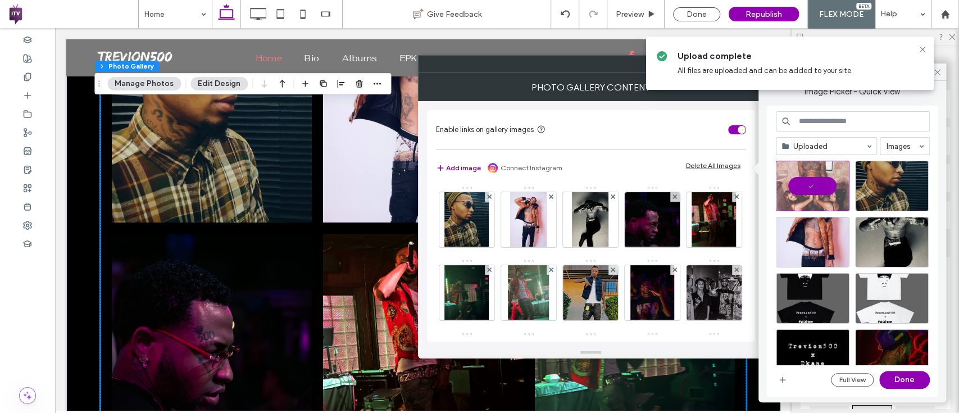
click at [452, 165] on button "Add image" at bounding box center [458, 167] width 45 height 13
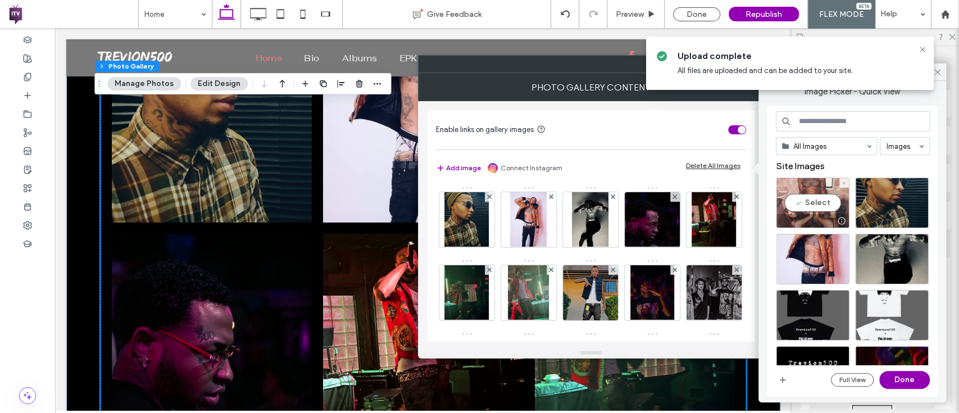
click at [791, 186] on div "Select" at bounding box center [812, 202] width 74 height 51
click at [896, 380] on button "Done" at bounding box center [904, 380] width 51 height 18
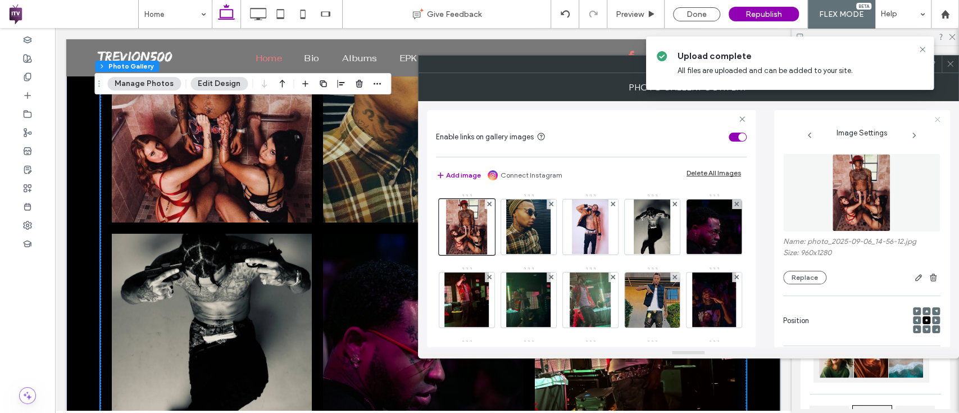
click at [936, 117] on icon at bounding box center [936, 119] width 7 height 7
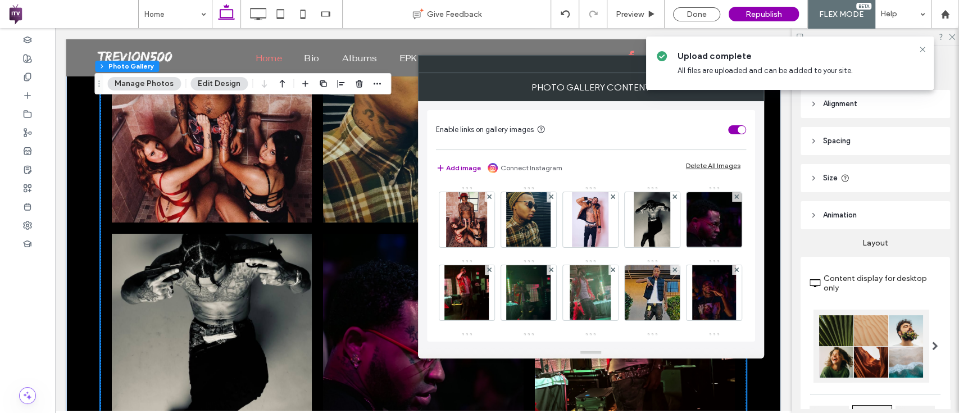
click at [918, 46] on icon at bounding box center [922, 49] width 9 height 9
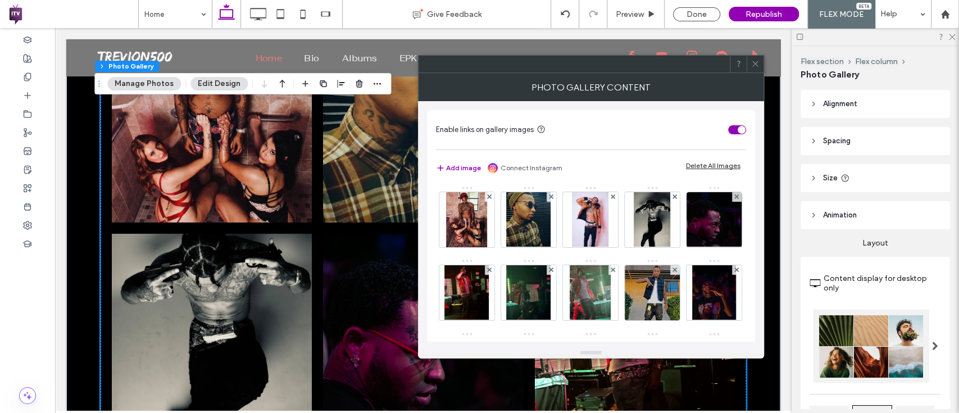
click at [759, 58] on span at bounding box center [755, 64] width 8 height 17
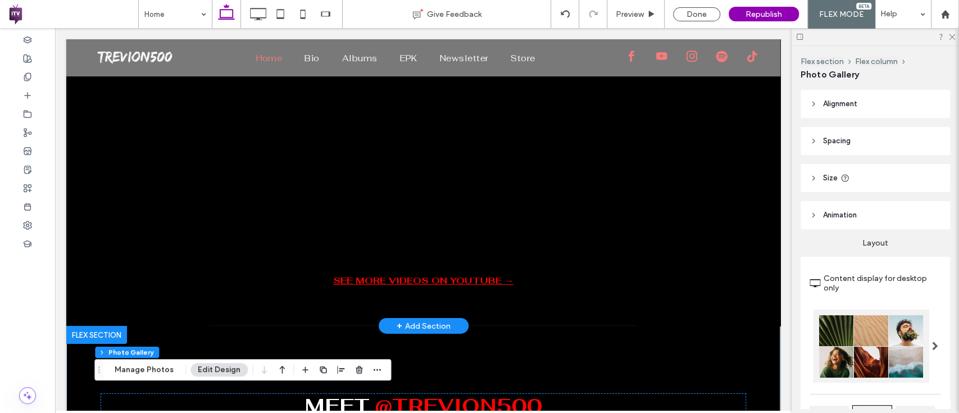
scroll to position [1923, 0]
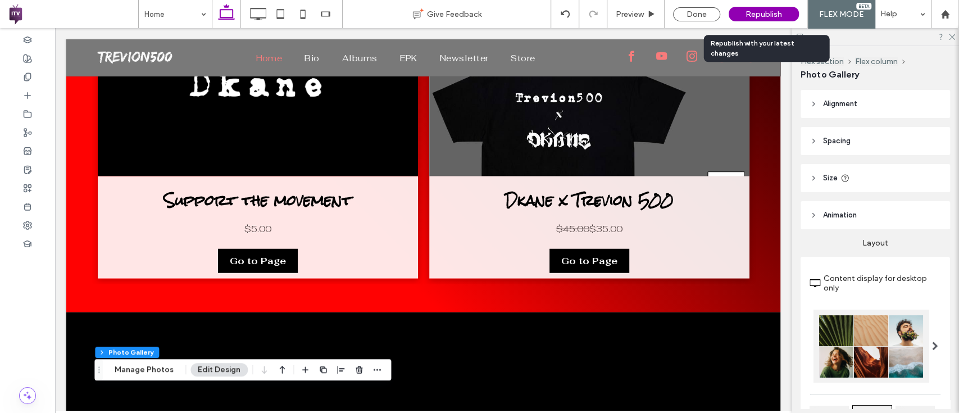
click at [752, 15] on span "Republish" at bounding box center [763, 15] width 37 height 10
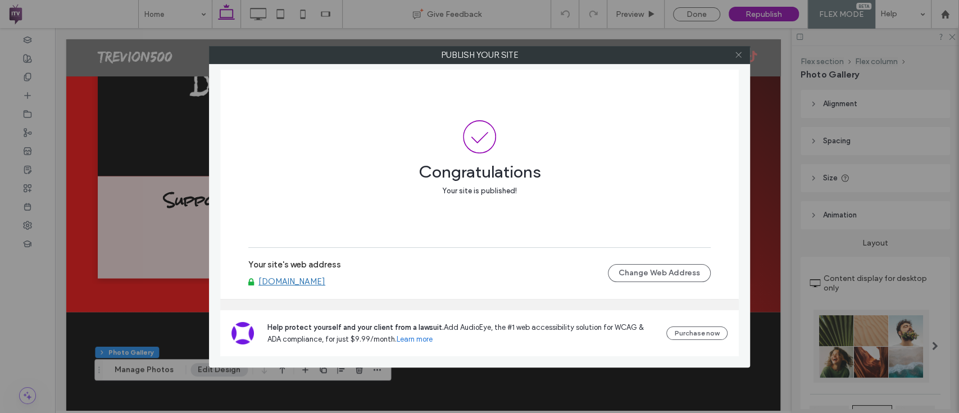
click at [739, 49] on span at bounding box center [738, 55] width 8 height 17
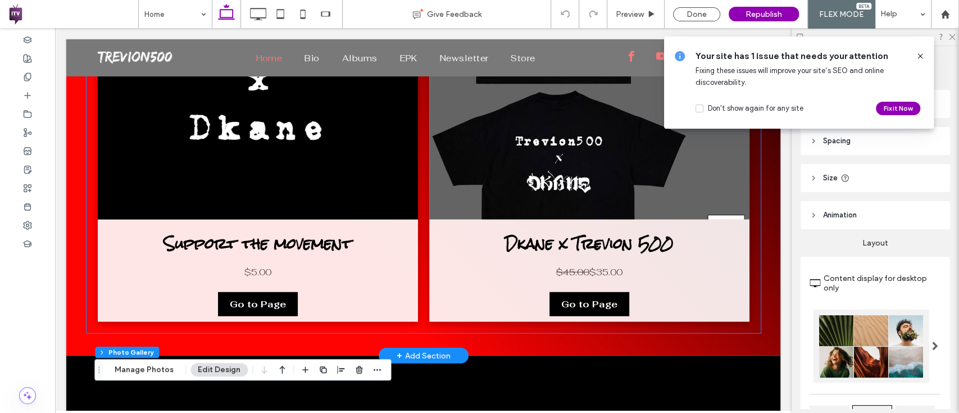
scroll to position [1873, 0]
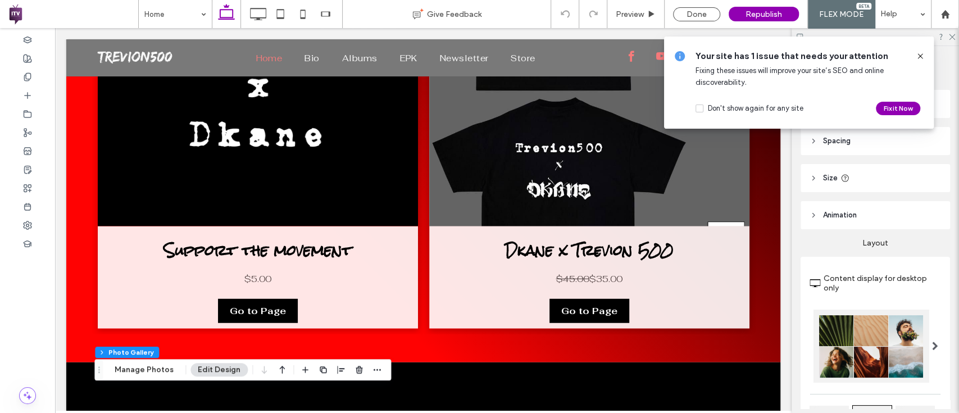
click at [920, 53] on icon at bounding box center [919, 56] width 9 height 9
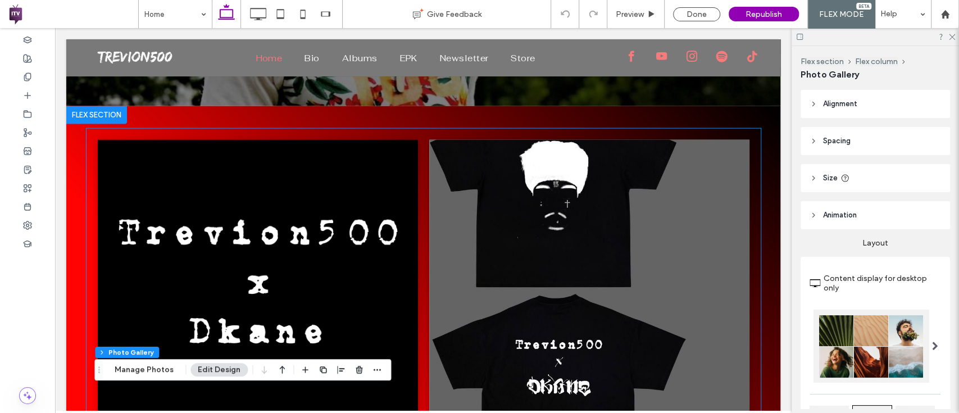
click at [144, 176] on link at bounding box center [258, 281] width 320 height 283
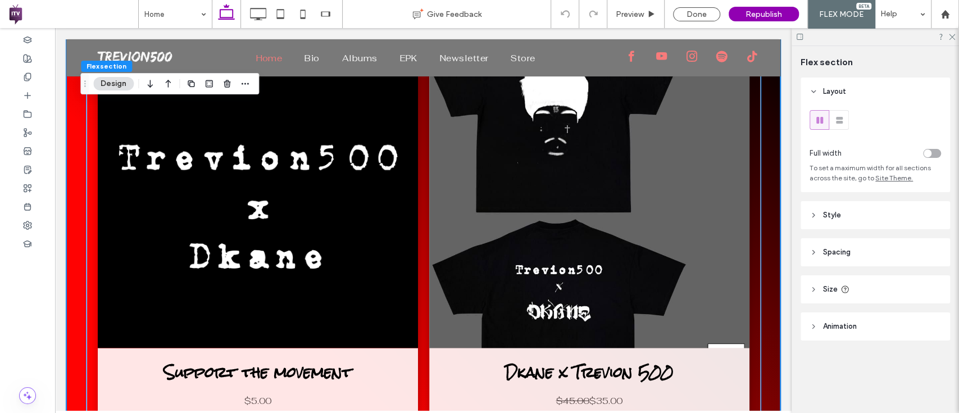
scroll to position [1753, 0]
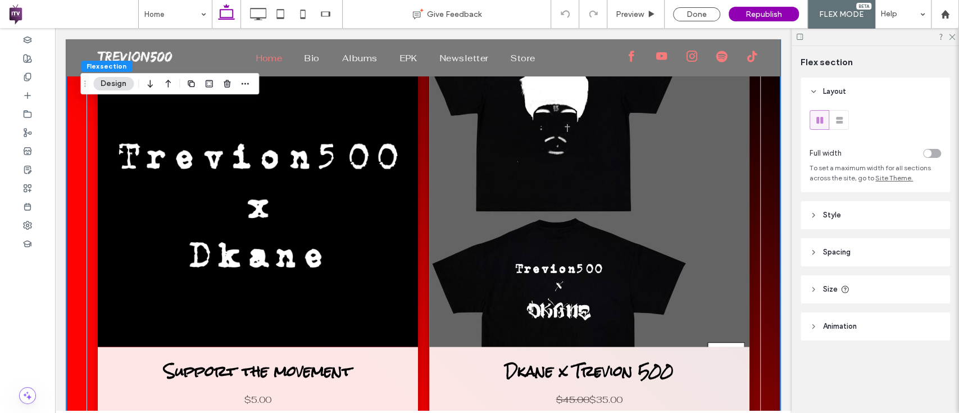
click at [121, 83] on button "Design" at bounding box center [113, 83] width 40 height 13
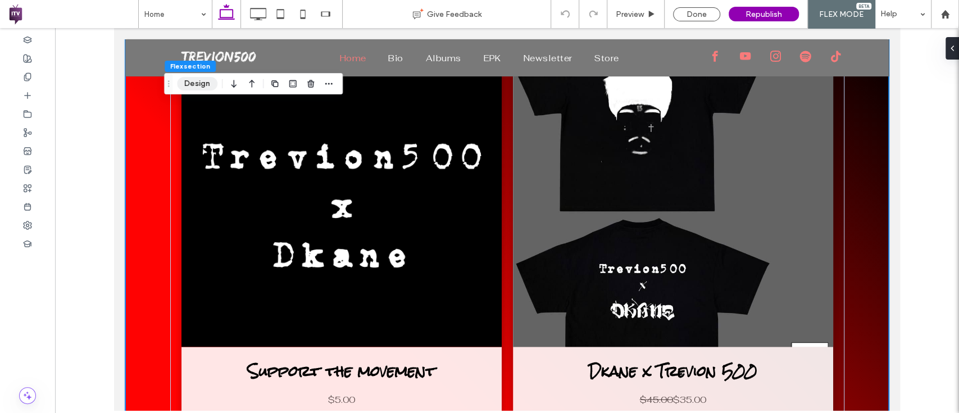
click at [190, 83] on button "Design" at bounding box center [197, 83] width 40 height 13
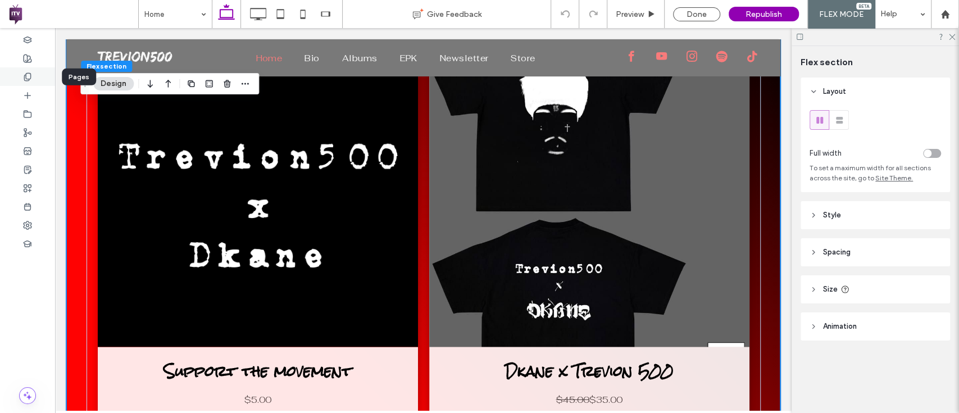
click at [17, 79] on div at bounding box center [27, 76] width 55 height 19
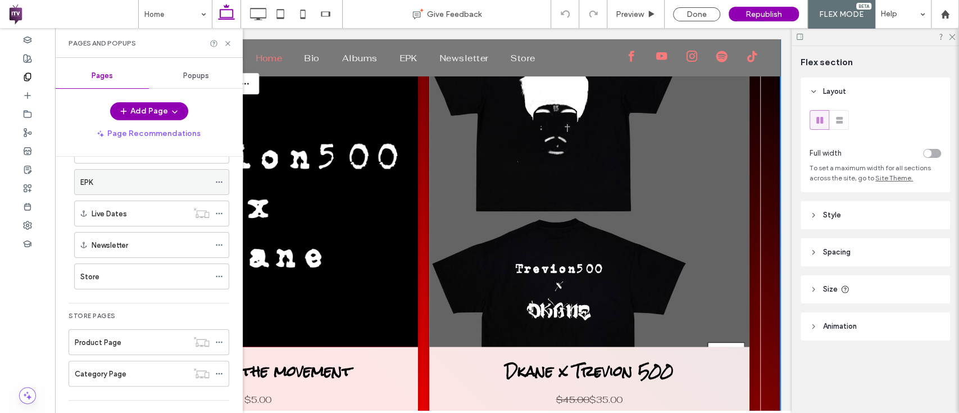
scroll to position [104, 0]
click at [132, 268] on div "Store" at bounding box center [144, 274] width 129 height 12
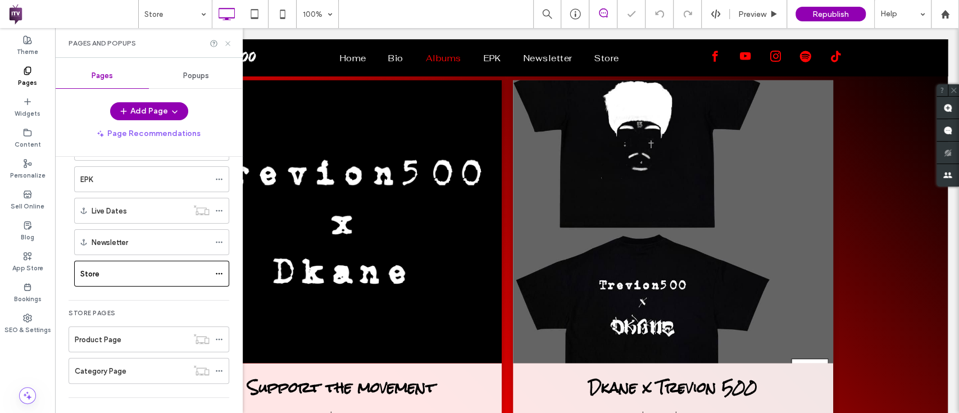
click at [227, 39] on icon at bounding box center [227, 43] width 8 height 8
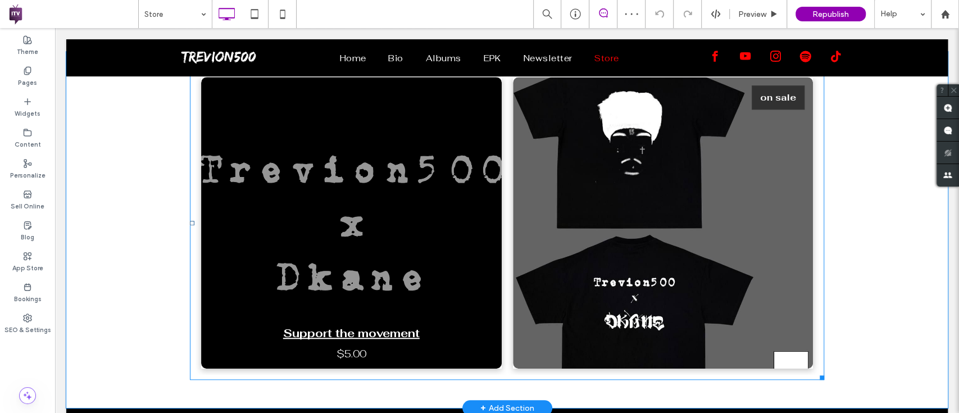
scroll to position [521, 0]
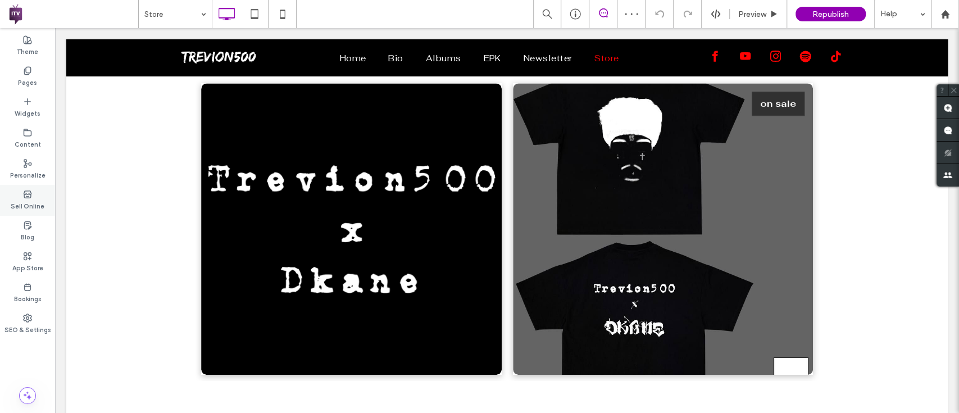
click at [18, 196] on div "Sell Online" at bounding box center [27, 200] width 55 height 31
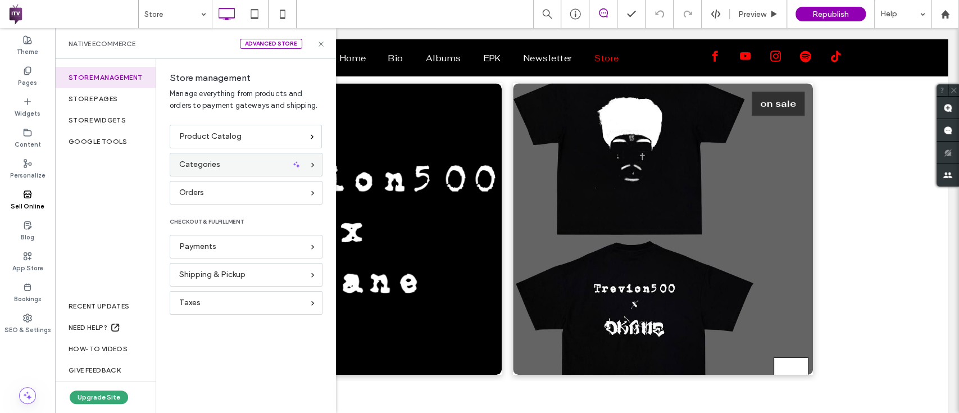
click at [218, 168] on span "Categories" at bounding box center [199, 164] width 41 height 12
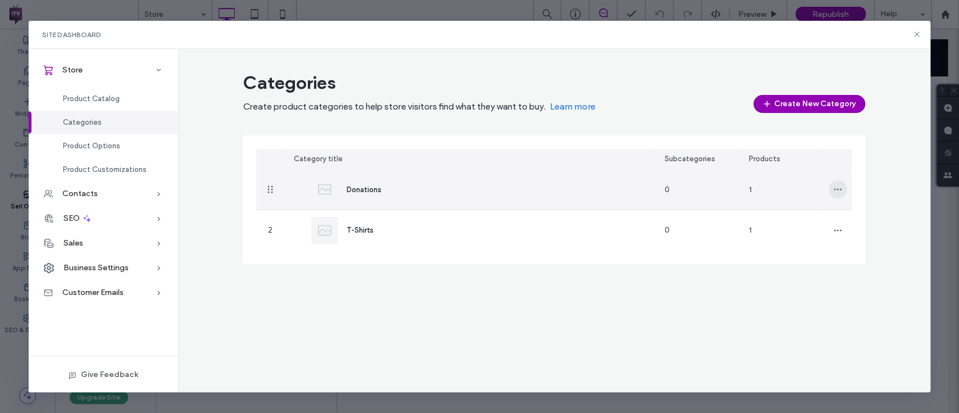
click at [840, 185] on icon "button" at bounding box center [837, 189] width 9 height 9
click at [873, 239] on span "Delete Category" at bounding box center [880, 239] width 57 height 11
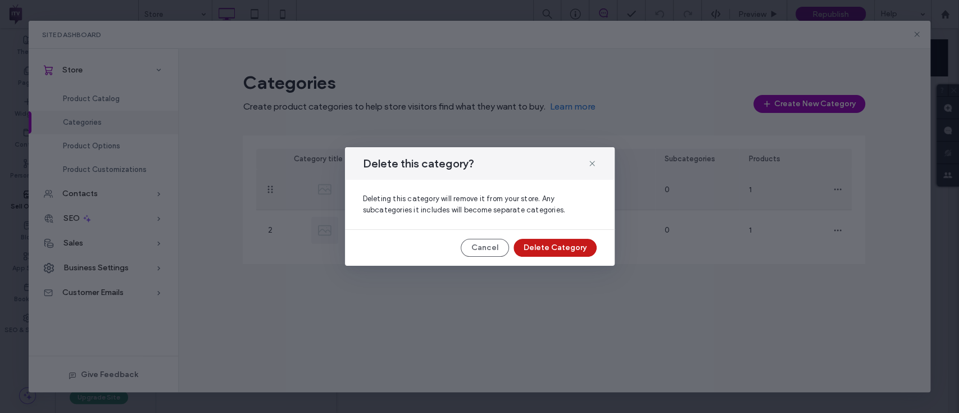
click at [562, 244] on button "Delete Category" at bounding box center [554, 248] width 83 height 18
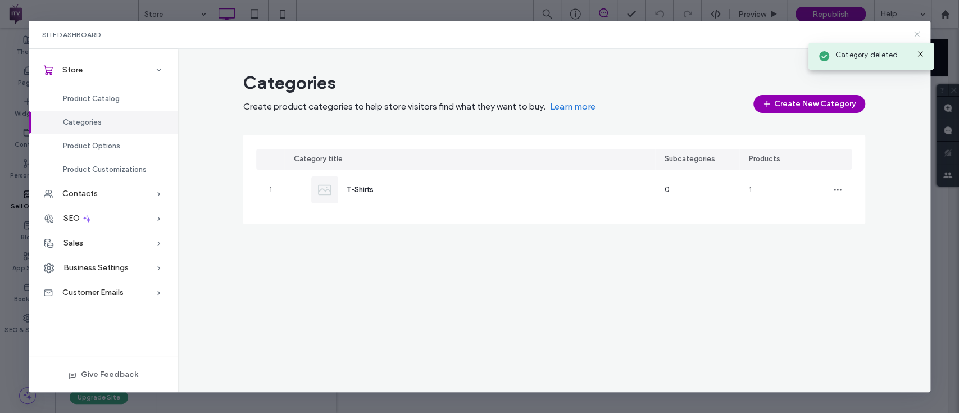
click at [917, 30] on icon at bounding box center [916, 34] width 9 height 9
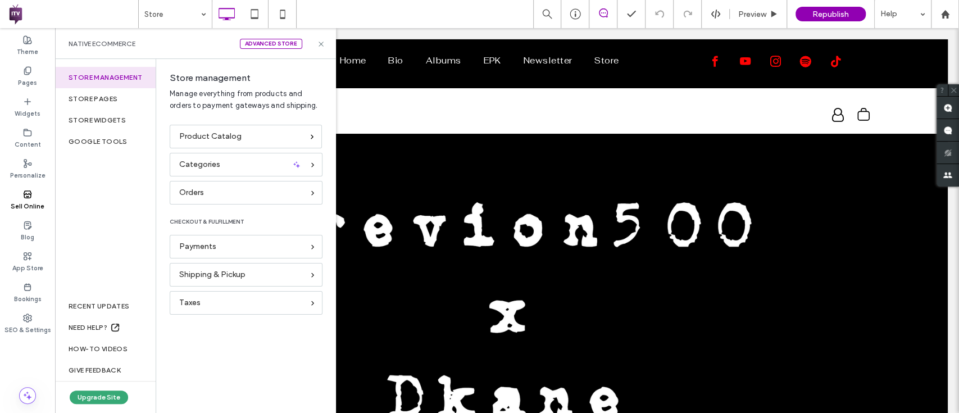
scroll to position [0, 0]
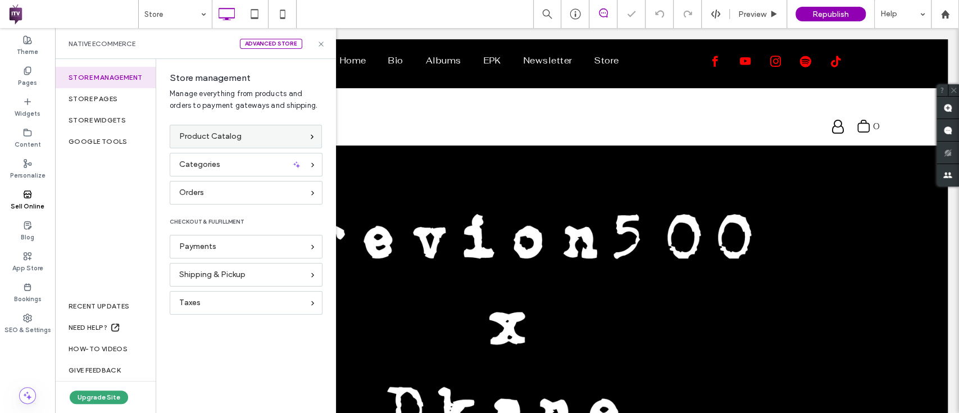
click at [237, 137] on span "Product Catalog" at bounding box center [210, 136] width 62 height 12
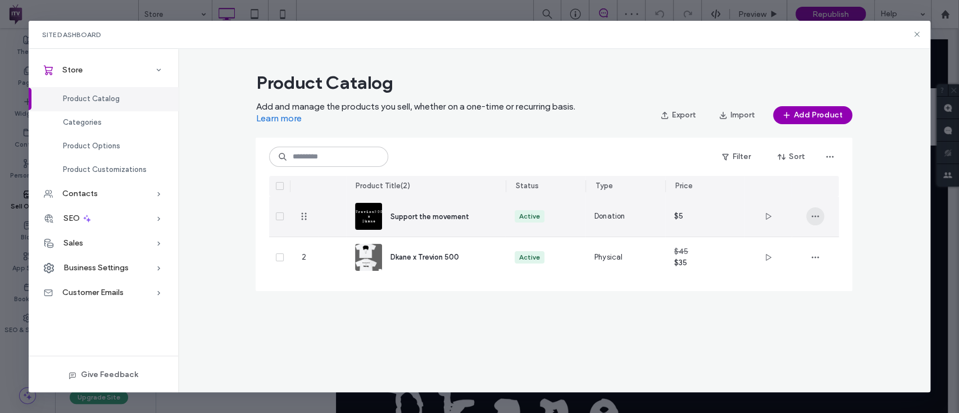
click at [820, 217] on span "button" at bounding box center [815, 216] width 18 height 18
click at [463, 212] on span "Support the movement" at bounding box center [429, 216] width 79 height 8
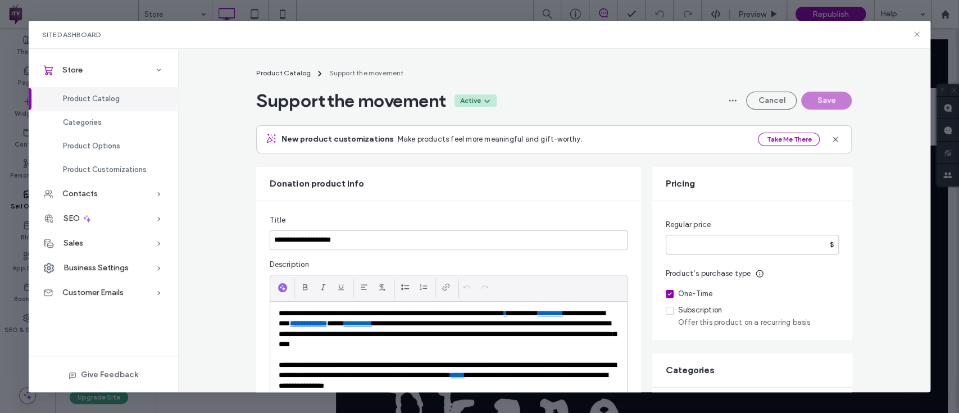
click at [477, 95] on div "Active" at bounding box center [469, 100] width 21 height 10
click at [437, 161] on div "Draft" at bounding box center [446, 168] width 100 height 21
click at [832, 106] on button "Save" at bounding box center [826, 101] width 51 height 18
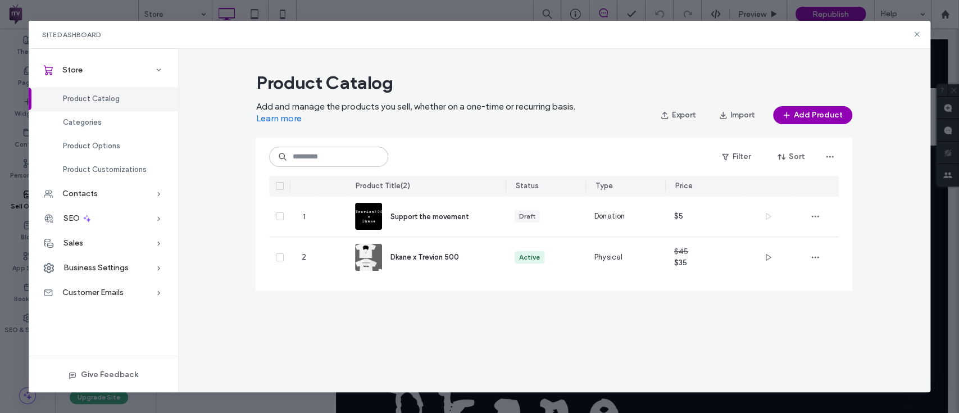
click at [911, 34] on div "Site Dashboard" at bounding box center [479, 35] width 901 height 28
click at [921, 31] on div "Site Dashboard" at bounding box center [479, 35] width 901 height 28
click at [913, 31] on icon at bounding box center [916, 34] width 9 height 9
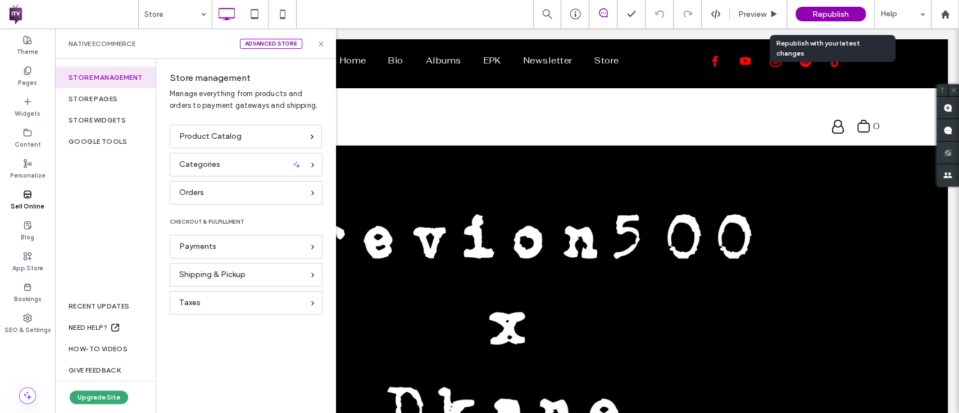
click at [830, 11] on span "Republish" at bounding box center [830, 15] width 37 height 10
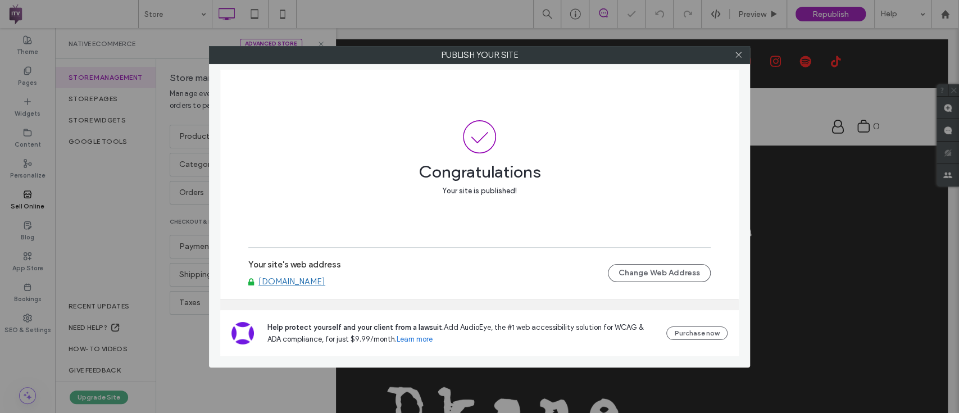
click at [732, 55] on div at bounding box center [737, 55] width 17 height 17
click at [735, 54] on icon at bounding box center [738, 55] width 8 height 8
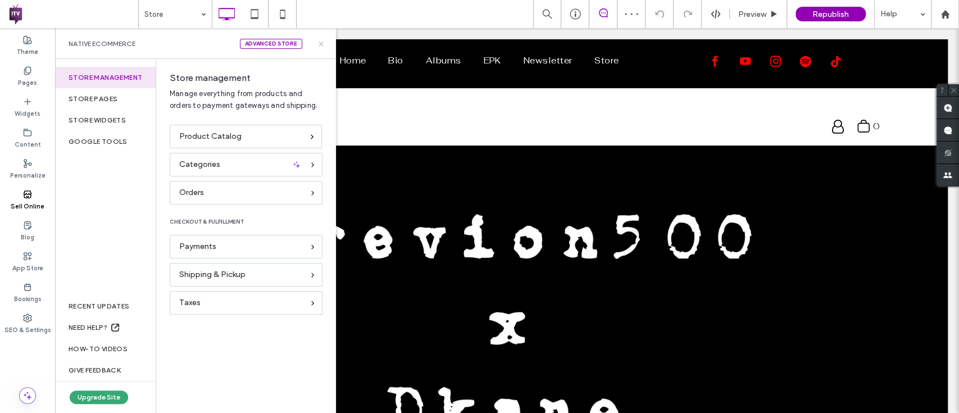
click at [323, 40] on icon at bounding box center [321, 44] width 8 height 8
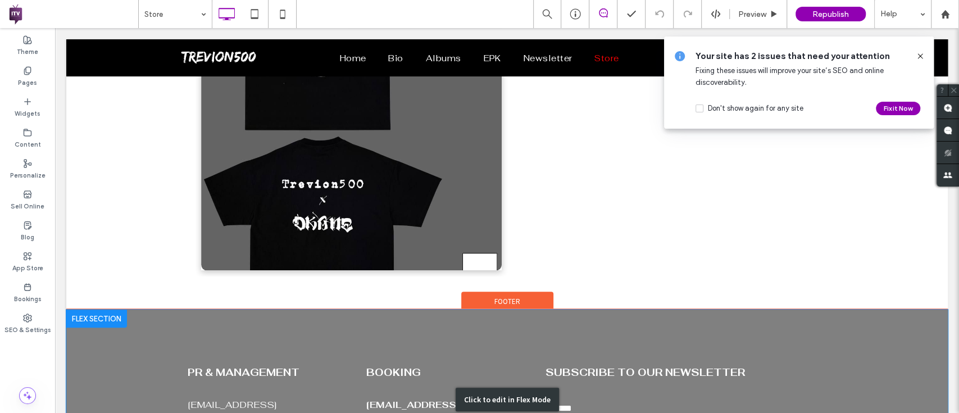
scroll to position [637, 0]
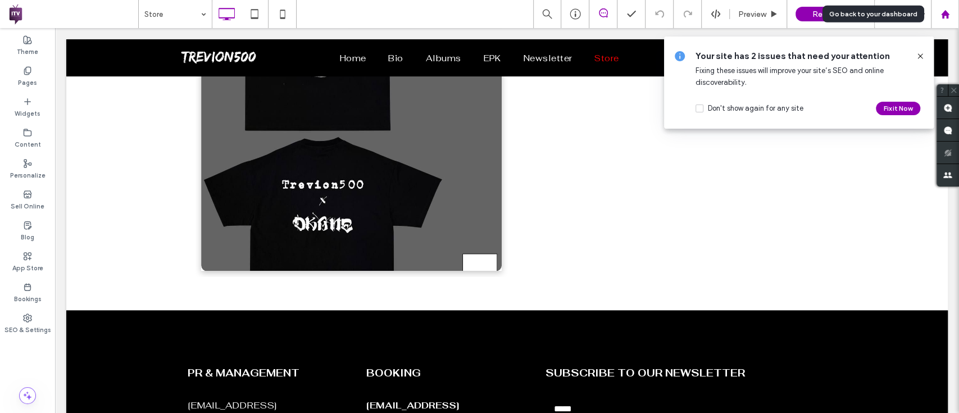
click at [947, 12] on icon at bounding box center [945, 15] width 10 height 10
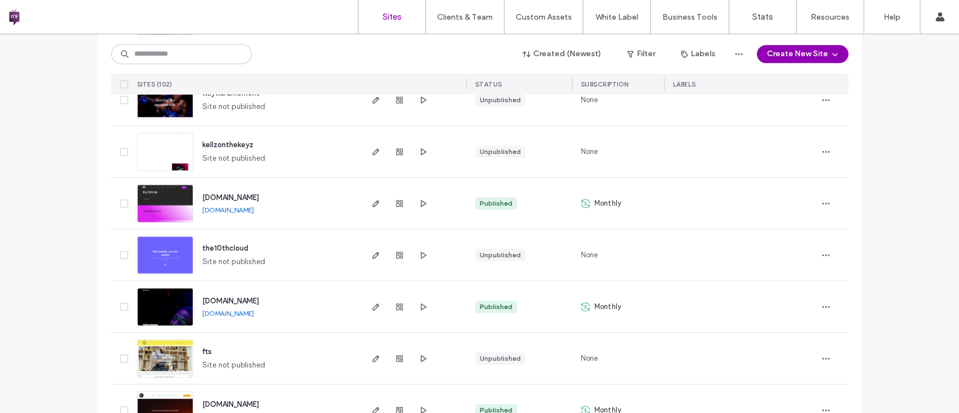
scroll to position [564, 0]
